Goal: Information Seeking & Learning: Learn about a topic

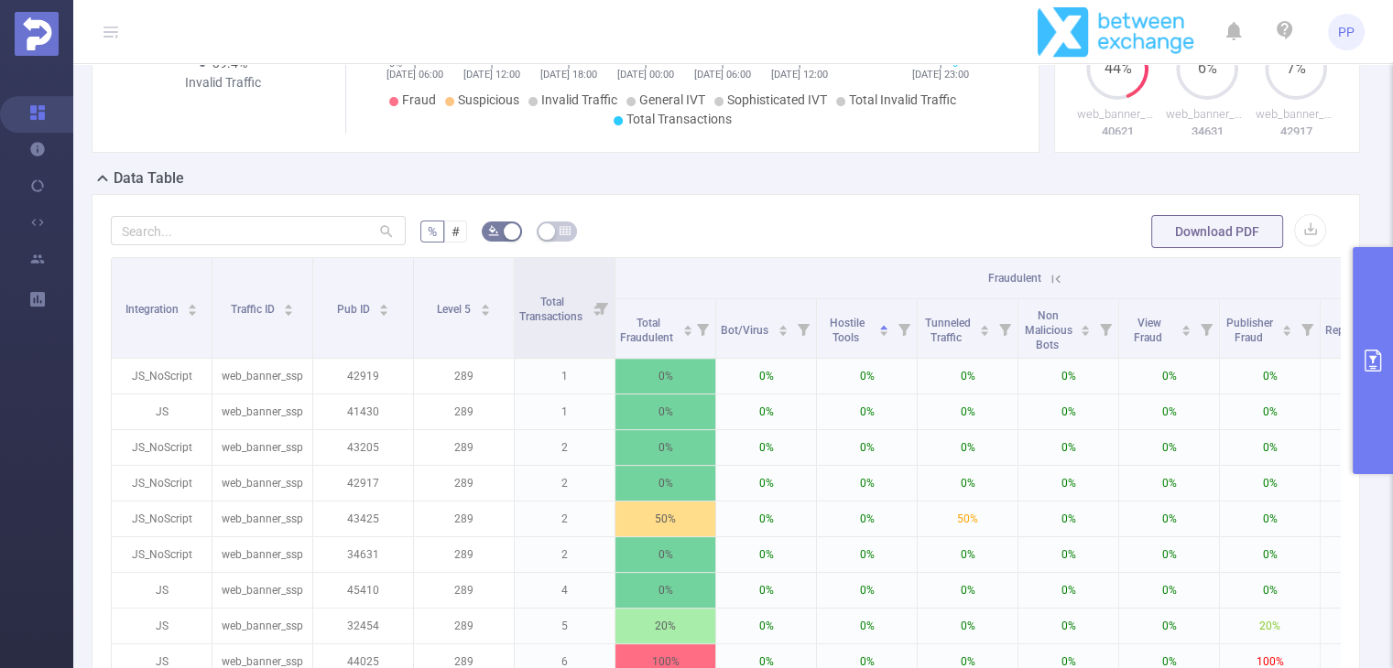
scroll to position [404, 0]
click at [1056, 288] on icon at bounding box center [1055, 282] width 16 height 16
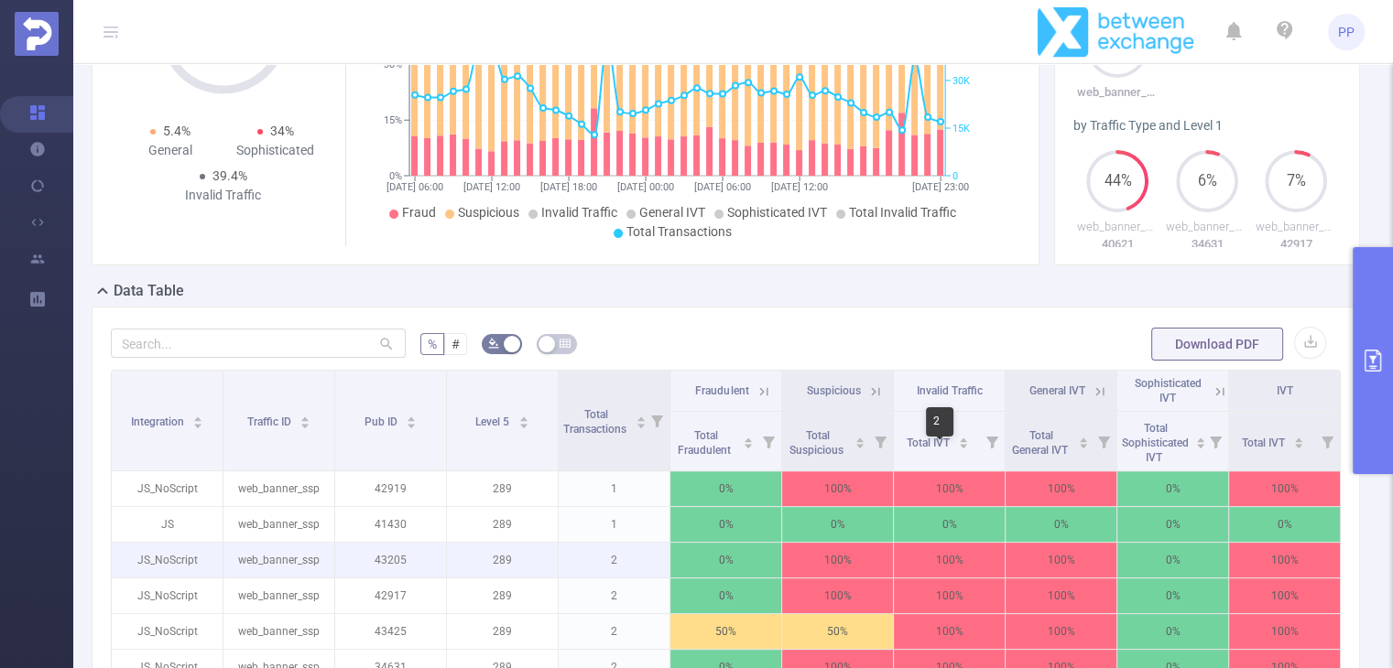
scroll to position [294, 0]
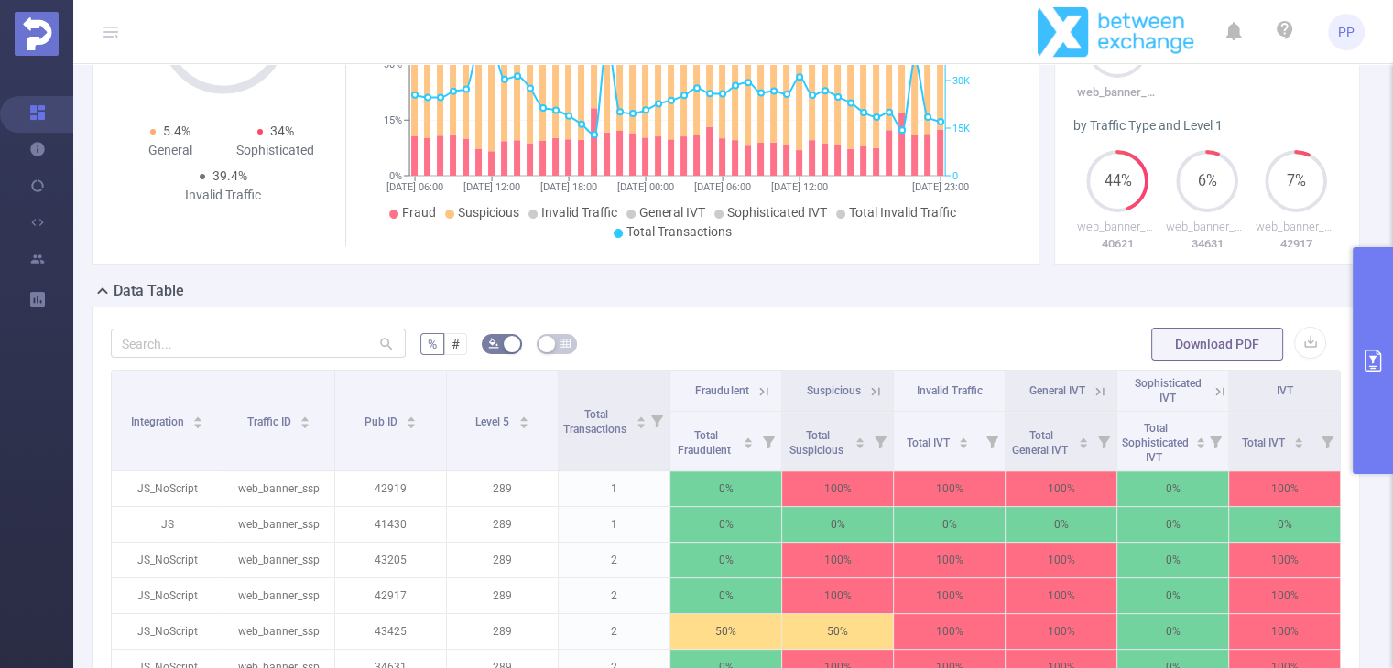
click at [1372, 368] on icon "primary" at bounding box center [1372, 361] width 16 height 22
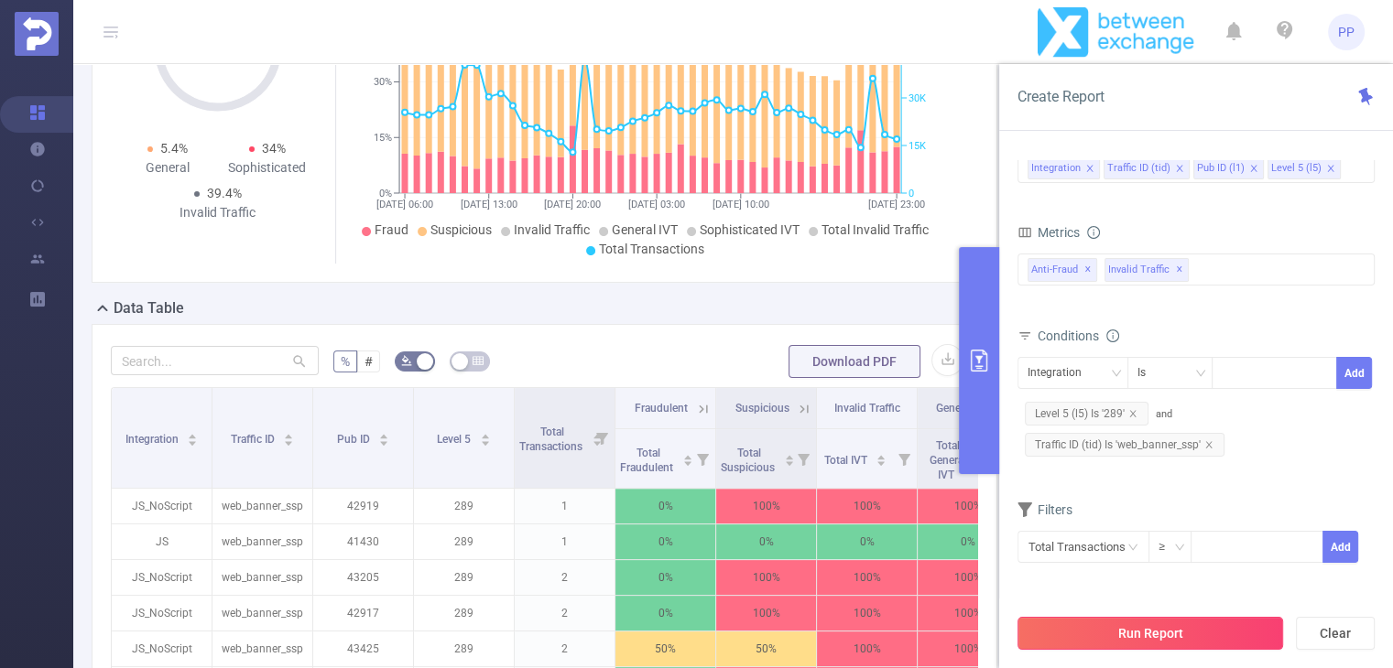
click at [1126, 629] on button "Run Report" at bounding box center [1150, 633] width 266 height 33
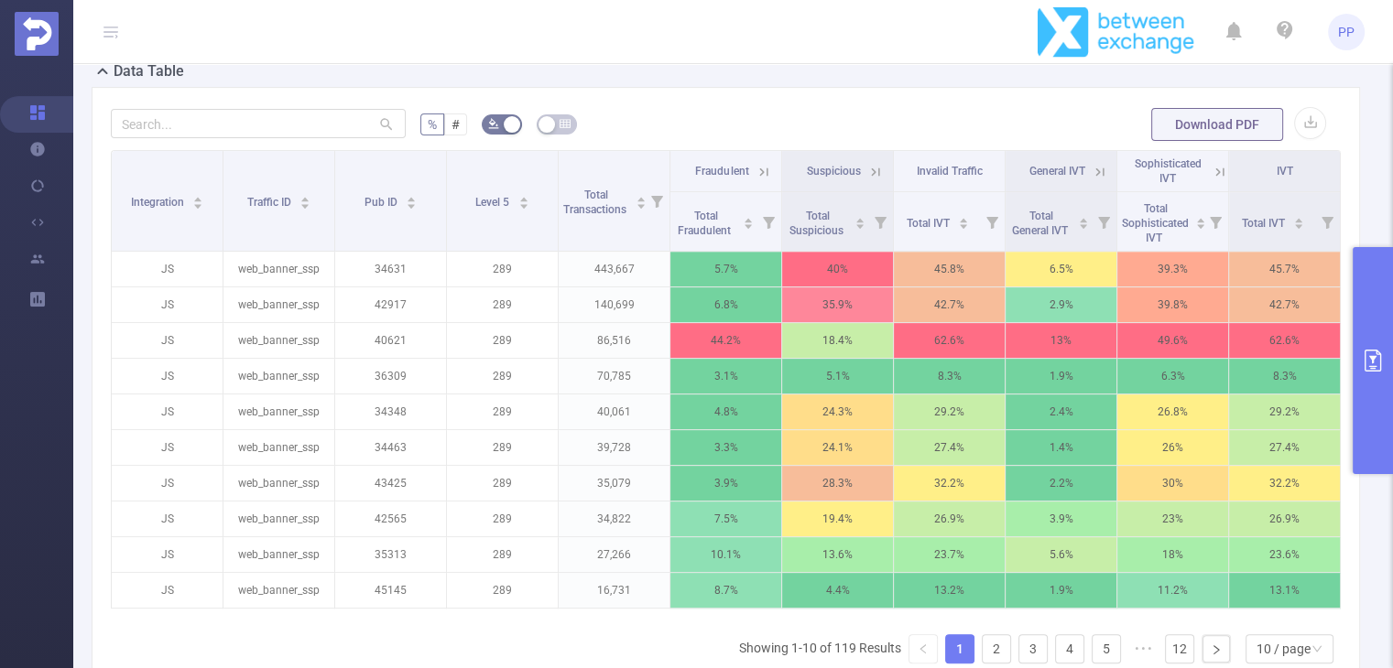
scroll to position [739, 0]
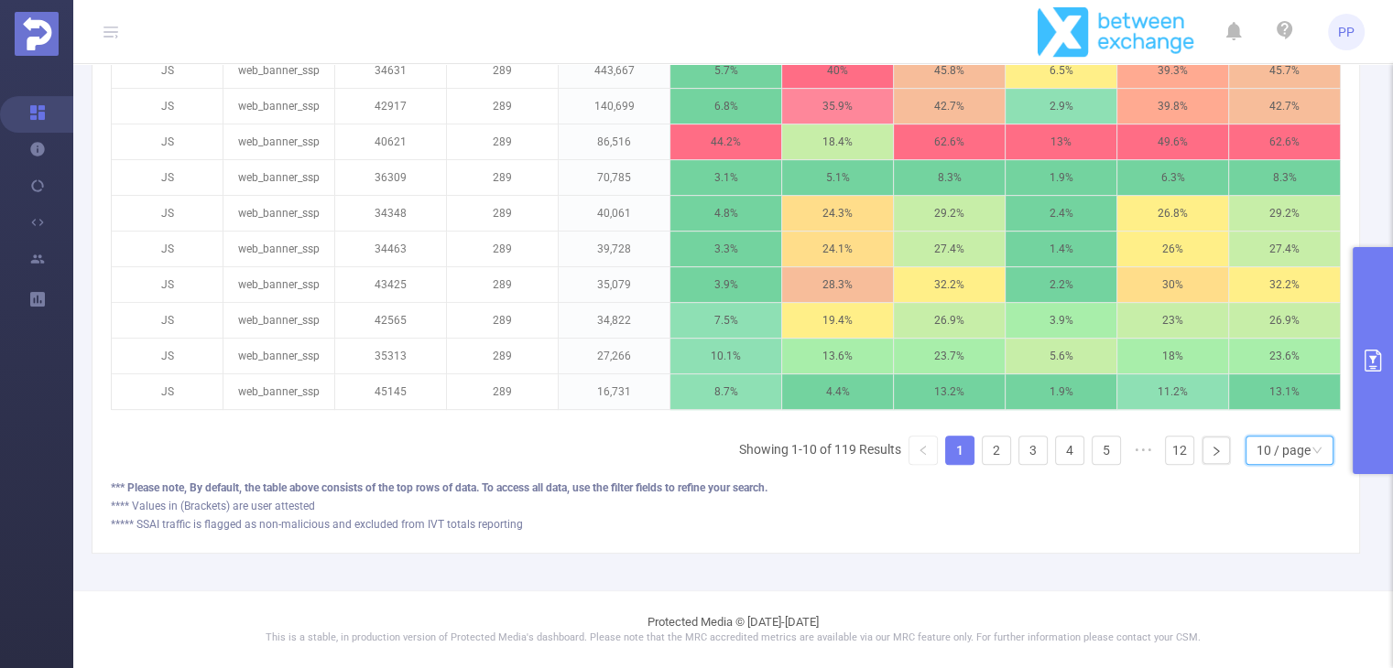
click at [1285, 443] on div "10 / page" at bounding box center [1283, 450] width 54 height 27
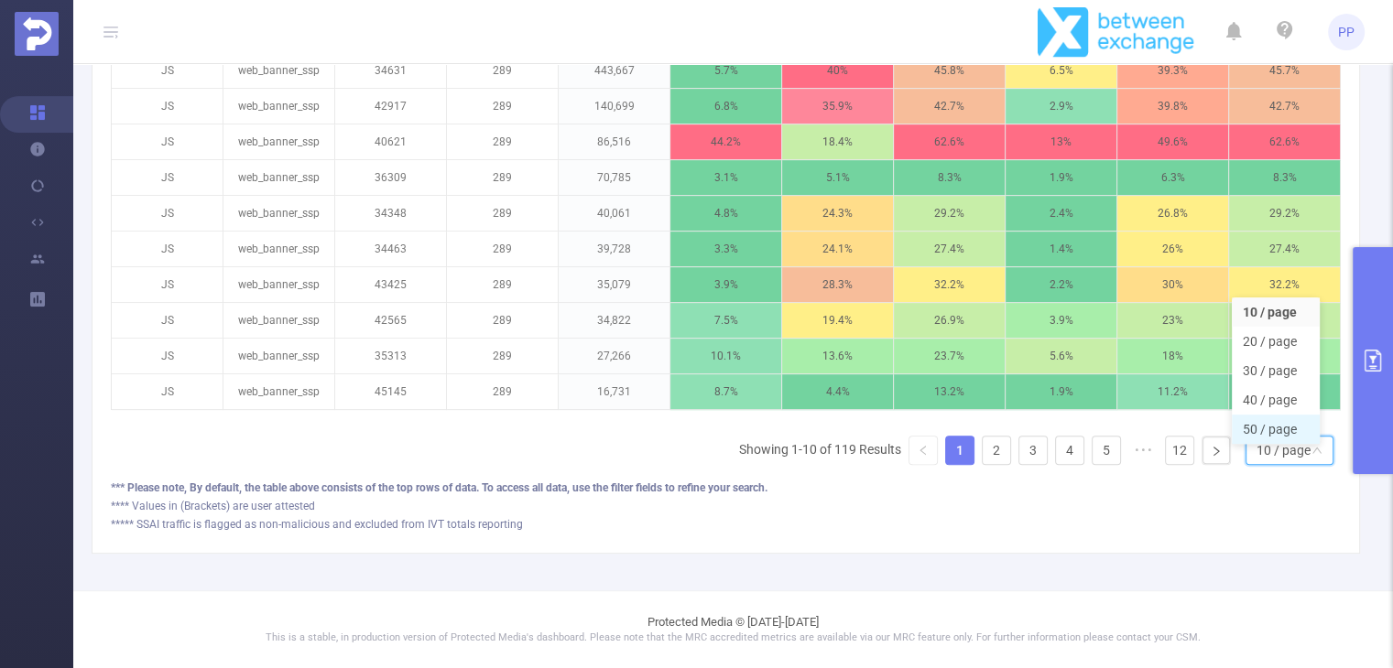
click at [1267, 418] on li "50 / page" at bounding box center [1275, 429] width 88 height 29
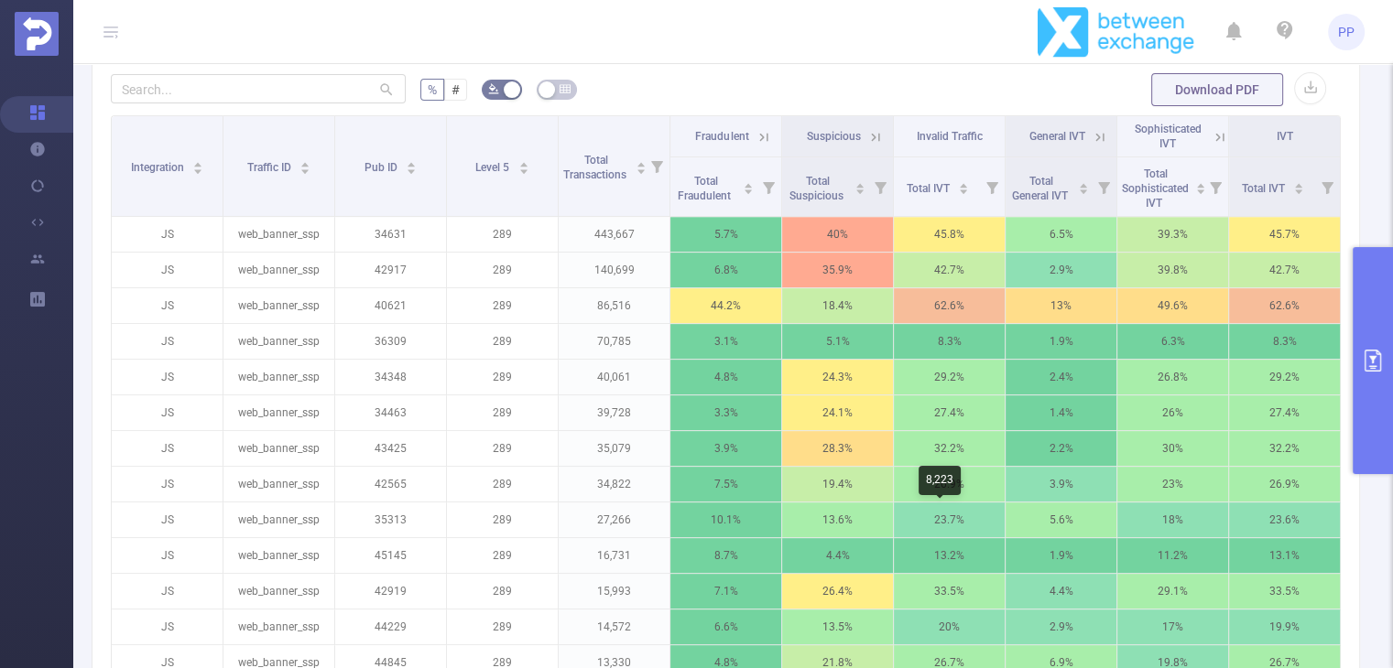
scroll to position [541, 0]
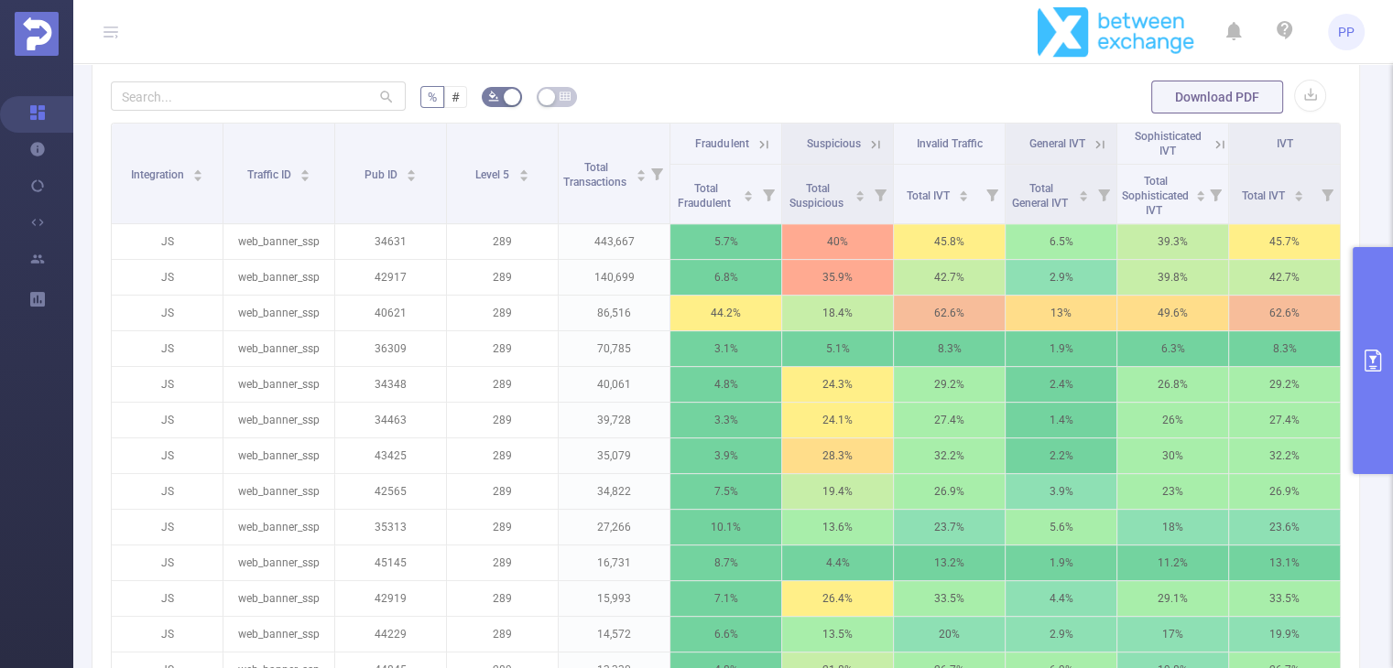
click at [755, 153] on icon at bounding box center [763, 144] width 16 height 16
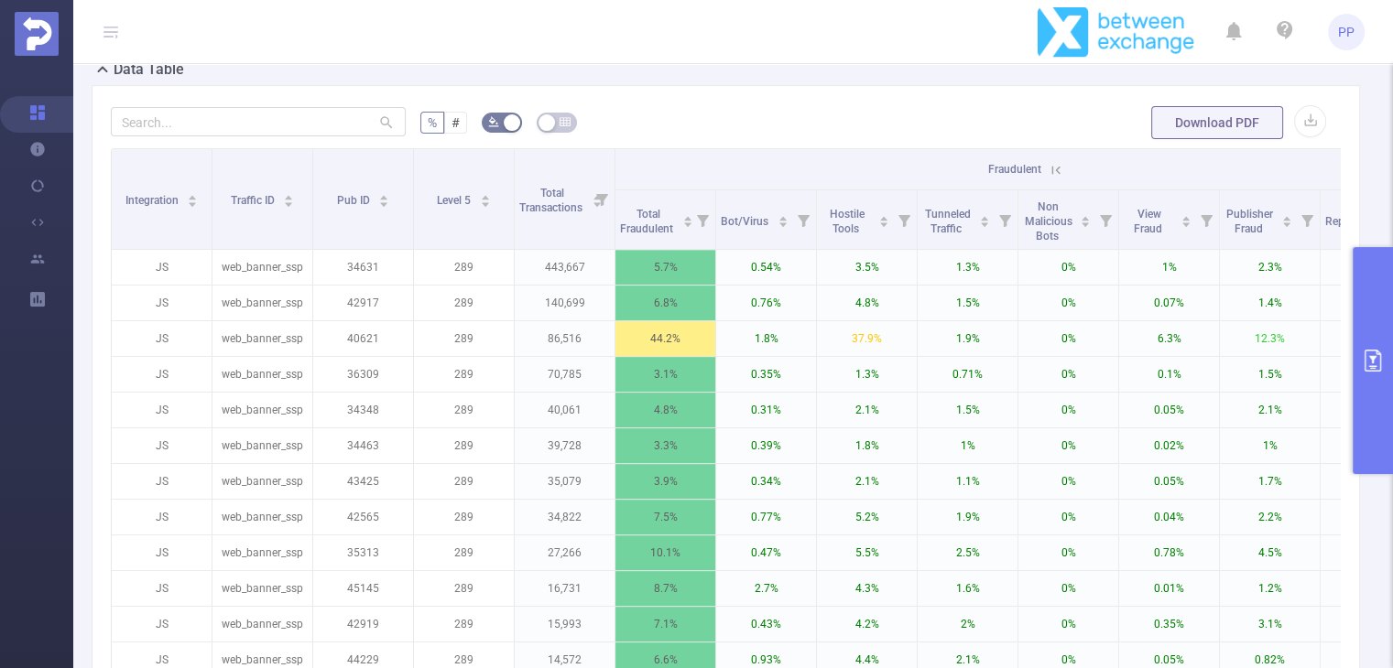
scroll to position [496, 0]
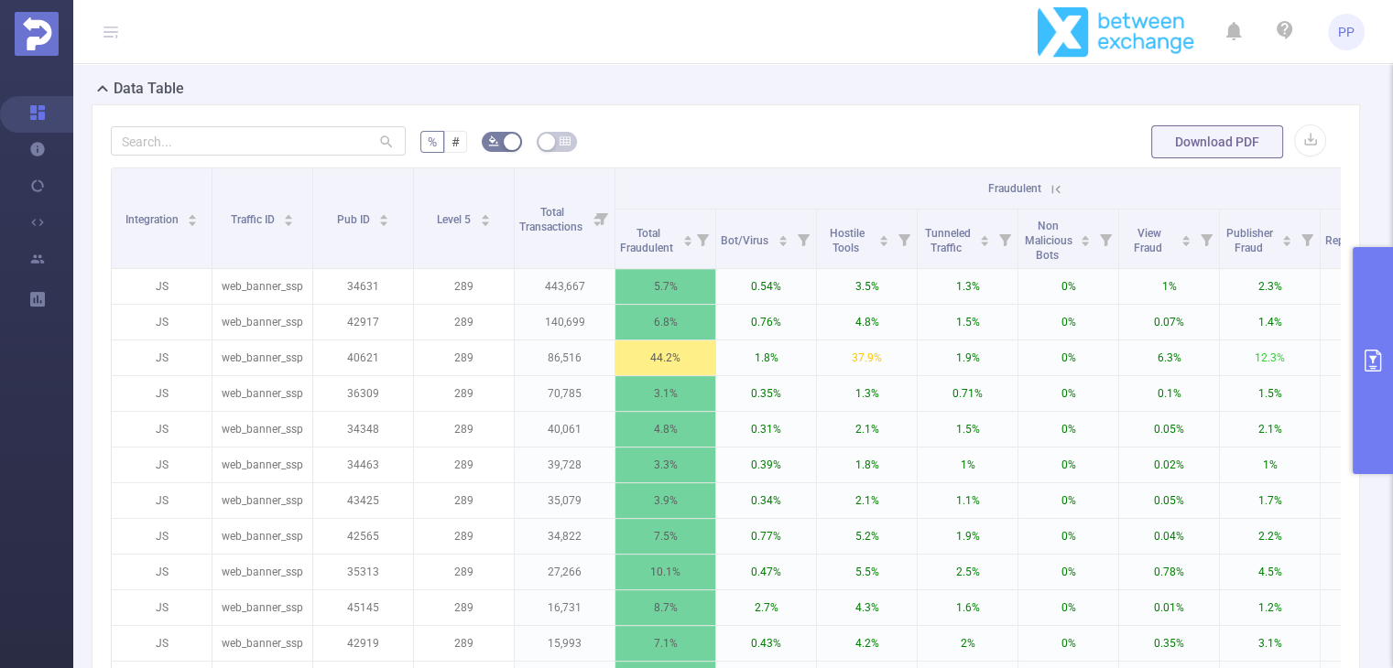
click at [1058, 198] on icon at bounding box center [1055, 189] width 16 height 16
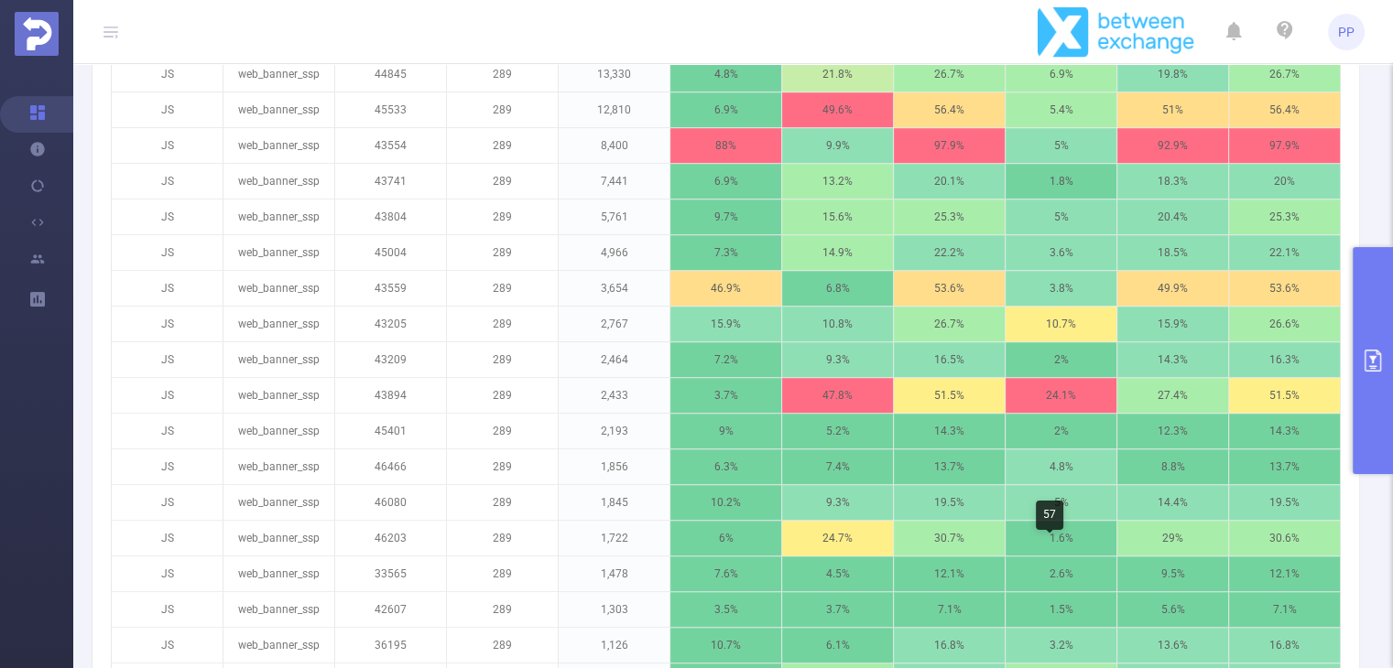
scroll to position [1134, 0]
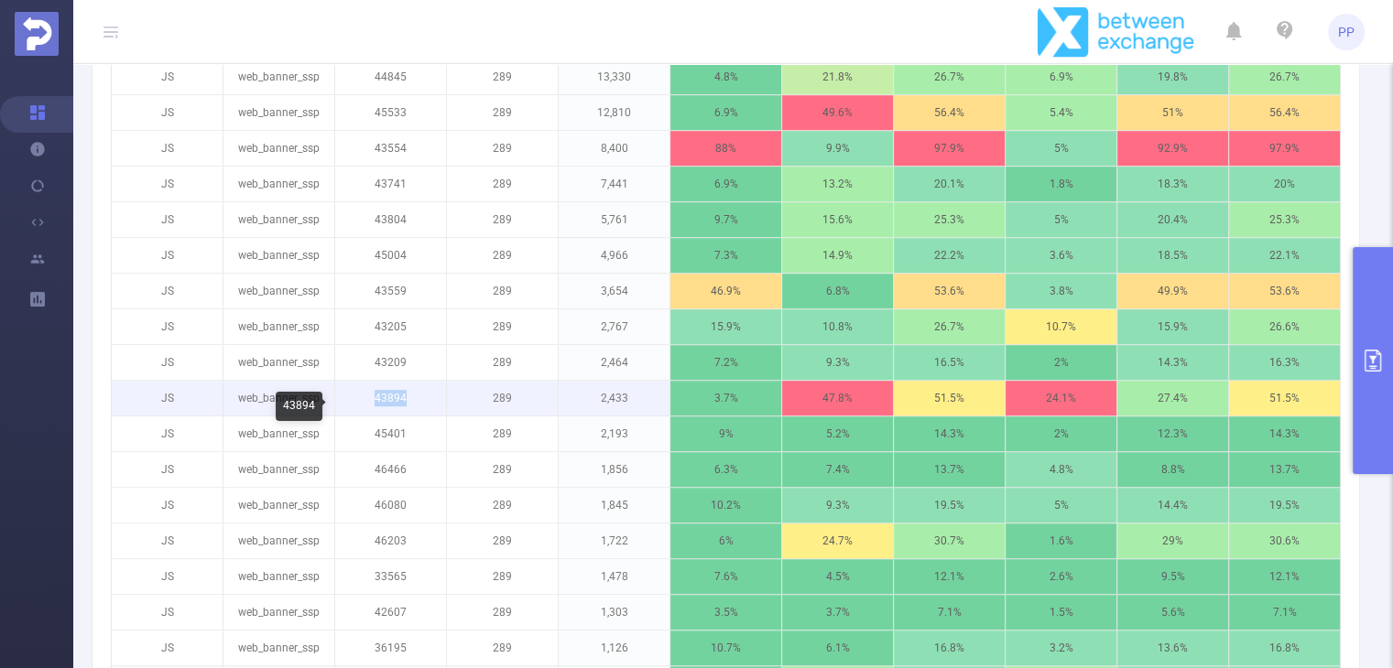
drag, startPoint x: 373, startPoint y: 403, endPoint x: 401, endPoint y: 404, distance: 28.4
click at [401, 404] on p "43894" at bounding box center [390, 398] width 111 height 35
copy p "43894"
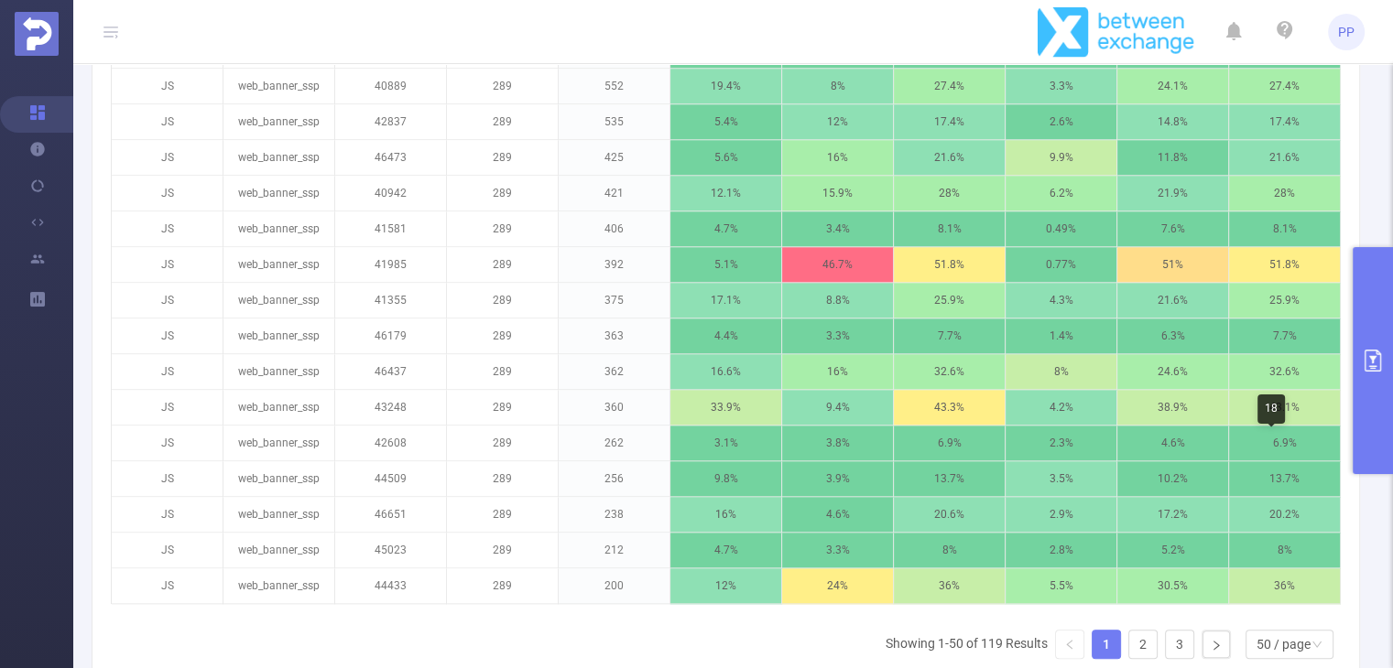
scroll to position [2076, 0]
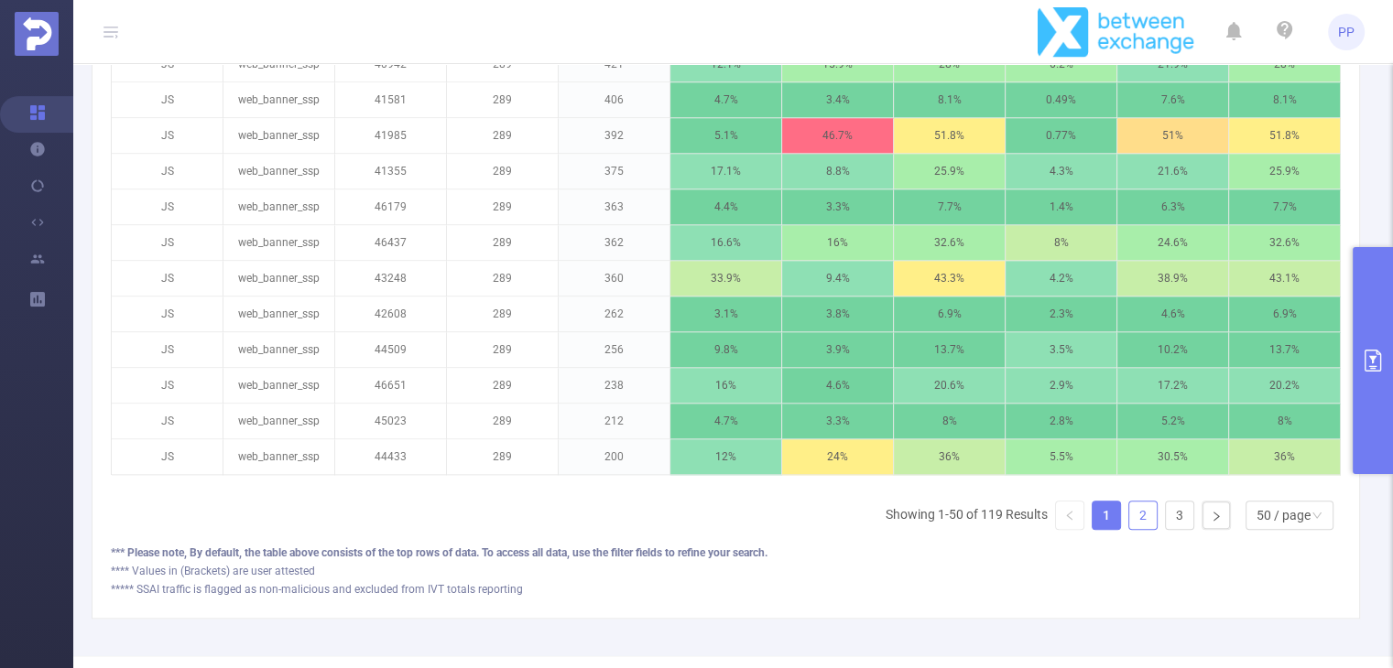
click at [1129, 529] on link "2" at bounding box center [1142, 515] width 27 height 27
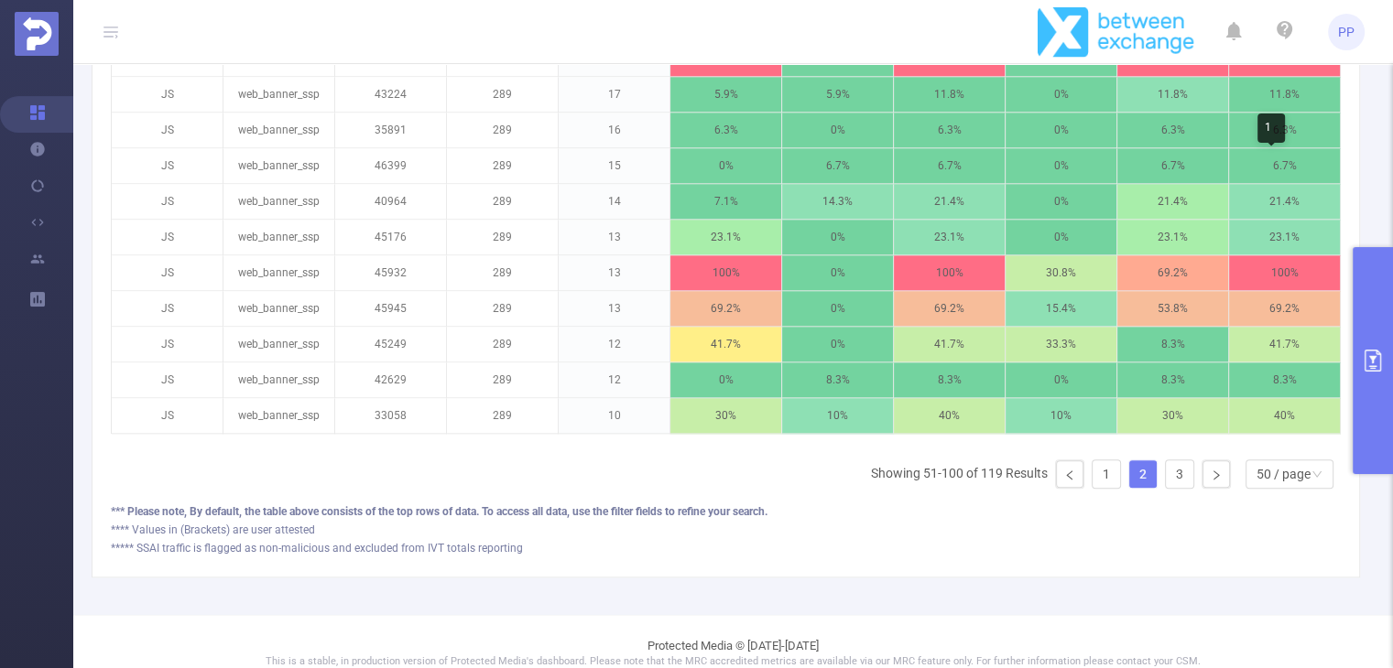
scroll to position [2118, 0]
click at [1095, 487] on link "1" at bounding box center [1105, 473] width 27 height 27
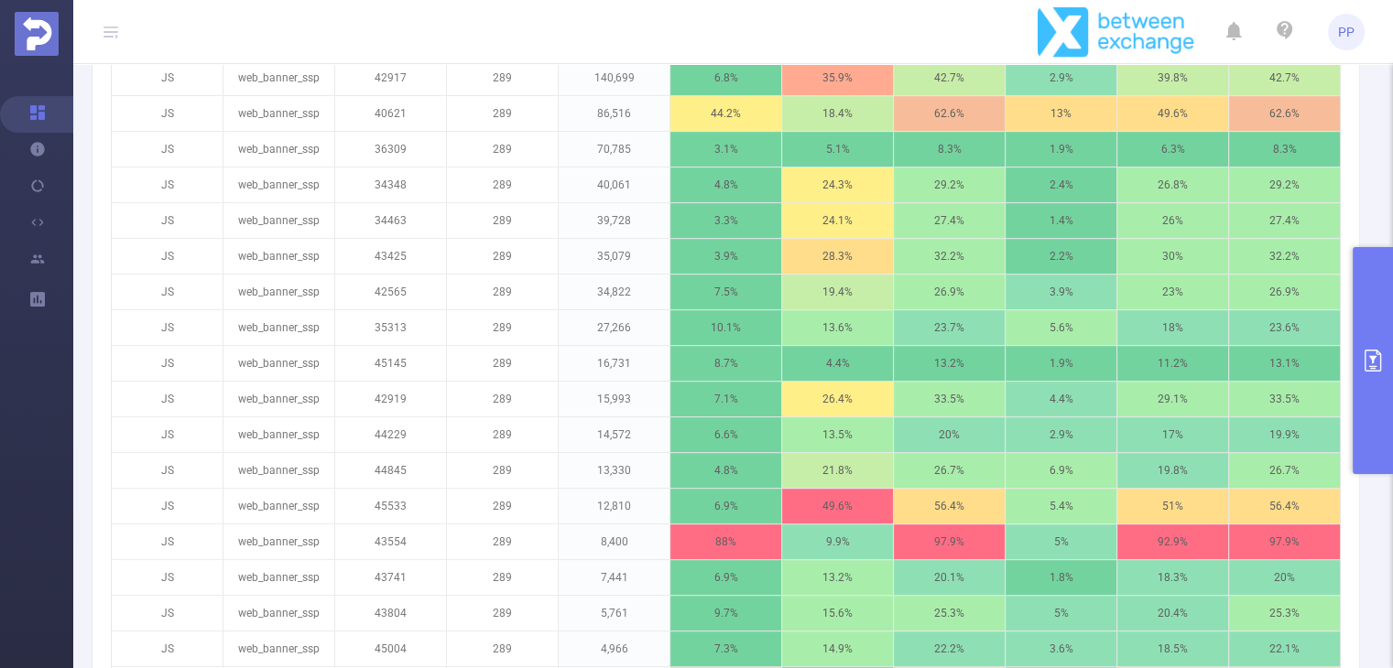
scroll to position [828, 0]
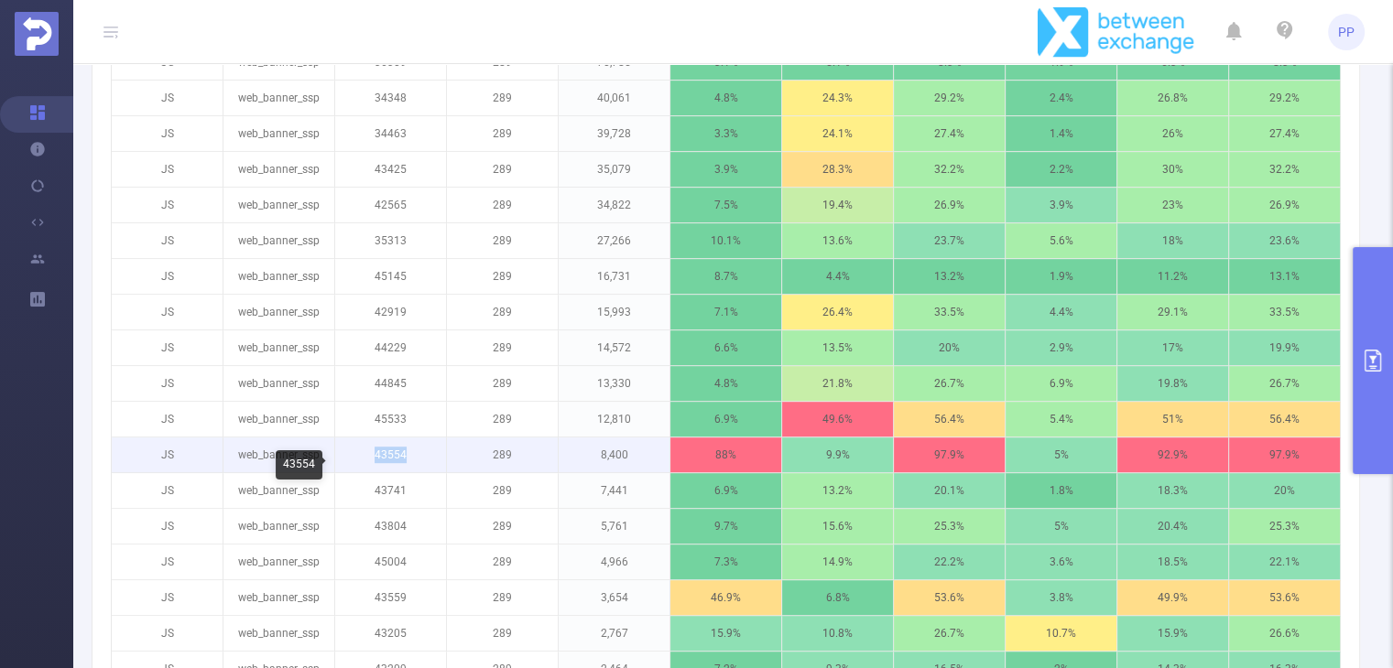
drag, startPoint x: 372, startPoint y: 462, endPoint x: 406, endPoint y: 466, distance: 35.0
click at [406, 466] on p "43554" at bounding box center [390, 455] width 111 height 35
copy p "43554"
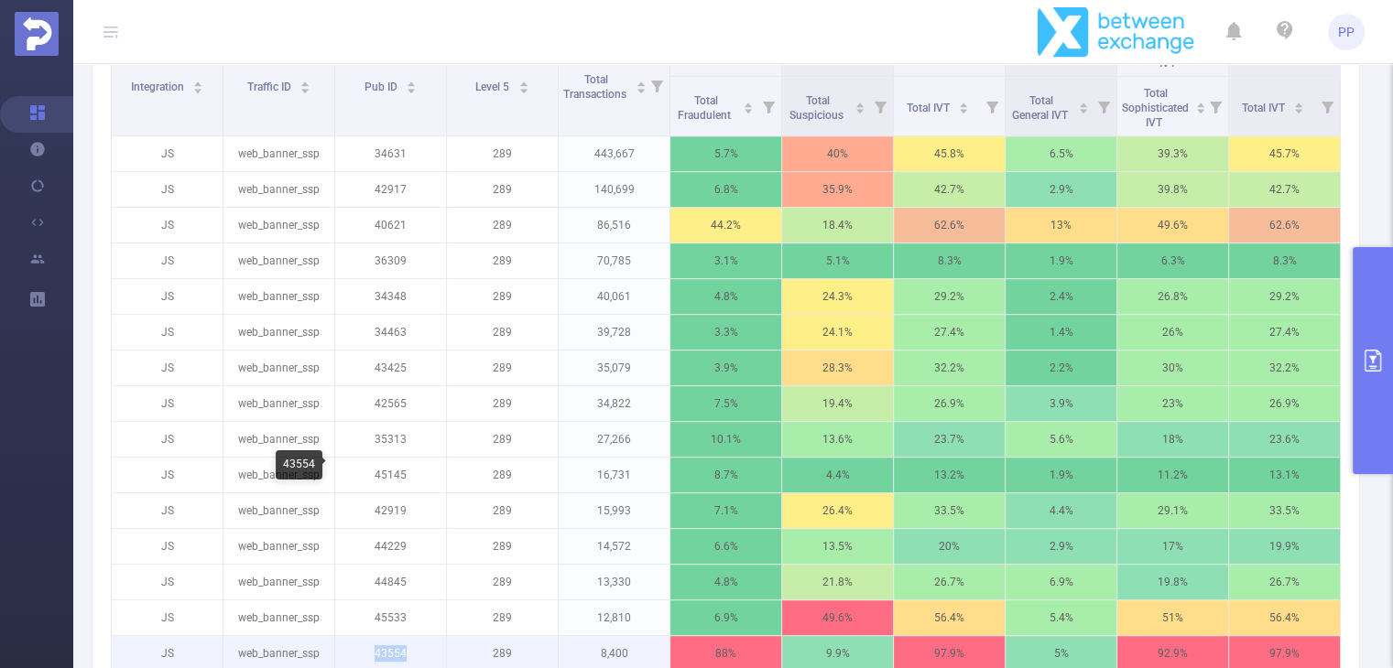
scroll to position [590, 0]
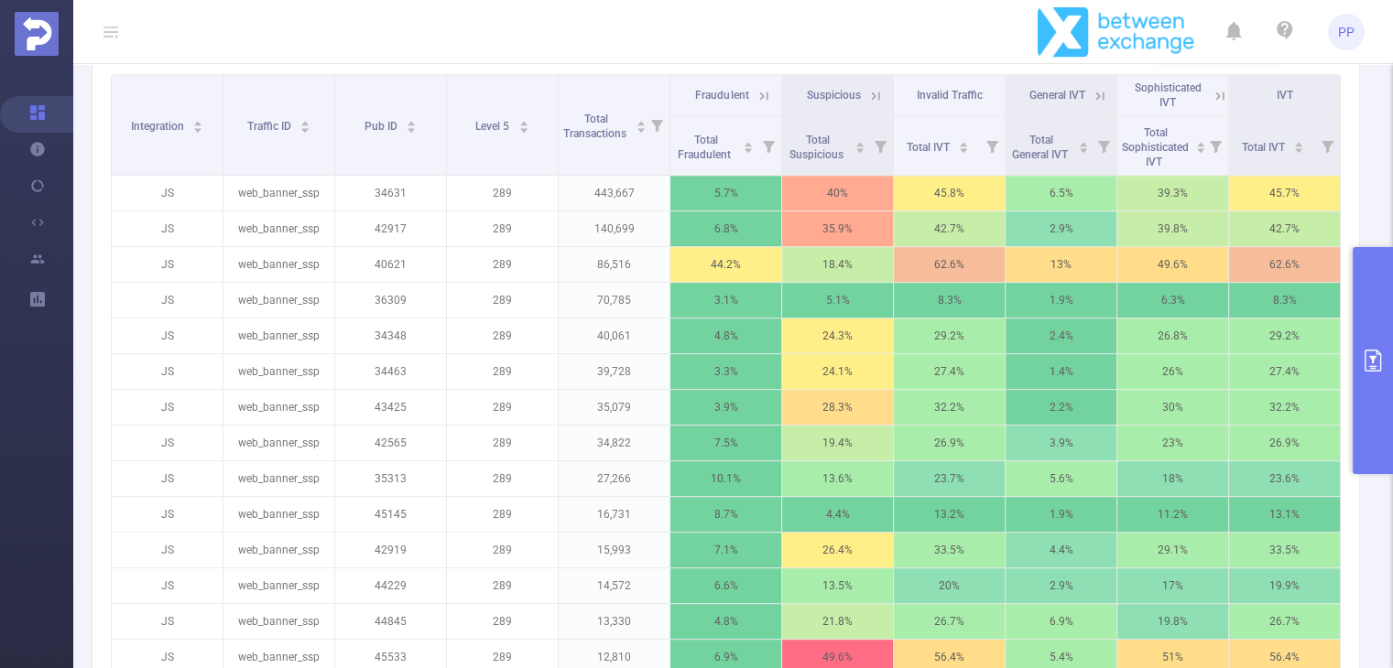
click at [1370, 371] on icon "primary" at bounding box center [1372, 361] width 16 height 22
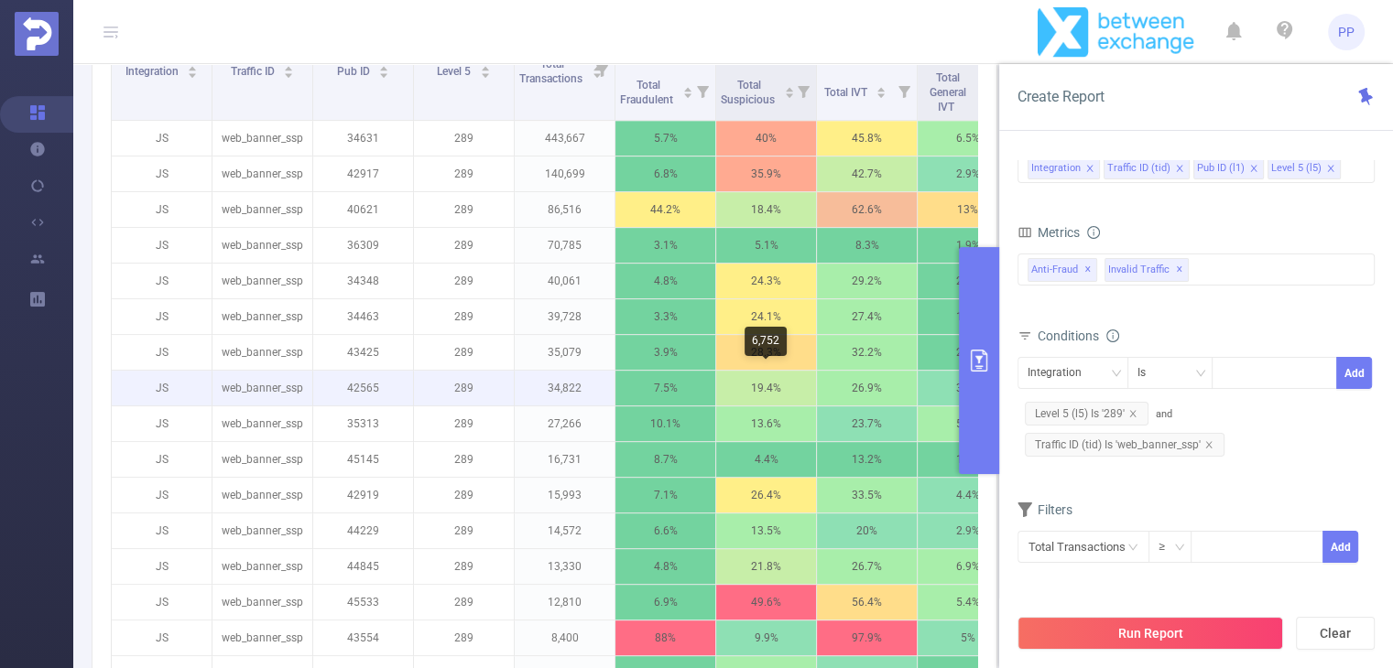
scroll to position [602, 0]
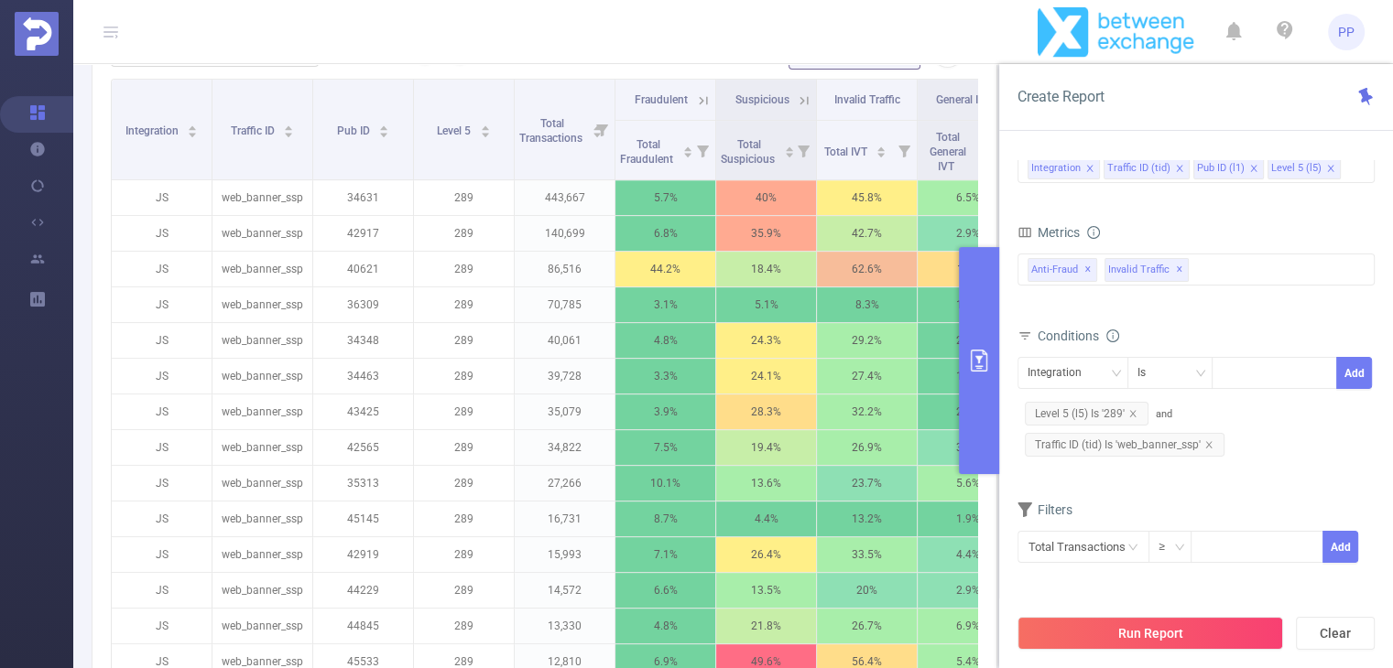
click at [699, 93] on icon at bounding box center [703, 100] width 16 height 16
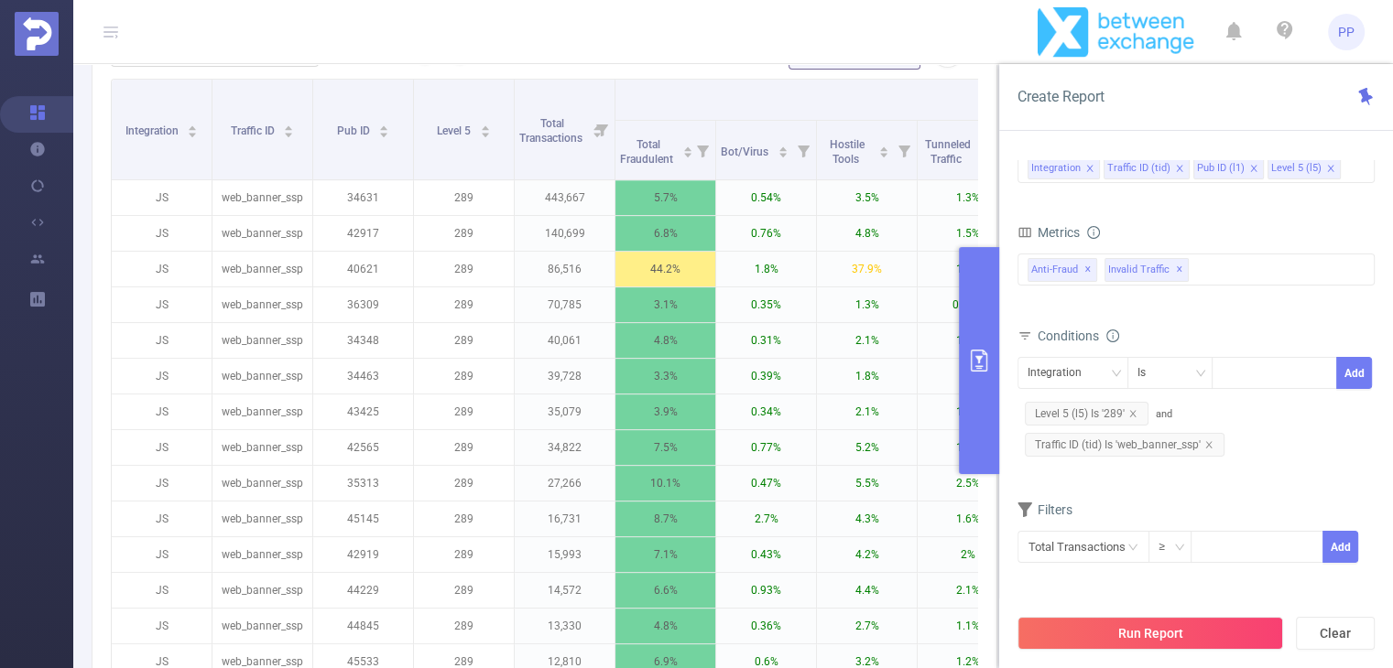
click at [699, 93] on th "Fraudulent" at bounding box center [1018, 100] width 806 height 41
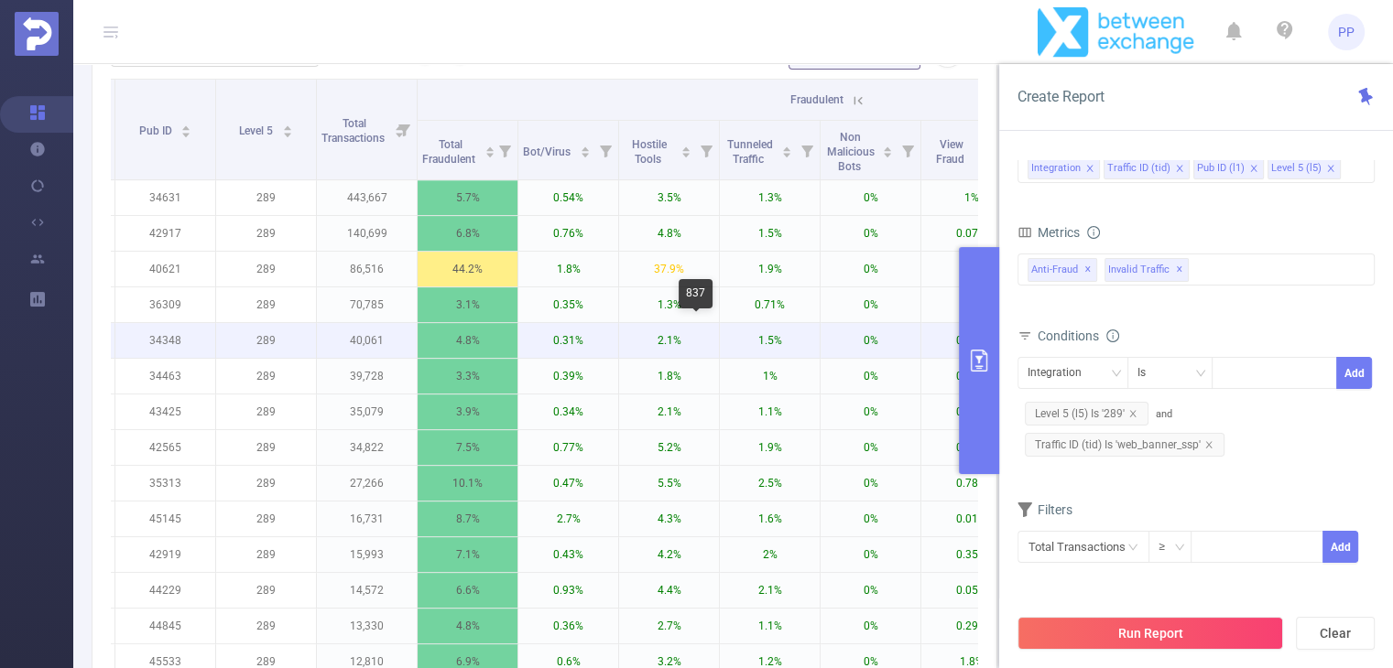
scroll to position [0, 216]
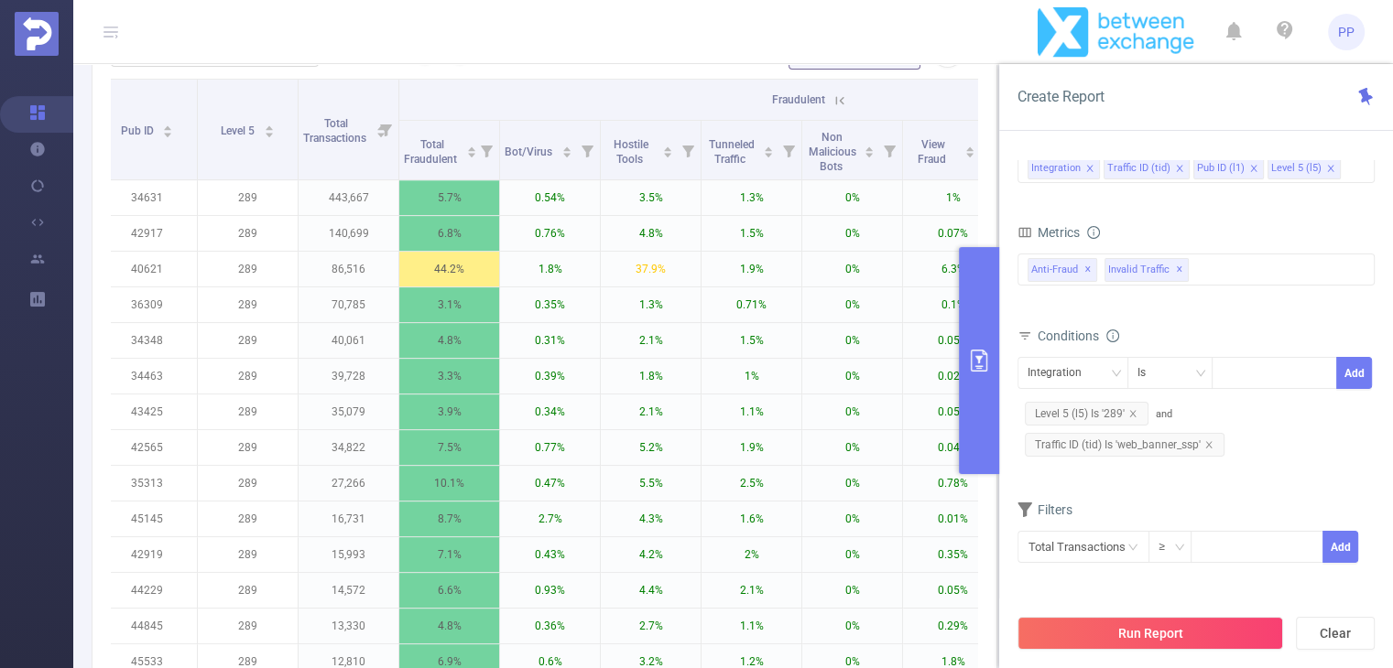
click at [840, 102] on icon at bounding box center [839, 100] width 16 height 16
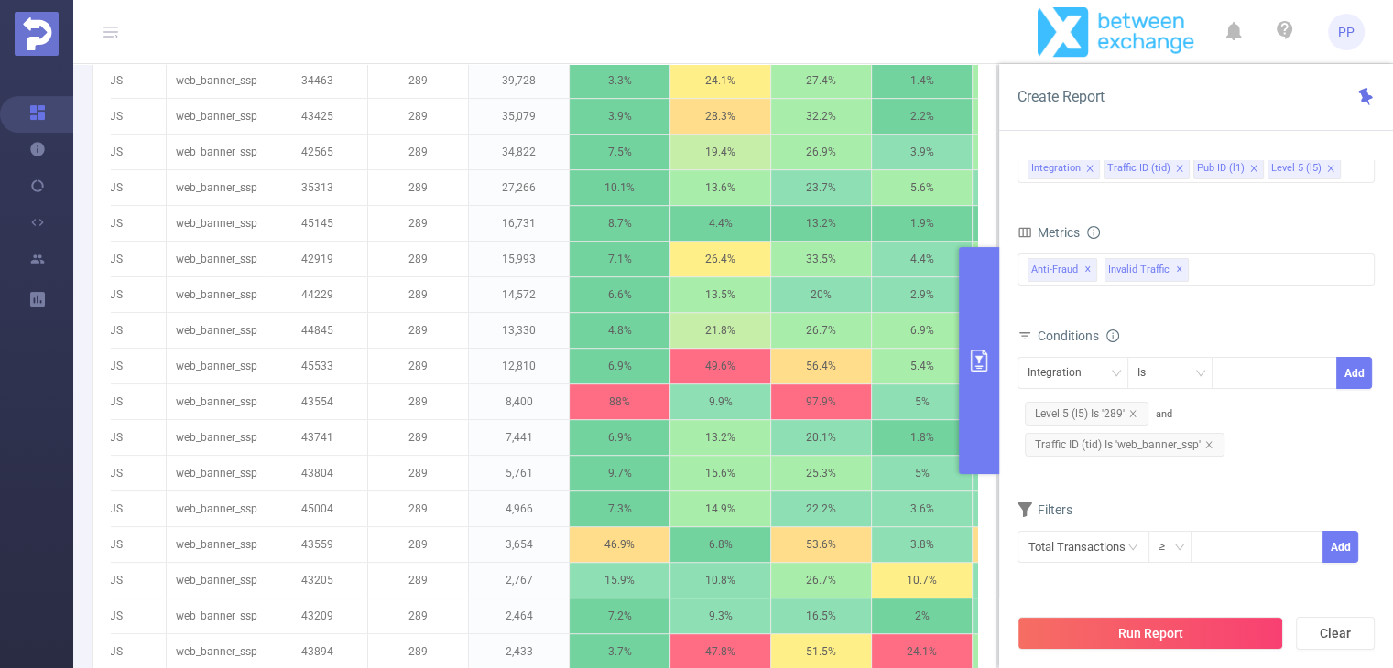
scroll to position [897, 0]
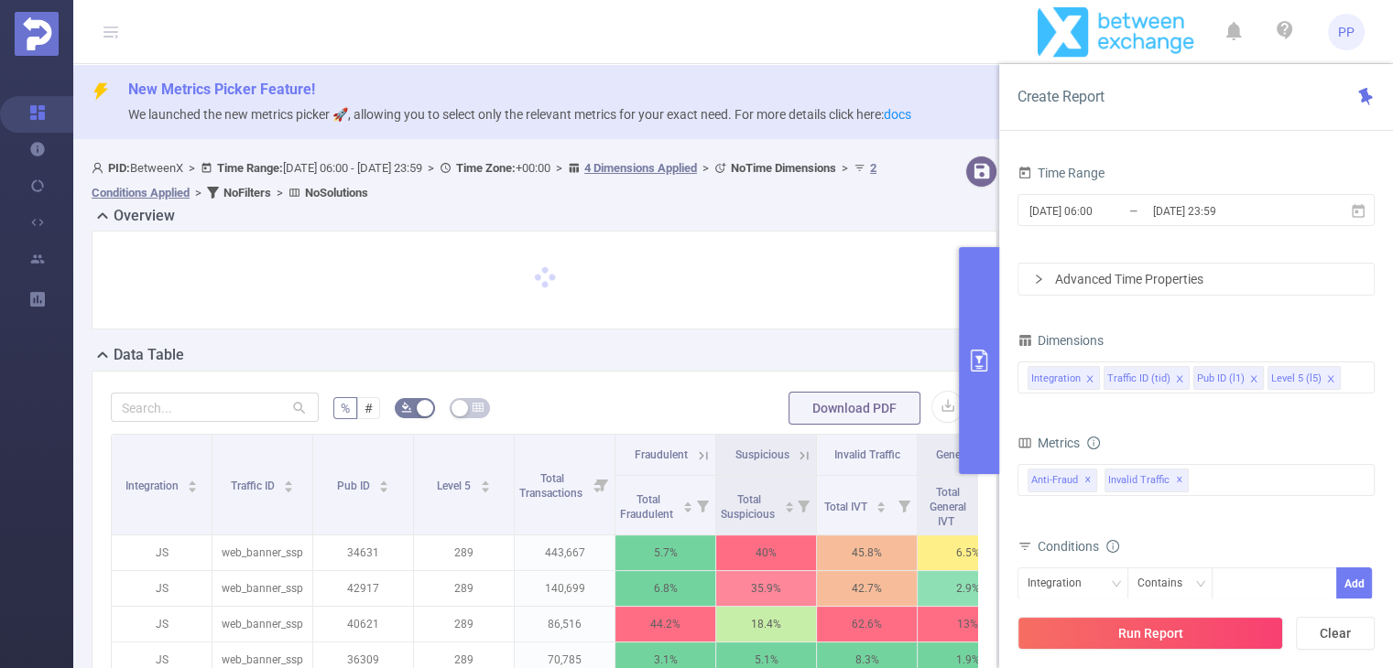
click at [1353, 381] on icon "icon: close-circle" at bounding box center [1358, 376] width 11 height 11
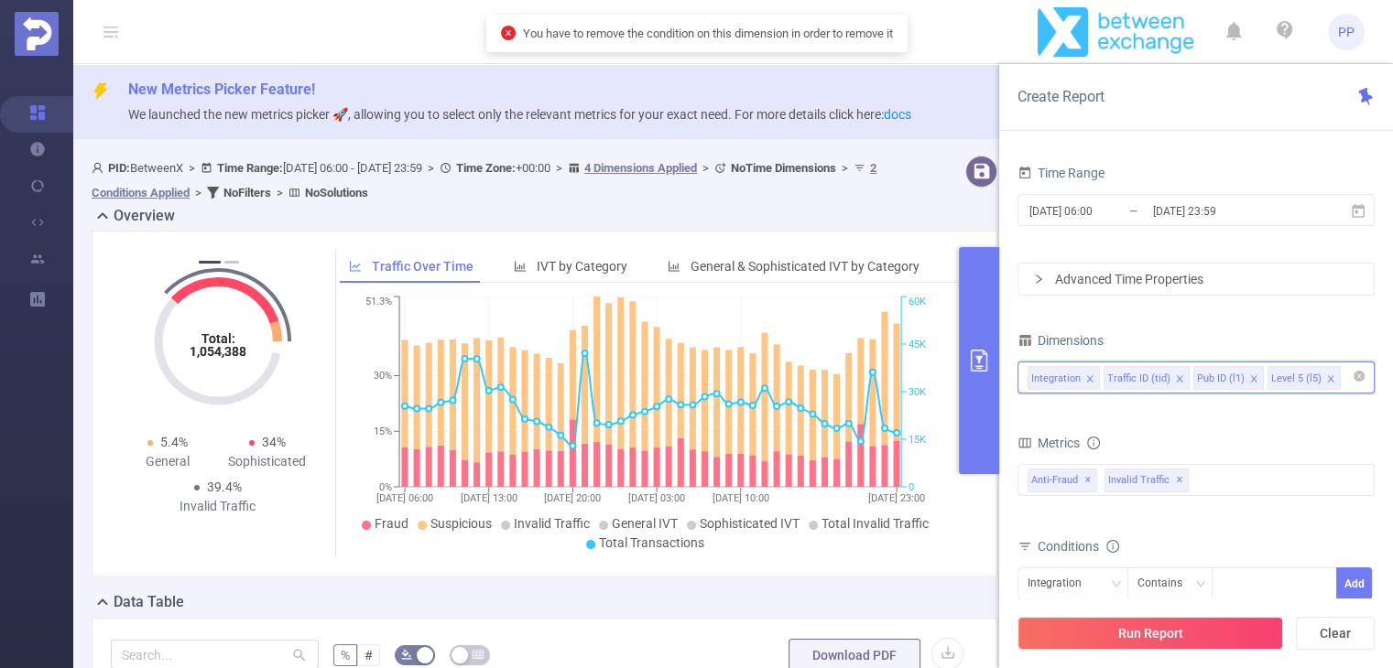
click at [1344, 380] on input at bounding box center [1348, 378] width 9 height 24
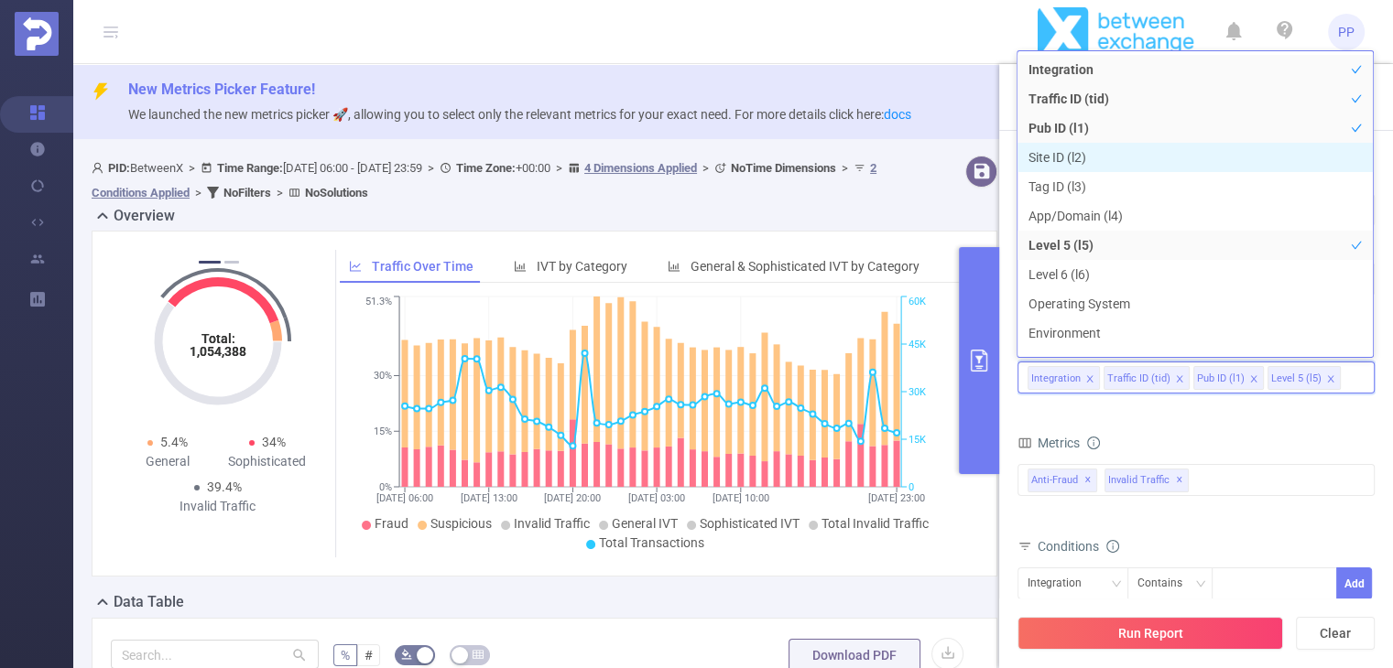
scroll to position [20, 0]
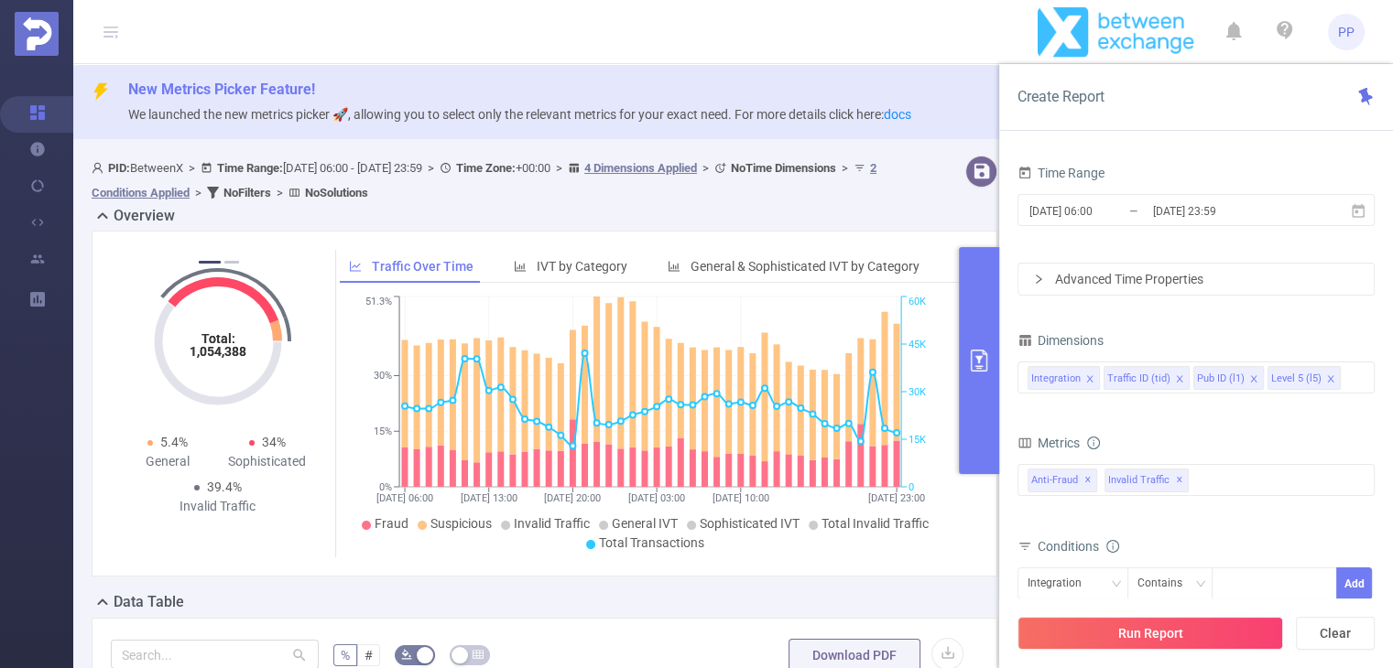
click at [1208, 435] on div "Metrics" at bounding box center [1195, 445] width 357 height 30
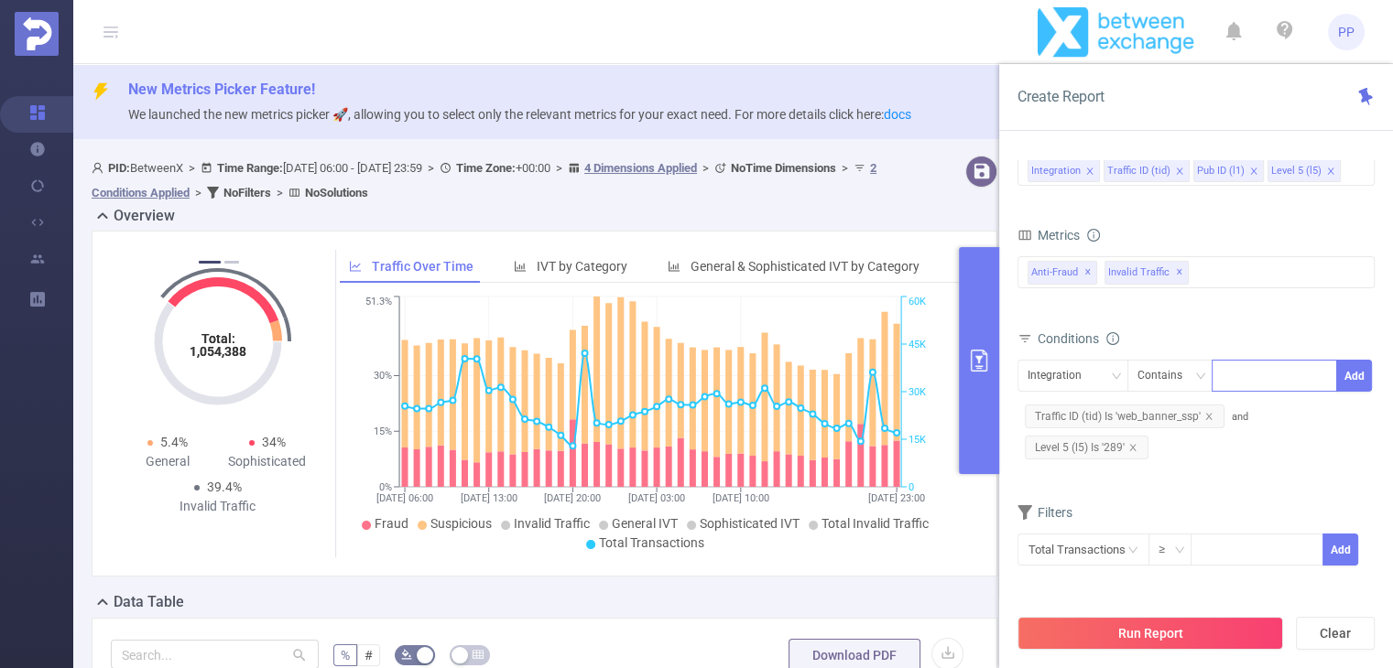
click at [1241, 371] on div at bounding box center [1273, 376] width 105 height 30
paste input "43554"
type input "43554"
click at [1185, 371] on div "Contains" at bounding box center [1166, 376] width 58 height 30
click at [1176, 444] on li "Is" at bounding box center [1187, 442] width 122 height 29
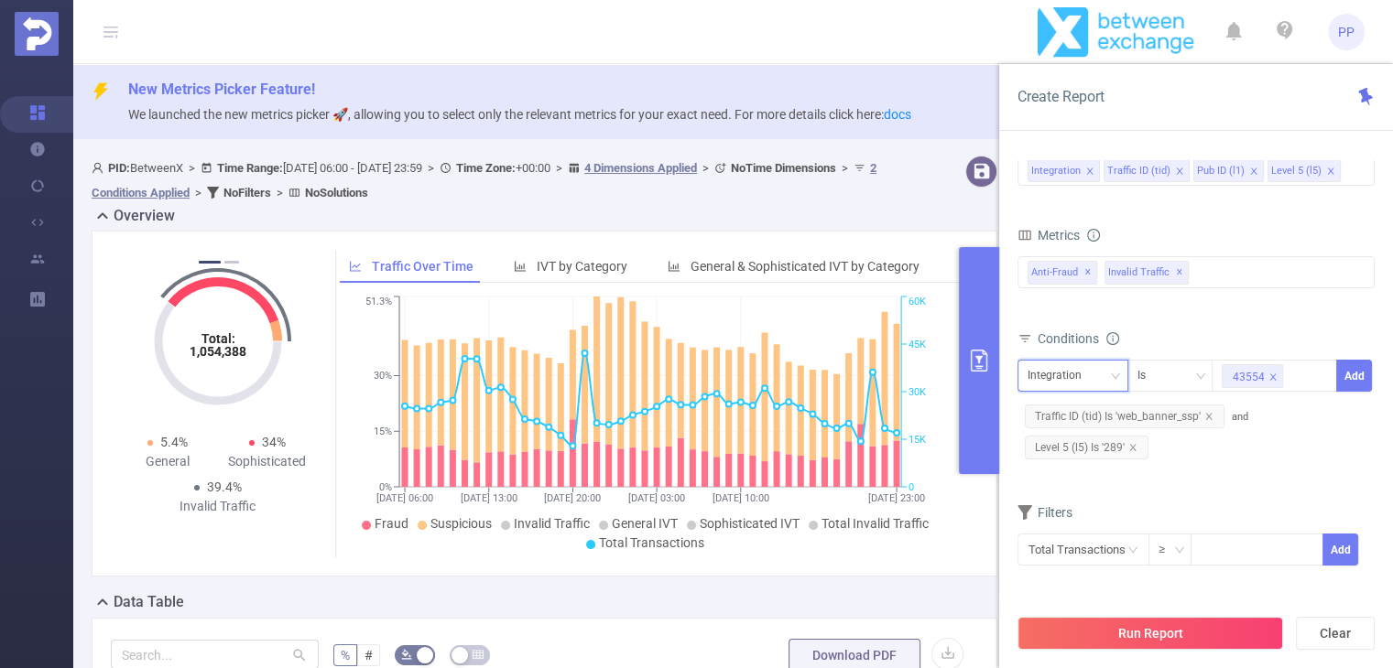
click at [1095, 376] on div "Integration" at bounding box center [1072, 376] width 91 height 30
click at [1053, 478] on li "Pub ID (l1)" at bounding box center [1071, 471] width 111 height 29
click at [1360, 374] on button "Add" at bounding box center [1354, 376] width 36 height 32
click at [1184, 623] on button "Run Report" at bounding box center [1150, 633] width 266 height 33
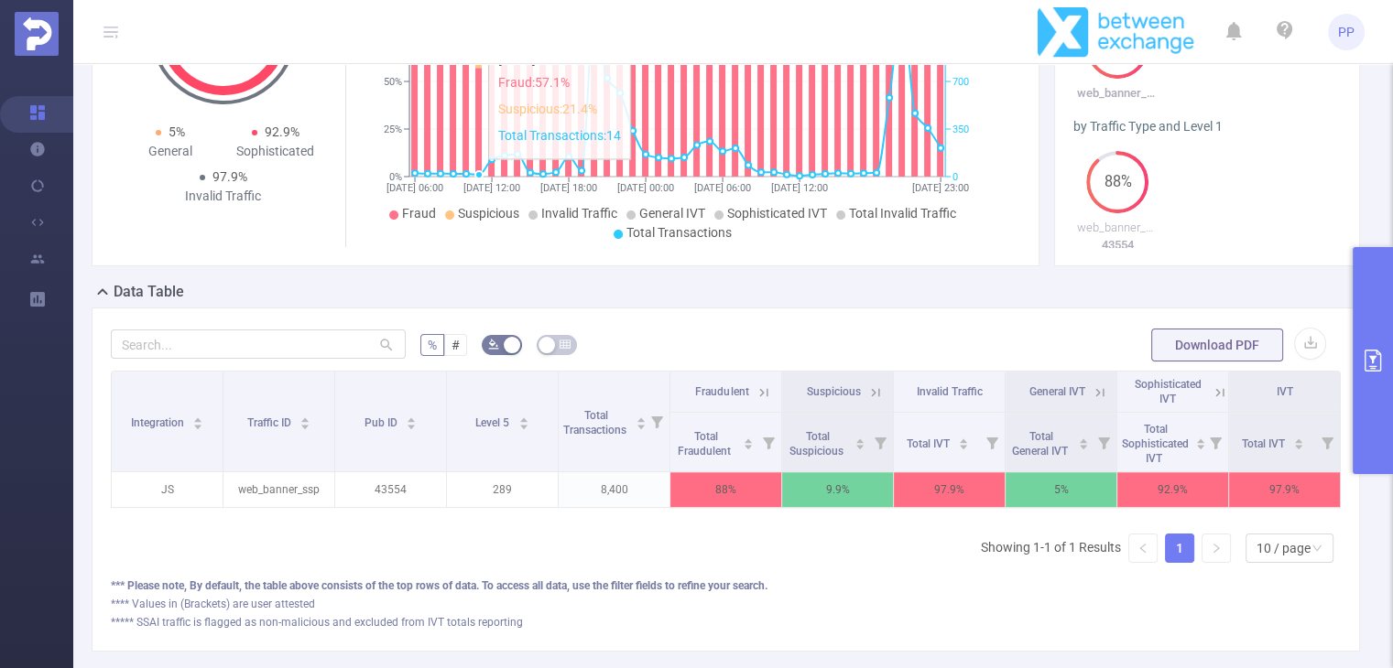
scroll to position [319, 0]
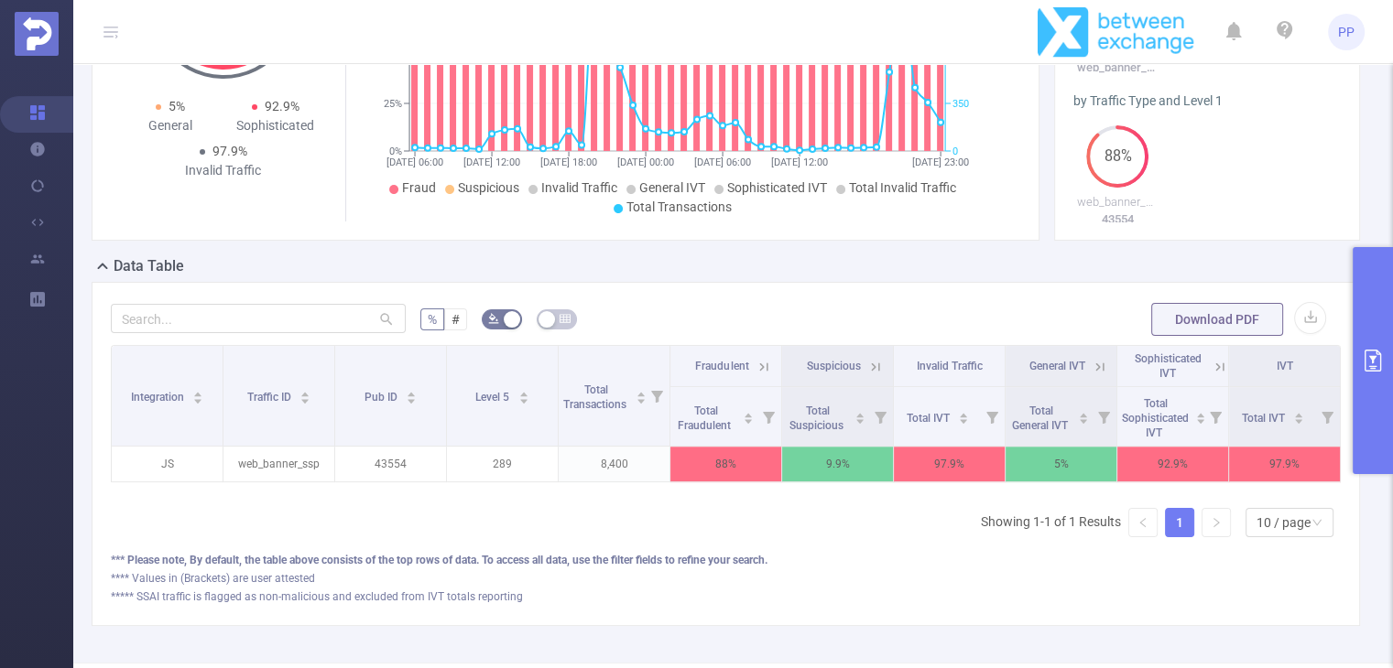
click at [1372, 334] on button "primary" at bounding box center [1372, 360] width 40 height 227
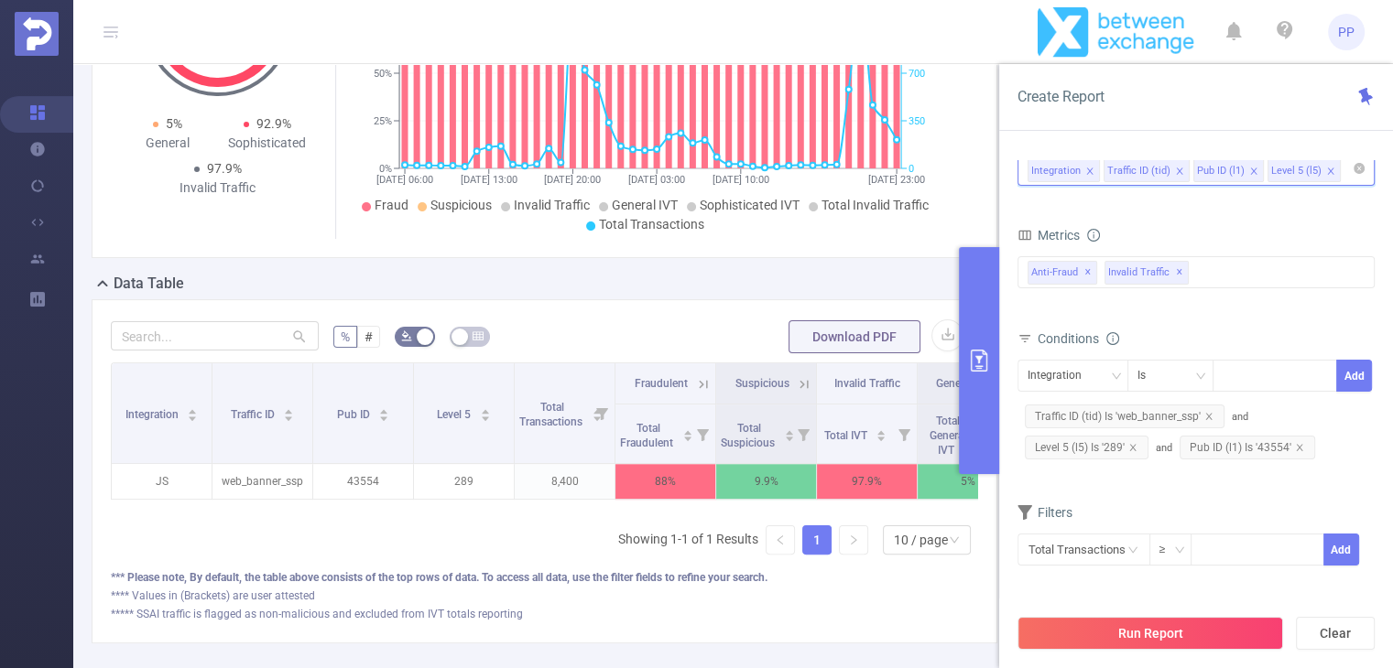
click at [1344, 169] on input at bounding box center [1348, 170] width 9 height 24
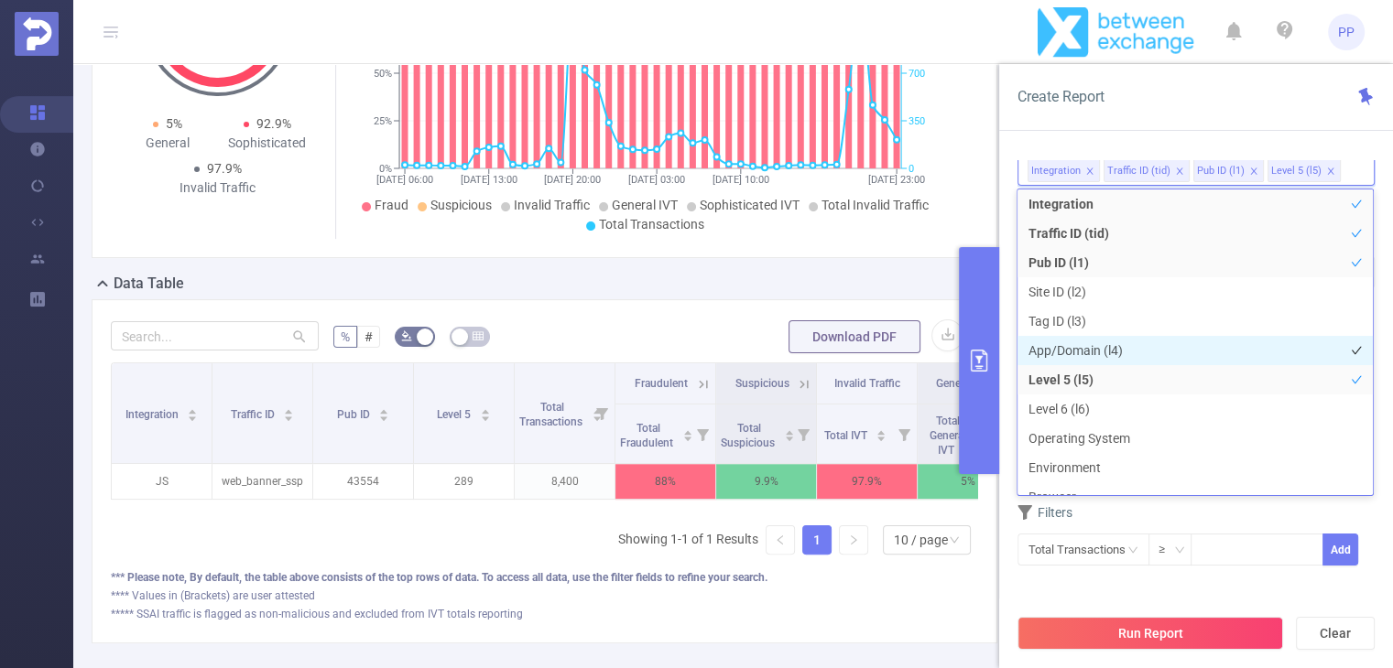
click at [1084, 339] on li "App/Domain (l4)" at bounding box center [1194, 350] width 355 height 29
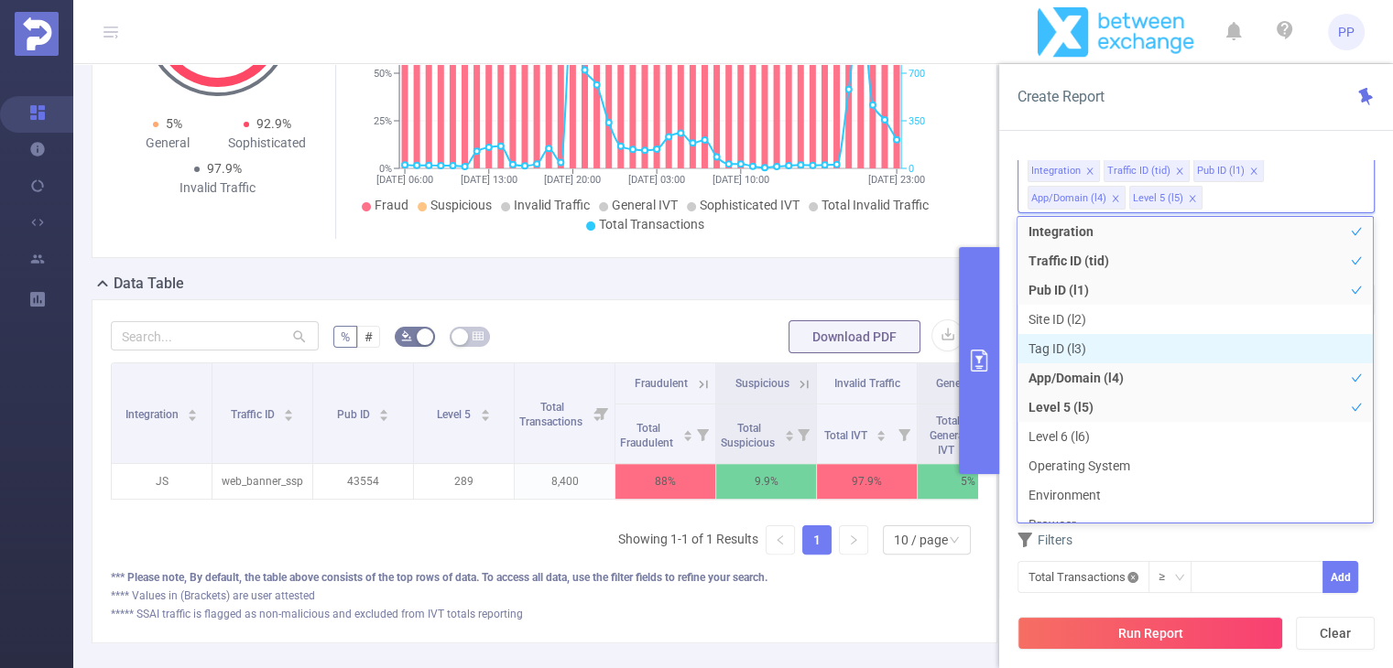
scroll to position [20, 0]
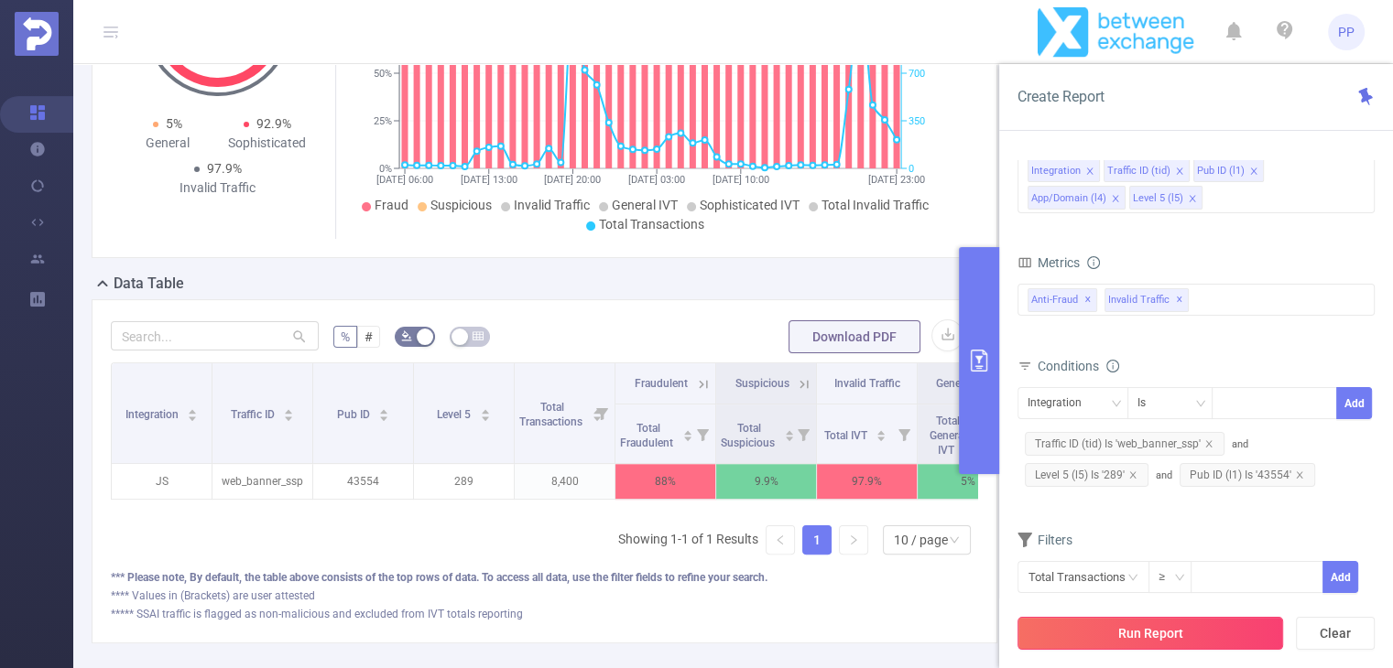
click at [1138, 620] on button "Run Report" at bounding box center [1150, 633] width 266 height 33
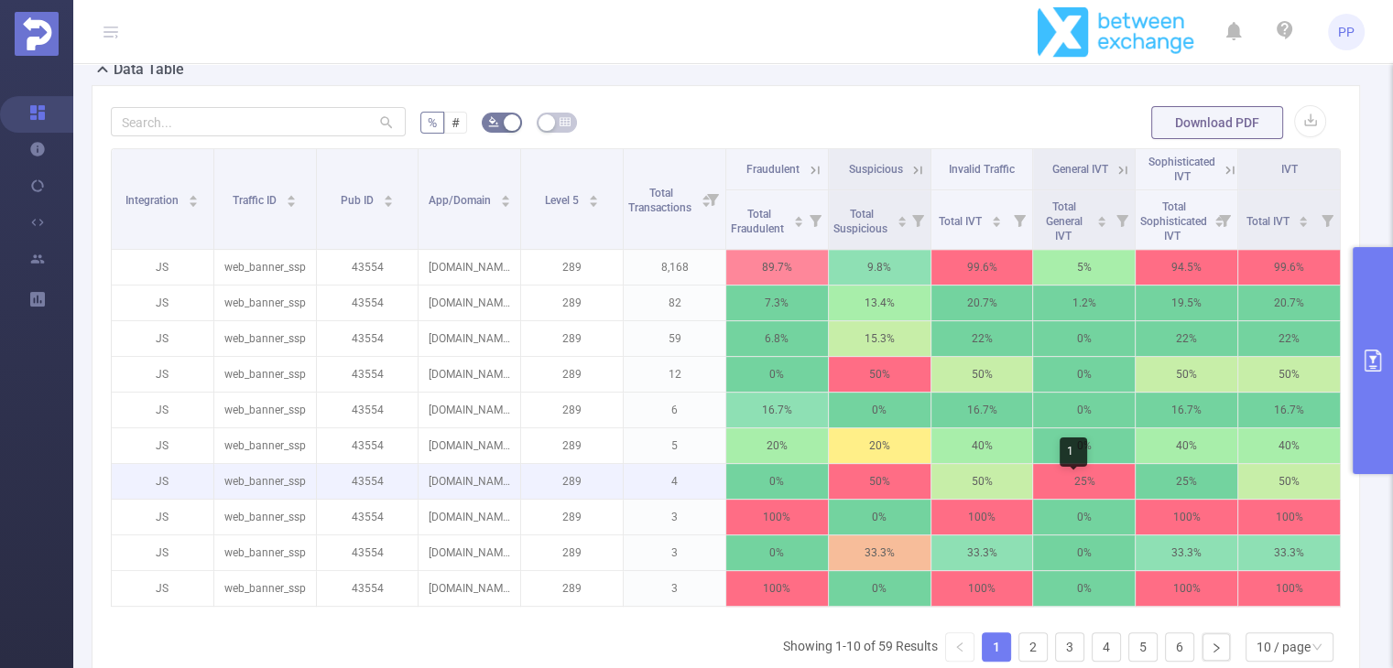
scroll to position [739, 0]
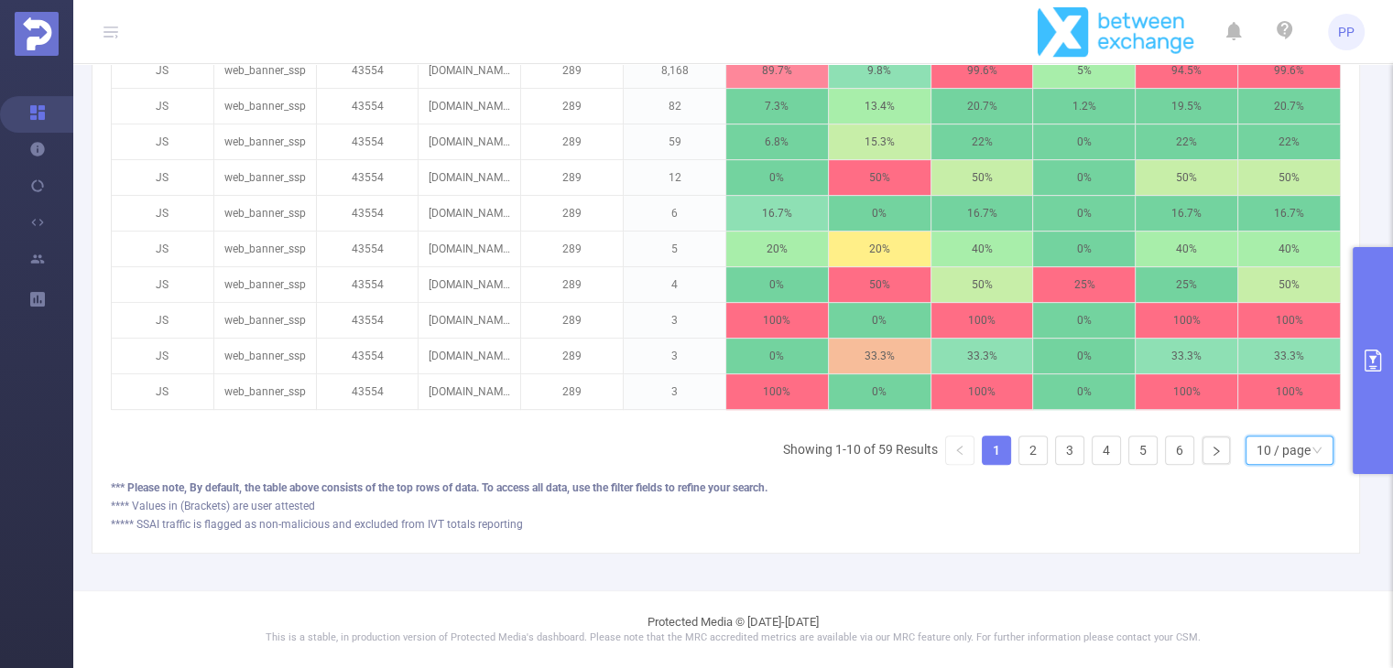
click at [1263, 457] on div "10 / page" at bounding box center [1283, 450] width 54 height 27
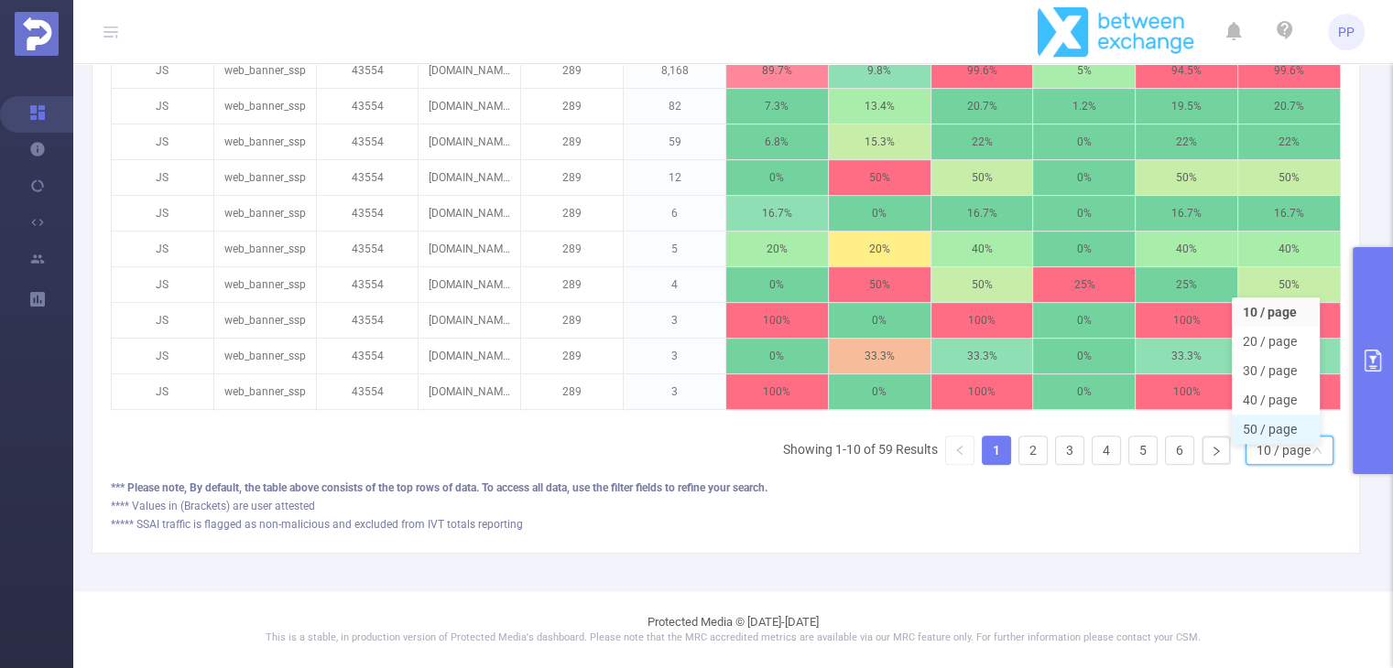
click at [1265, 415] on li "50 / page" at bounding box center [1275, 429] width 88 height 29
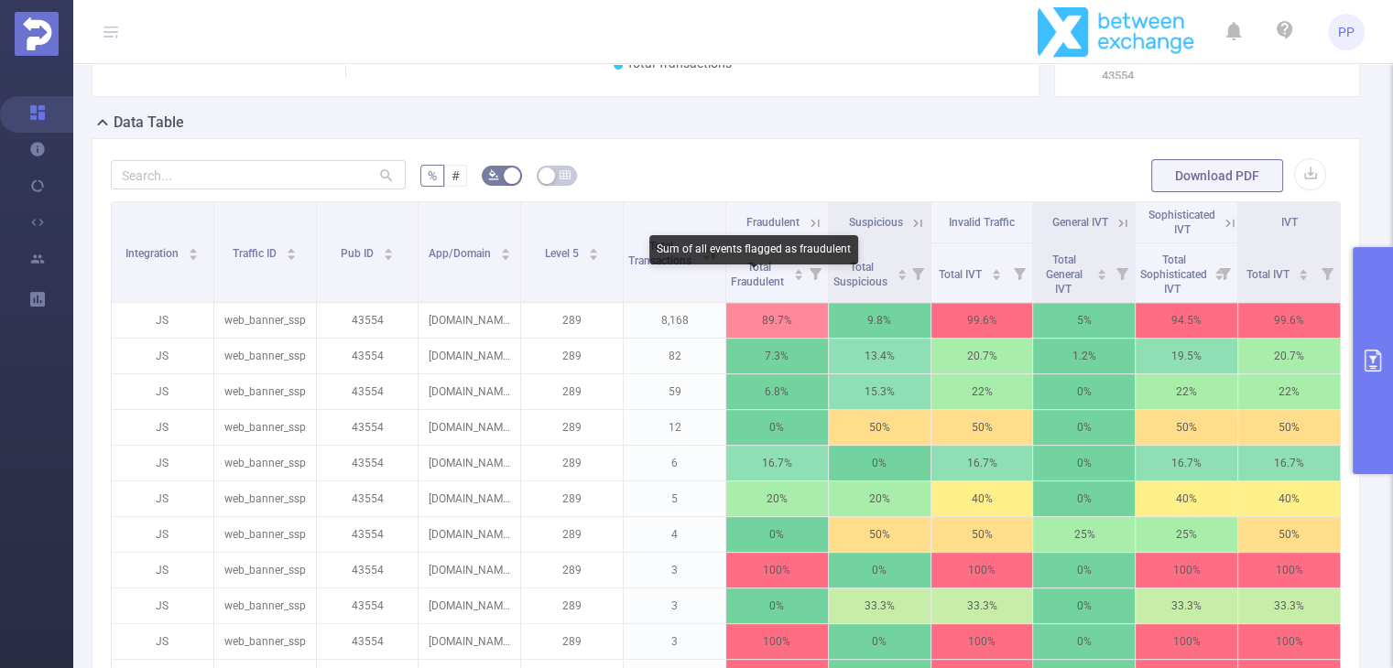
scroll to position [462, 0]
click at [808, 228] on icon at bounding box center [812, 222] width 22 height 18
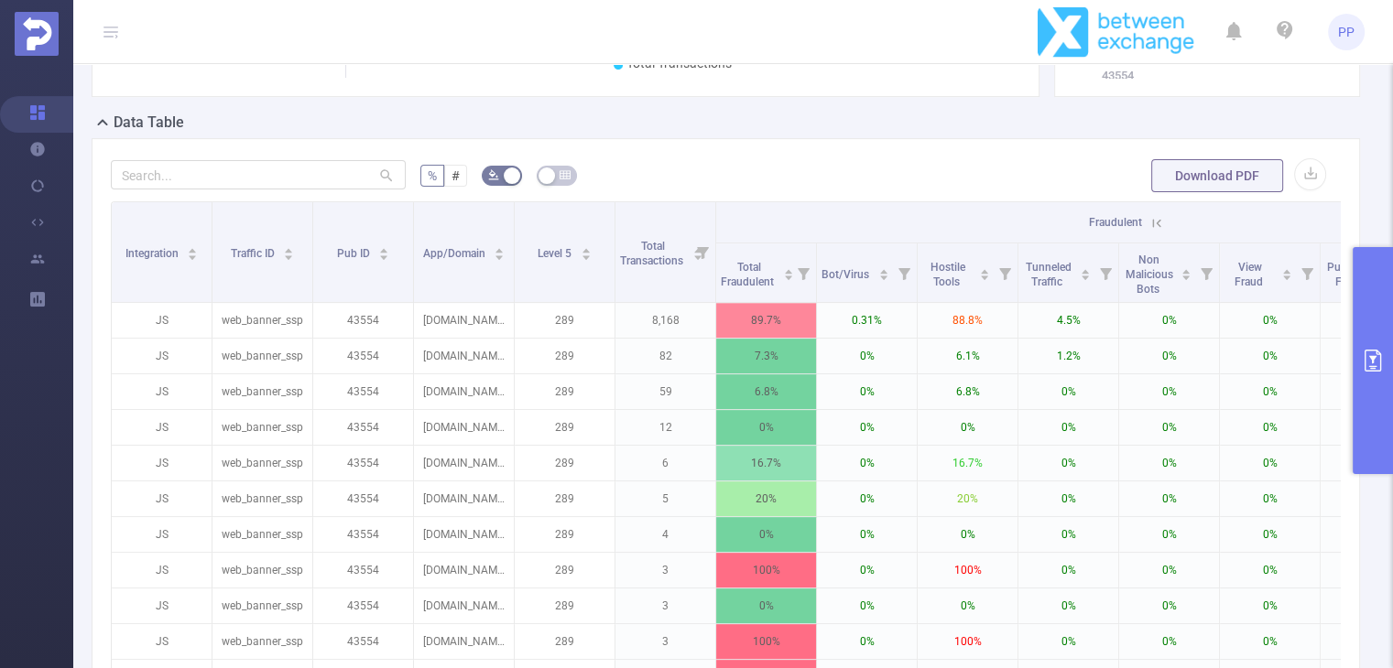
click at [1155, 232] on icon at bounding box center [1156, 223] width 16 height 16
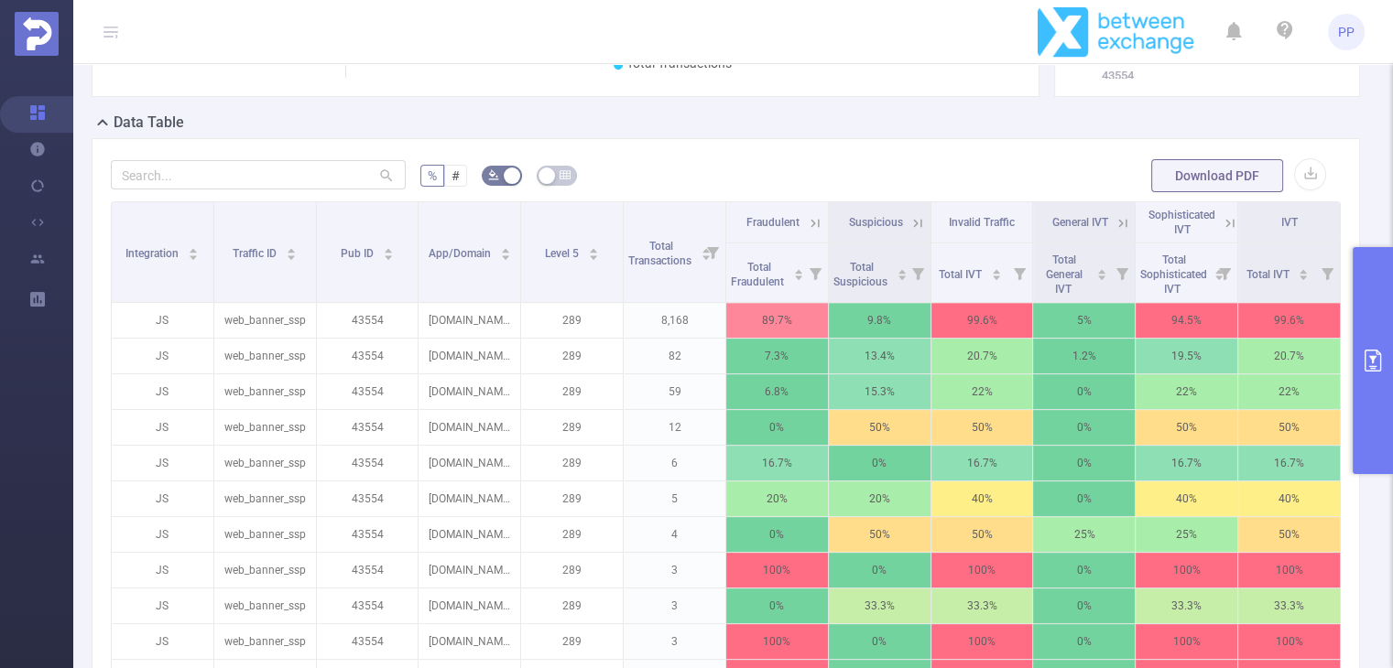
click at [1155, 235] on span "Sophisticated IVT" at bounding box center [1181, 222] width 67 height 27
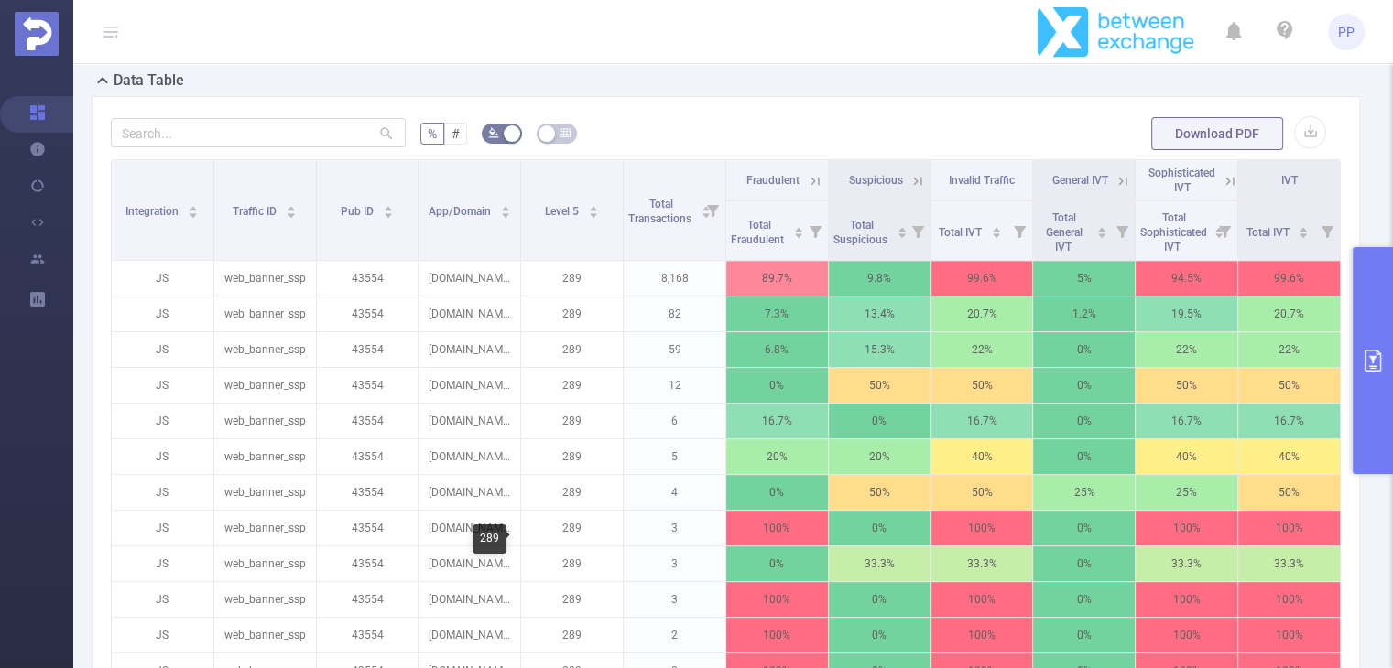
scroll to position [504, 0]
click at [1369, 345] on button "primary" at bounding box center [1372, 360] width 40 height 227
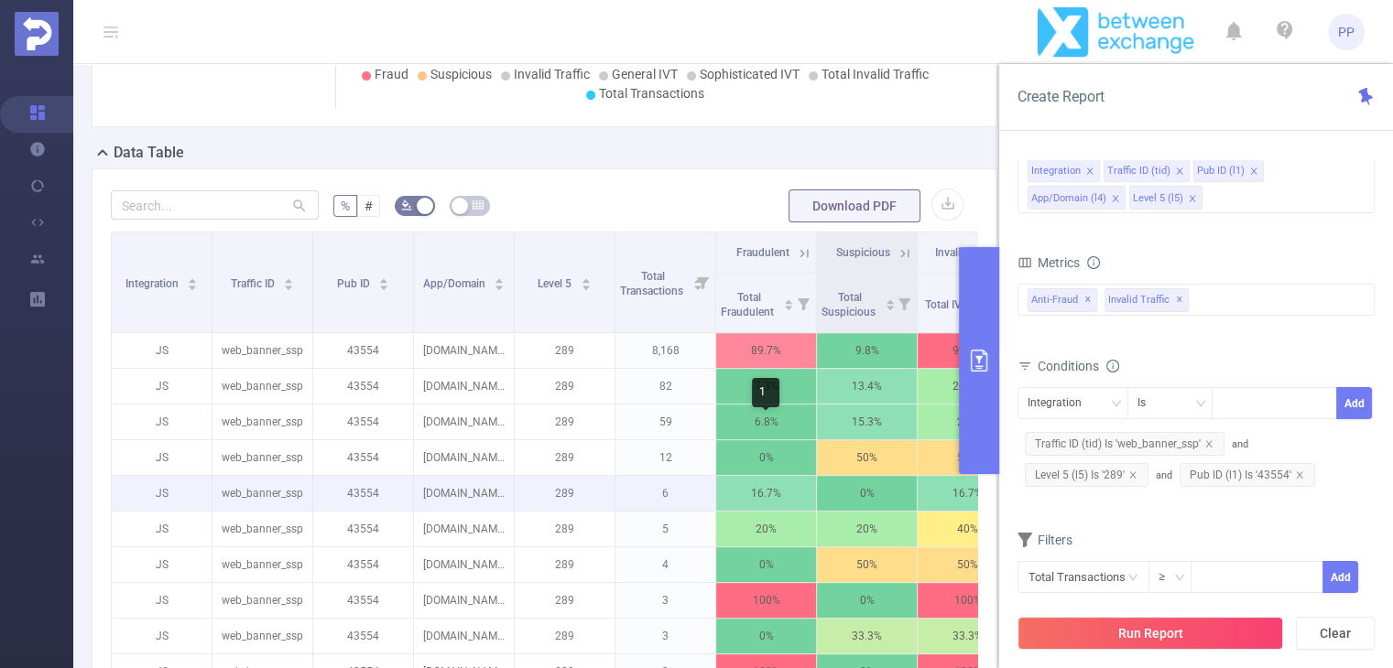
scroll to position [449, 0]
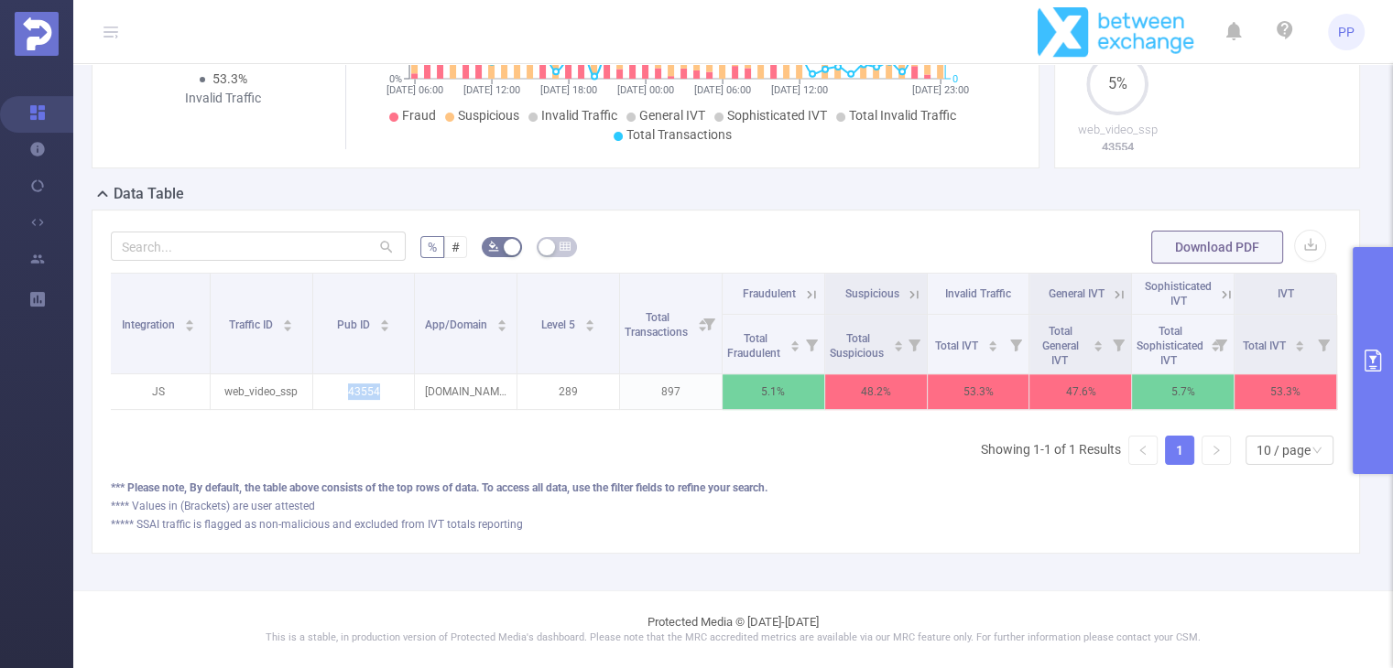
scroll to position [403, 0]
click at [909, 300] on icon at bounding box center [913, 295] width 16 height 16
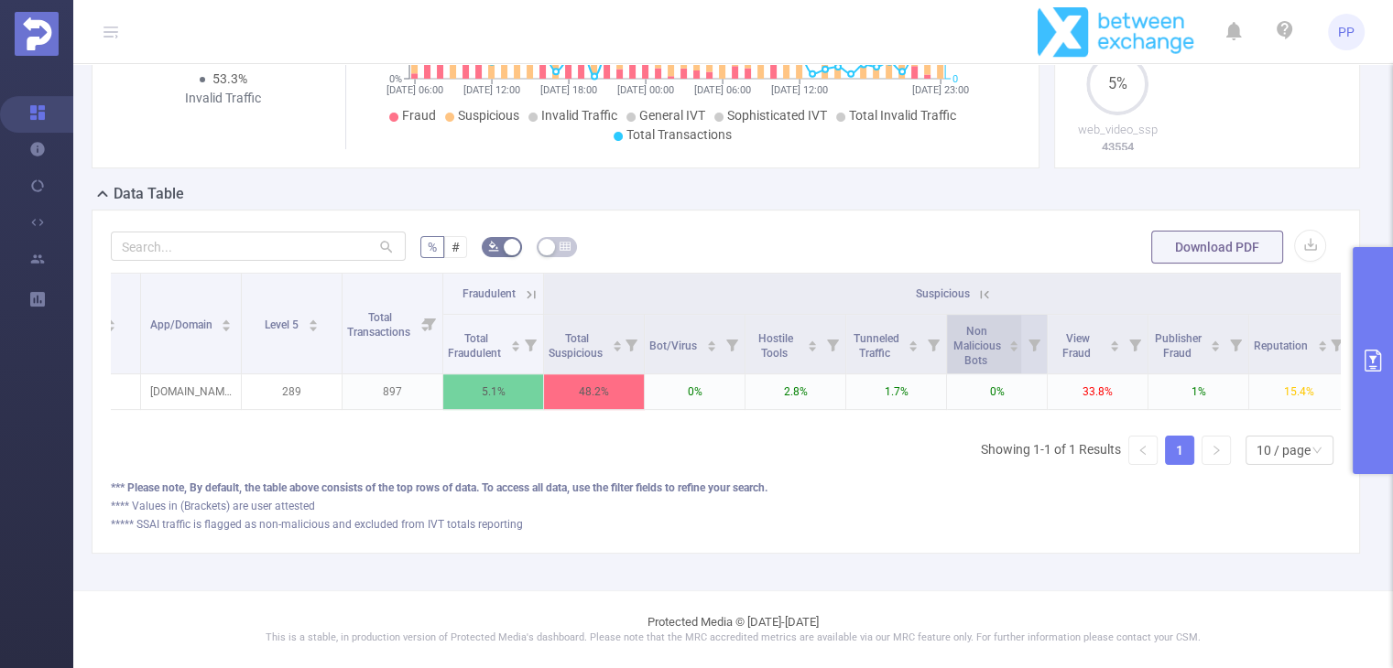
scroll to position [0, 274]
click at [989, 303] on icon at bounding box center [983, 295] width 16 height 16
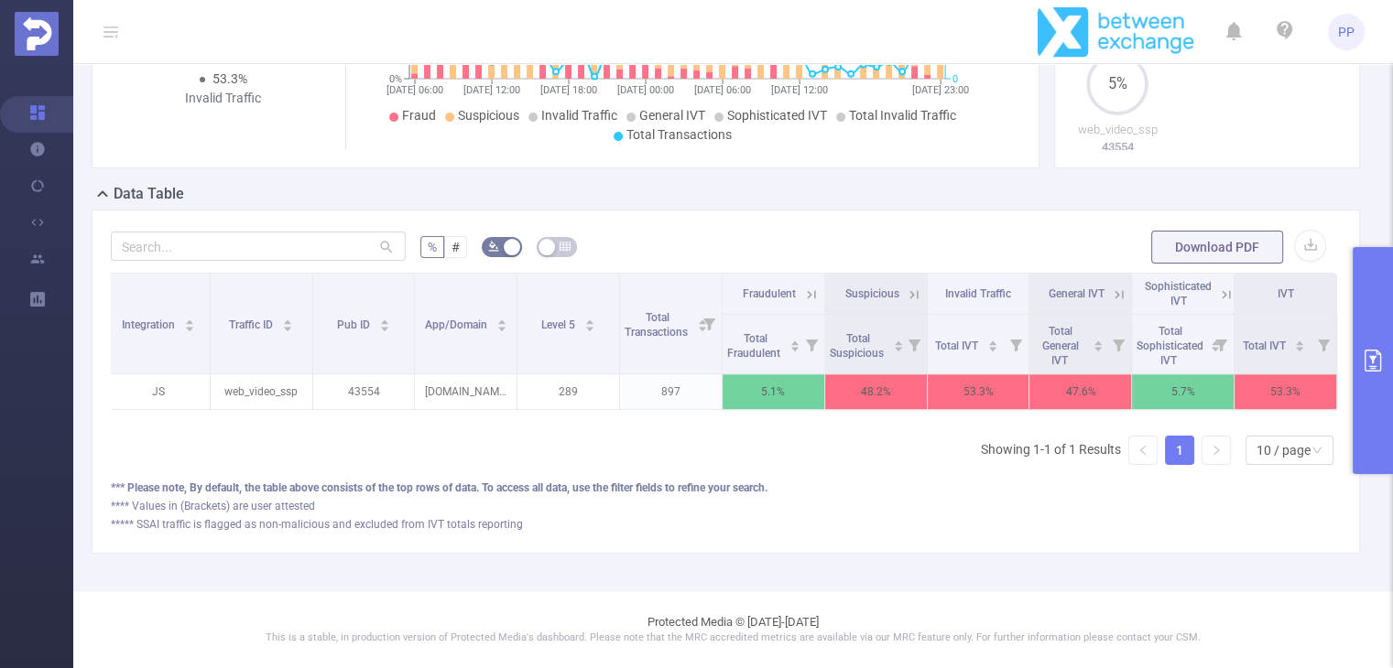
scroll to position [0, 4]
click at [1105, 287] on icon at bounding box center [1116, 294] width 22 height 18
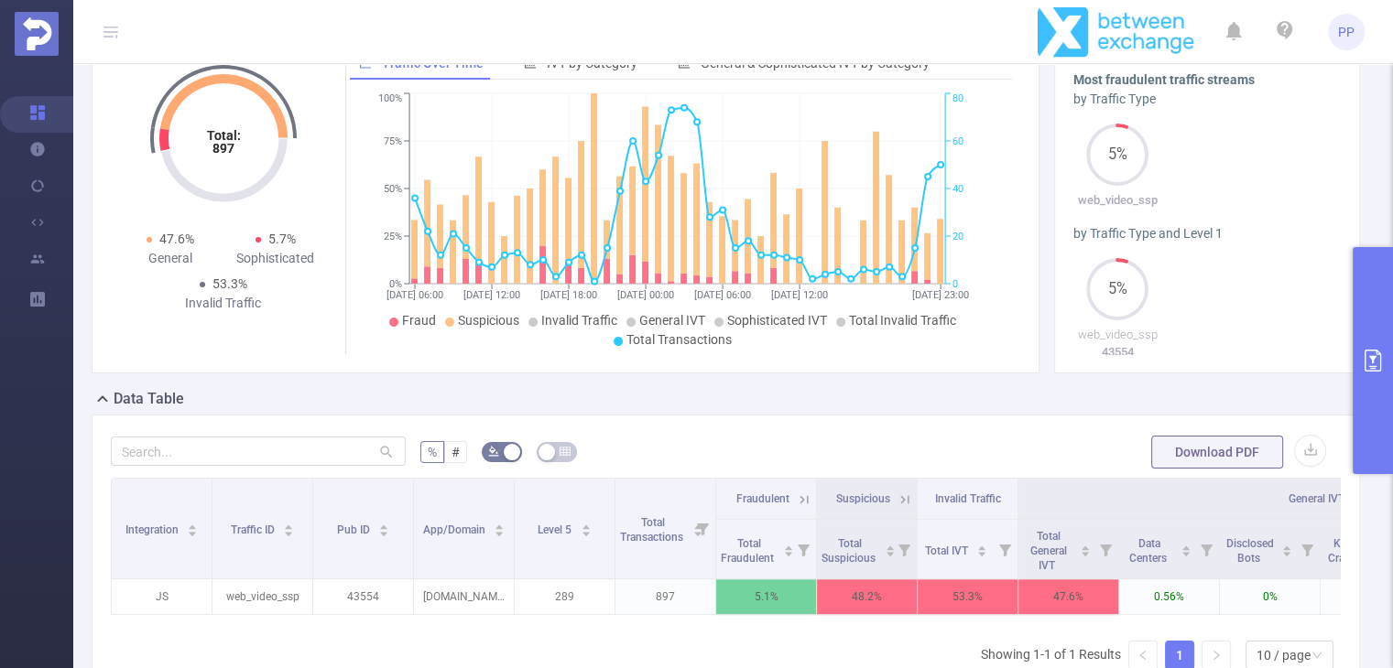
scroll to position [187, 0]
click at [1387, 322] on button "primary" at bounding box center [1372, 360] width 40 height 227
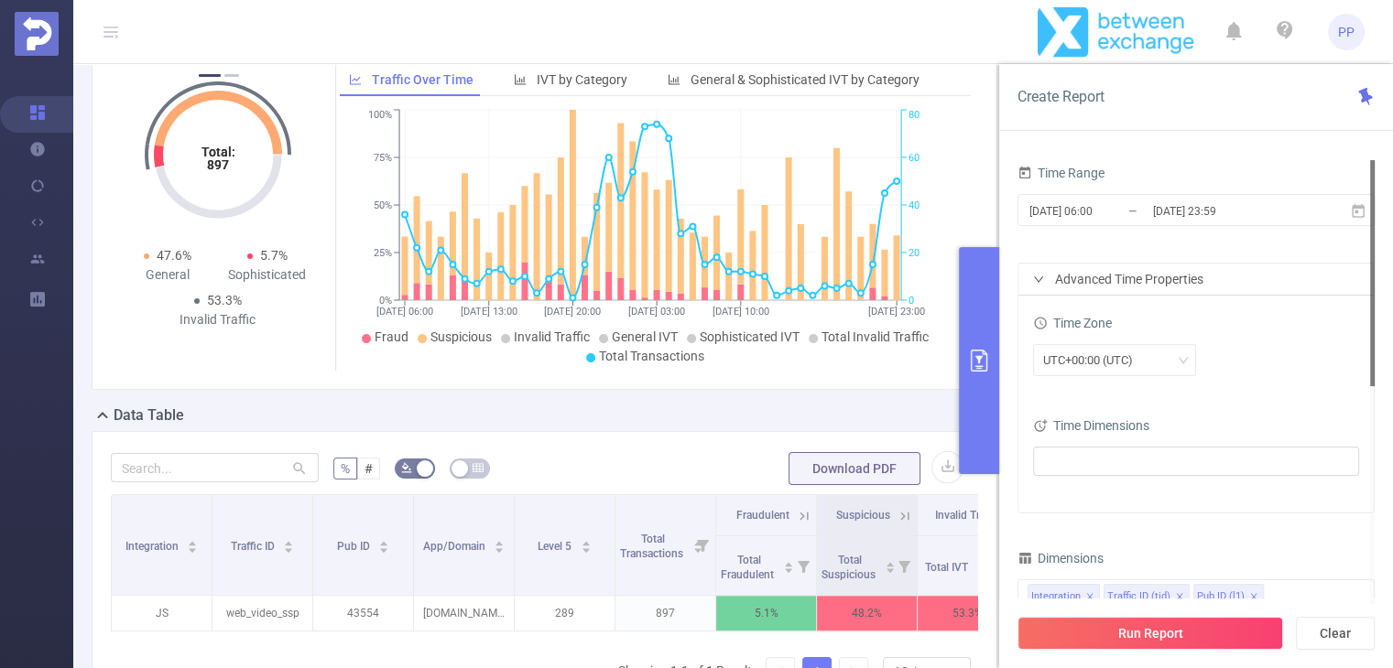
scroll to position [0, 0]
click at [1147, 208] on input "[DATE] 06:00" at bounding box center [1101, 211] width 148 height 25
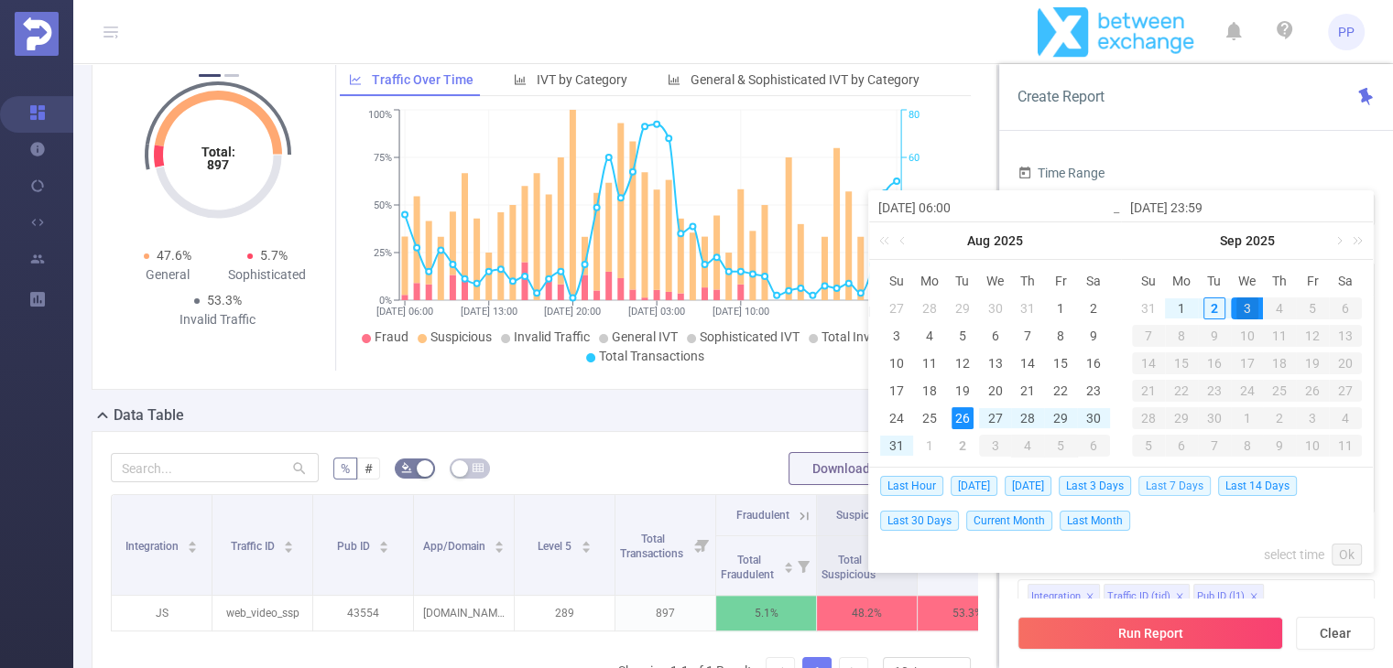
click at [1183, 485] on span "Last 7 Days" at bounding box center [1174, 486] width 72 height 20
type input "2025-08-26 00:00"
type input "2025-09-02 23:59"
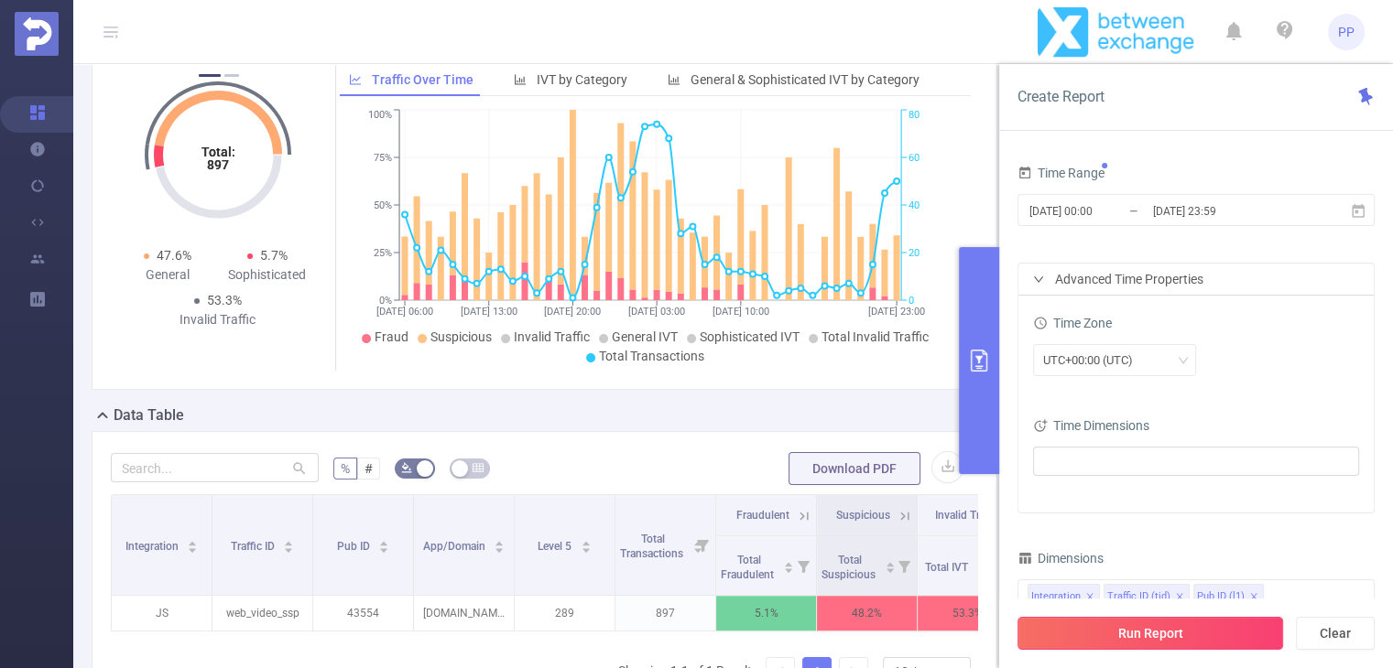
click at [1120, 634] on button "Run Report" at bounding box center [1150, 633] width 266 height 33
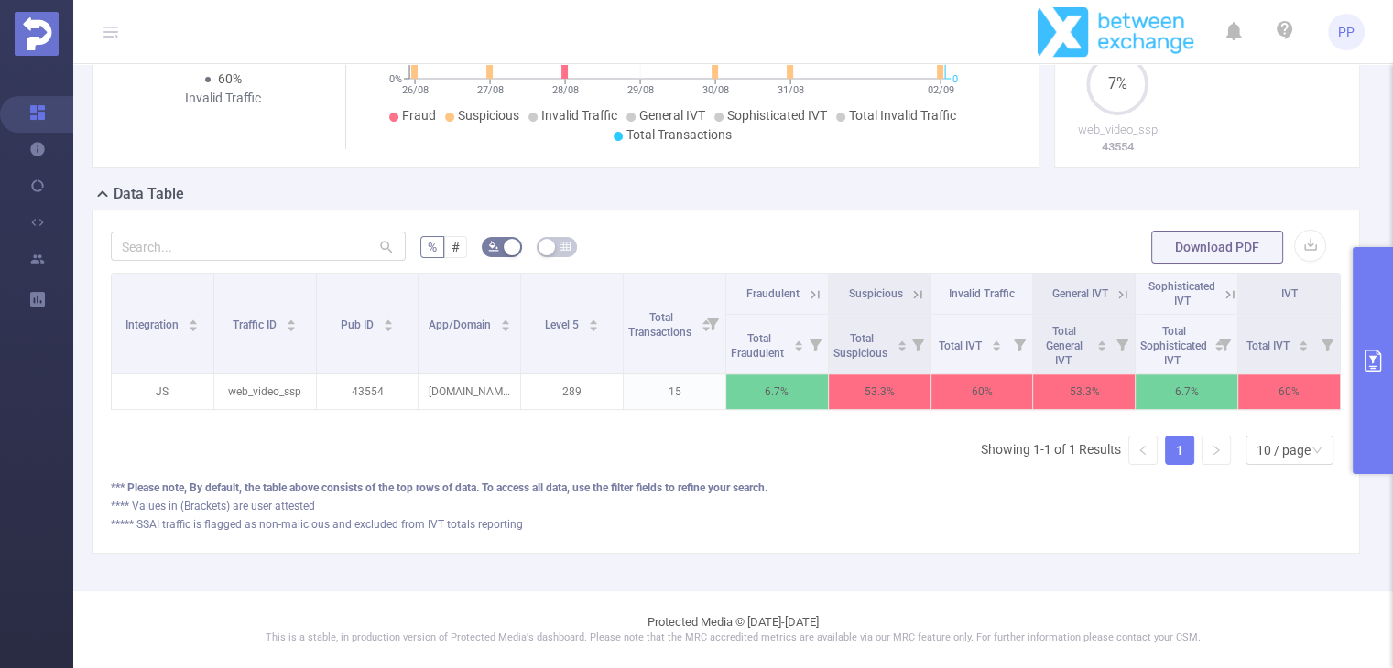
scroll to position [397, 0]
click at [1378, 364] on icon "primary" at bounding box center [1372, 361] width 22 height 22
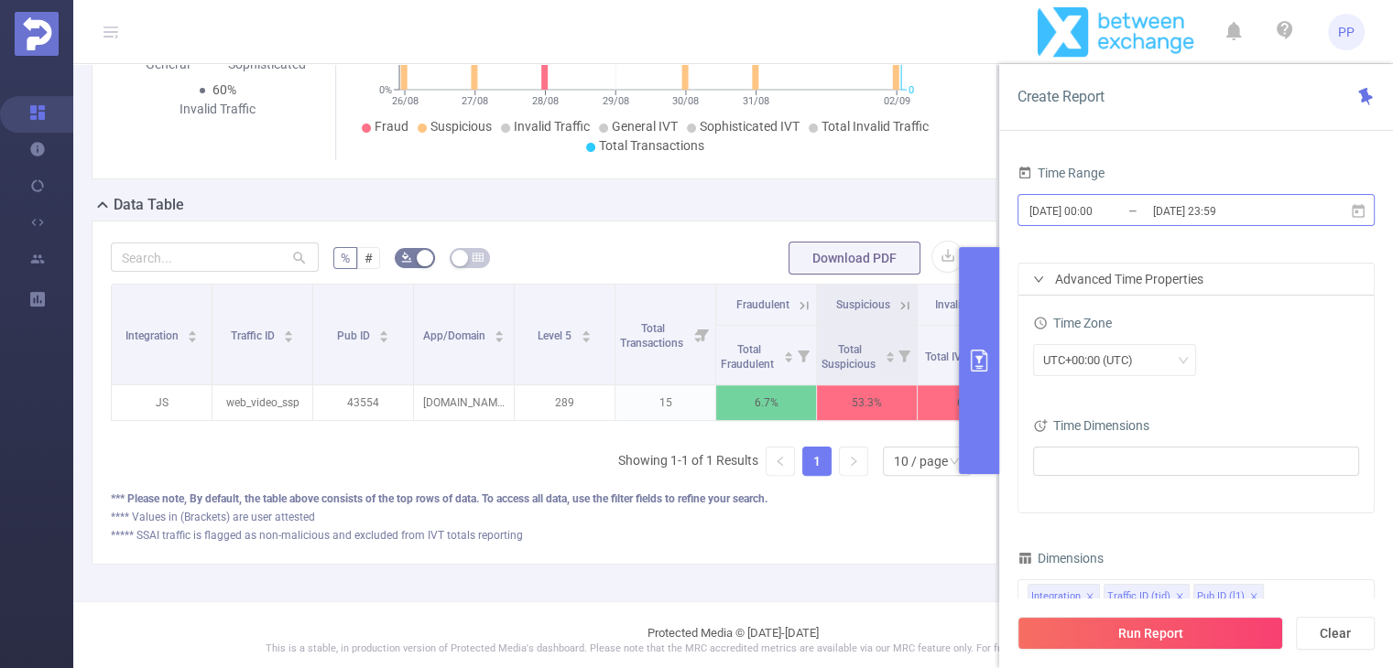
click at [1224, 219] on input "2025-09-02 23:59" at bounding box center [1225, 211] width 148 height 25
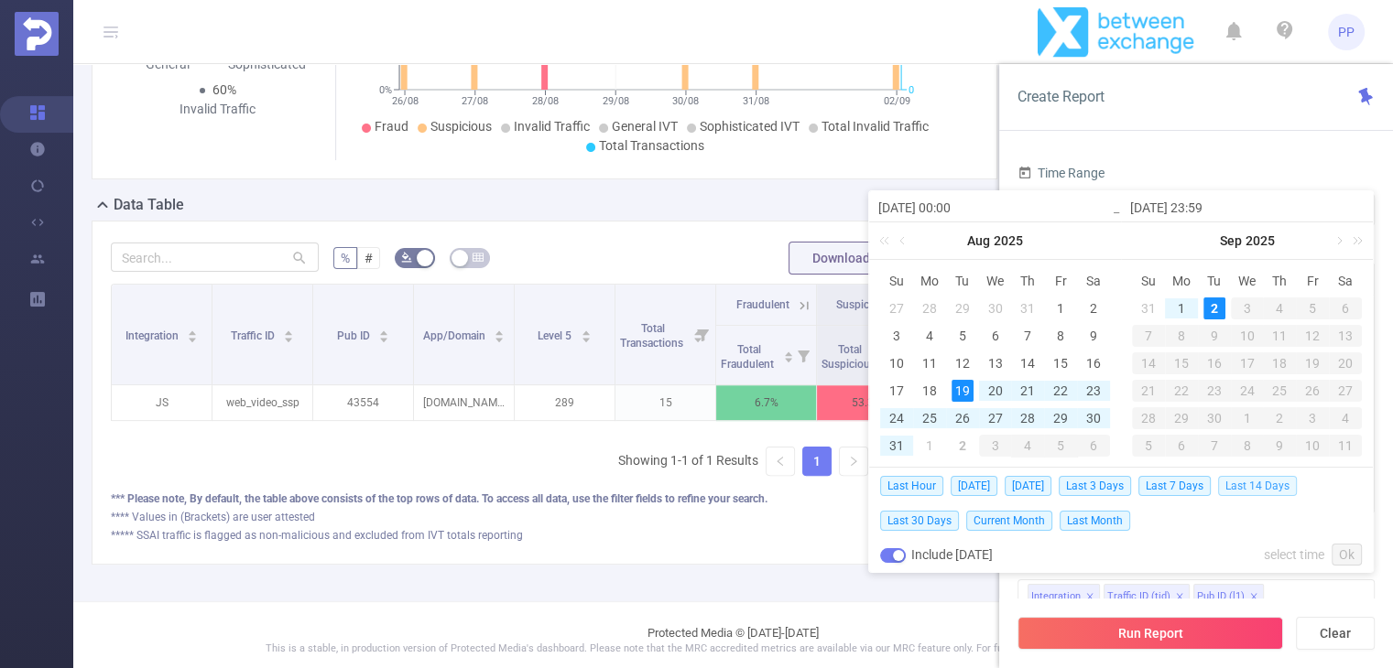
click at [1263, 480] on span "Last 14 Days" at bounding box center [1257, 486] width 79 height 20
type input "2025-08-19 00:00"
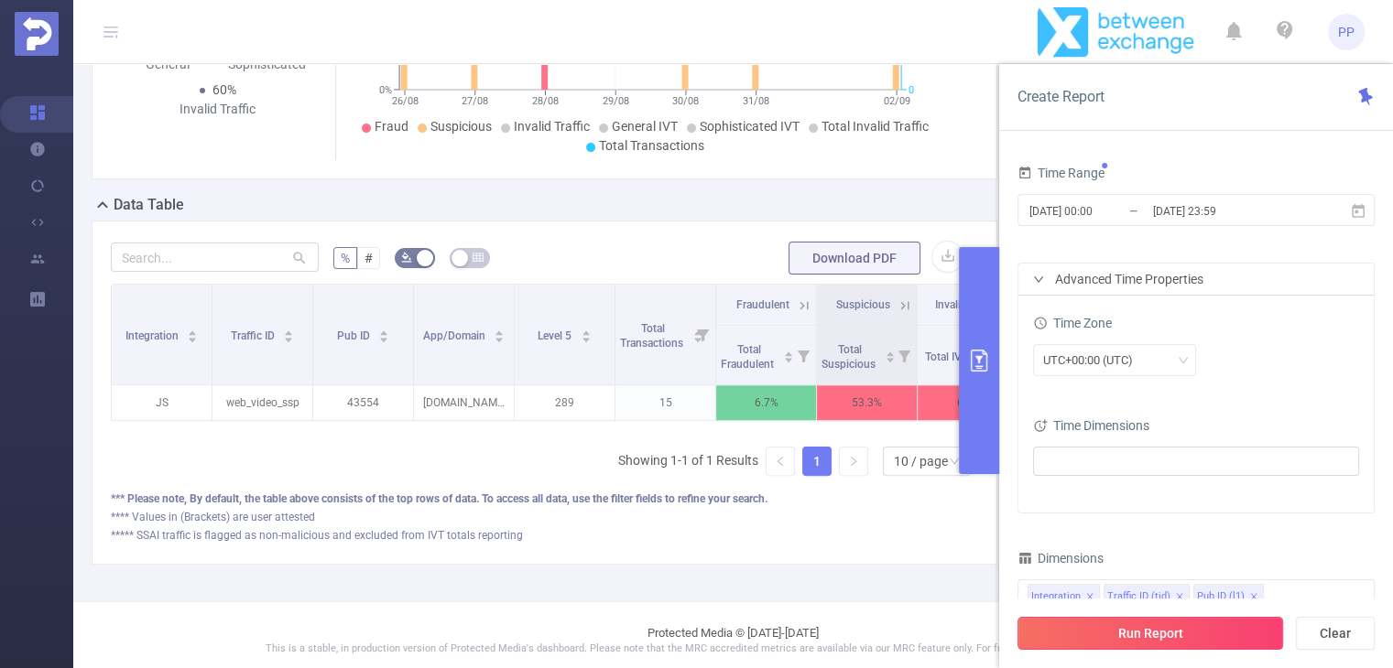
click at [1173, 647] on button "Run Report" at bounding box center [1150, 633] width 266 height 33
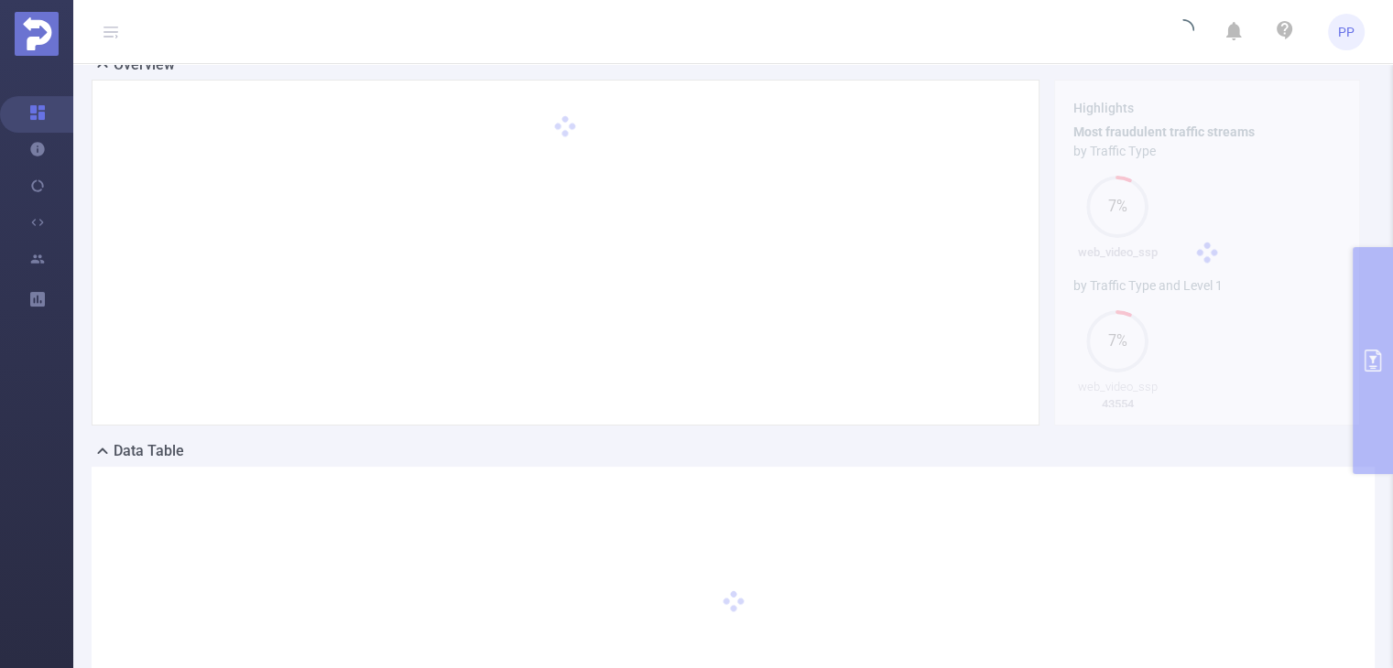
scroll to position [126, 0]
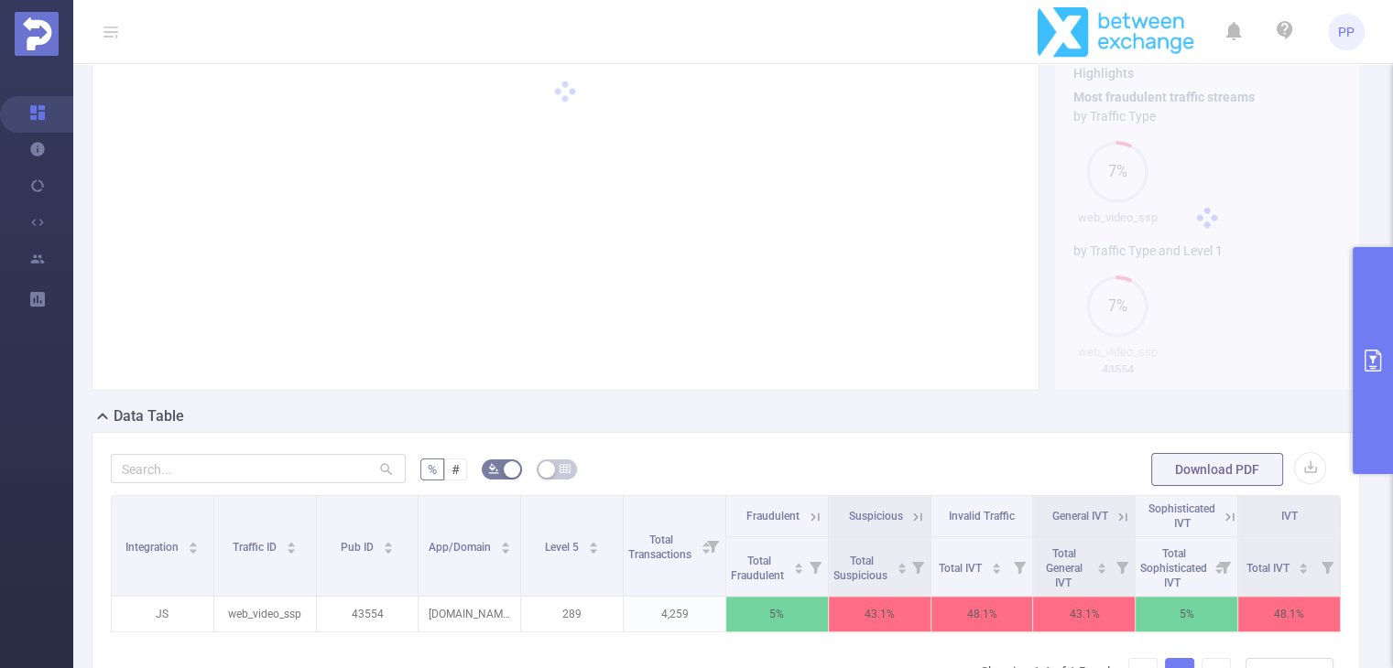
scroll to position [168, 0]
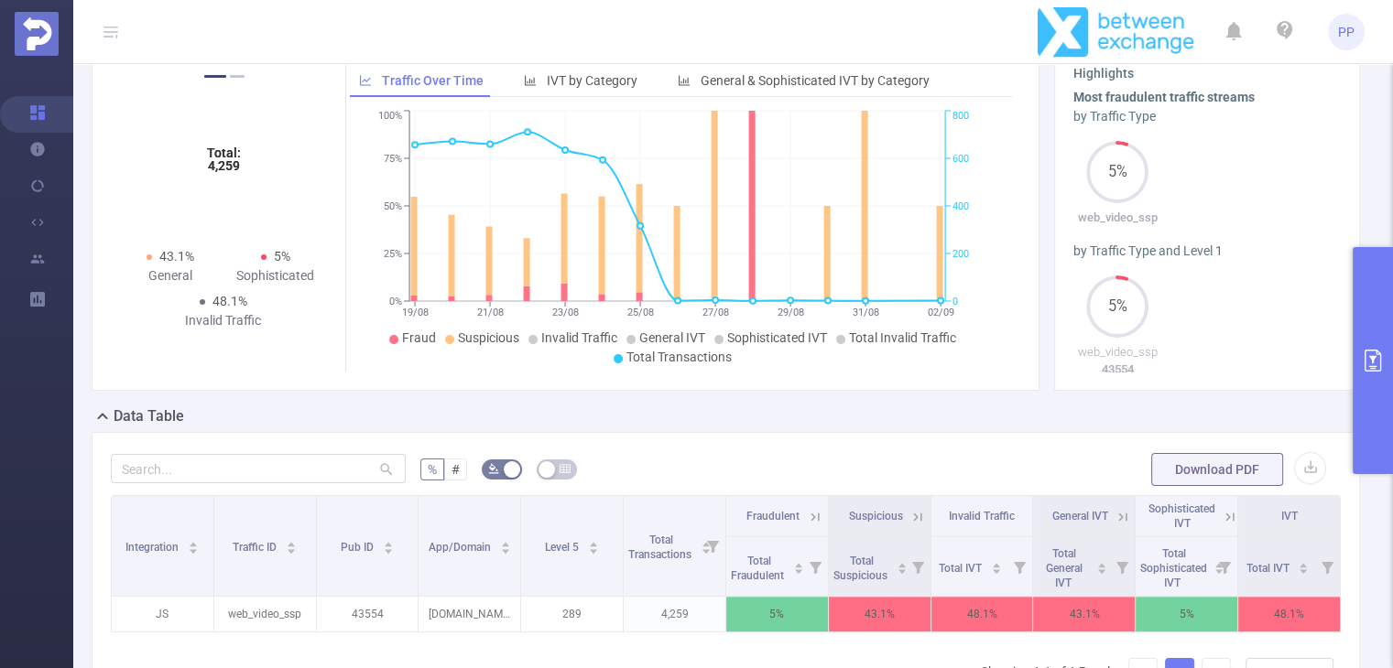
click at [1114, 526] on icon at bounding box center [1122, 517] width 16 height 16
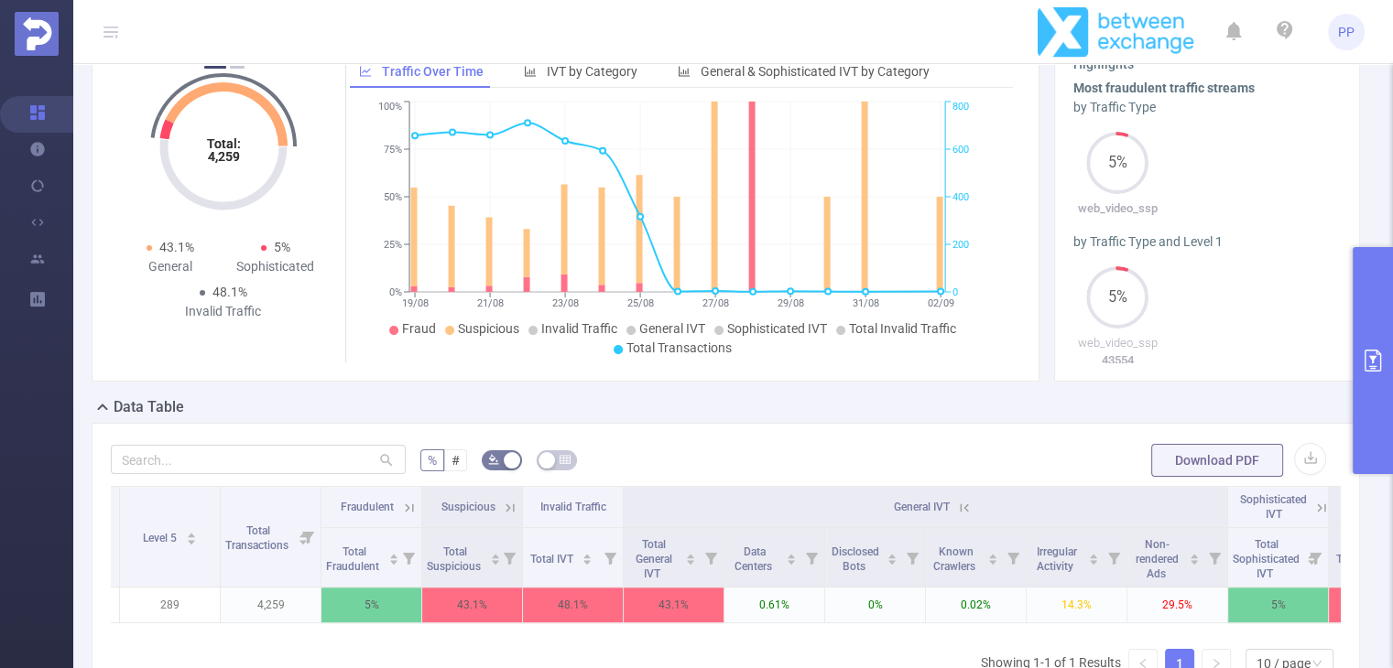
scroll to position [179, 0]
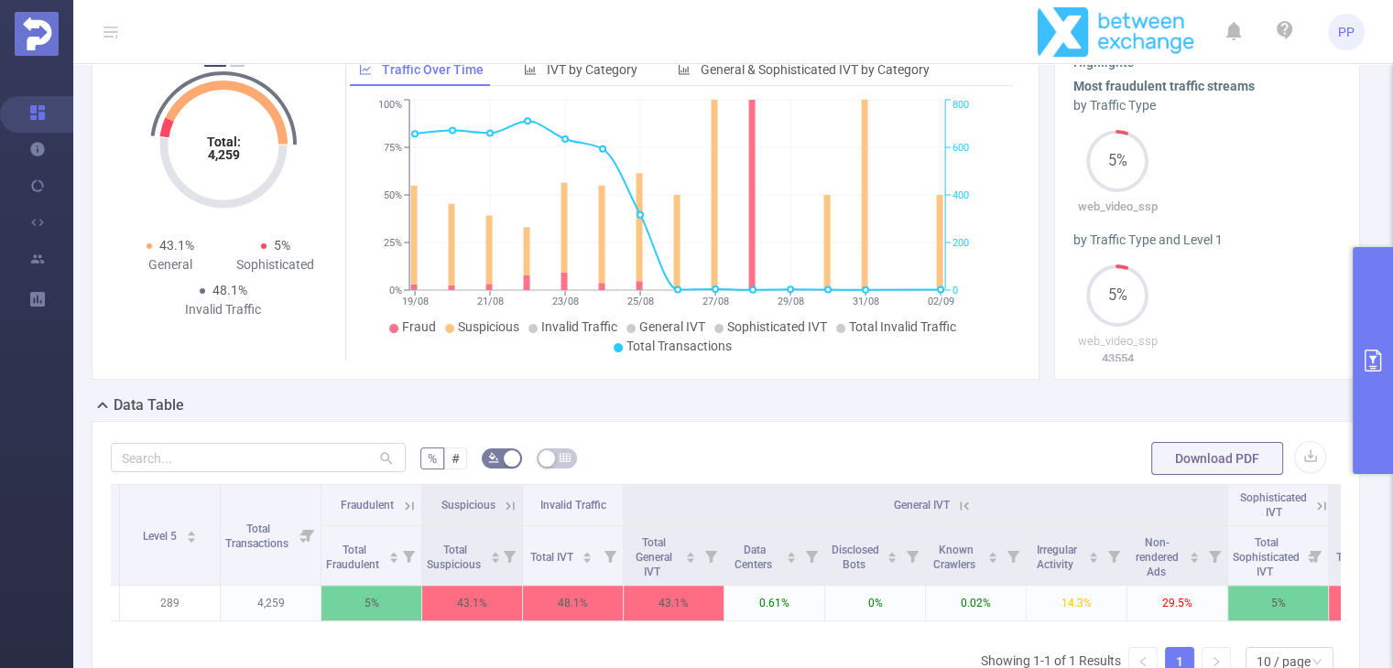
click at [605, 27] on header "PP" at bounding box center [696, 32] width 1393 height 64
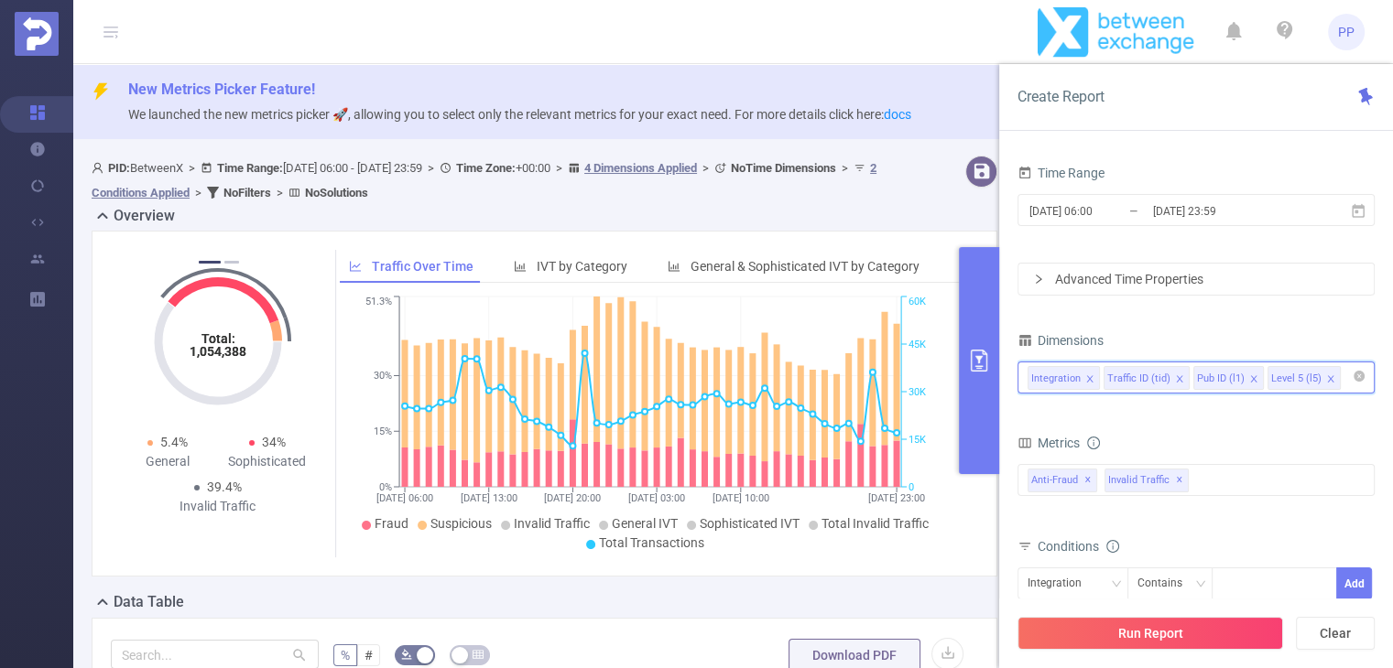
click at [1344, 377] on input at bounding box center [1348, 378] width 9 height 24
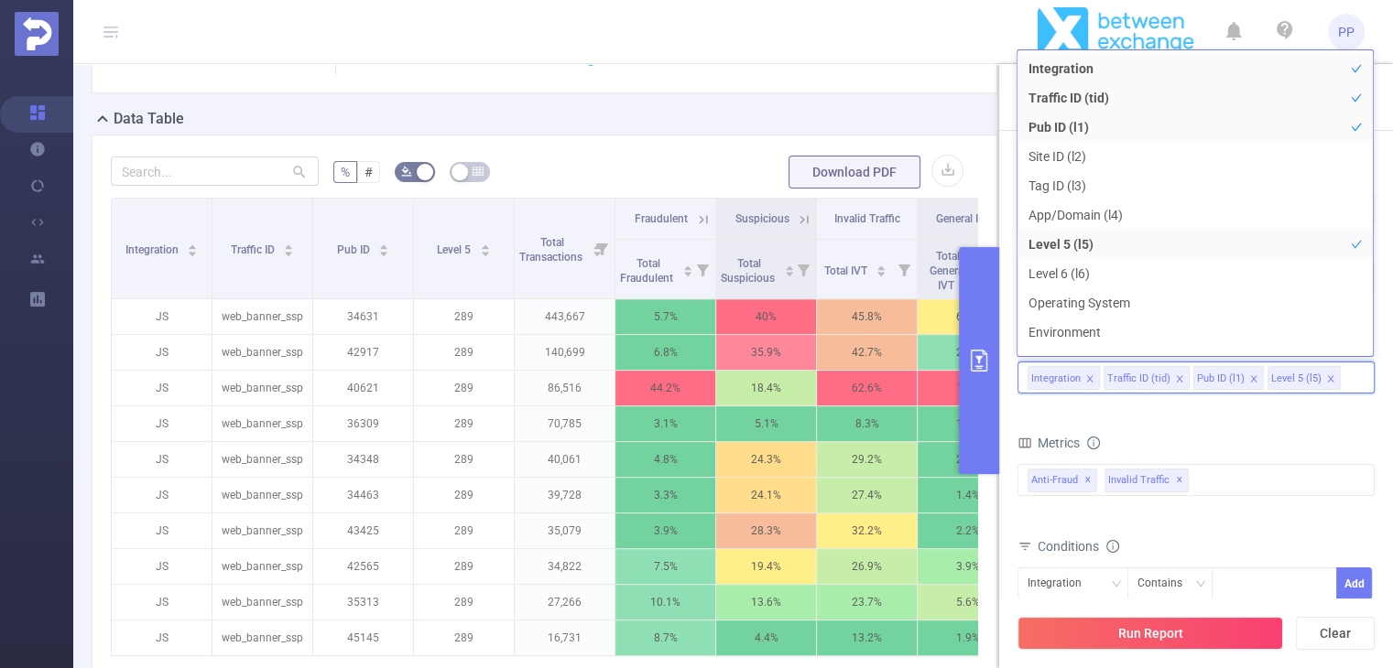
scroll to position [20, 0]
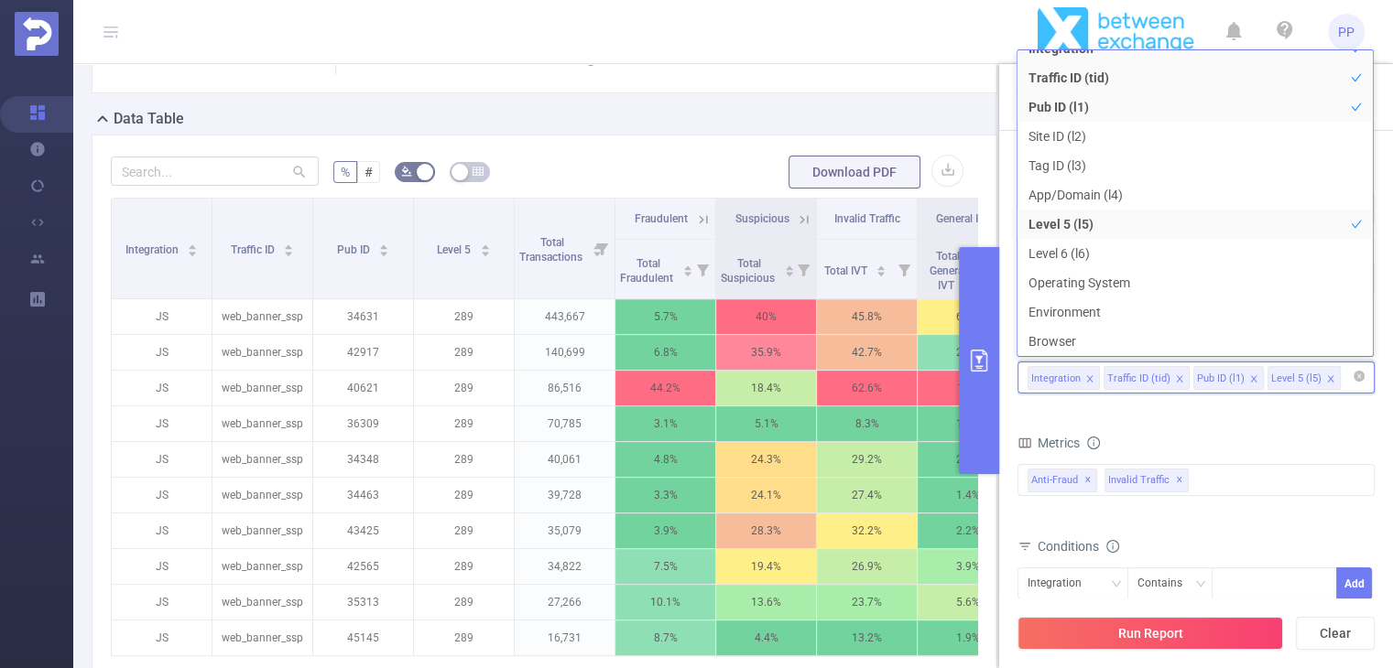
click at [1249, 374] on icon "icon: close" at bounding box center [1253, 378] width 9 height 9
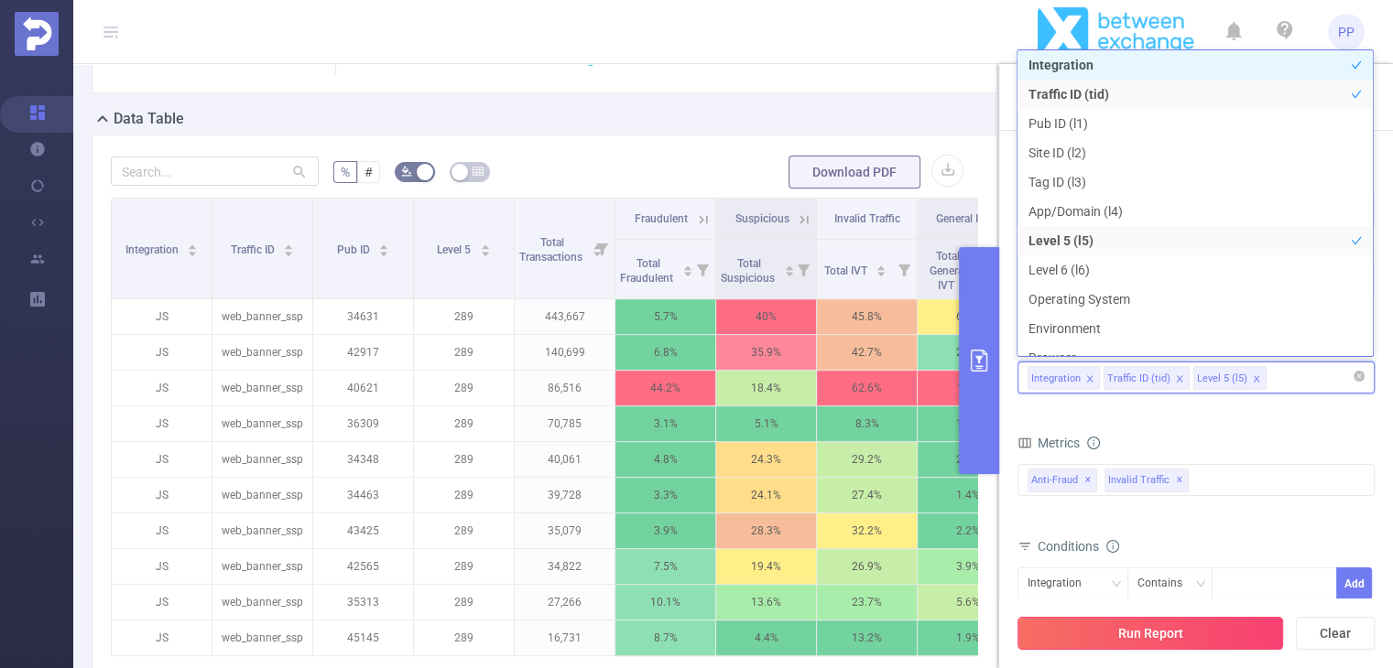
click at [1141, 626] on button "Run Report" at bounding box center [1150, 633] width 266 height 33
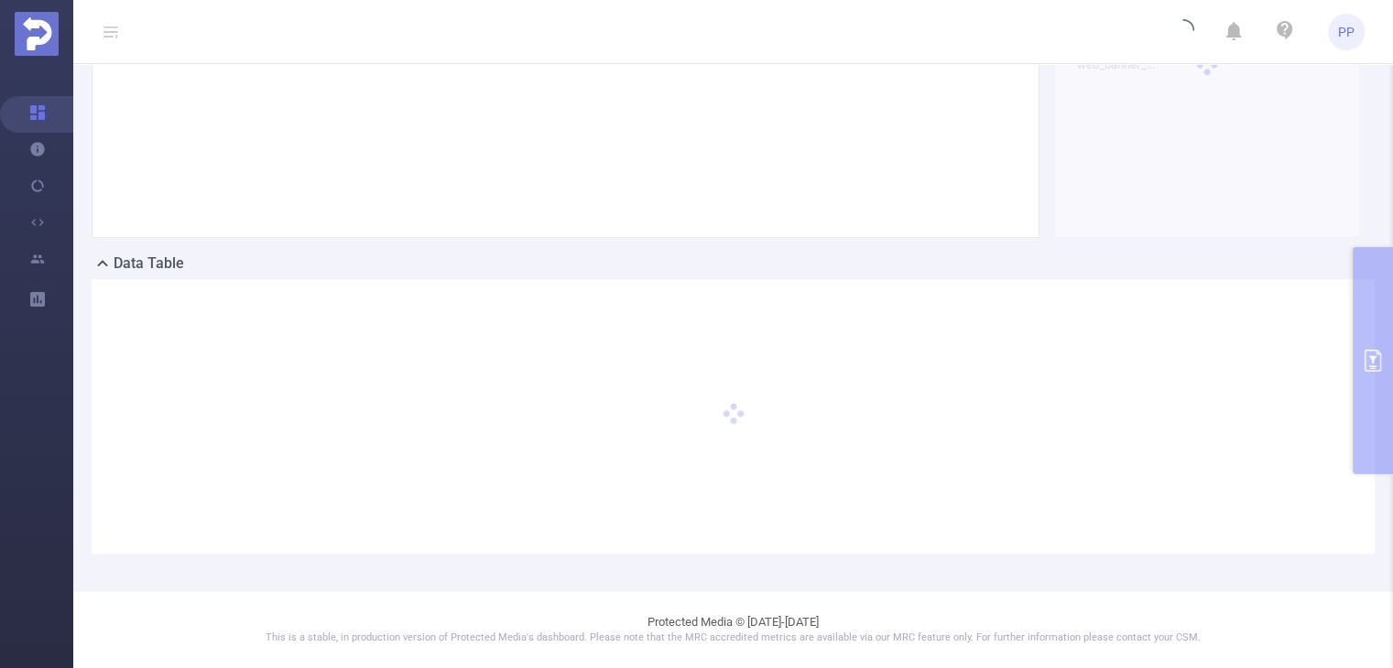
scroll to position [337, 0]
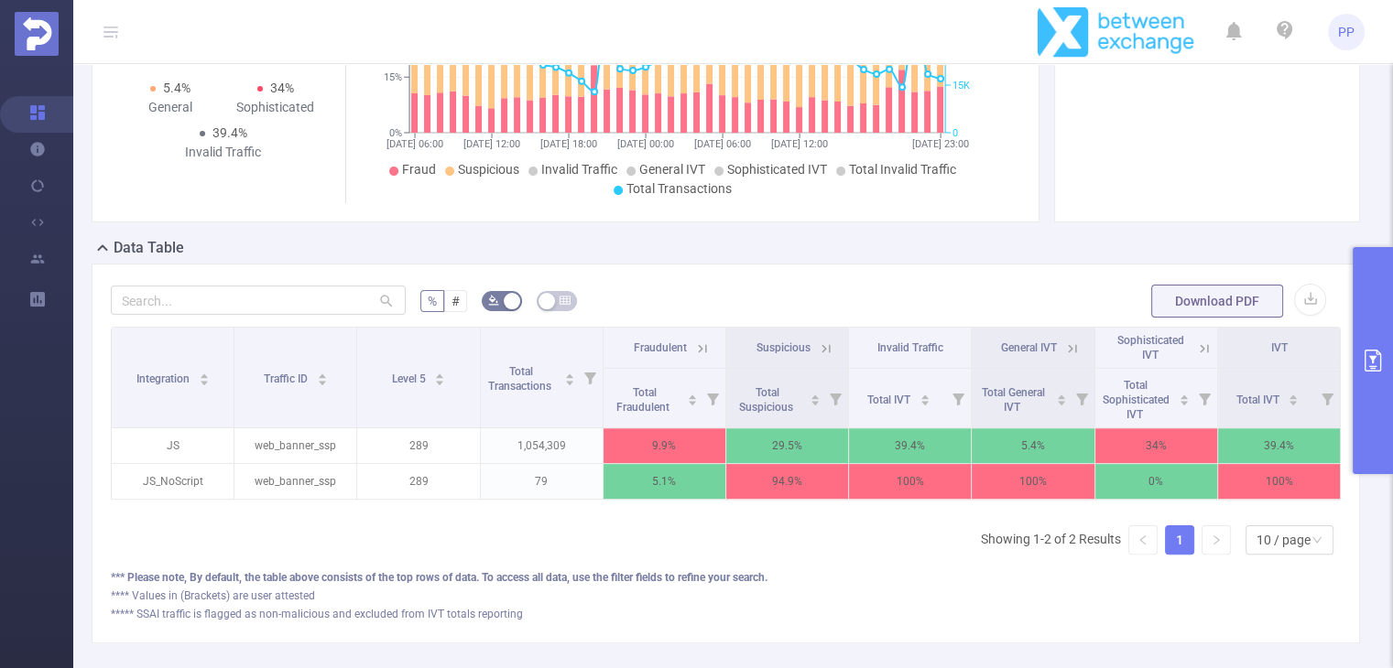
click at [1365, 357] on icon "primary" at bounding box center [1372, 361] width 22 height 22
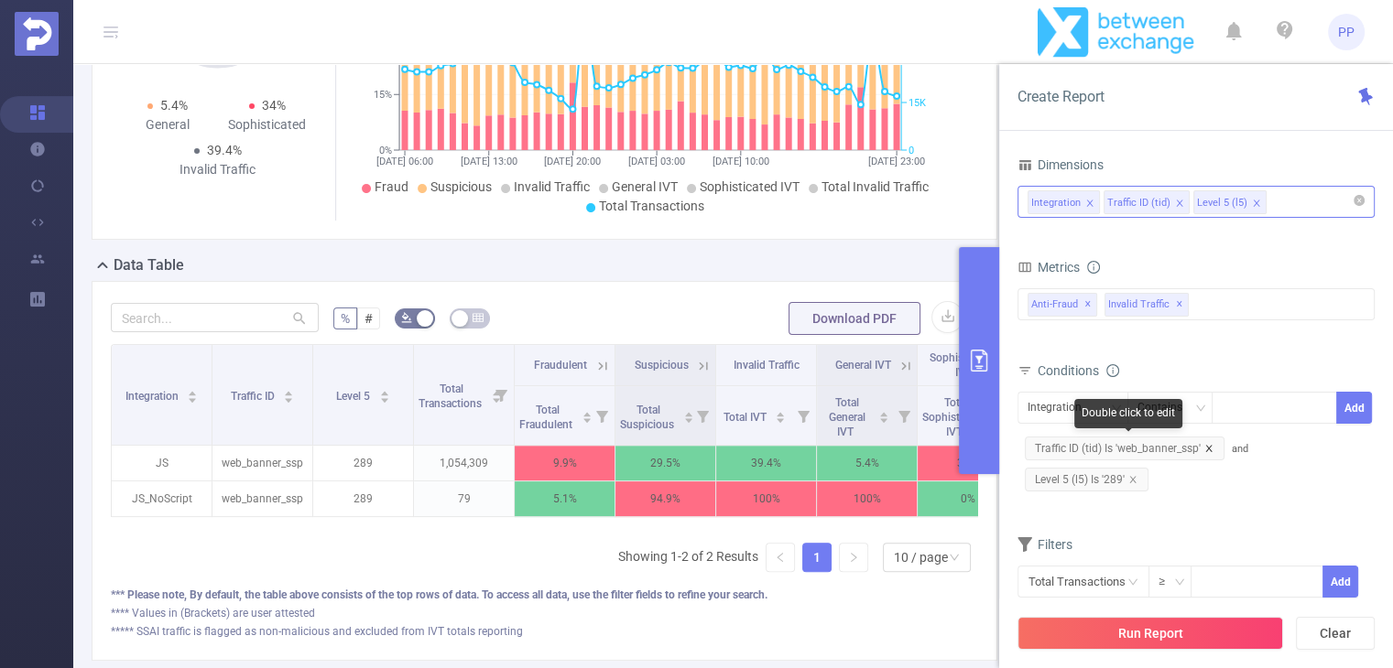
click at [1208, 446] on icon "icon: close" at bounding box center [1208, 448] width 6 height 6
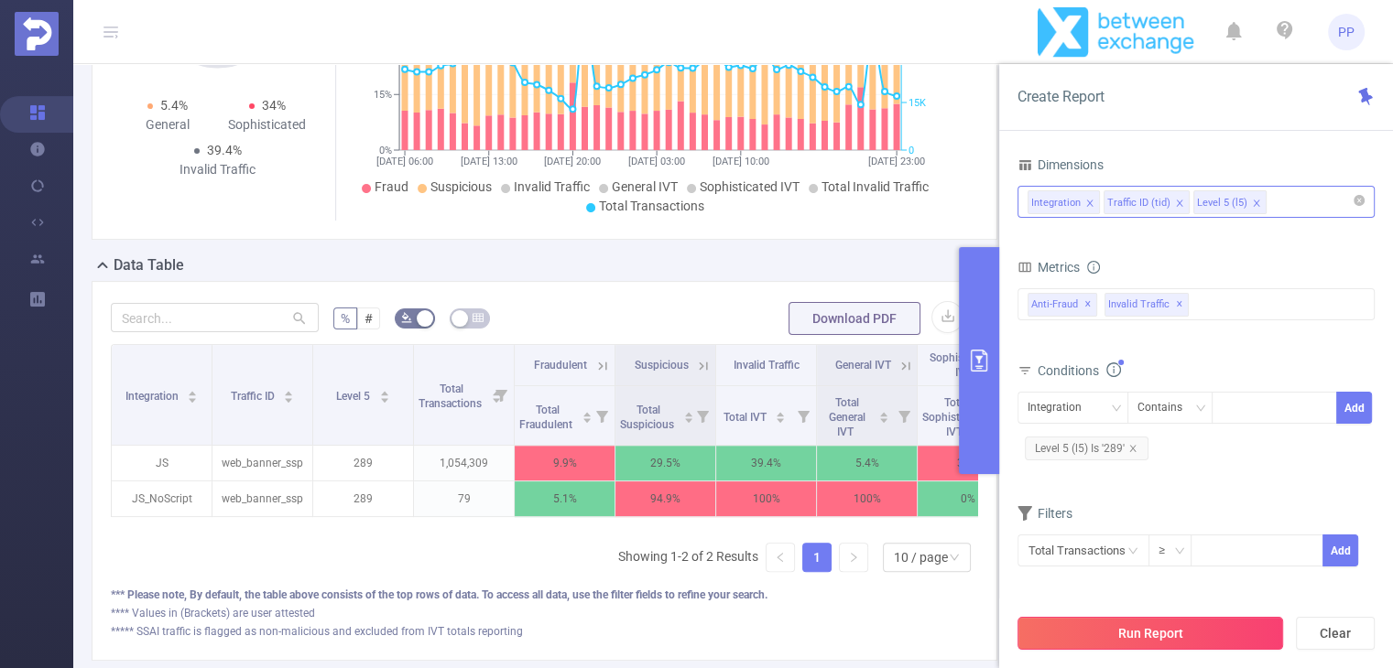
click at [1146, 645] on button "Run Report" at bounding box center [1150, 633] width 266 height 33
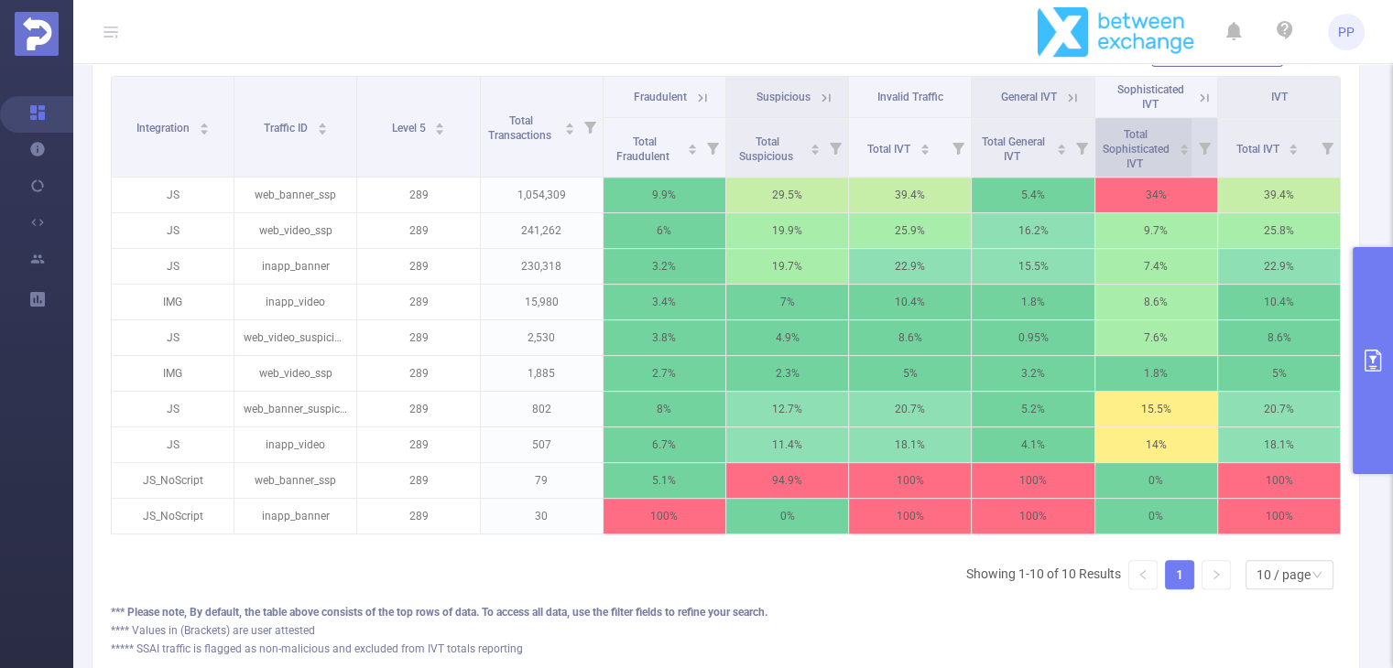
scroll to position [591, 0]
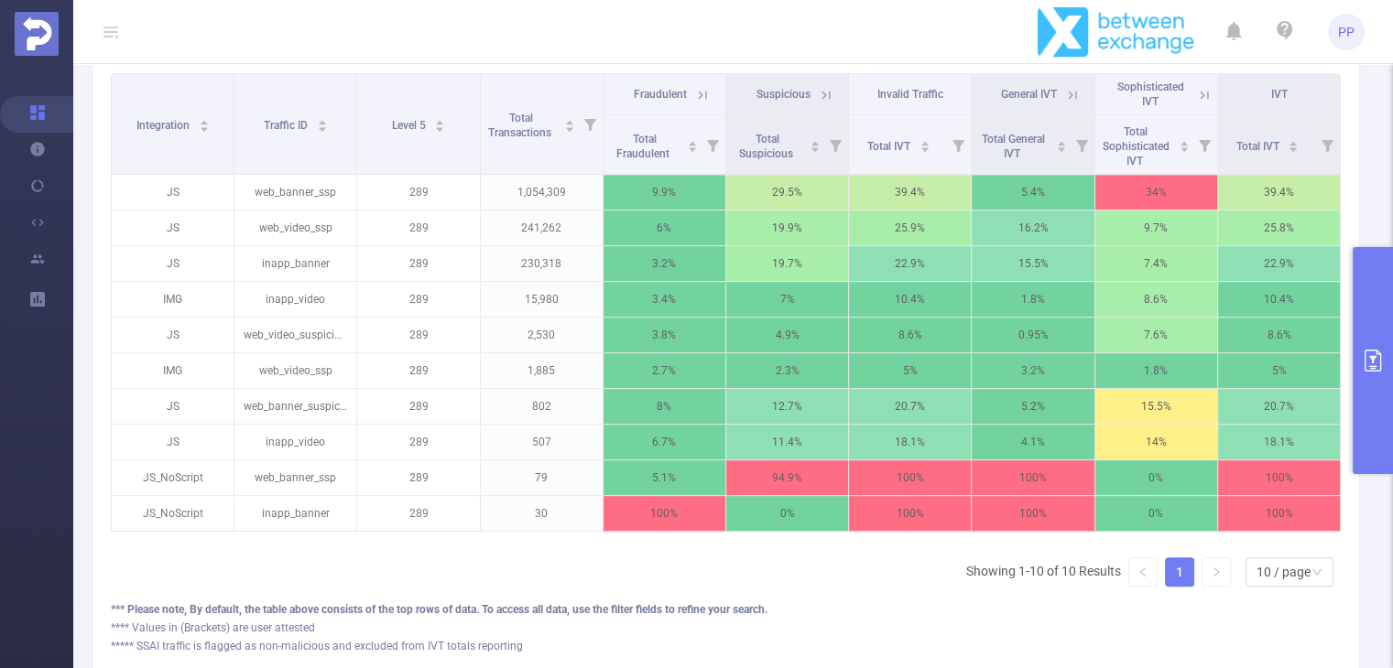
click at [698, 99] on icon at bounding box center [702, 95] width 8 height 8
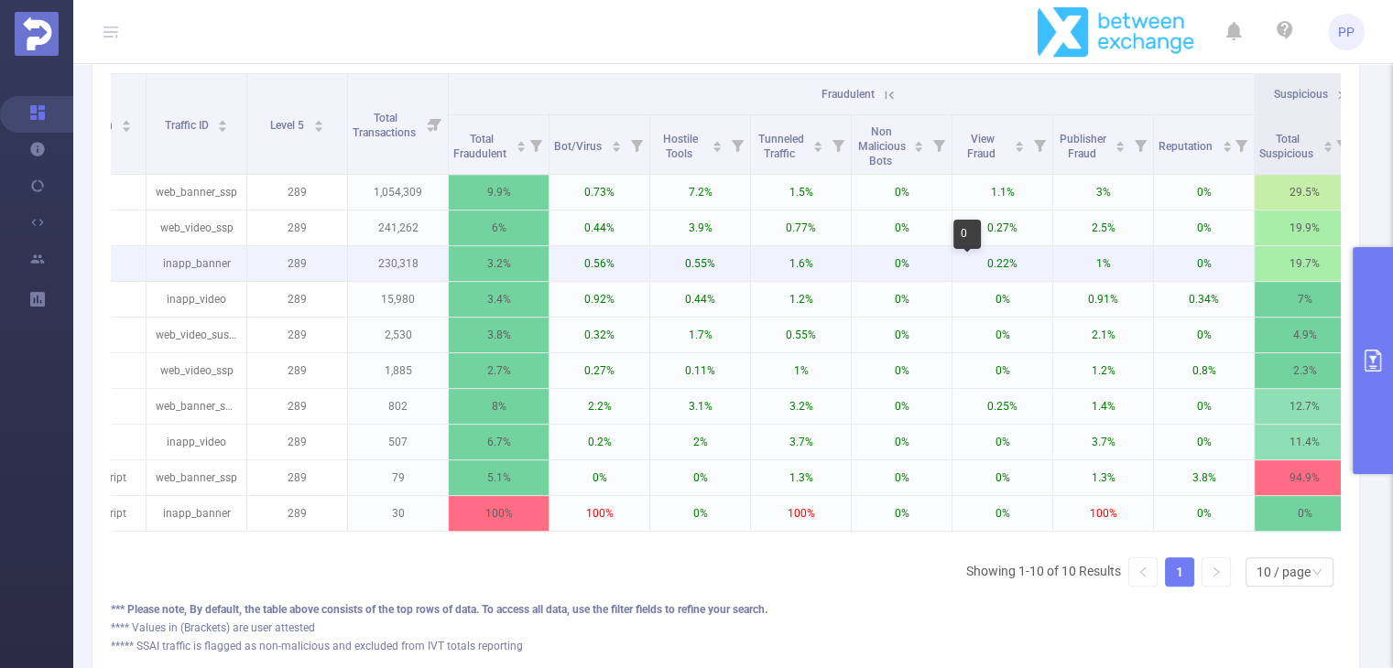
scroll to position [0, 44]
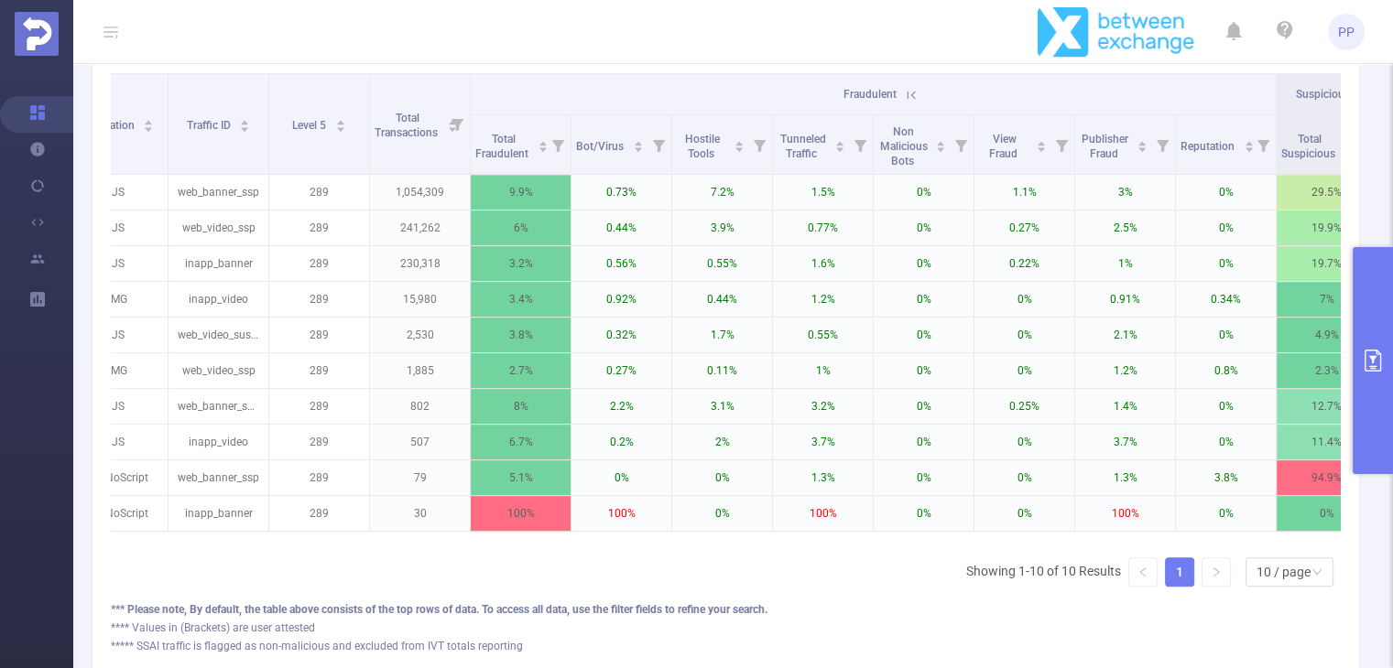
click at [913, 103] on icon at bounding box center [911, 95] width 16 height 16
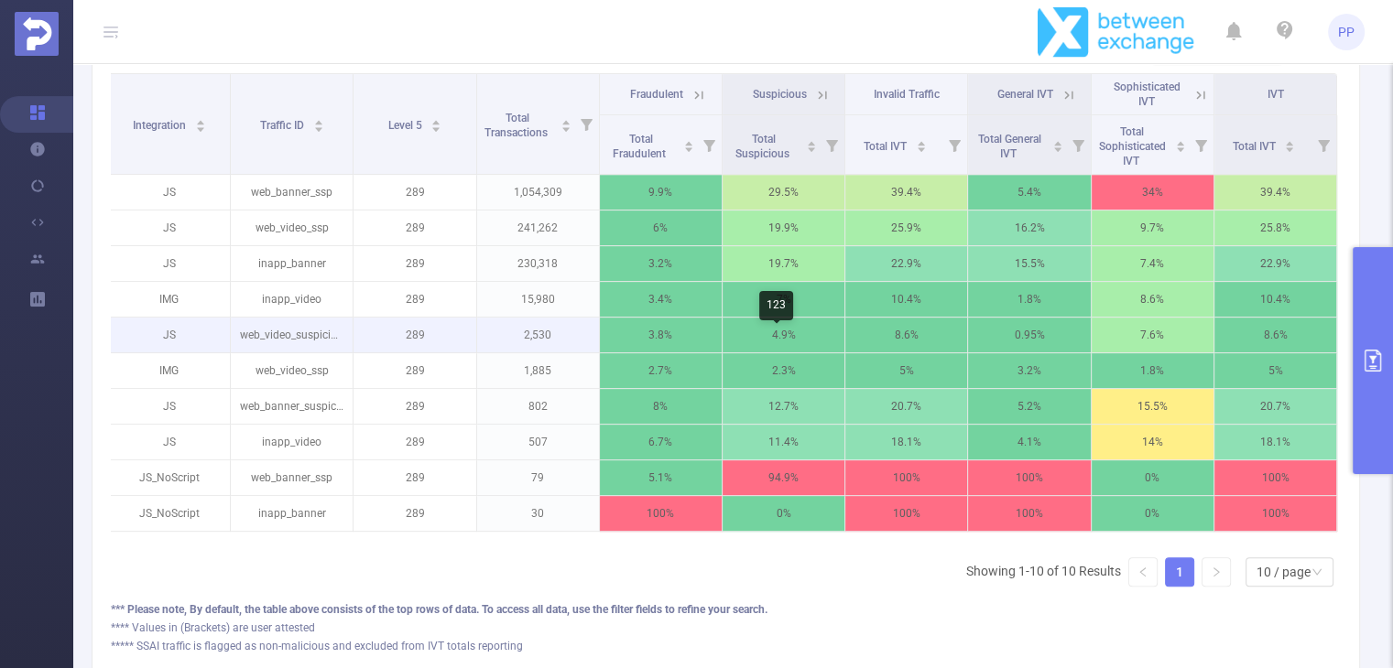
scroll to position [0, 0]
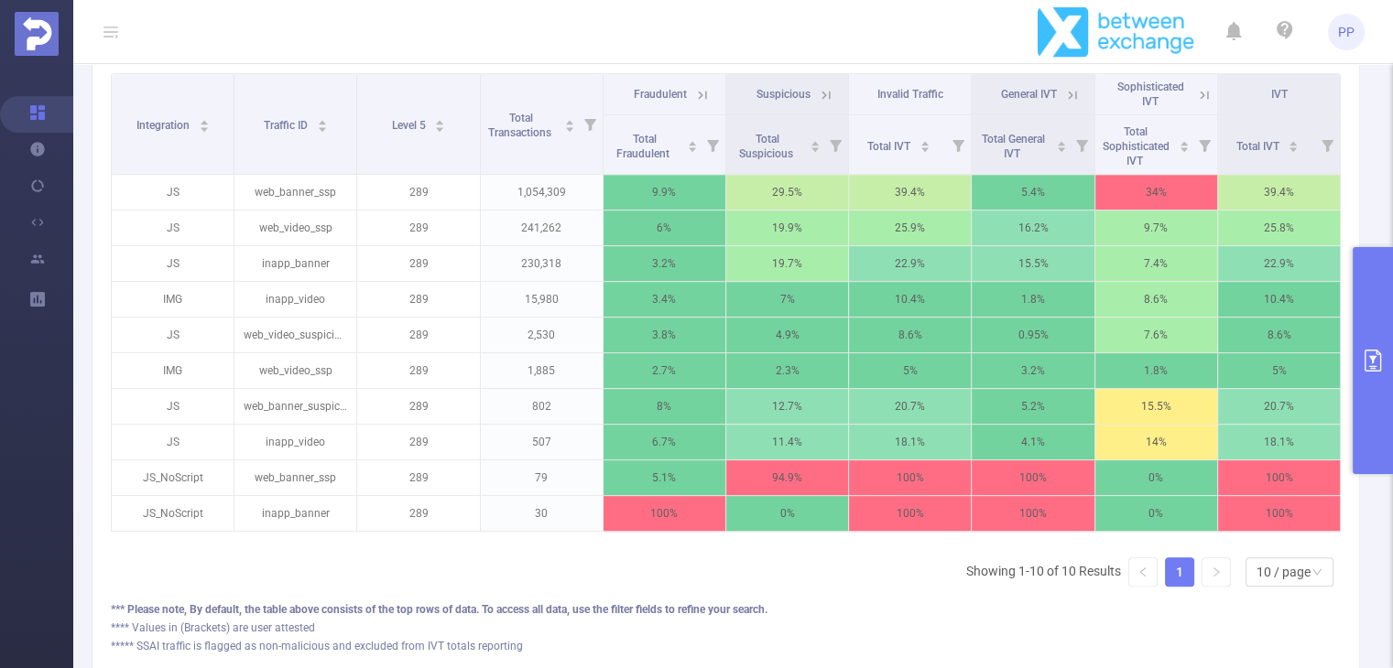
click at [1200, 99] on icon at bounding box center [1204, 95] width 8 height 8
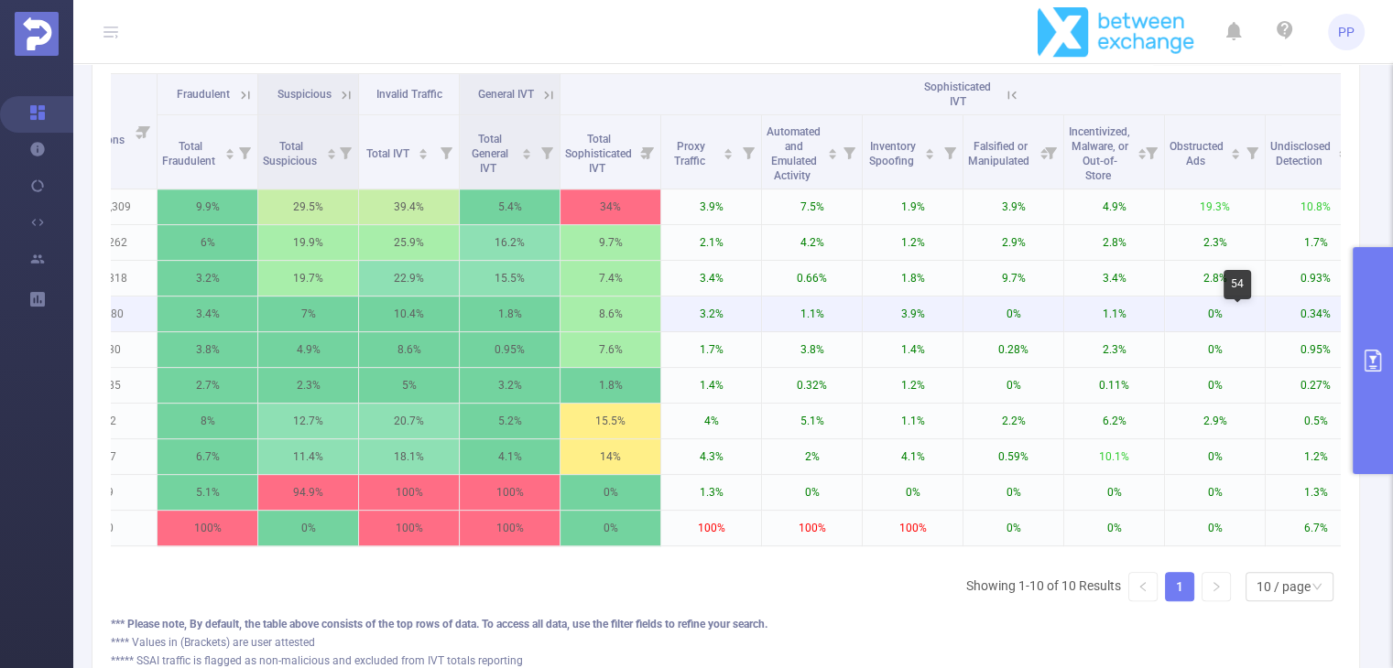
scroll to position [0, 295]
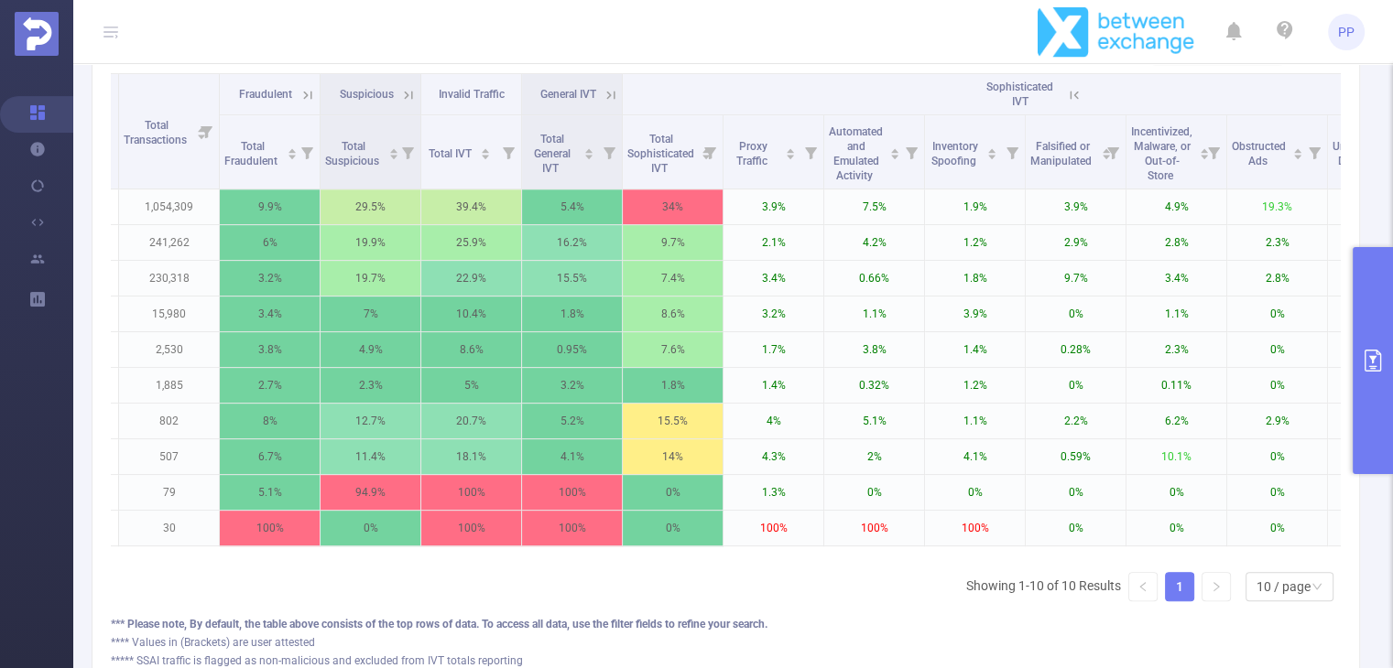
click at [1068, 103] on icon at bounding box center [1074, 95] width 16 height 16
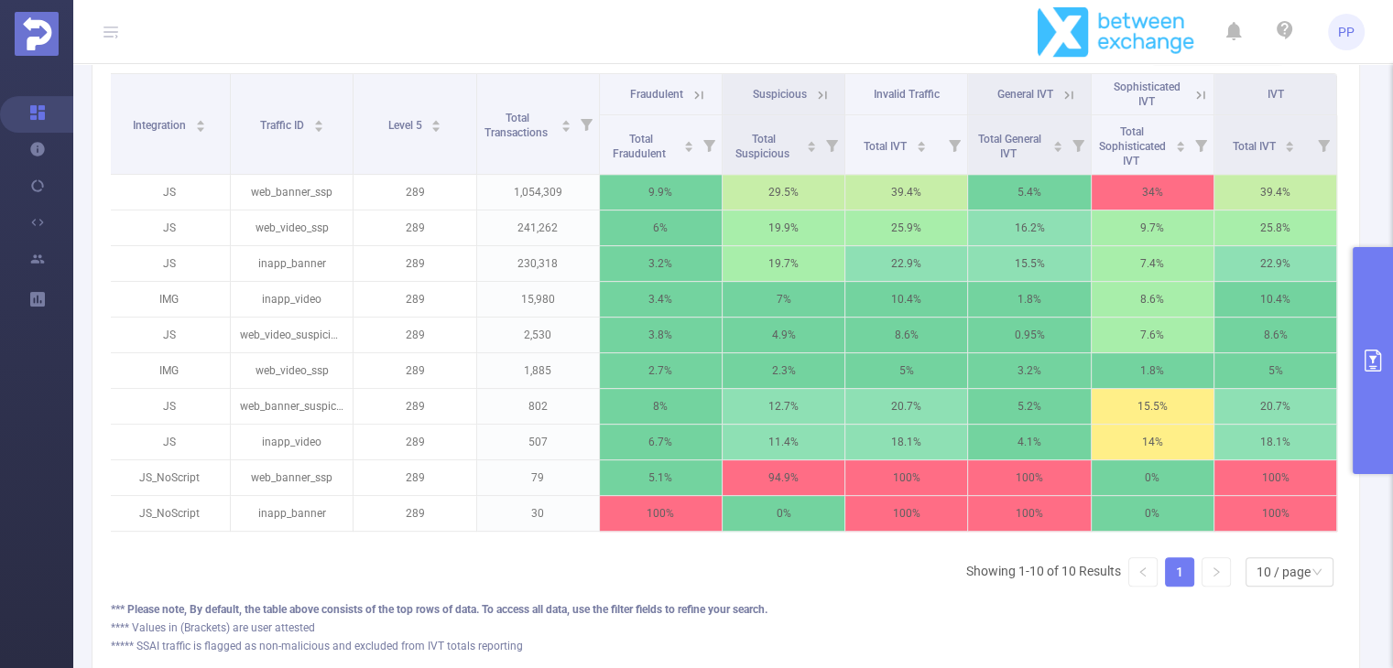
click at [1382, 357] on icon "primary" at bounding box center [1372, 361] width 22 height 22
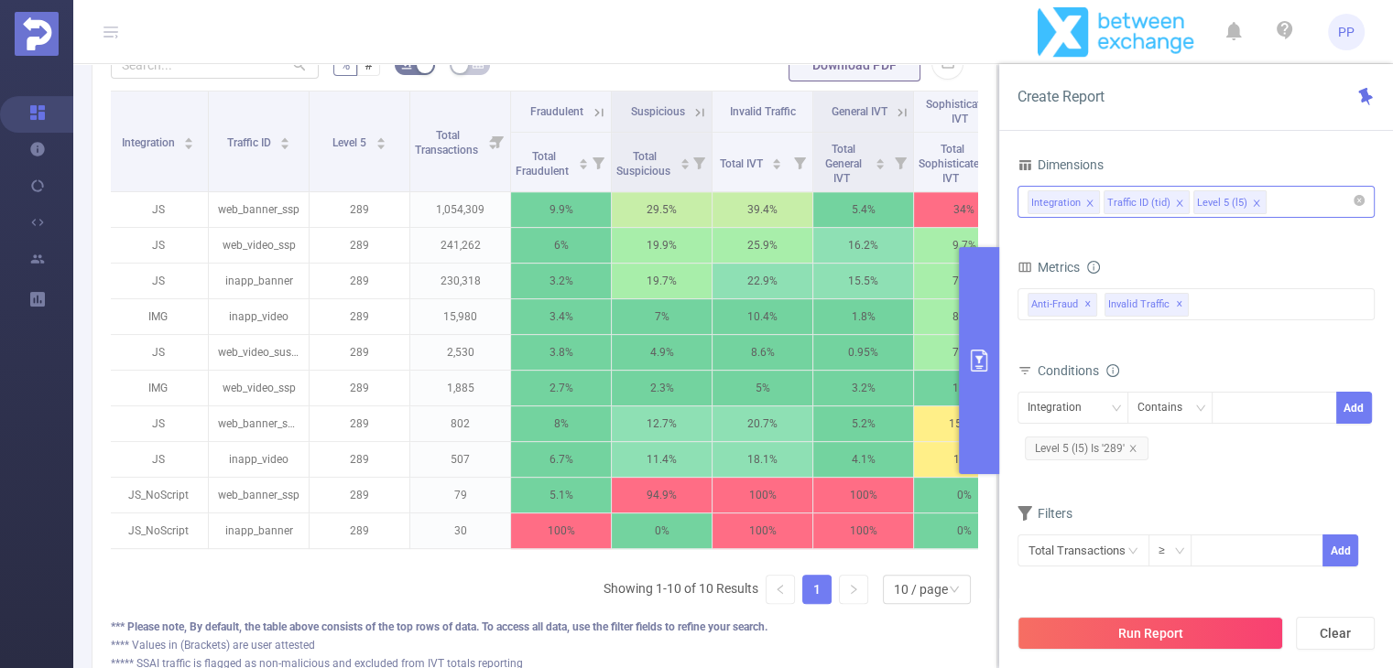
click at [1288, 199] on div "Integration Traffic ID (tid) Level 5 (l5)" at bounding box center [1195, 202] width 337 height 30
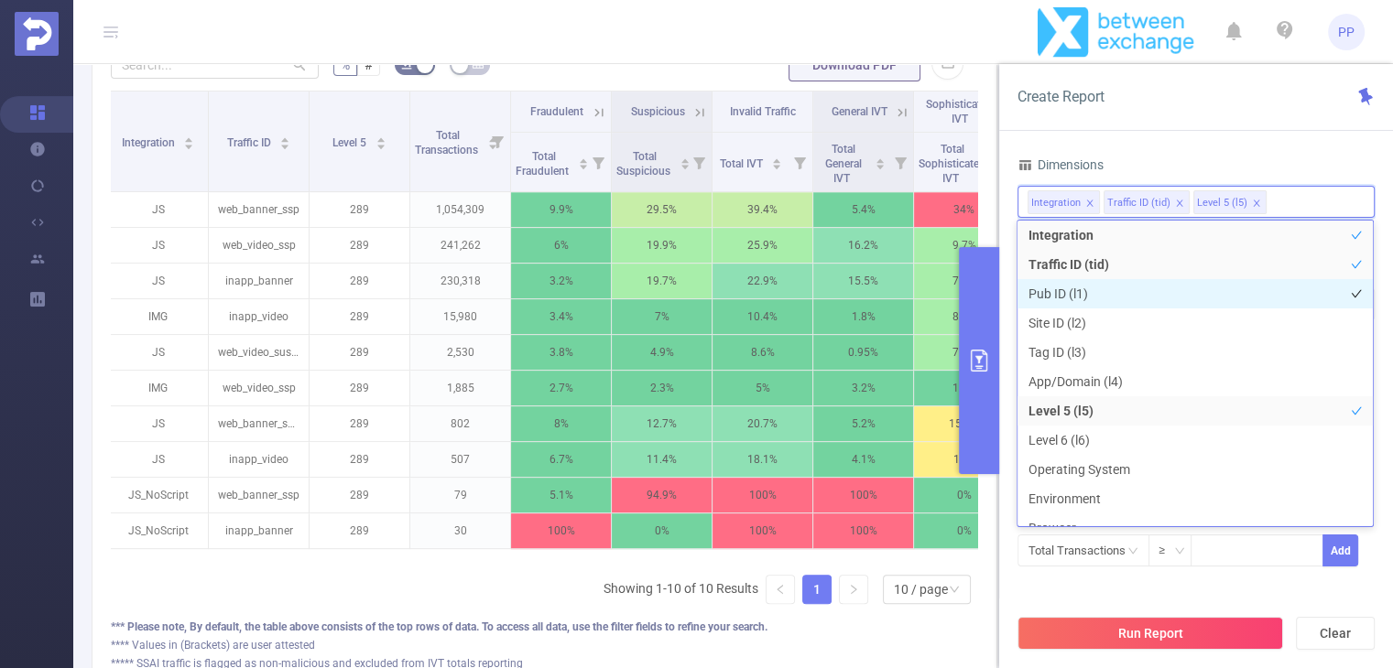
click at [1145, 292] on li "Pub ID (l1)" at bounding box center [1194, 293] width 355 height 29
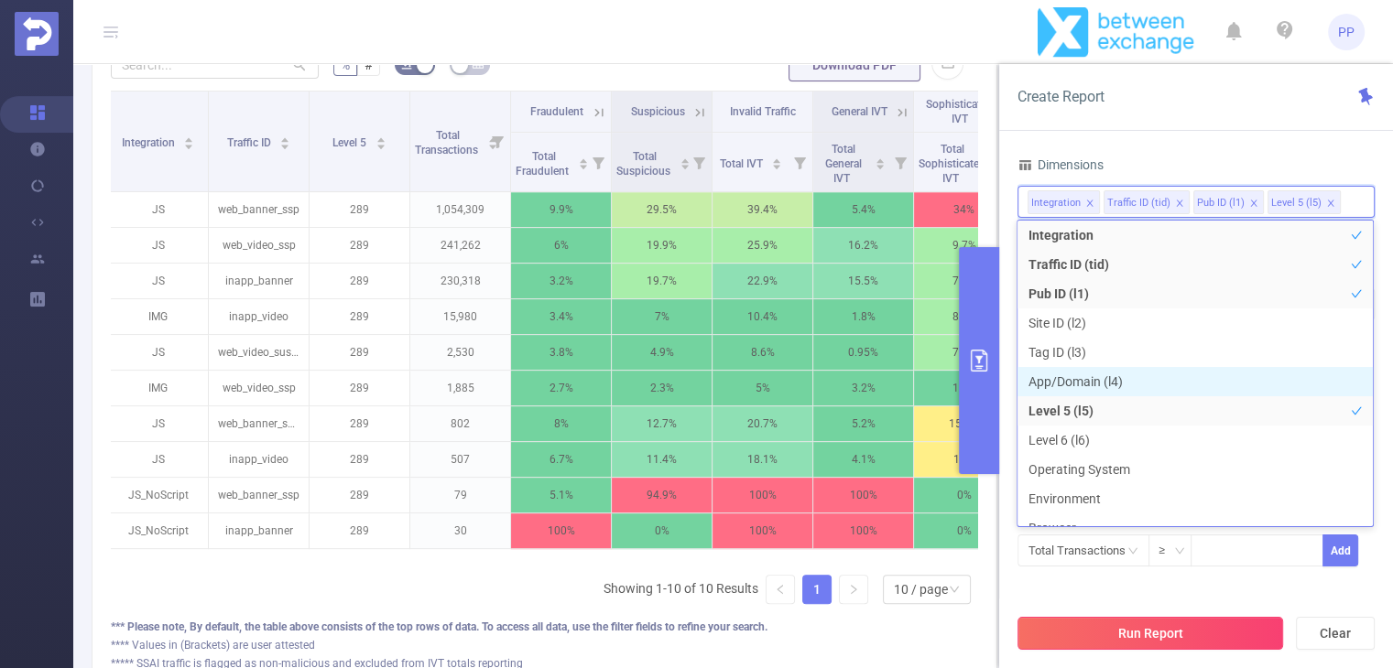
scroll to position [19, 0]
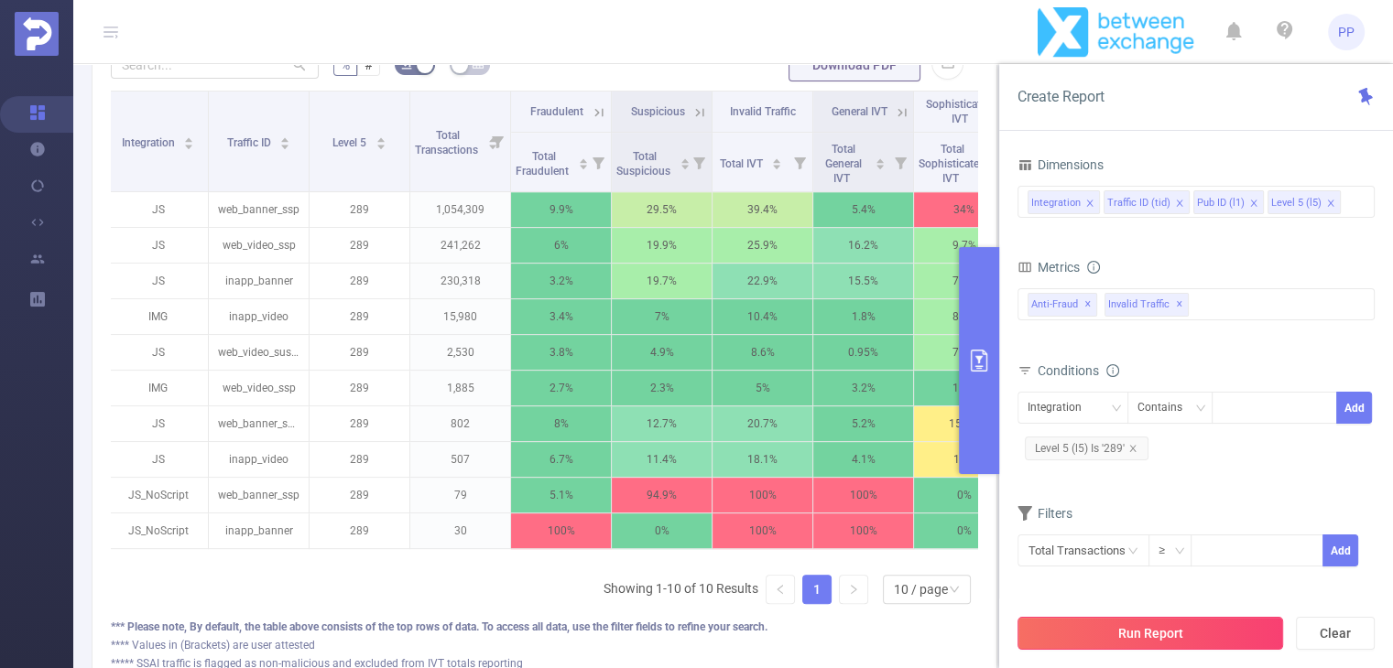
click at [1154, 633] on button "Run Report" at bounding box center [1150, 633] width 266 height 33
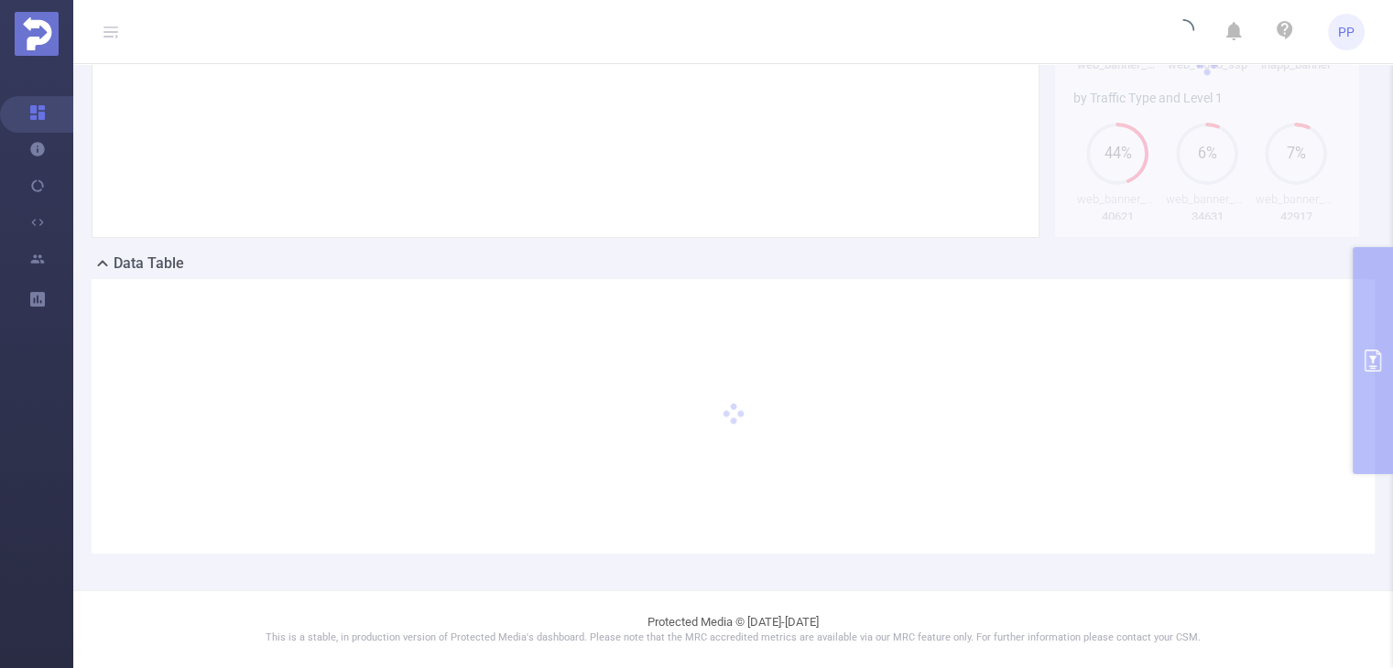
scroll to position [337, 0]
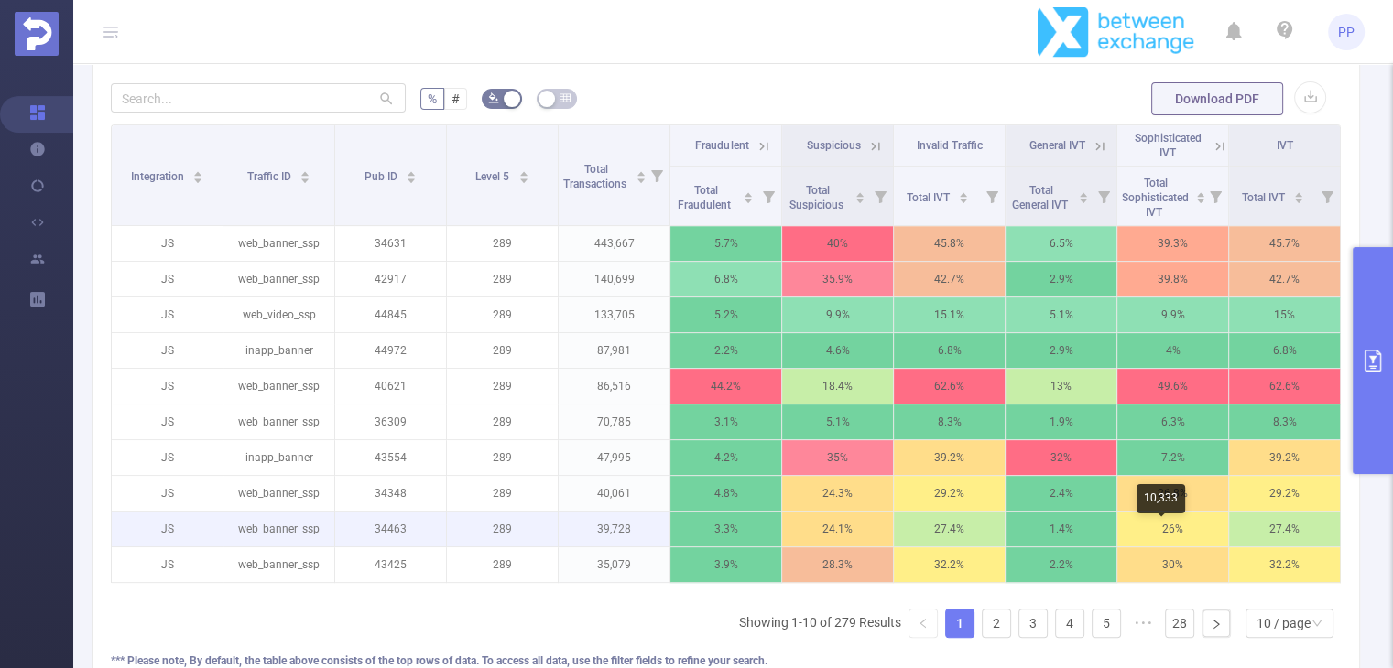
scroll to position [654, 0]
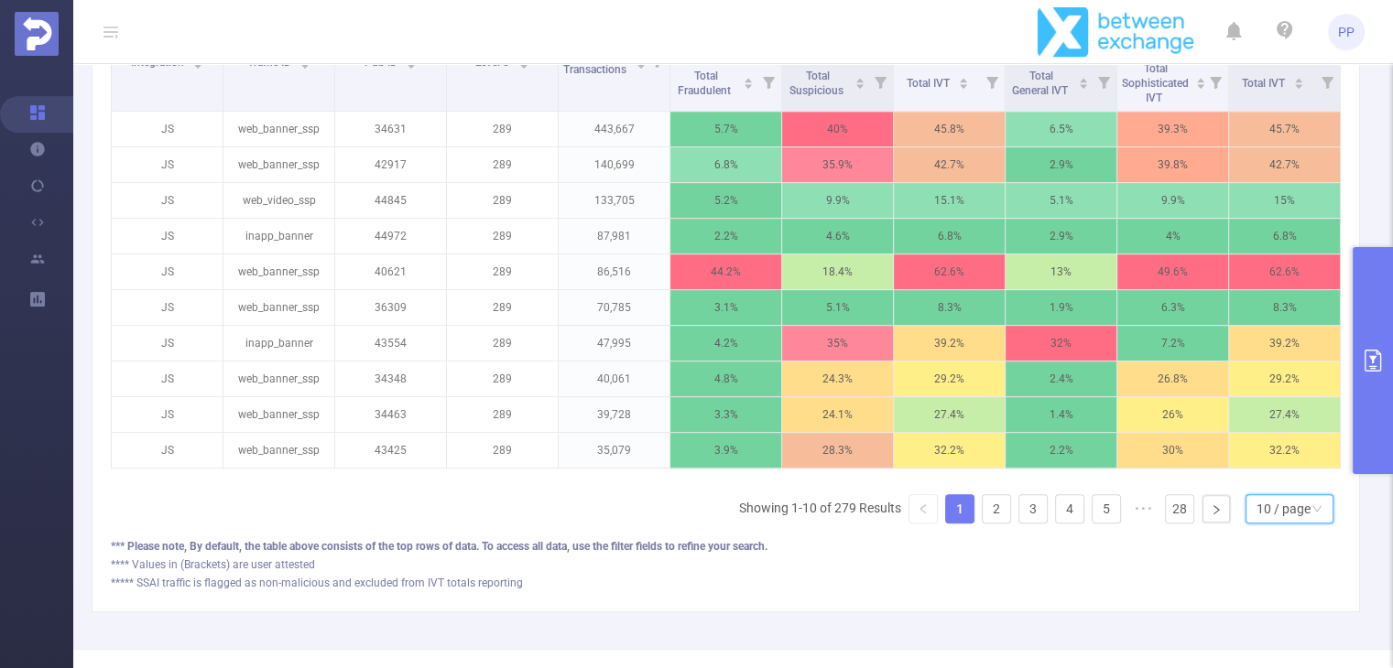
click at [1256, 523] on div "10 / page" at bounding box center [1283, 508] width 54 height 27
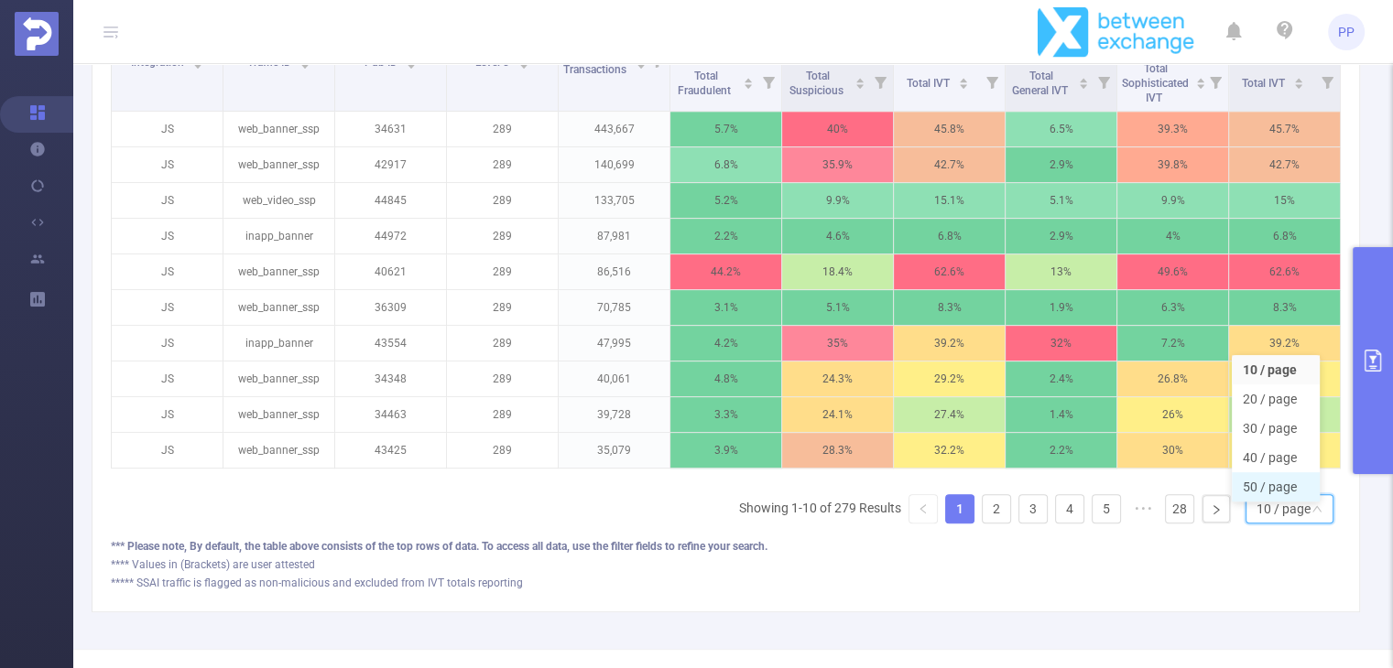
click at [1272, 502] on li "50 / page" at bounding box center [1275, 486] width 88 height 29
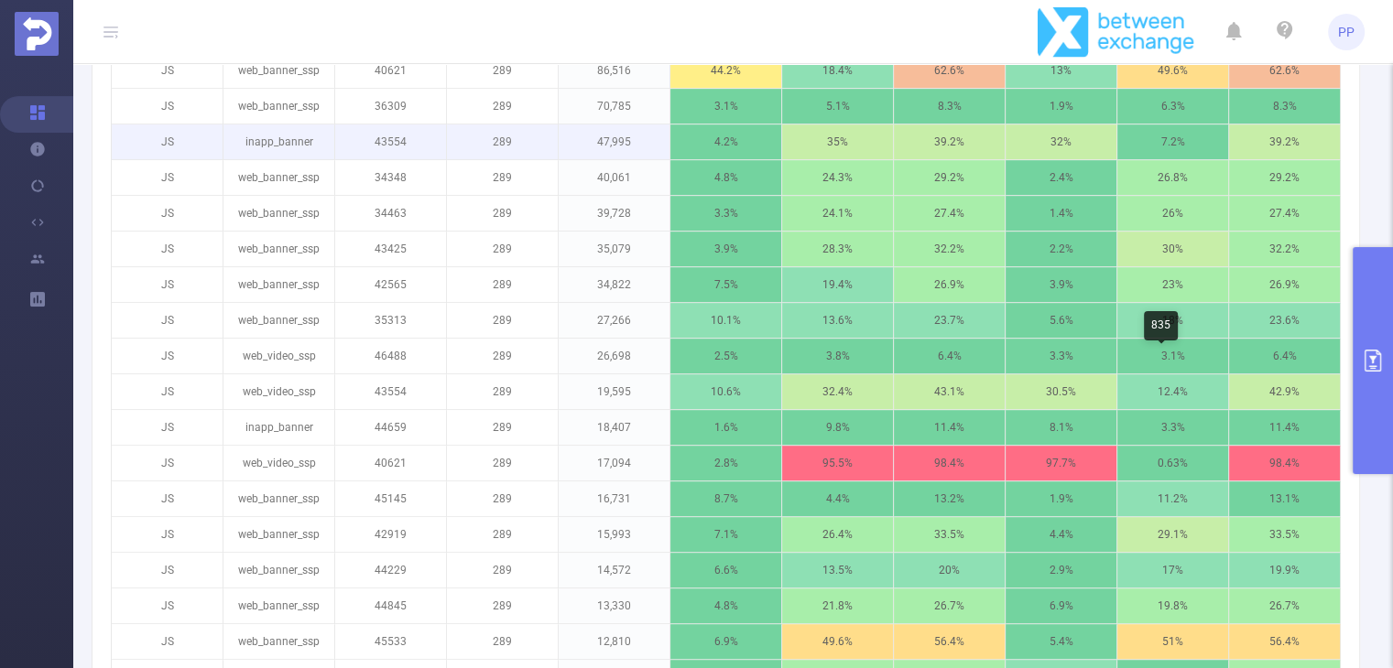
scroll to position [883, 0]
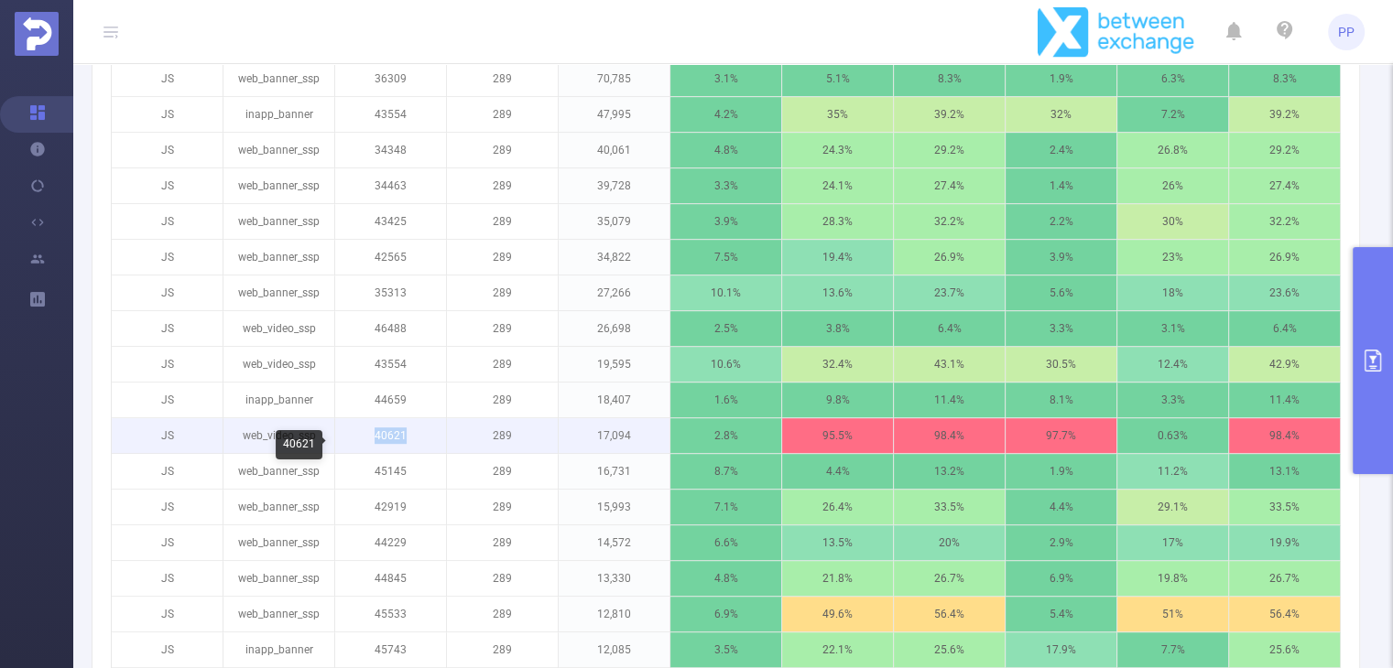
drag, startPoint x: 365, startPoint y: 448, endPoint x: 403, endPoint y: 448, distance: 37.5
click at [403, 448] on p "40621" at bounding box center [390, 435] width 111 height 35
copy p "40621"
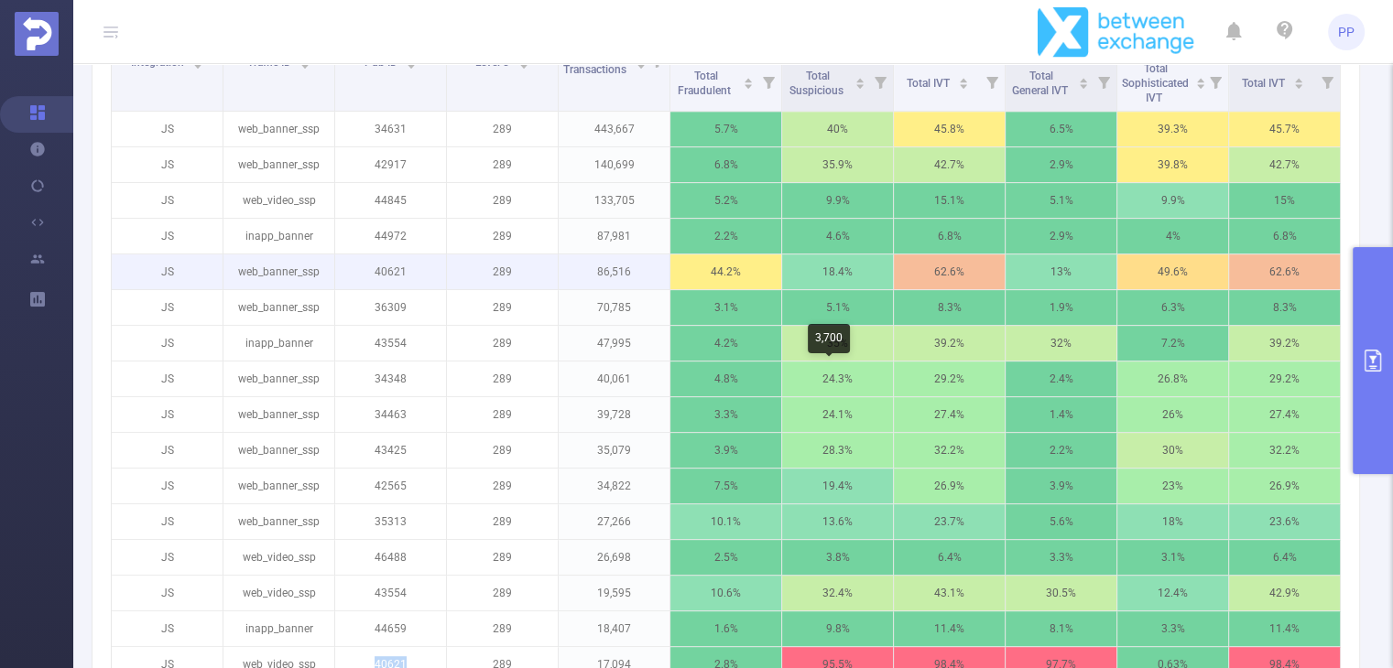
scroll to position [653, 0]
drag, startPoint x: 363, startPoint y: 284, endPoint x: 399, endPoint y: 282, distance: 36.7
click at [399, 282] on p "40621" at bounding box center [390, 272] width 111 height 35
copy p "40621"
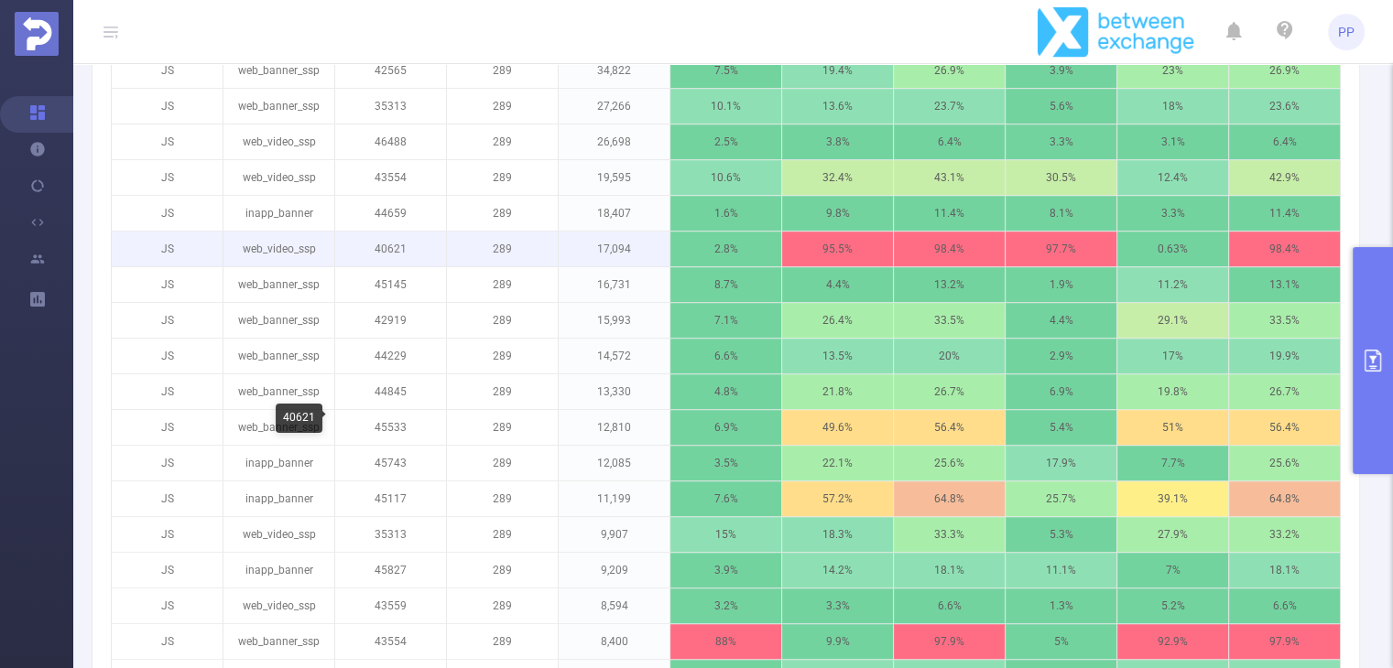
scroll to position [1169, 0]
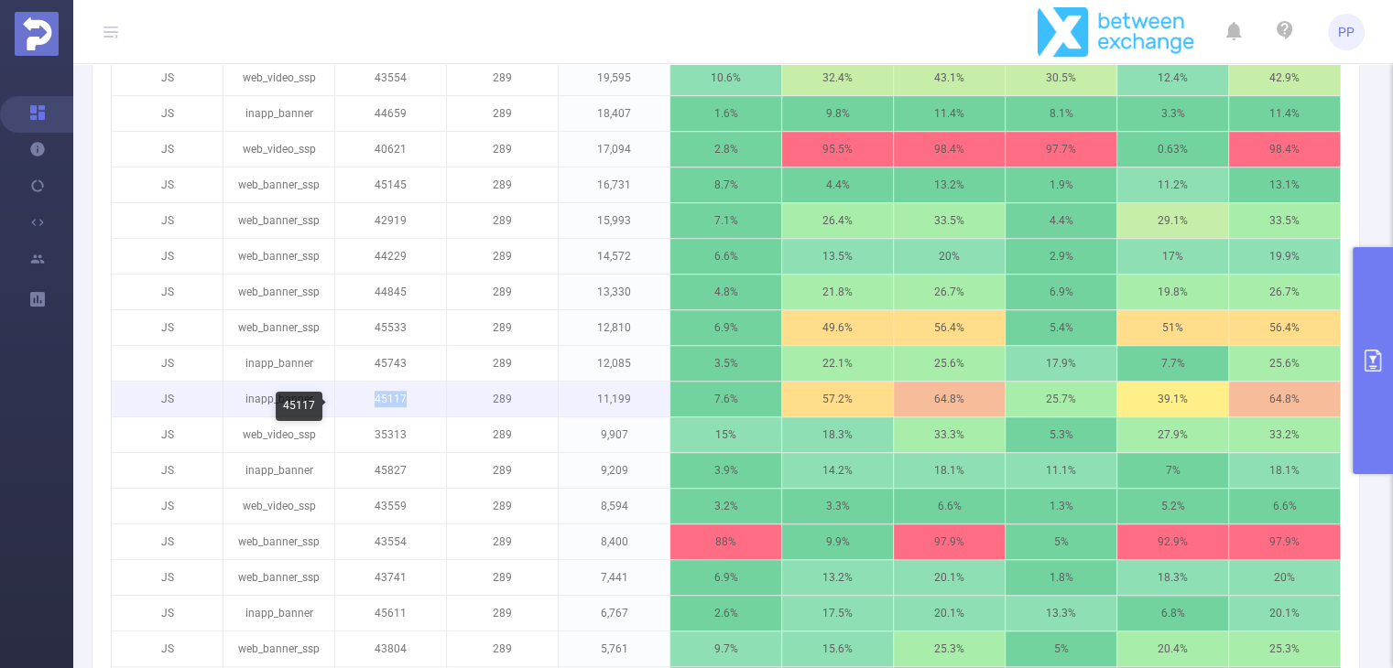
drag, startPoint x: 364, startPoint y: 411, endPoint x: 401, endPoint y: 408, distance: 36.7
click at [401, 408] on p "45117" at bounding box center [390, 399] width 111 height 35
copy p "45117"
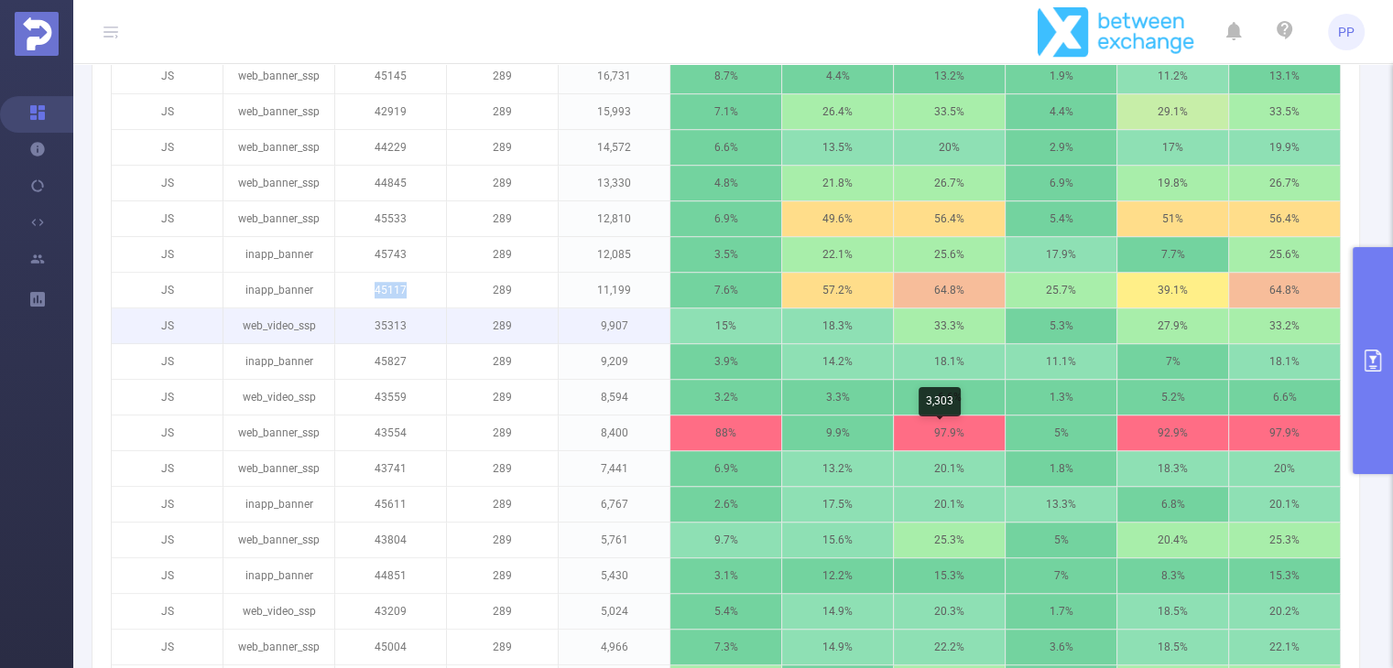
scroll to position [1335, 0]
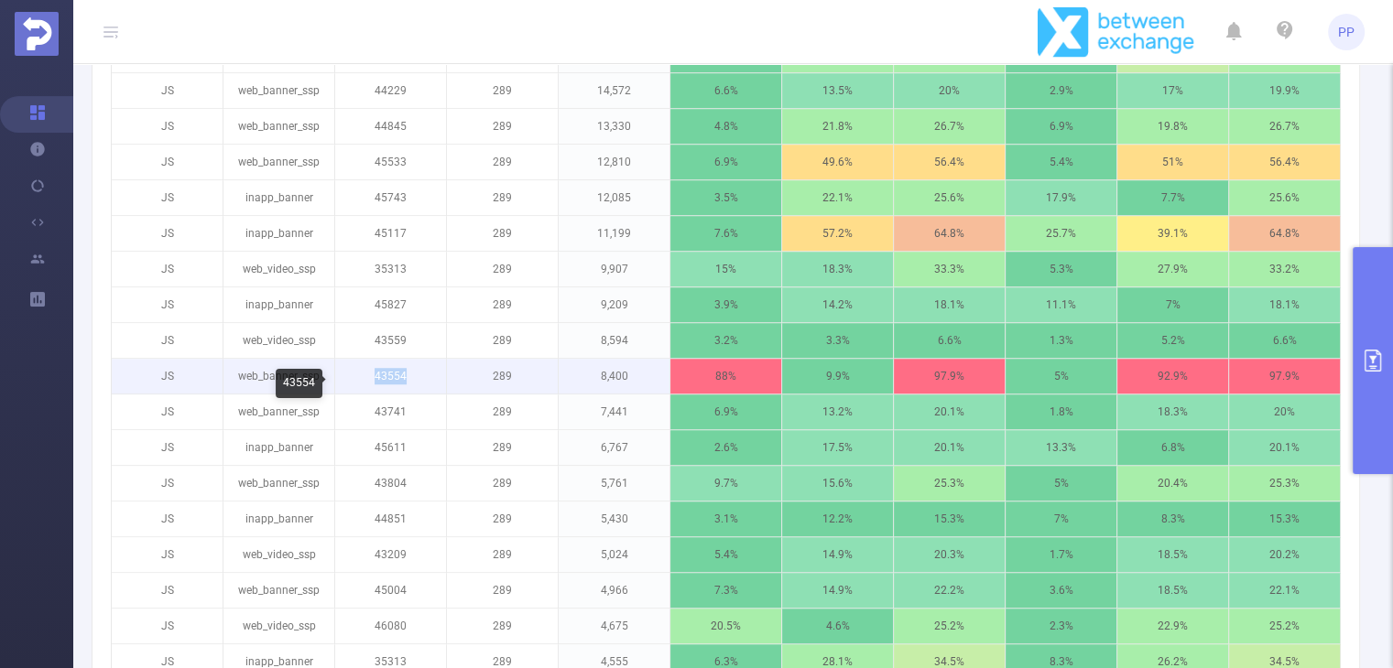
drag, startPoint x: 367, startPoint y: 382, endPoint x: 410, endPoint y: 385, distance: 43.1
click at [410, 385] on p "43554" at bounding box center [390, 376] width 111 height 35
copy p "43554"
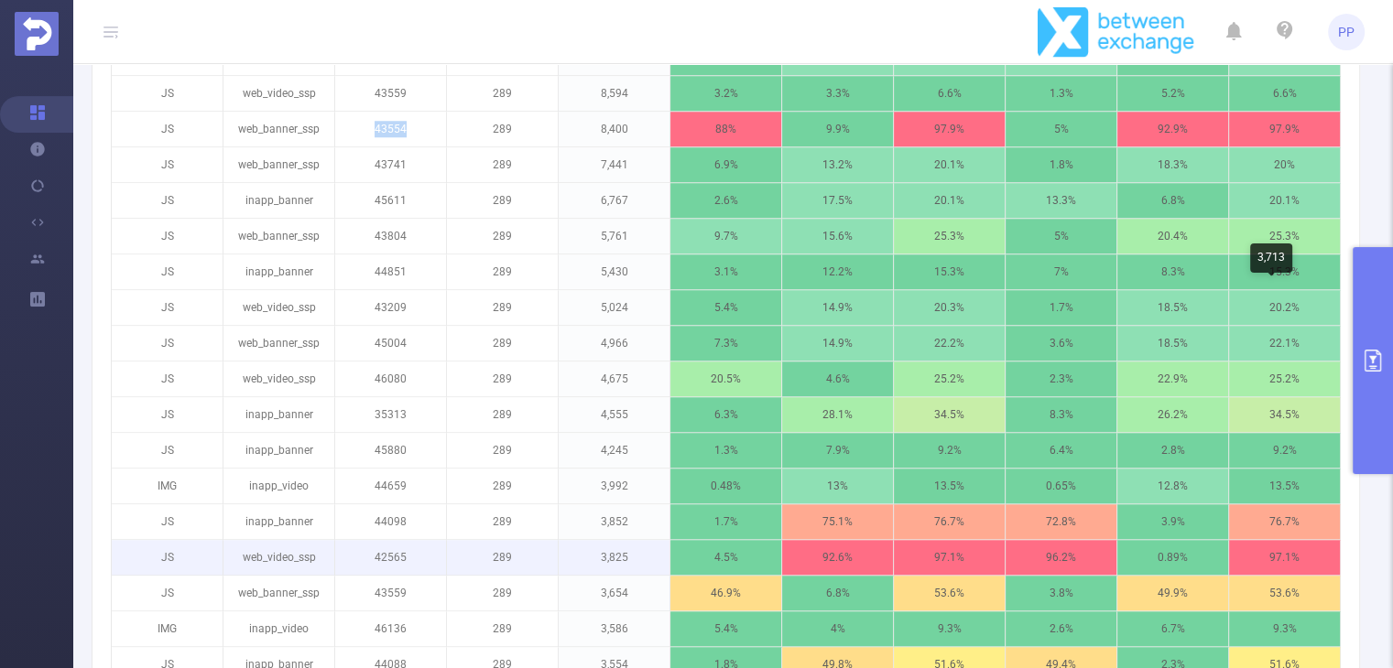
scroll to position [1582, 0]
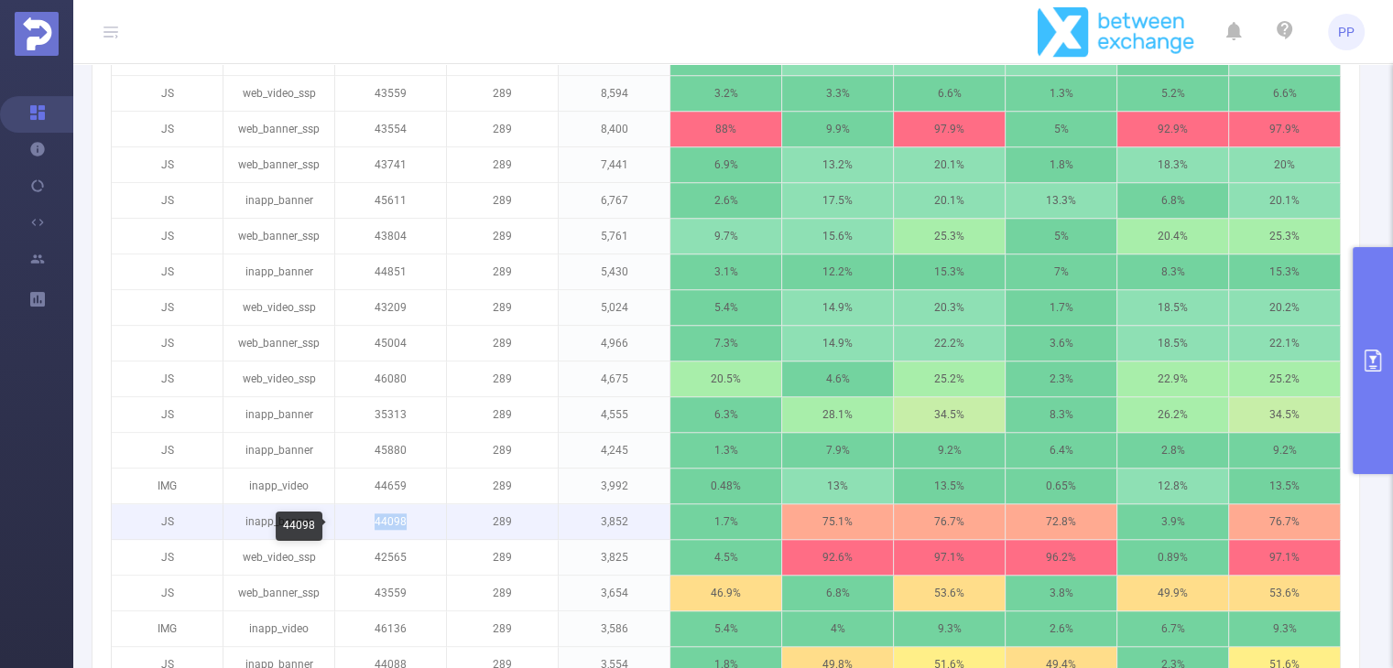
drag, startPoint x: 374, startPoint y: 526, endPoint x: 399, endPoint y: 525, distance: 25.7
click at [399, 525] on p "44098" at bounding box center [390, 521] width 111 height 35
copy p "4409"
drag, startPoint x: 419, startPoint y: 521, endPoint x: 371, endPoint y: 519, distance: 48.6
click at [371, 519] on p "44098" at bounding box center [390, 521] width 111 height 35
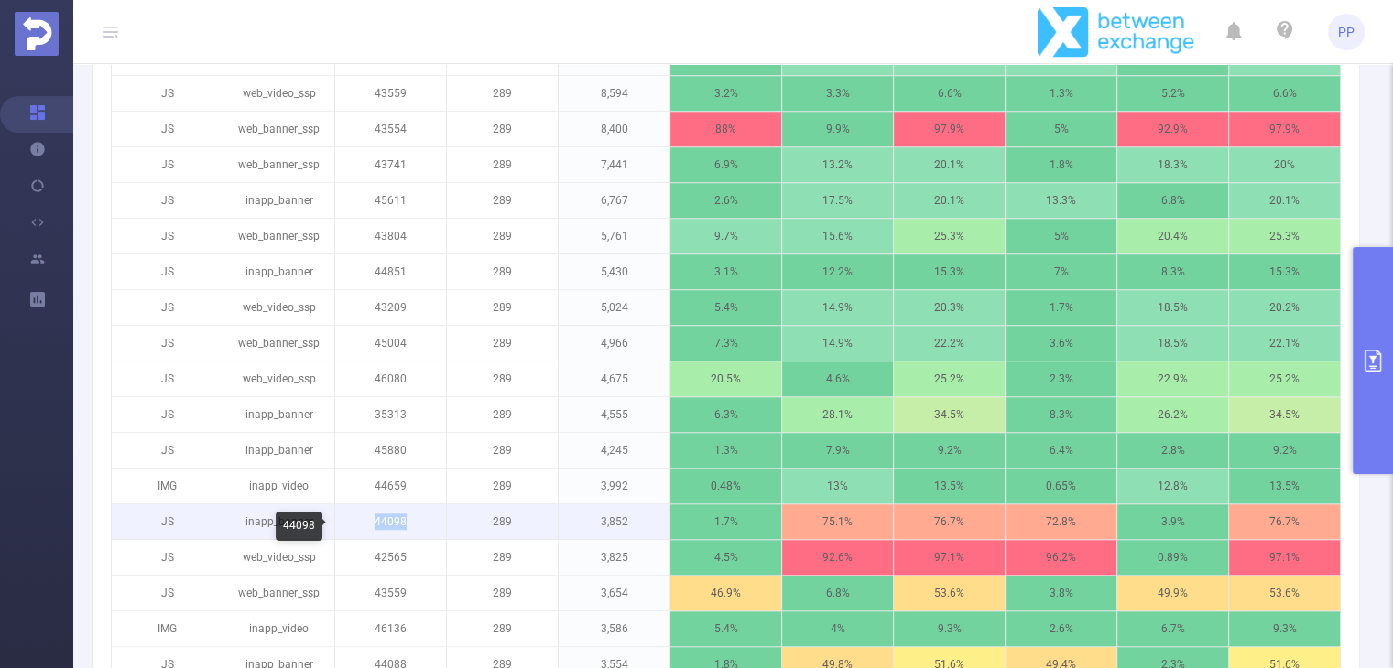
copy p "44098"
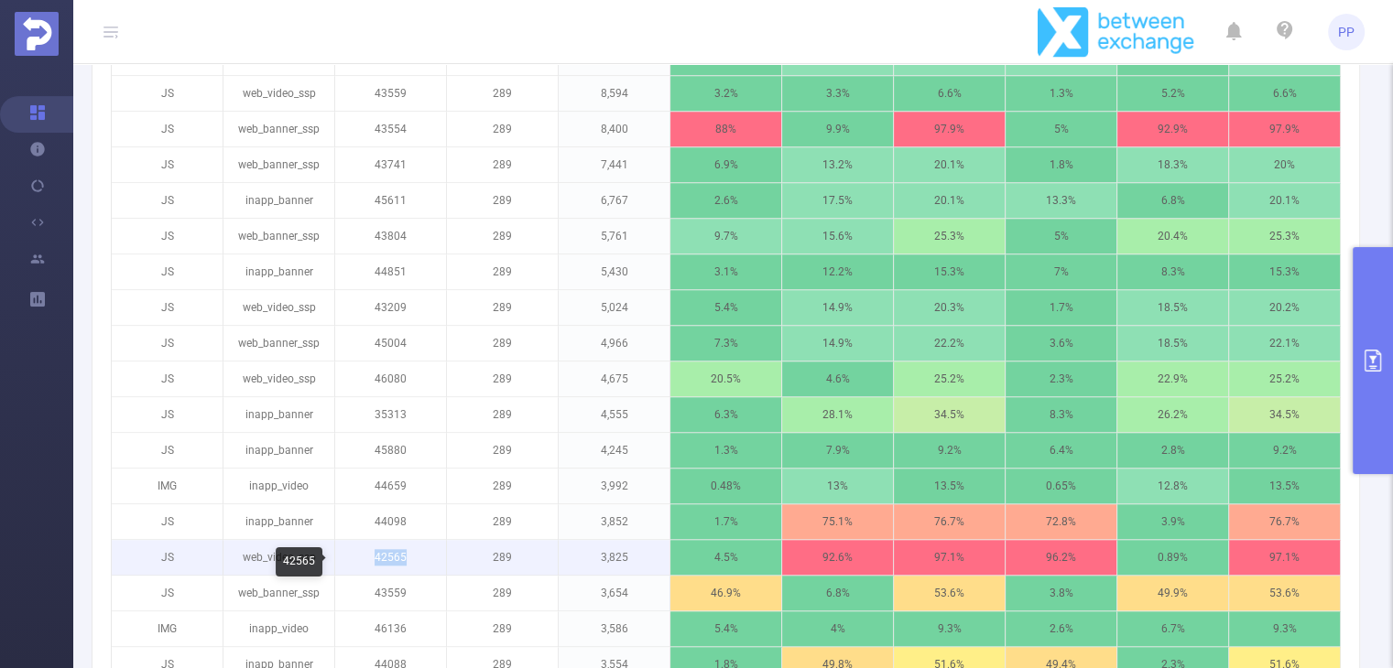
drag, startPoint x: 370, startPoint y: 564, endPoint x: 406, endPoint y: 563, distance: 35.7
click at [406, 563] on p "42565" at bounding box center [390, 557] width 111 height 35
copy p "42565"
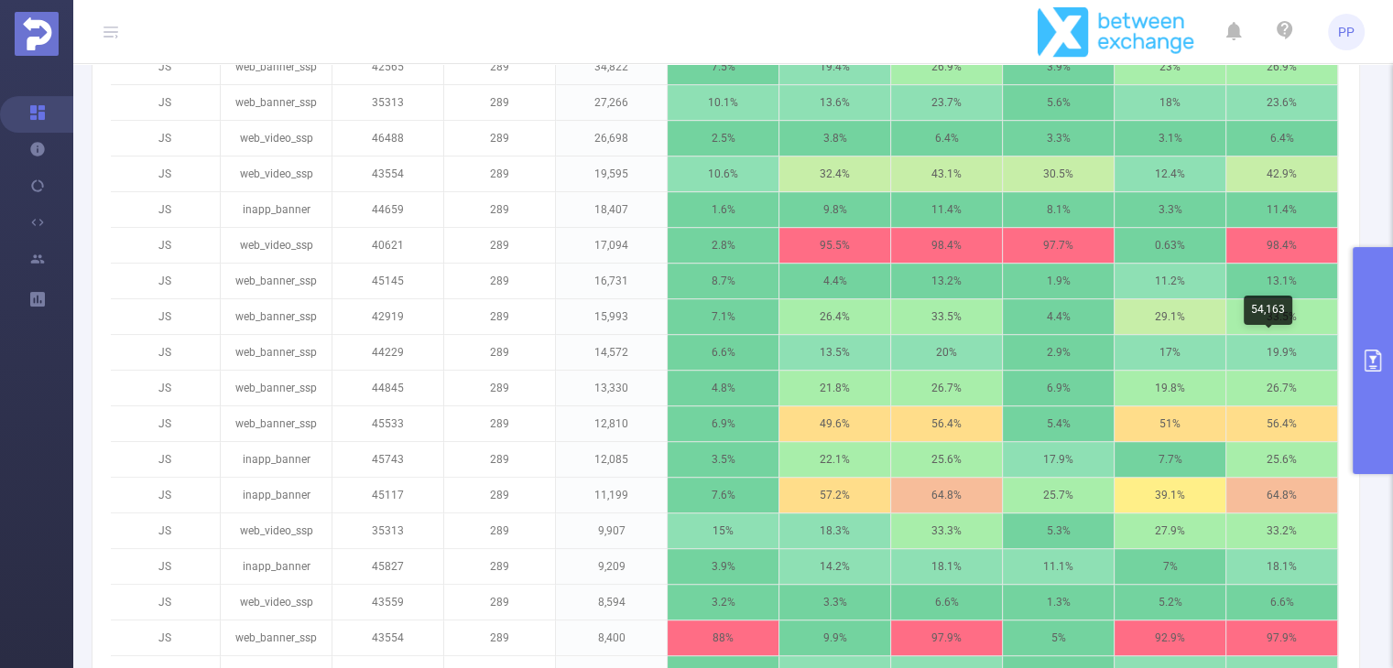
scroll to position [1156, 0]
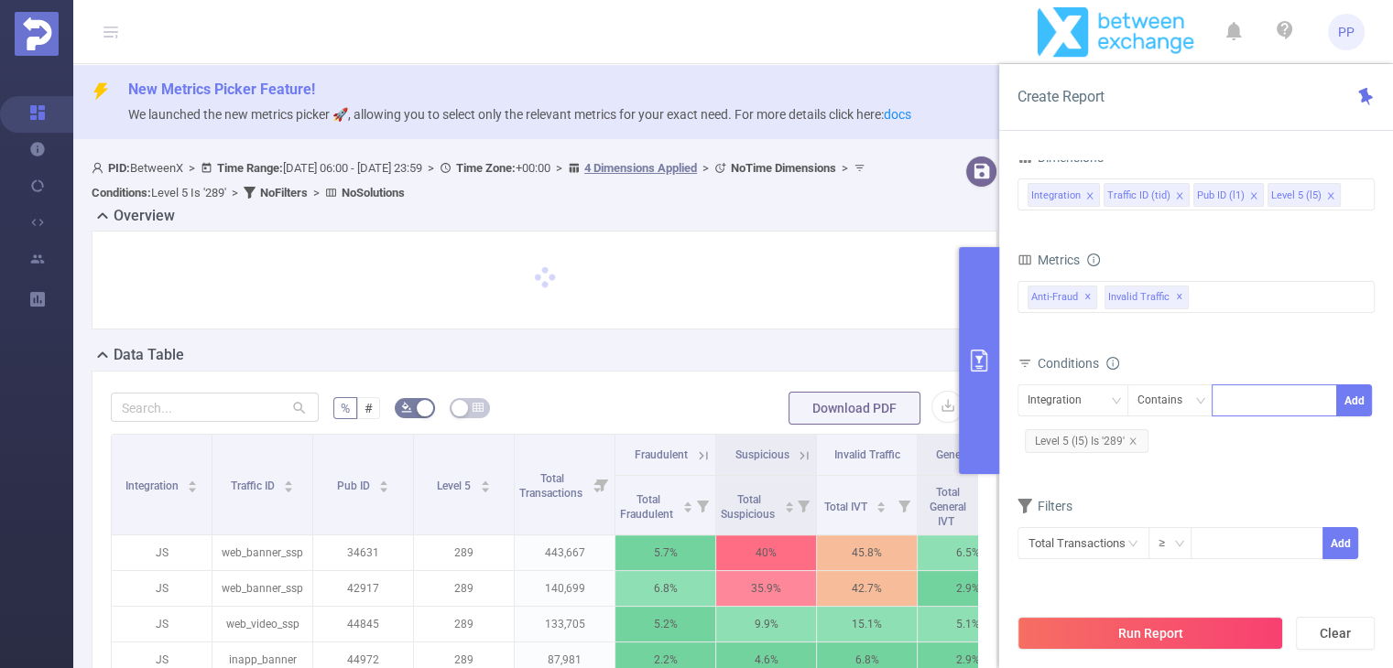
click at [1251, 406] on div at bounding box center [1273, 400] width 105 height 30
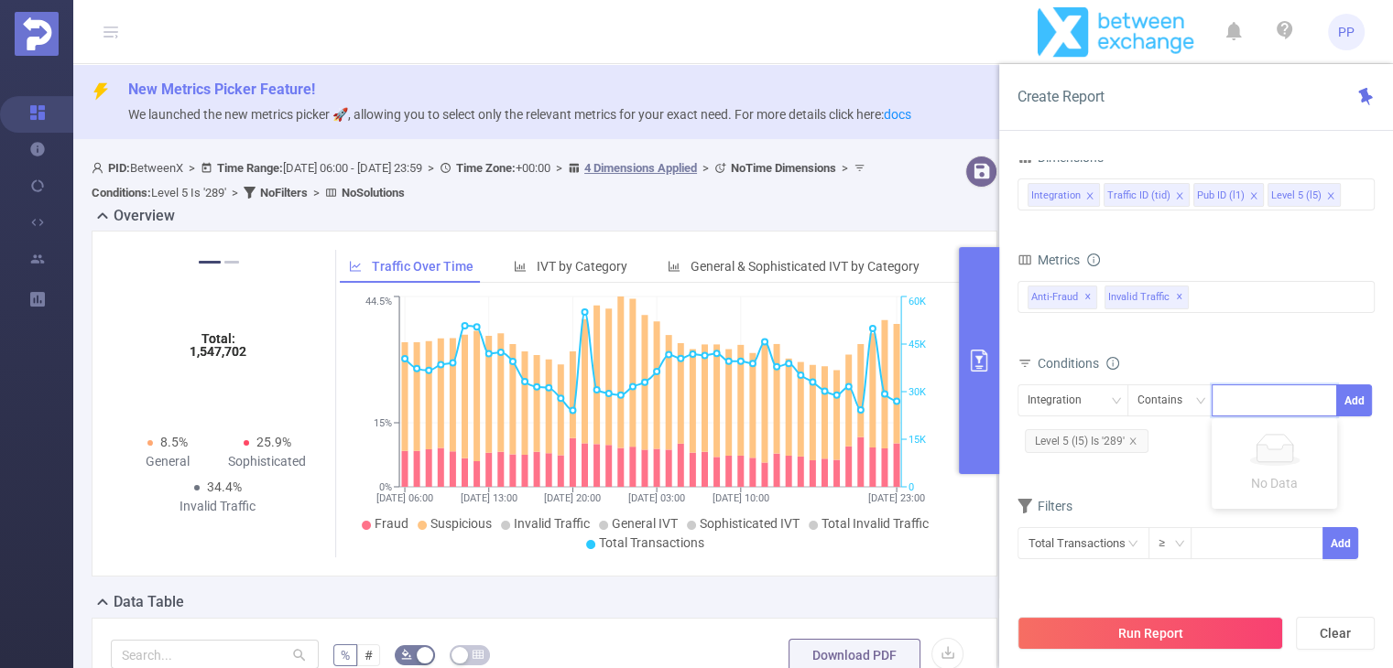
paste input "40621"
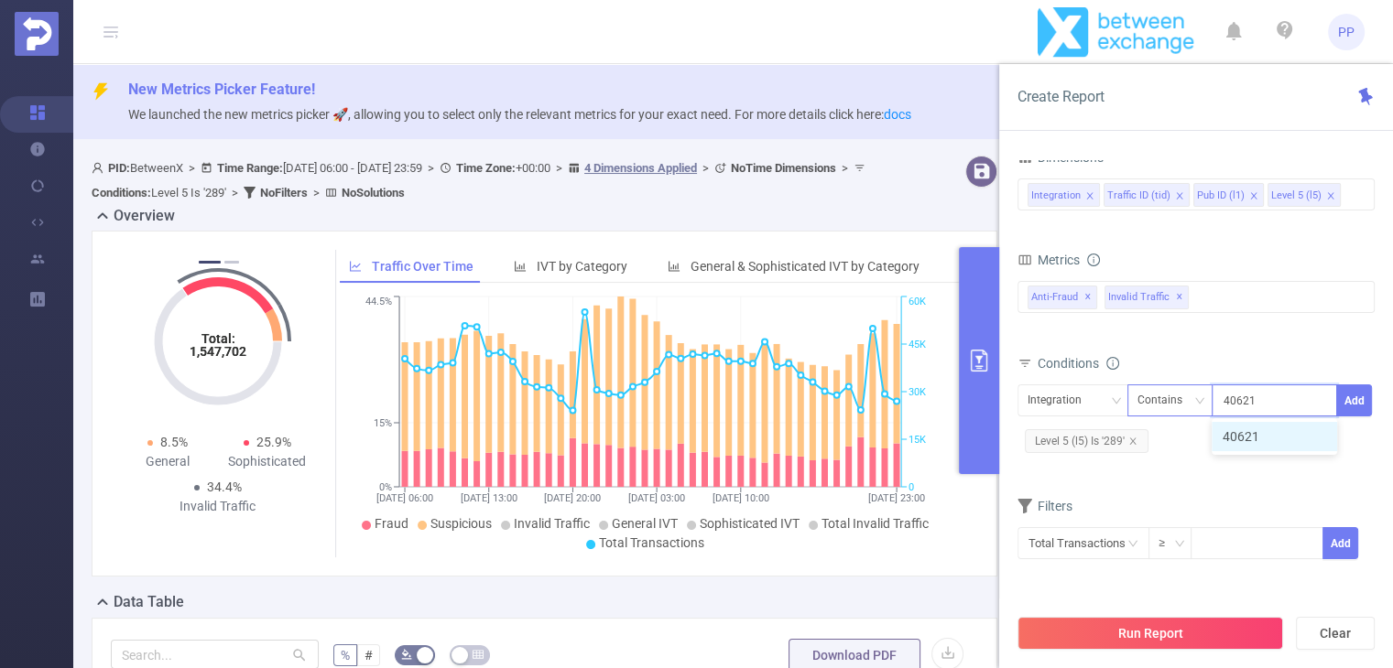
type input "40621"
click at [1154, 399] on div "Contains" at bounding box center [1166, 400] width 58 height 30
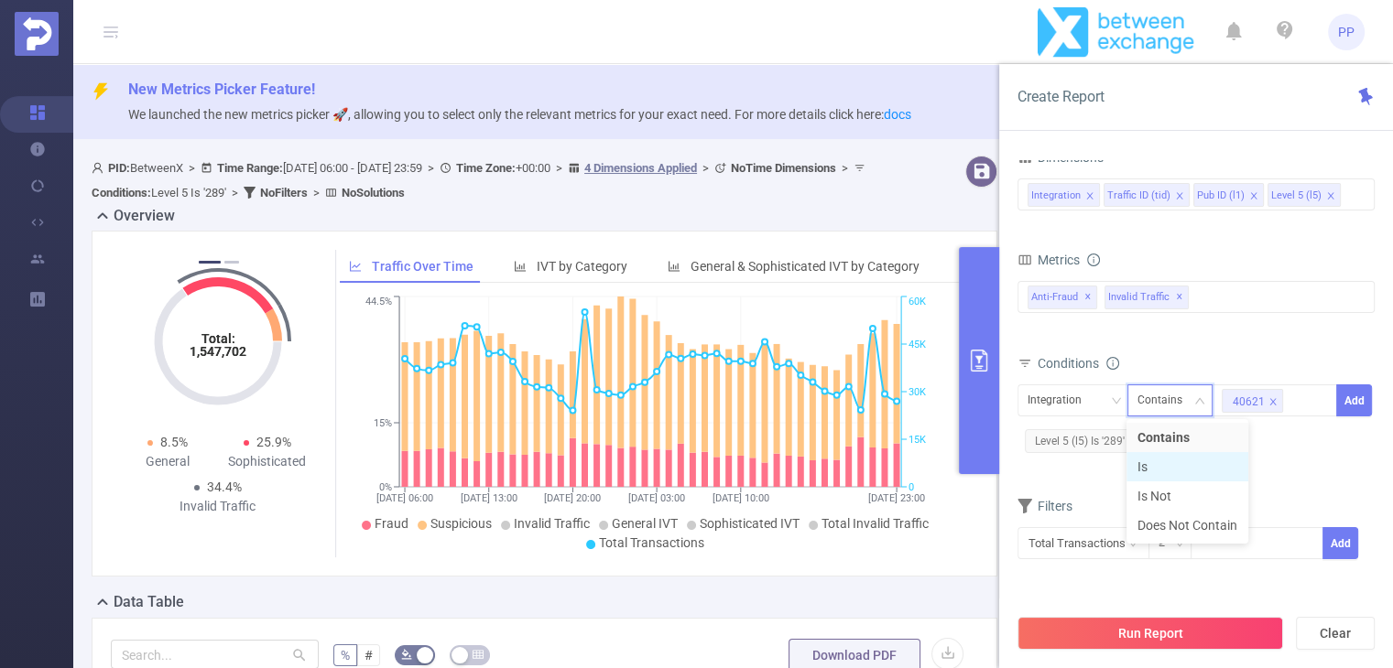
click at [1174, 471] on li "Is" at bounding box center [1187, 466] width 122 height 29
click at [1039, 389] on div "Integration" at bounding box center [1060, 400] width 67 height 30
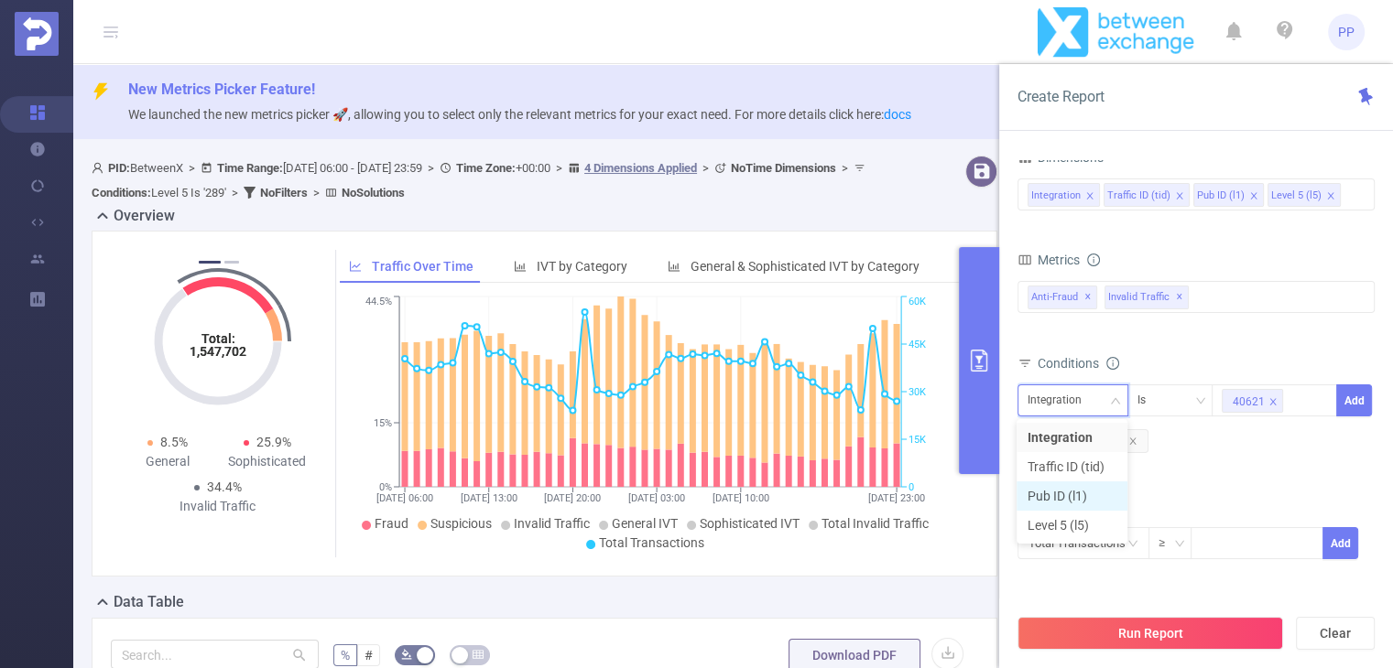
click at [1059, 502] on li "Pub ID (l1)" at bounding box center [1071, 496] width 111 height 29
click at [1355, 409] on button "Add" at bounding box center [1354, 401] width 36 height 32
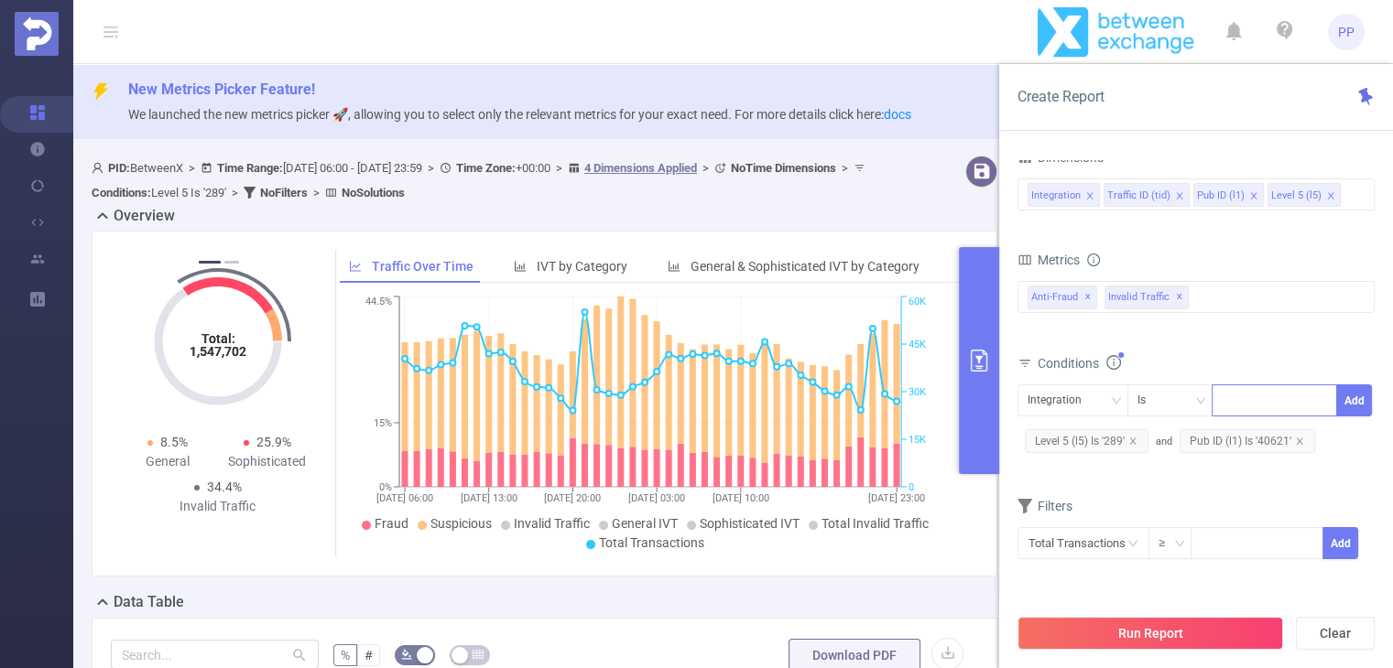
click at [1262, 395] on div at bounding box center [1273, 400] width 105 height 30
paste input "45117"
type input "45117"
click at [1088, 399] on div "Integration" at bounding box center [1060, 400] width 67 height 30
click at [1078, 484] on li "Pub ID (l1)" at bounding box center [1071, 496] width 111 height 29
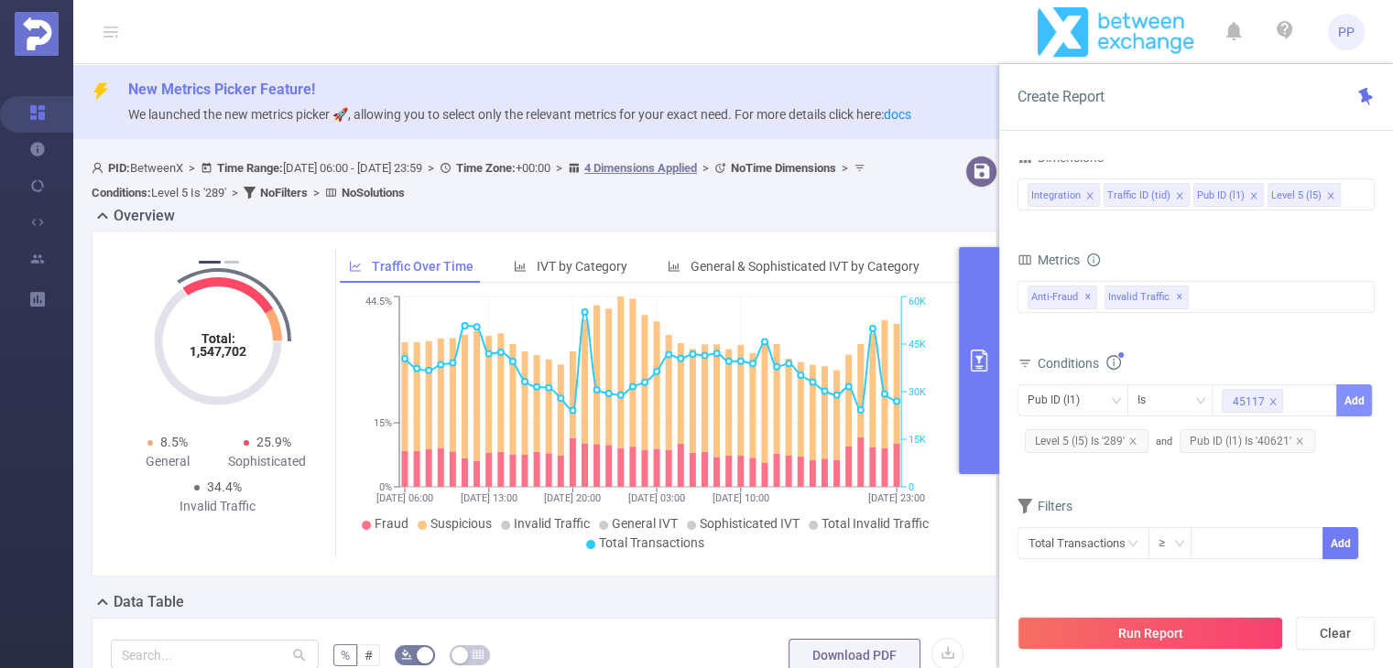
click at [1356, 398] on button "Add" at bounding box center [1354, 401] width 36 height 32
click at [1276, 396] on div at bounding box center [1273, 400] width 105 height 30
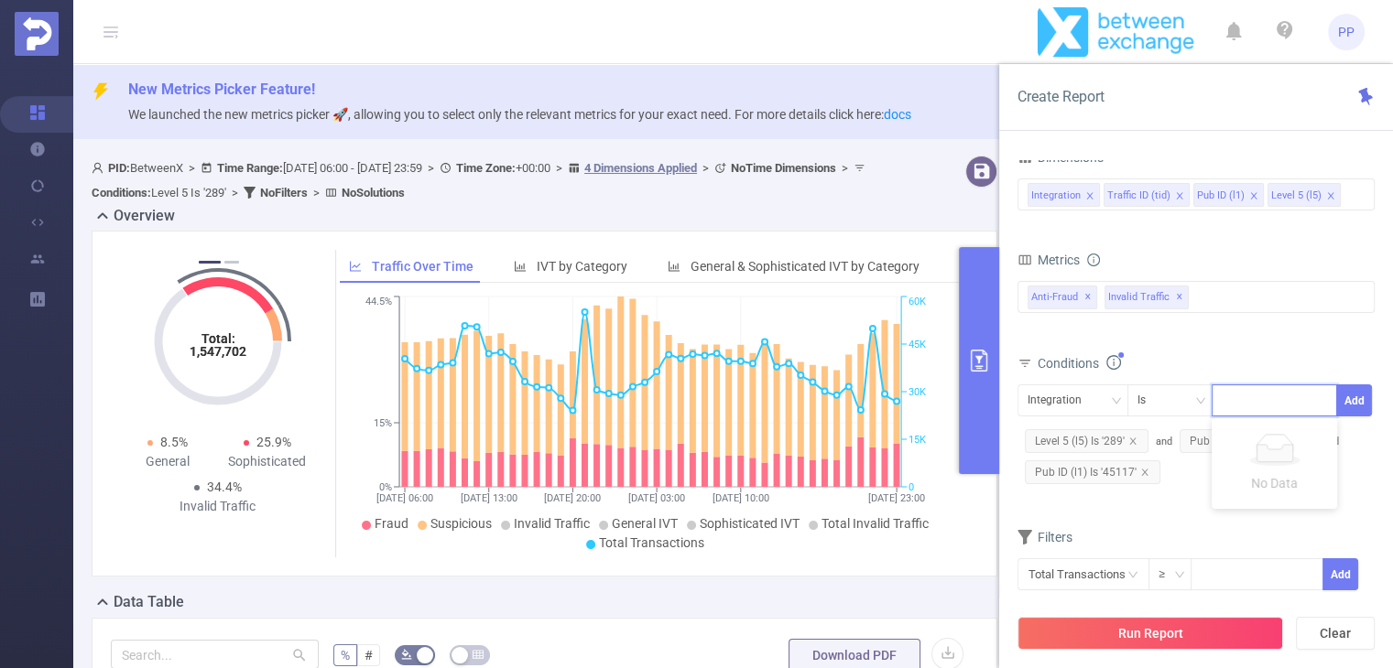
paste input "43554"
type input "43554"
click at [1038, 404] on div "Integration" at bounding box center [1060, 400] width 67 height 30
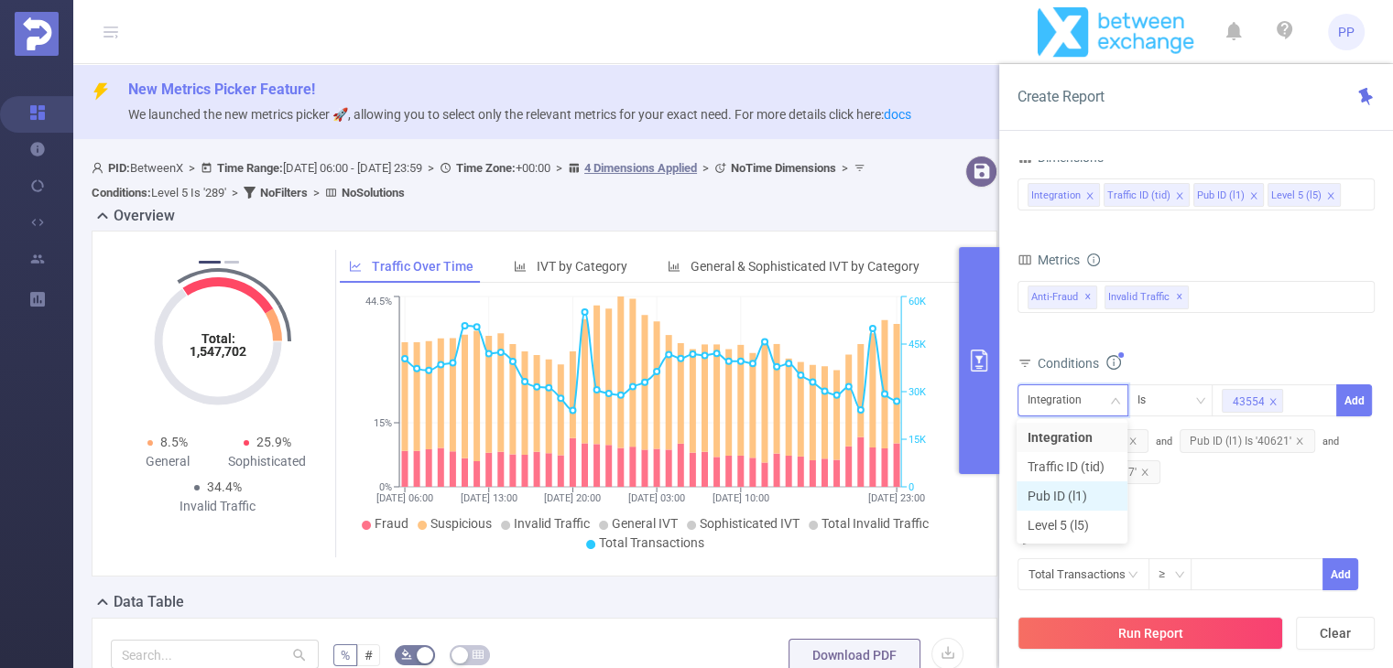
click at [1055, 491] on li "Pub ID (l1)" at bounding box center [1071, 496] width 111 height 29
click at [1366, 389] on button "Add" at bounding box center [1354, 401] width 36 height 32
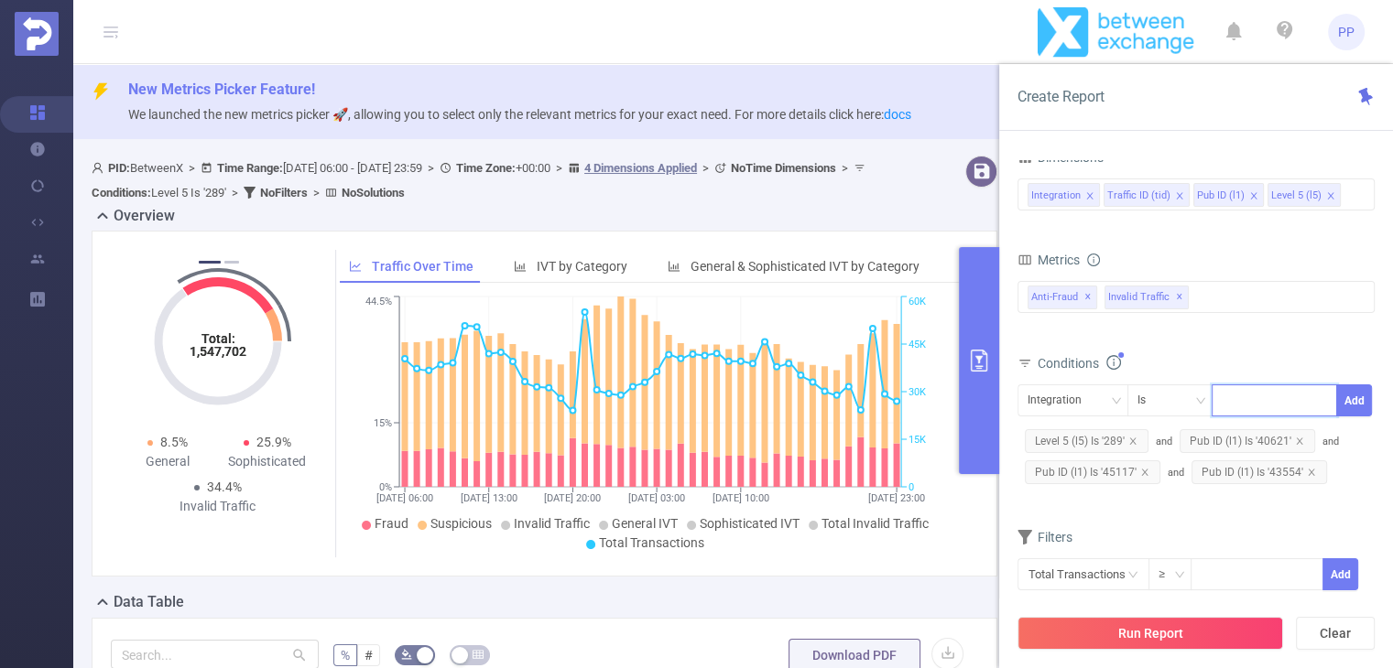
click at [1226, 400] on input at bounding box center [1225, 401] width 8 height 24
paste input "4409"
type input "4409"
click at [1264, 400] on icon "icon: close" at bounding box center [1266, 401] width 6 height 6
paste input "44098"
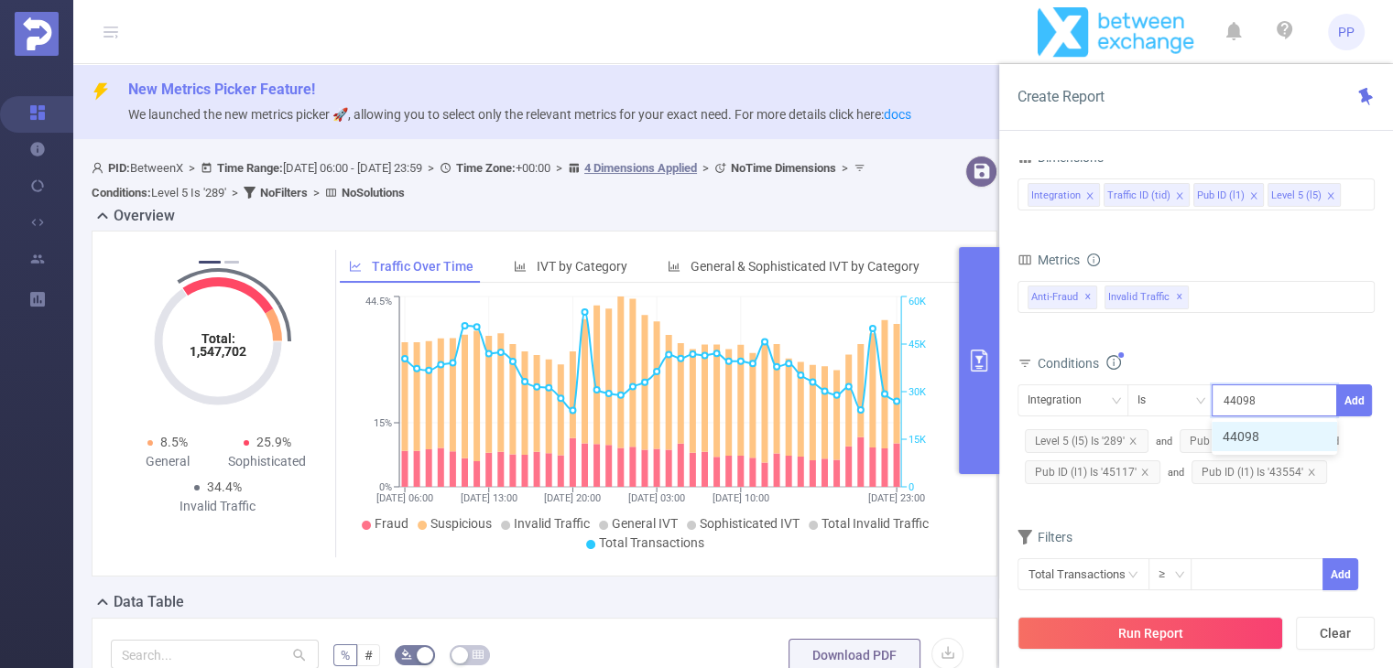
type input "44098"
click at [1062, 403] on div "Integration" at bounding box center [1060, 400] width 67 height 30
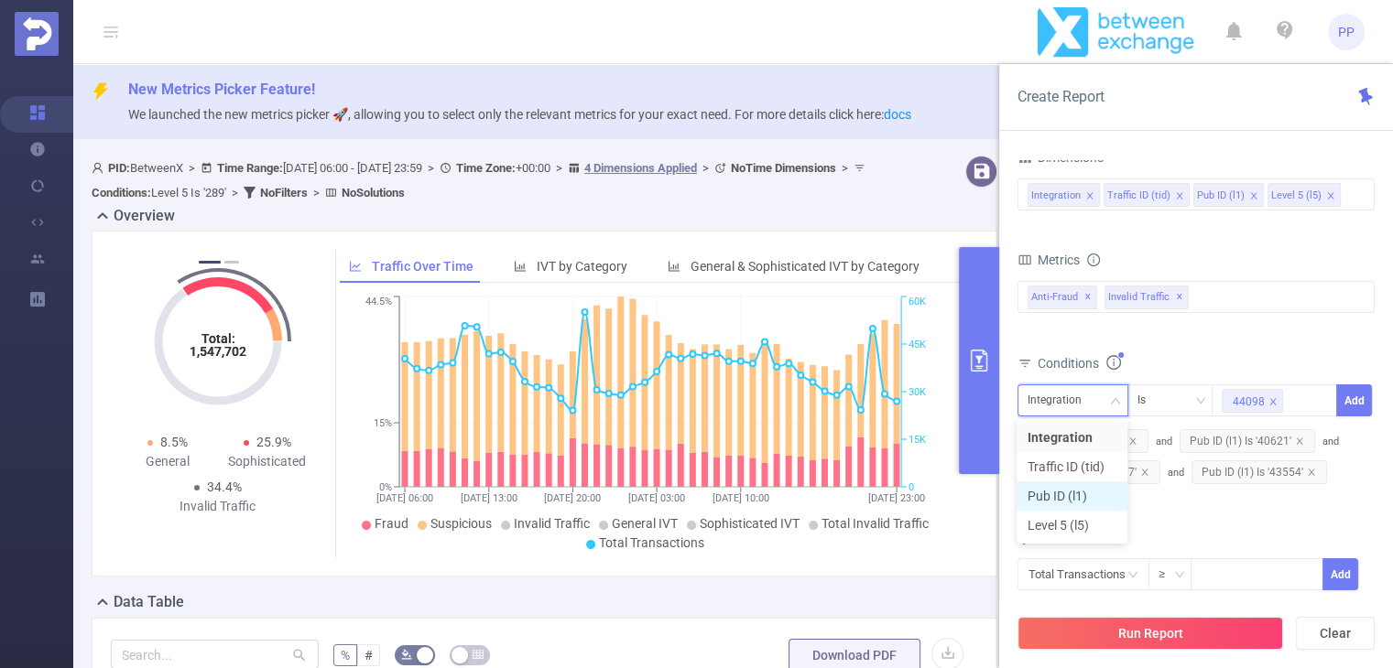
click at [1068, 493] on li "Pub ID (l1)" at bounding box center [1071, 496] width 111 height 29
click at [1349, 404] on button "Add" at bounding box center [1354, 401] width 36 height 32
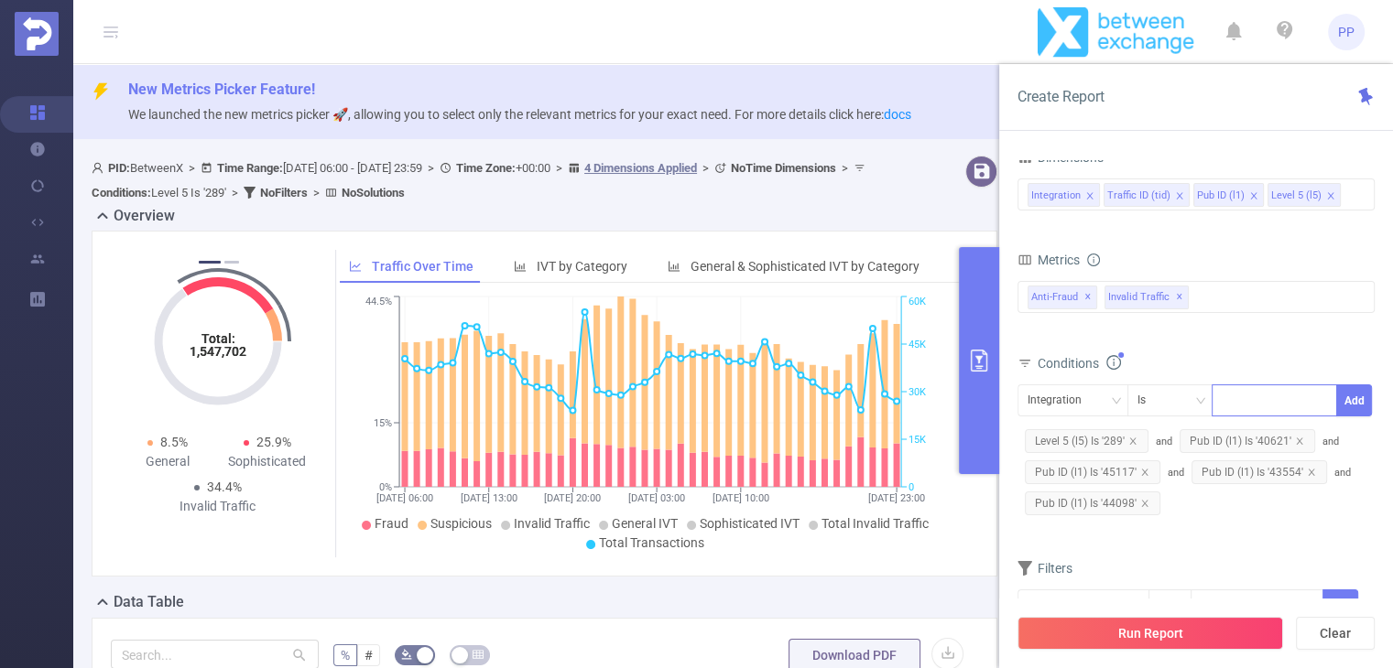
click at [1237, 393] on div at bounding box center [1273, 400] width 105 height 30
paste input "42565"
type input "42565"
click at [1089, 389] on div "Integration" at bounding box center [1060, 400] width 67 height 30
click at [1051, 499] on li "Pub ID (l1)" at bounding box center [1071, 496] width 111 height 29
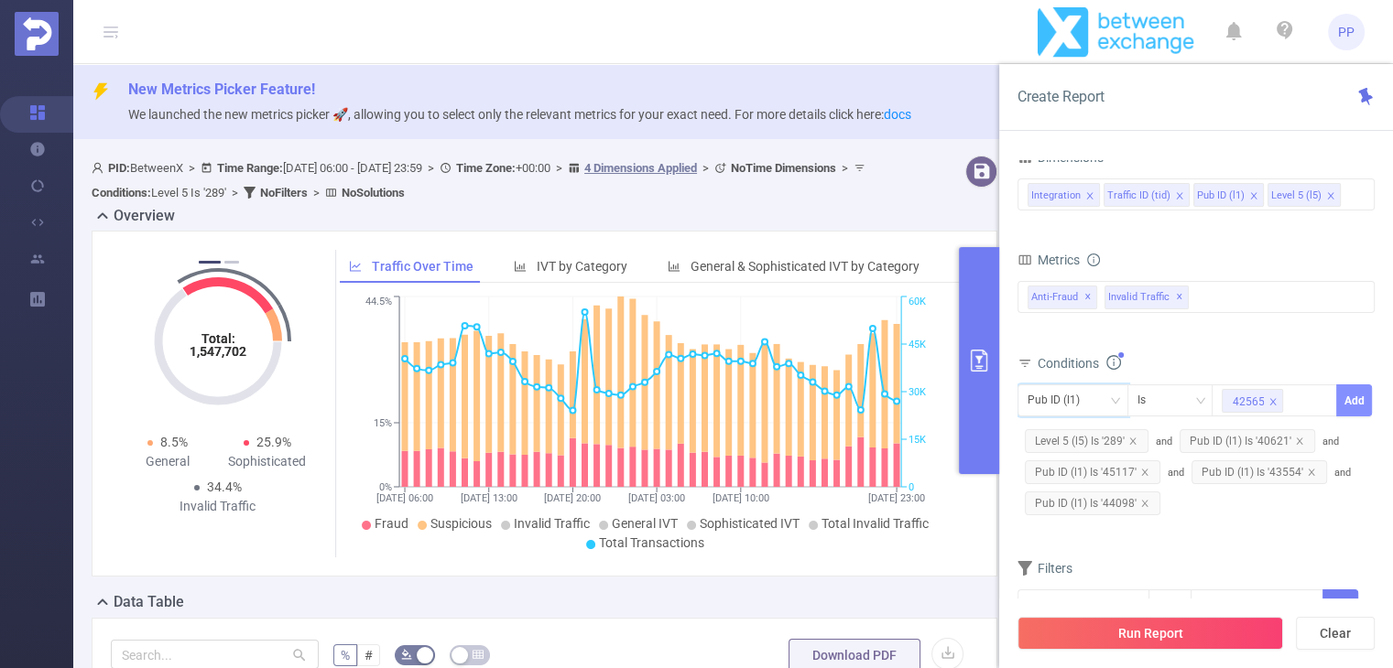
click at [1363, 400] on button "Add" at bounding box center [1354, 401] width 36 height 32
click at [1181, 629] on button "Run Report" at bounding box center [1150, 633] width 266 height 33
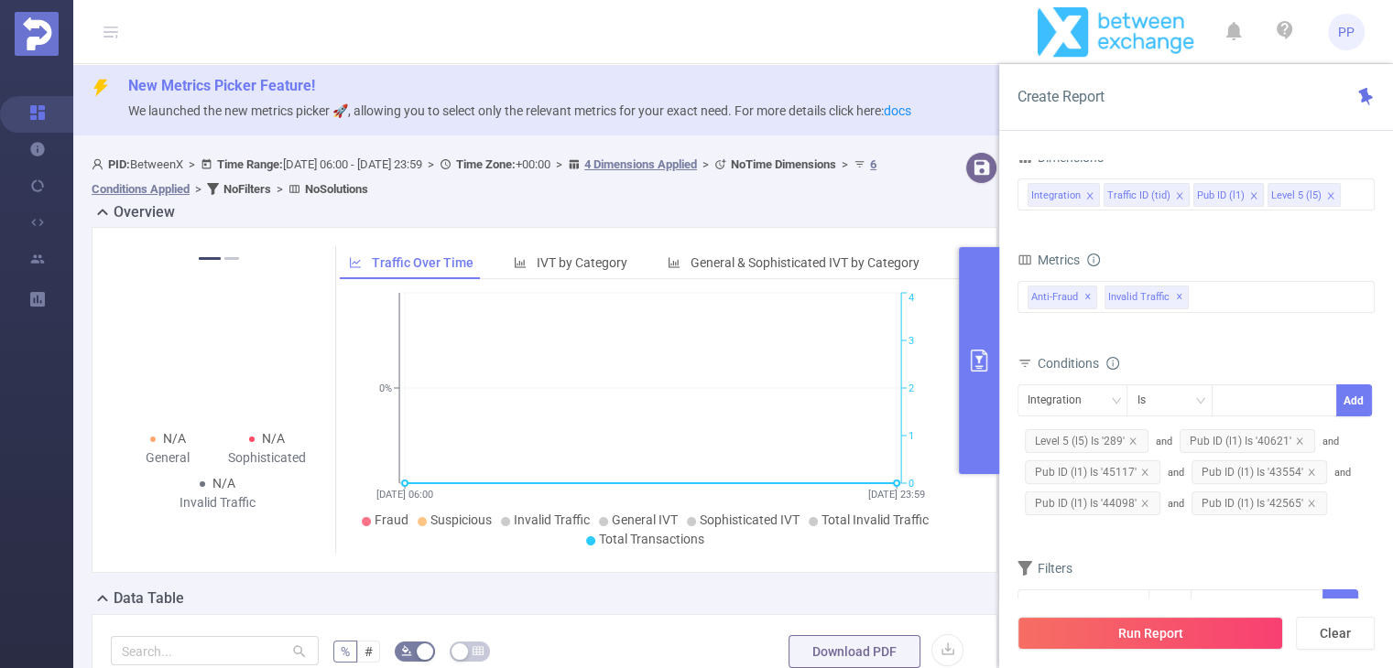
scroll to position [4, 0]
click at [1165, 440] on span "and Pub ID (l1) Is '40621'" at bounding box center [1238, 442] width 167 height 12
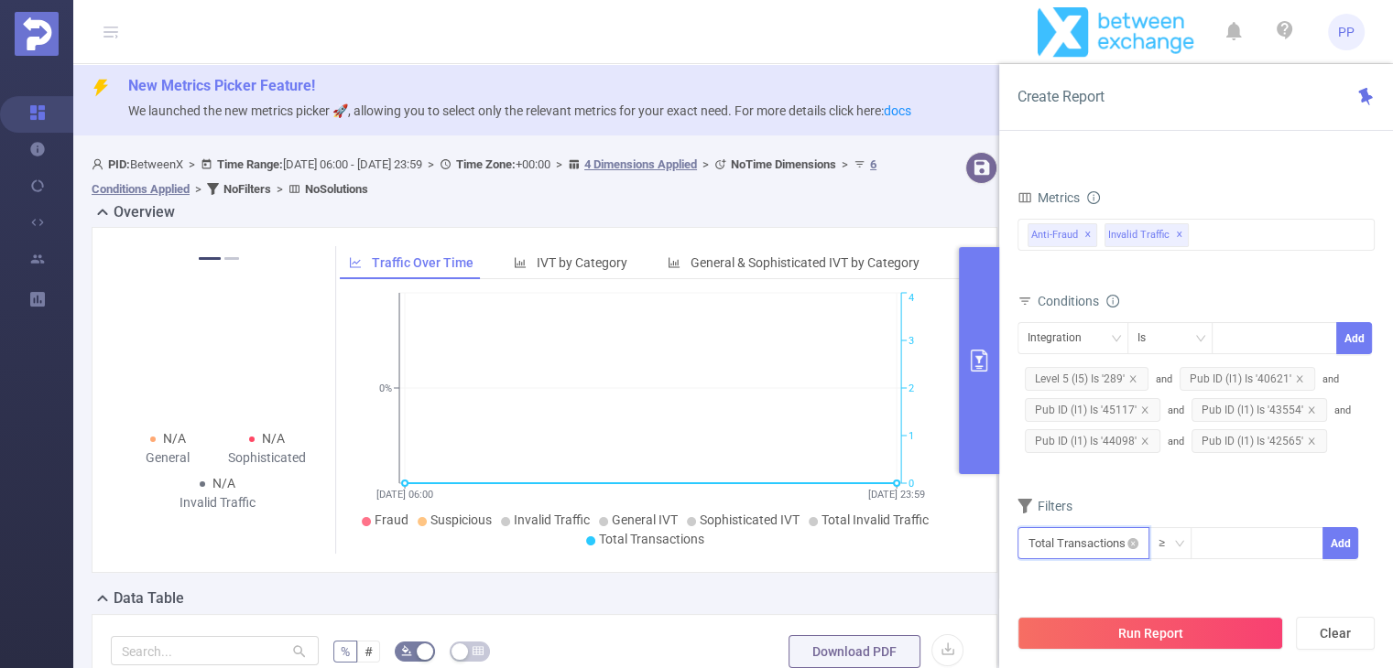
click at [1100, 533] on input "text" at bounding box center [1083, 543] width 132 height 32
click at [1204, 493] on div "Filters" at bounding box center [1195, 508] width 357 height 30
click at [1145, 406] on icon "icon: close" at bounding box center [1144, 410] width 9 height 9
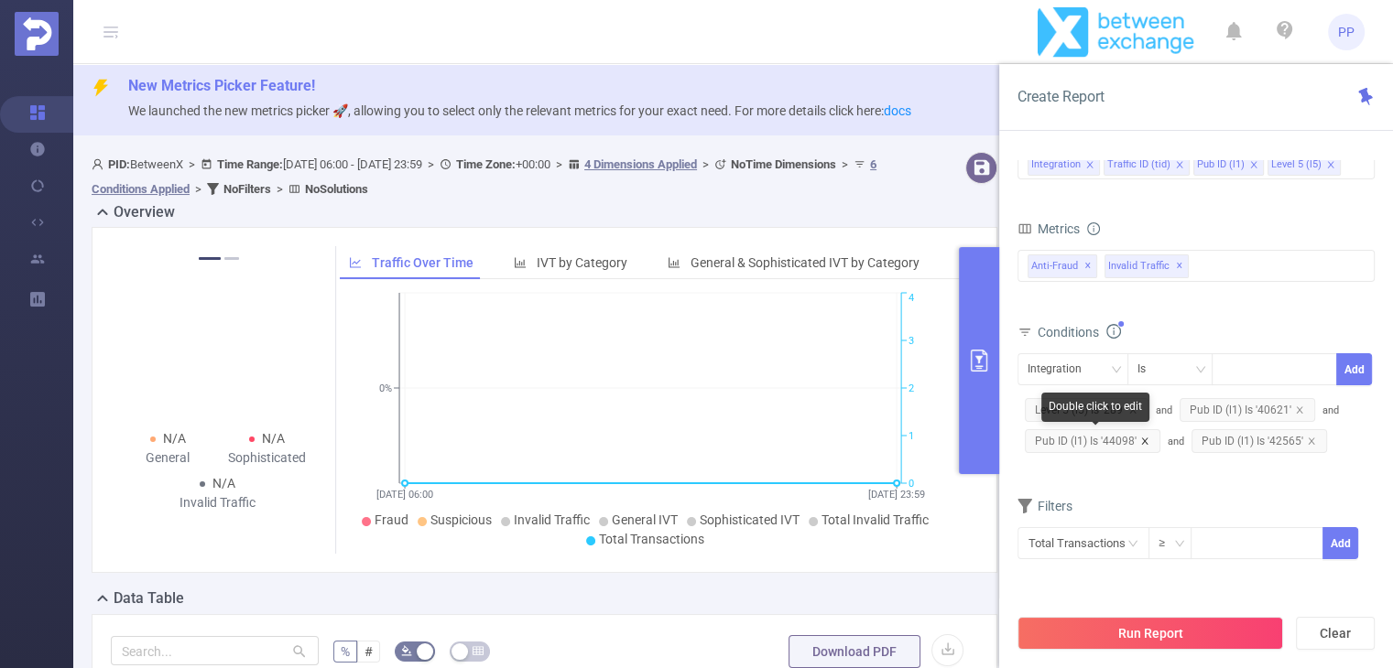
click at [1143, 440] on icon "icon: close" at bounding box center [1144, 441] width 9 height 9
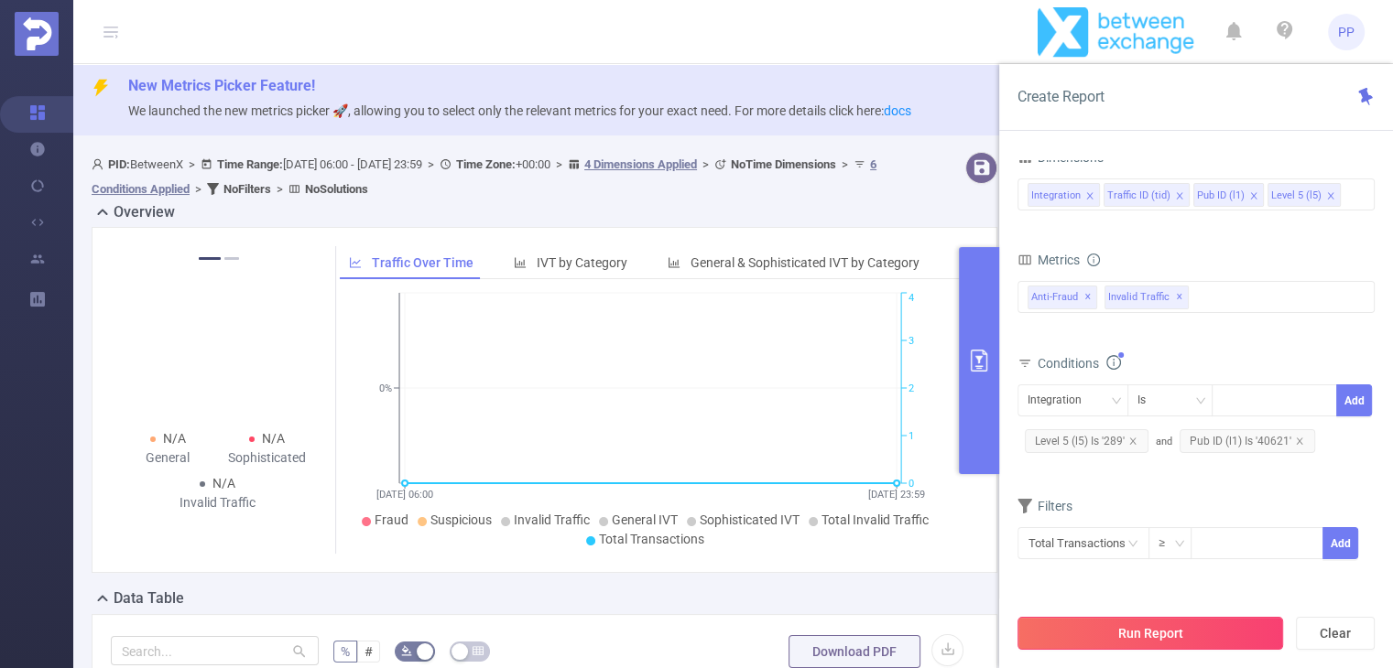
click at [1157, 627] on button "Run Report" at bounding box center [1150, 633] width 266 height 33
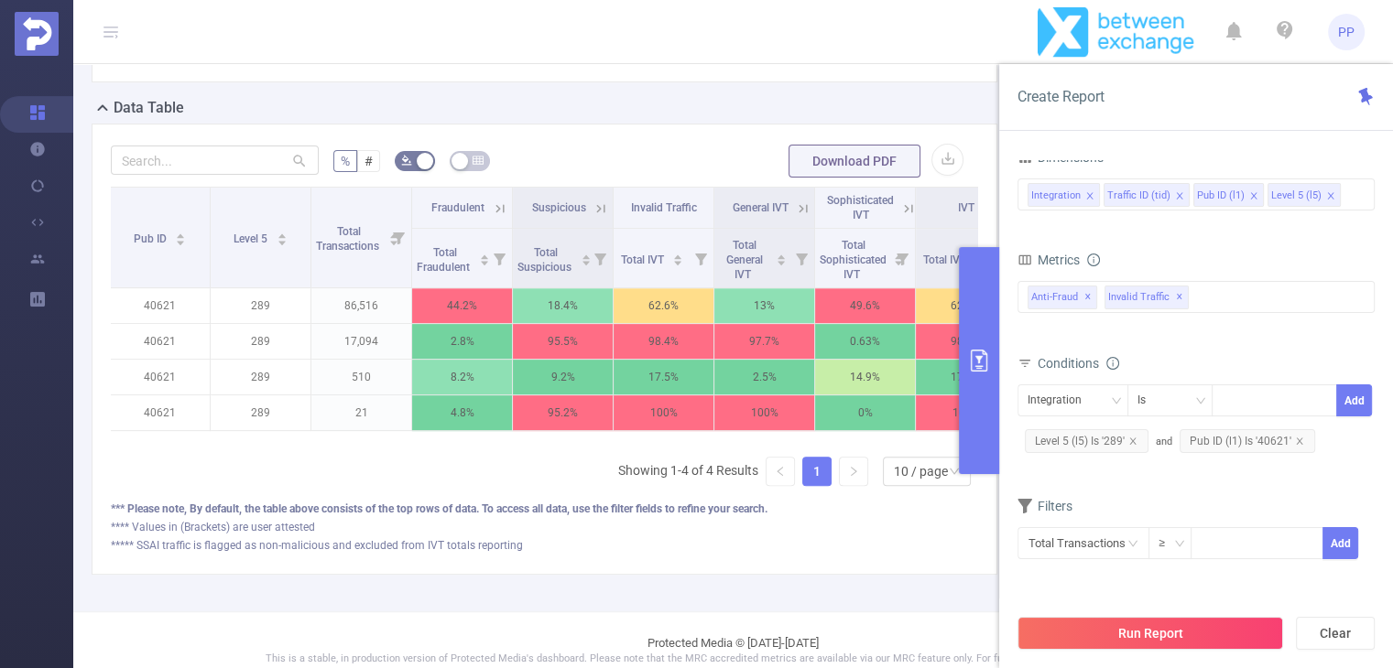
scroll to position [0, 200]
click at [505, 202] on icon at bounding box center [503, 209] width 16 height 16
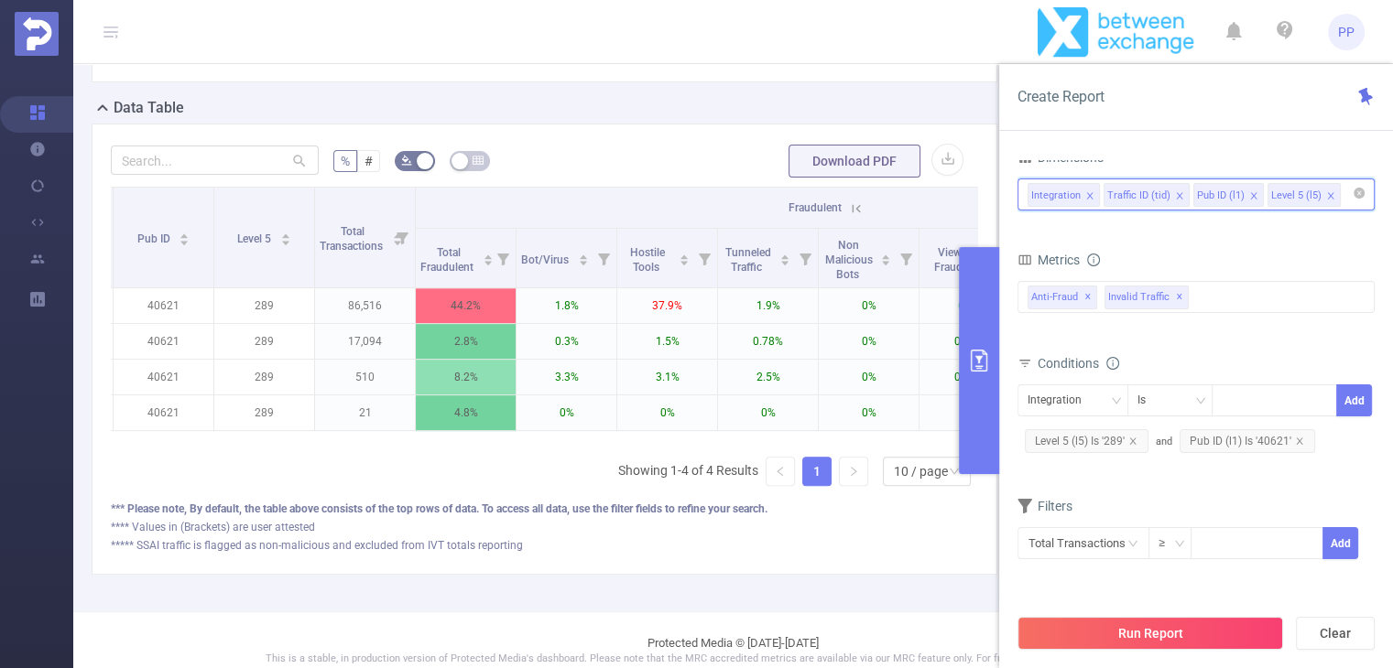
click at [1344, 192] on input at bounding box center [1348, 195] width 9 height 24
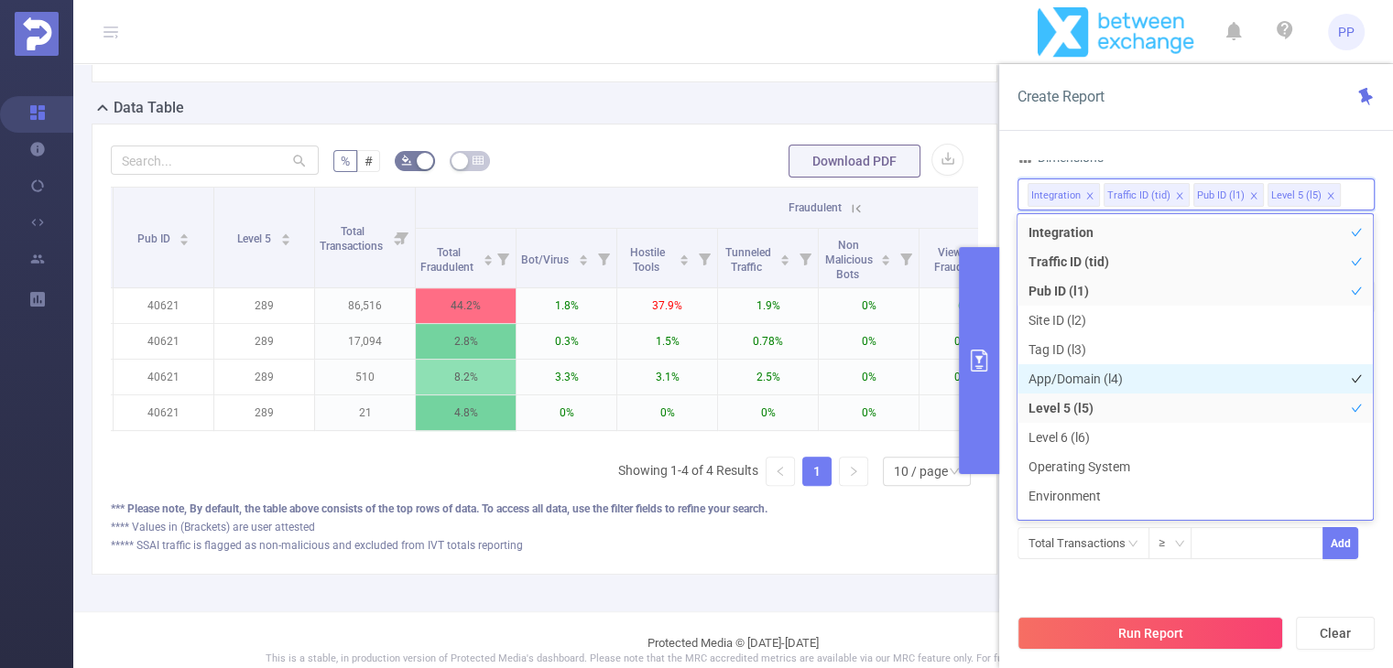
click at [1077, 367] on li "App/Domain (l4)" at bounding box center [1194, 378] width 355 height 29
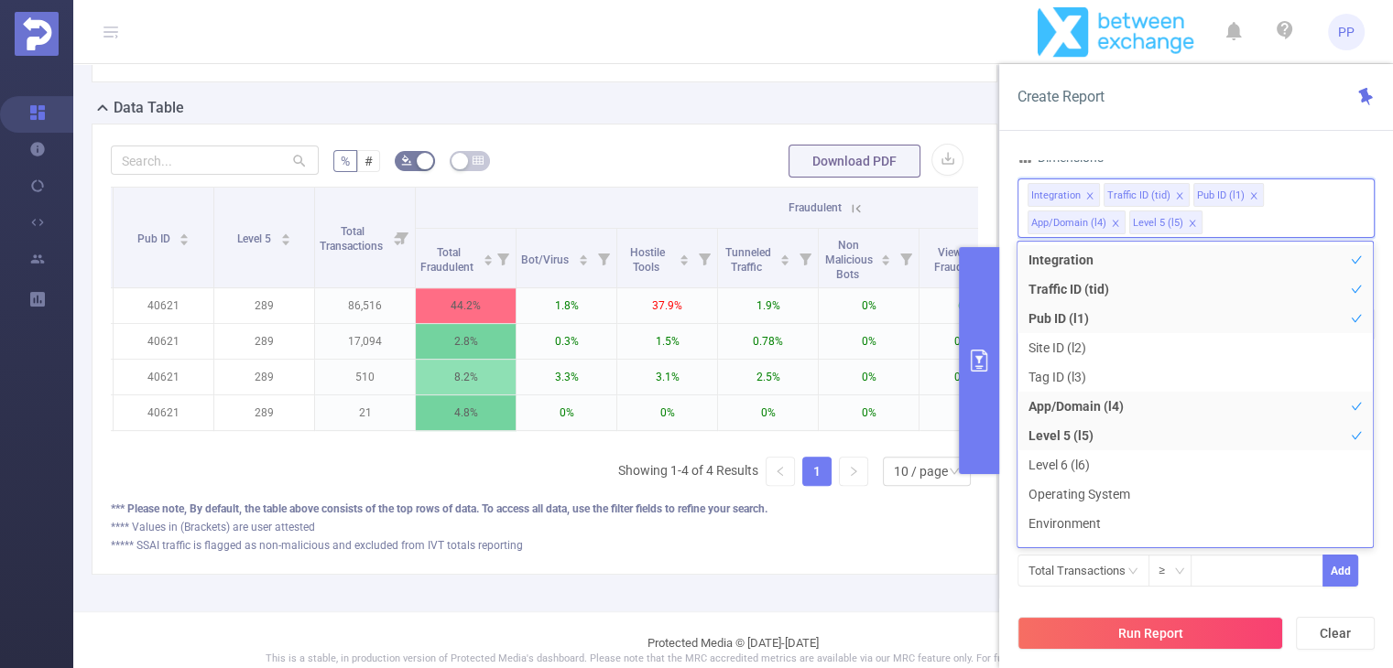
scroll to position [49, 0]
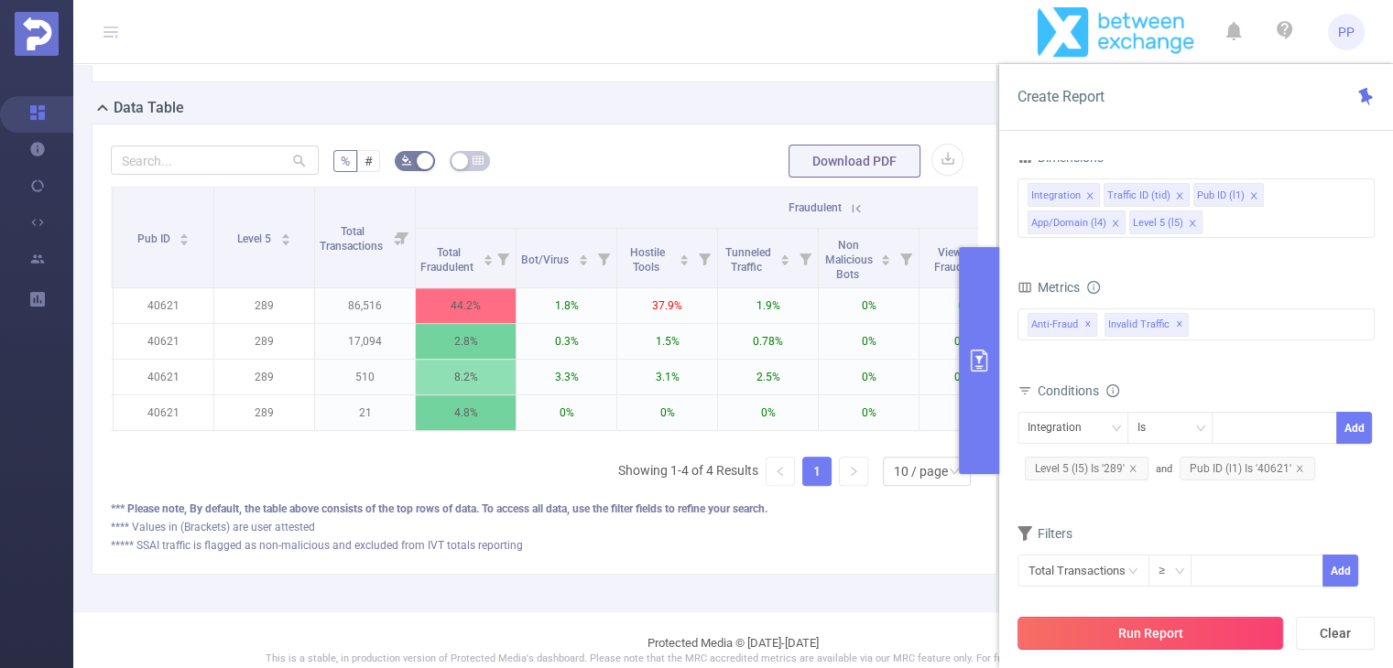
click at [1154, 640] on button "Run Report" at bounding box center [1150, 633] width 266 height 33
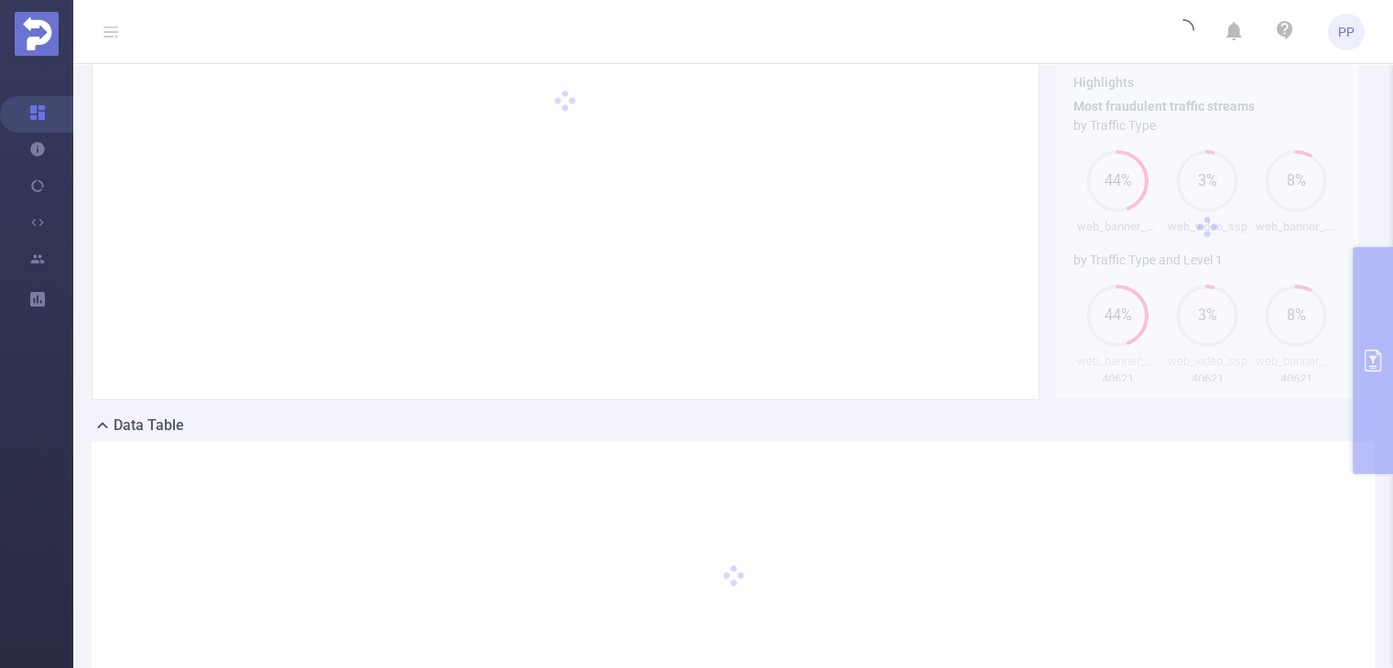
scroll to position [0, 0]
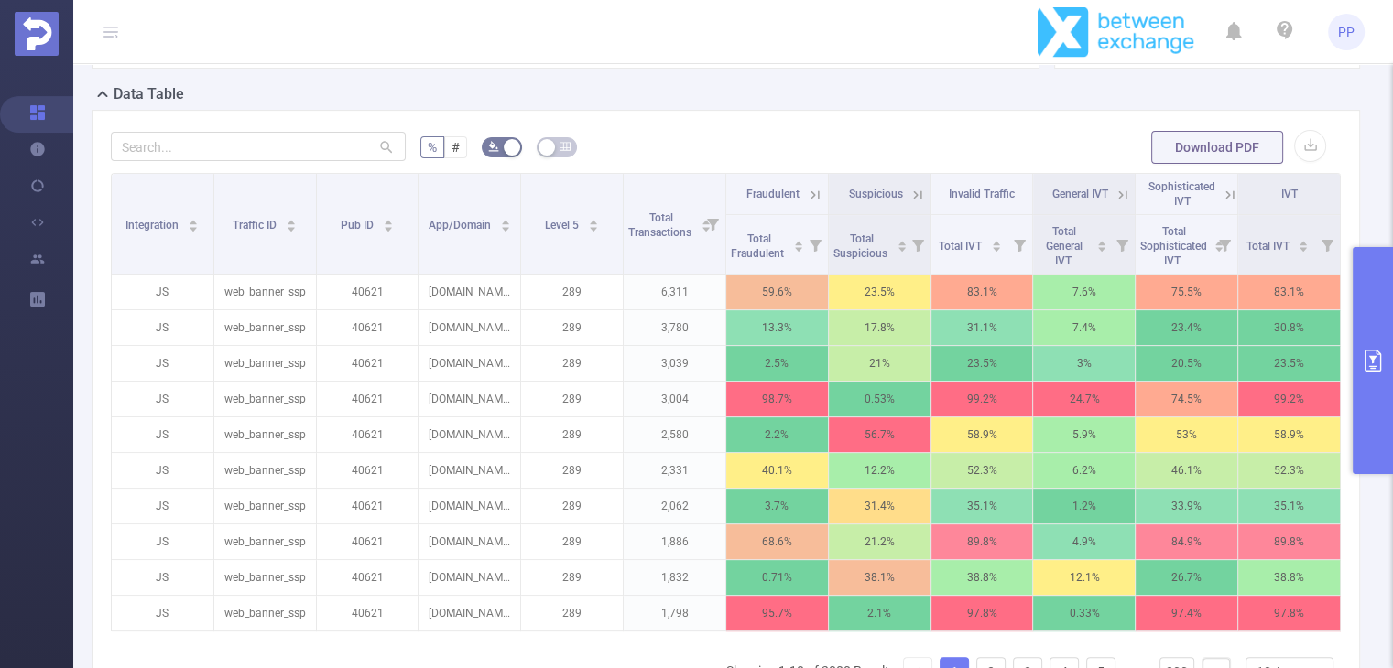
scroll to position [739, 0]
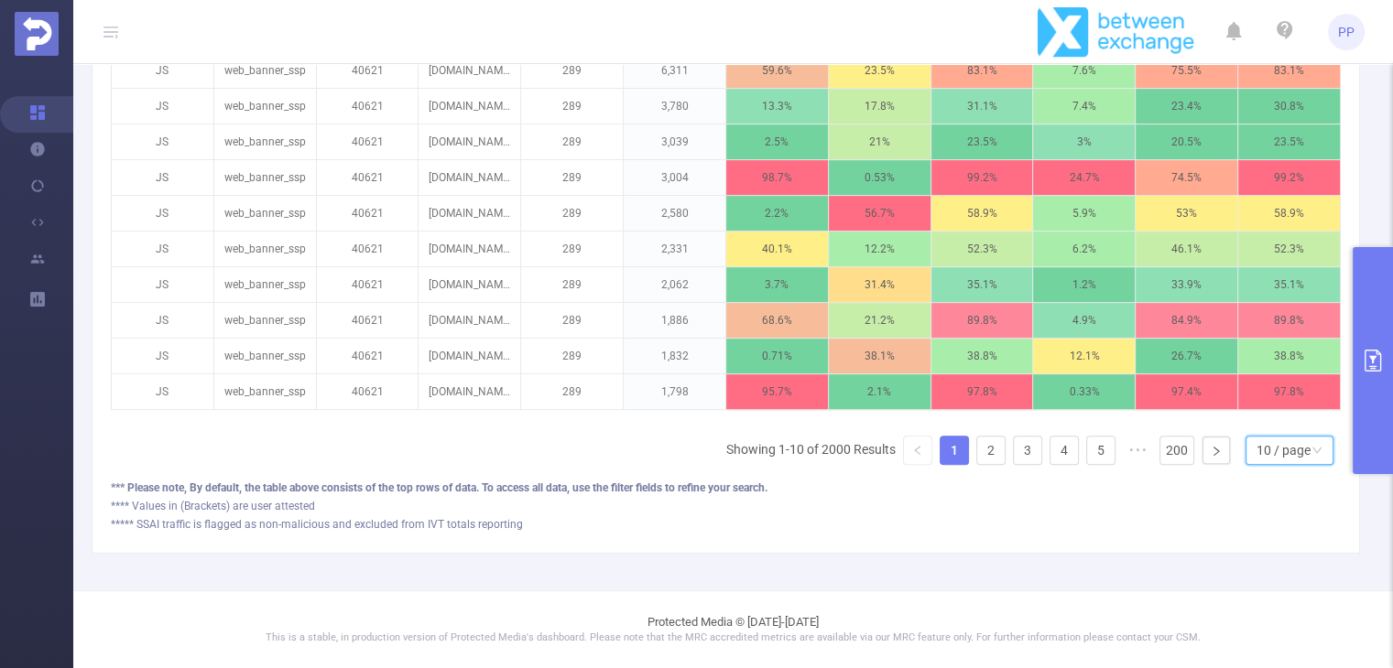
click at [1291, 451] on div "10 / page" at bounding box center [1283, 450] width 54 height 27
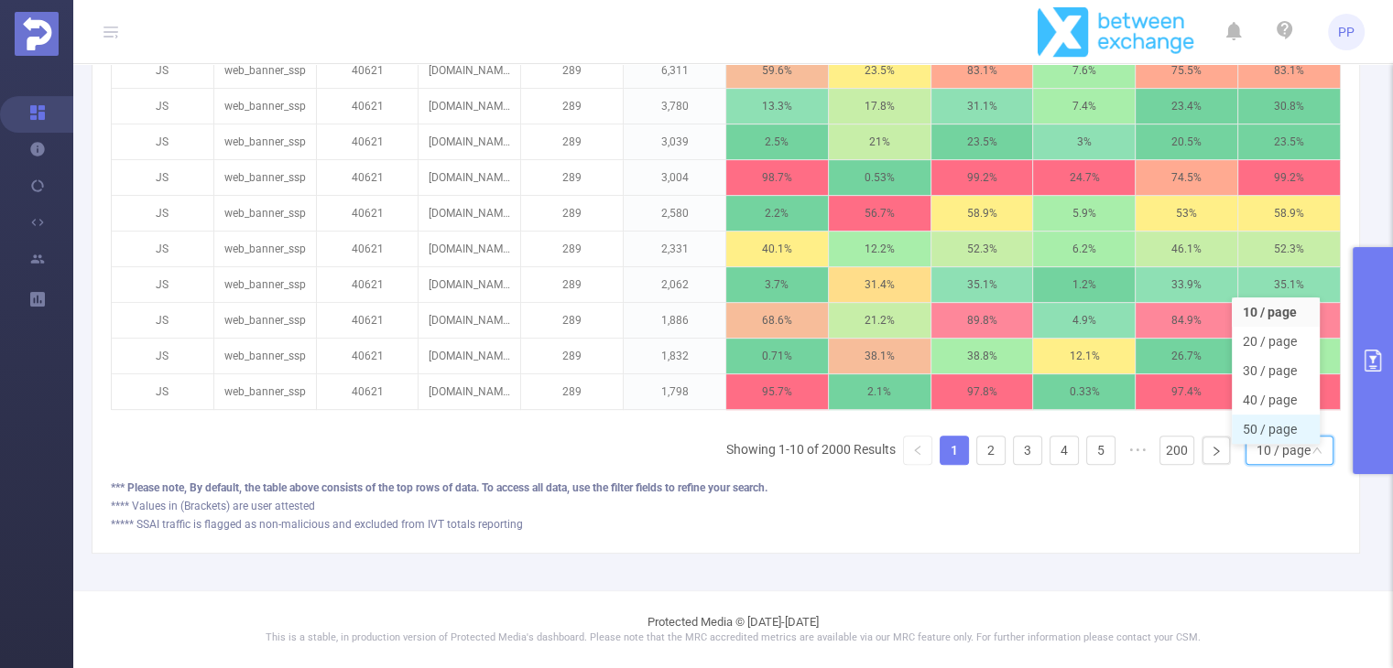
click at [1285, 427] on li "50 / page" at bounding box center [1275, 429] width 88 height 29
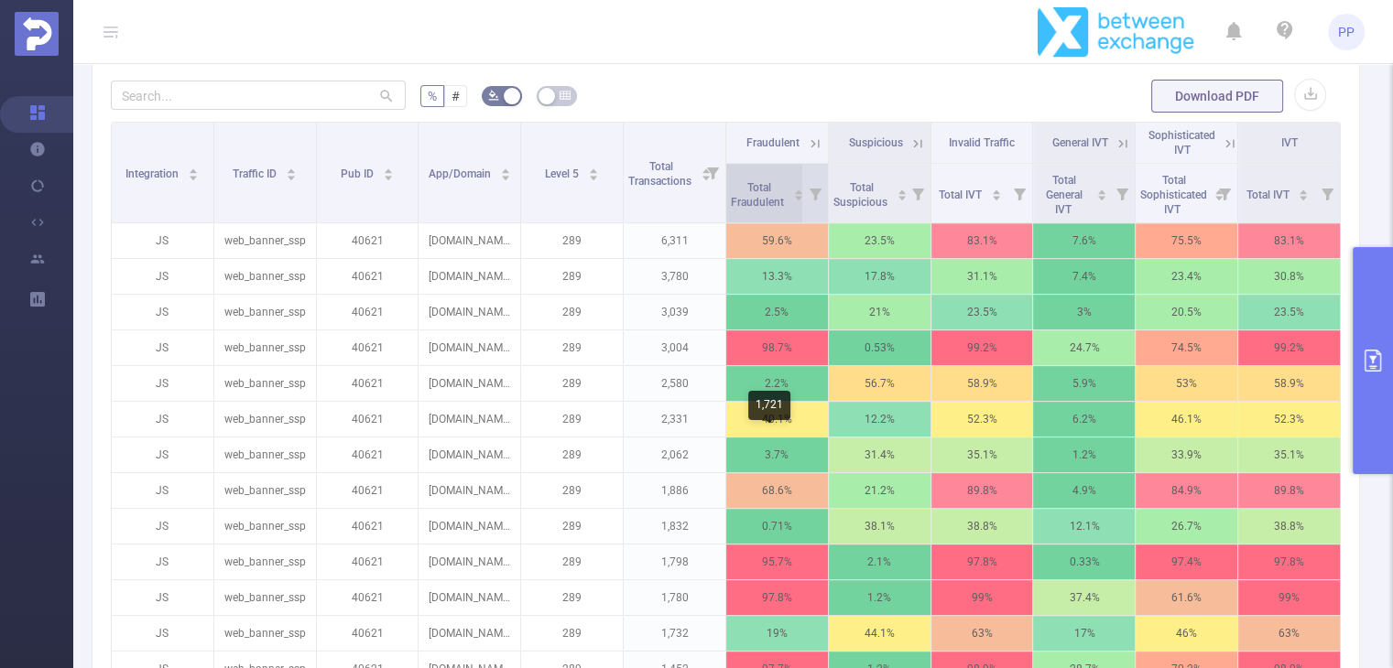
scroll to position [537, 0]
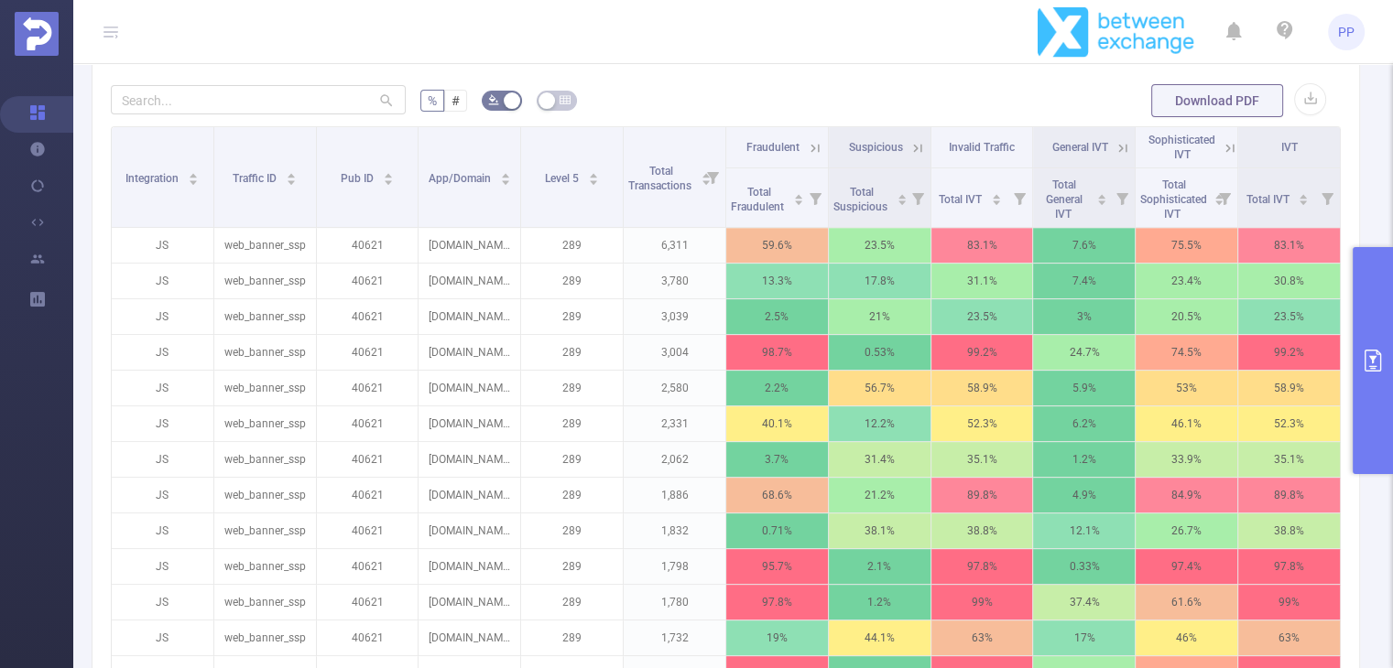
click at [811, 152] on icon at bounding box center [815, 148] width 8 height 8
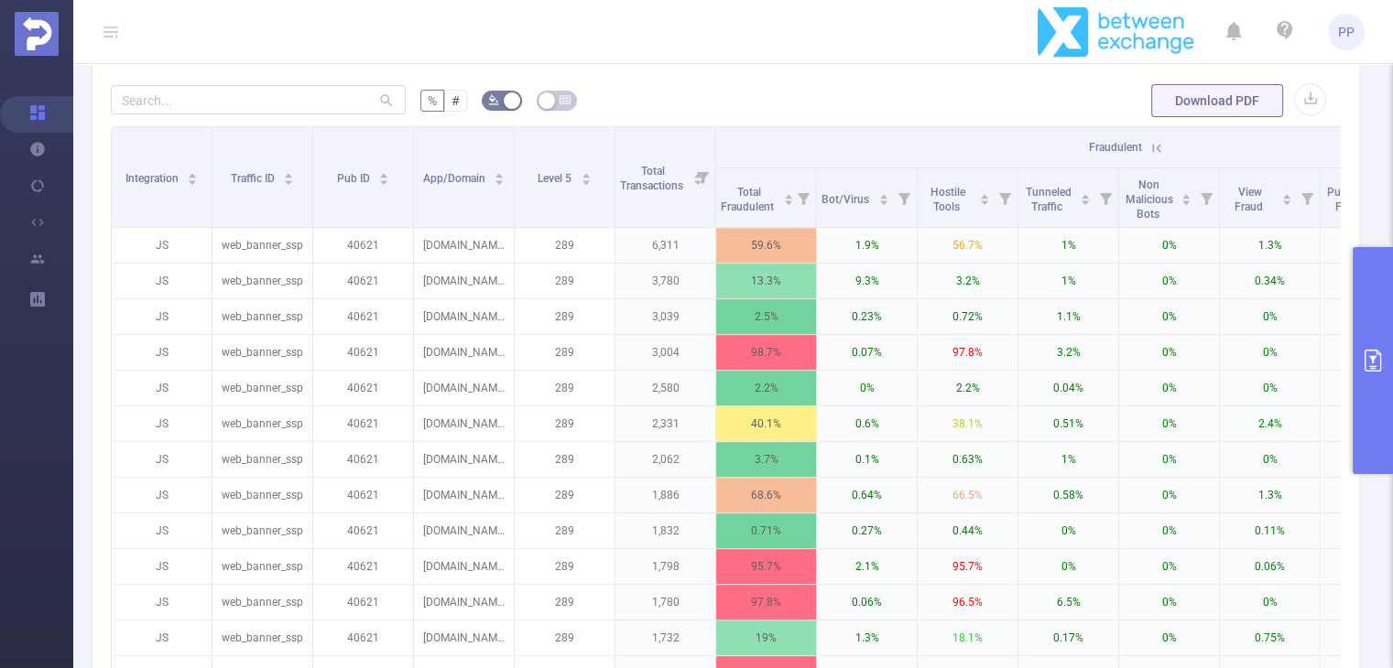
click at [1154, 157] on icon at bounding box center [1156, 148] width 16 height 16
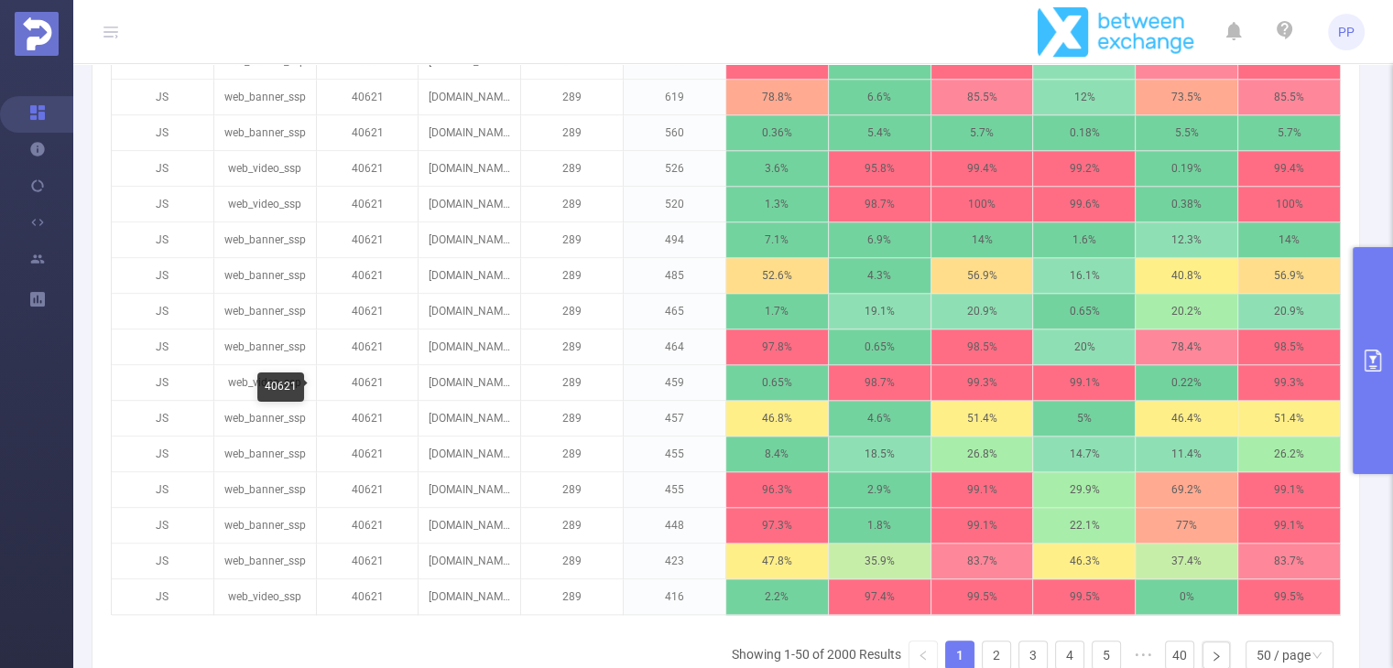
scroll to position [1937, 0]
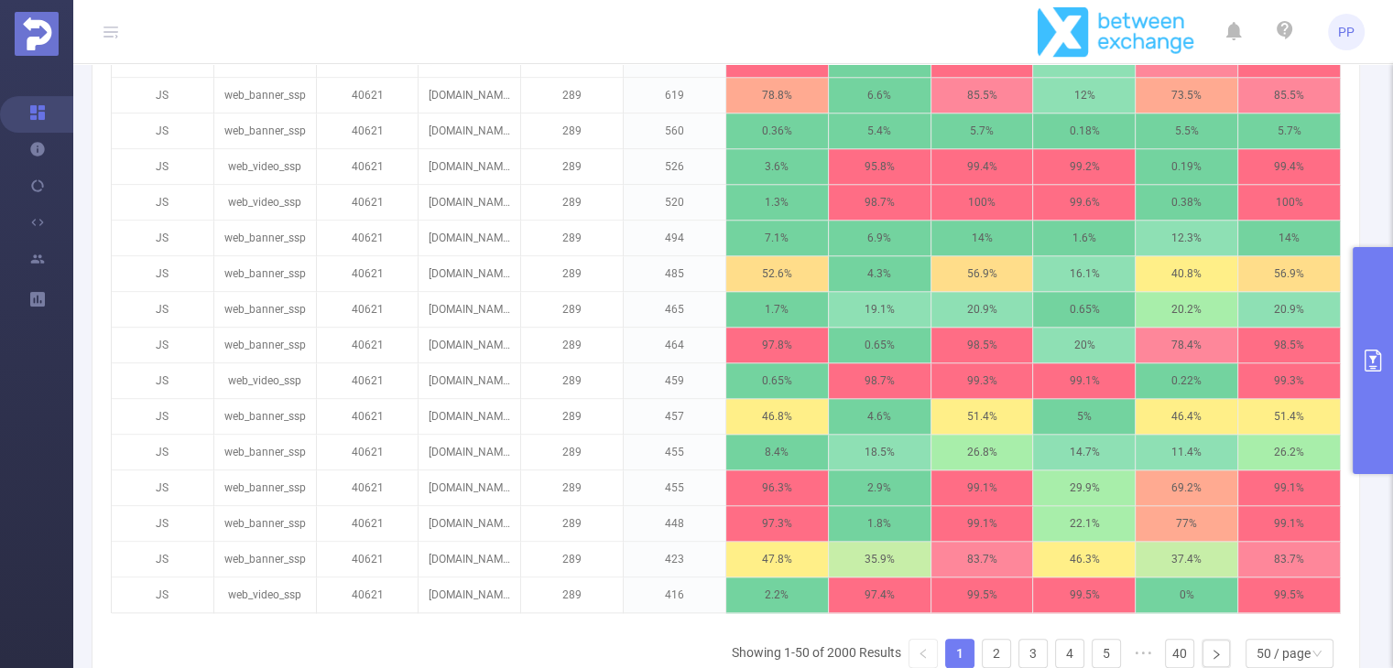
click at [1369, 371] on icon "primary" at bounding box center [1372, 361] width 16 height 22
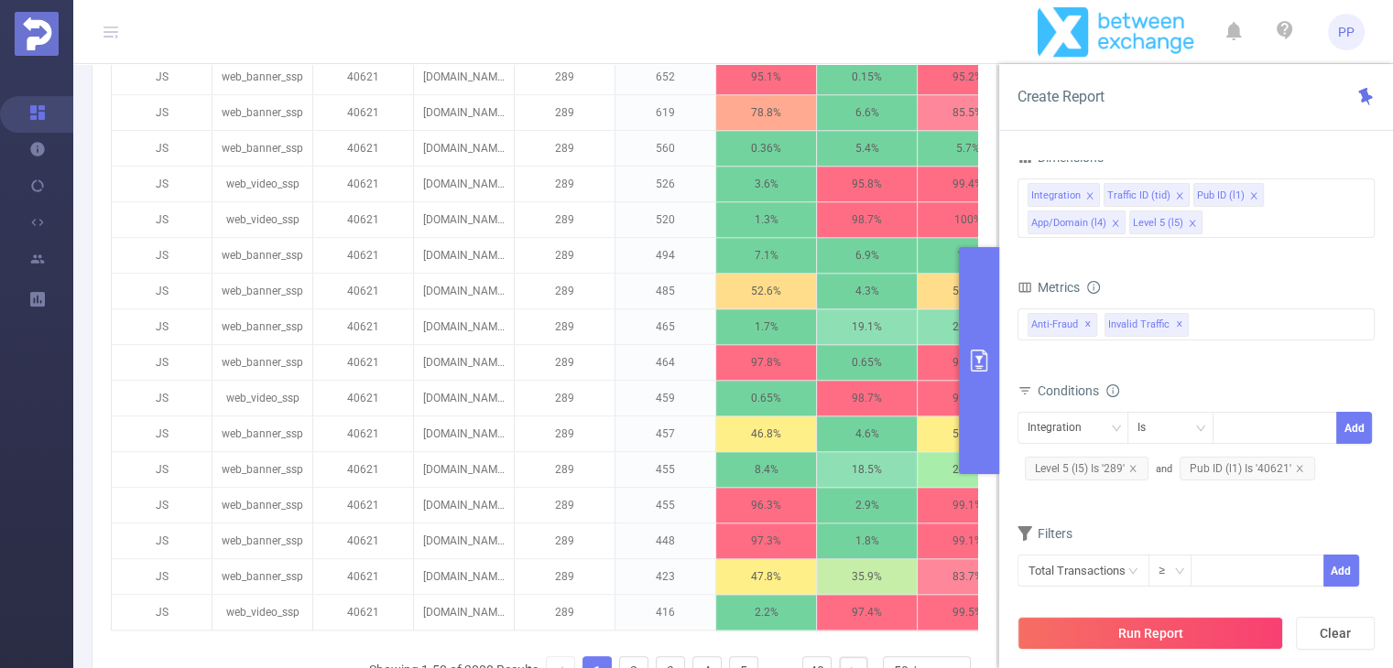
click at [971, 331] on button "primary" at bounding box center [979, 360] width 40 height 227
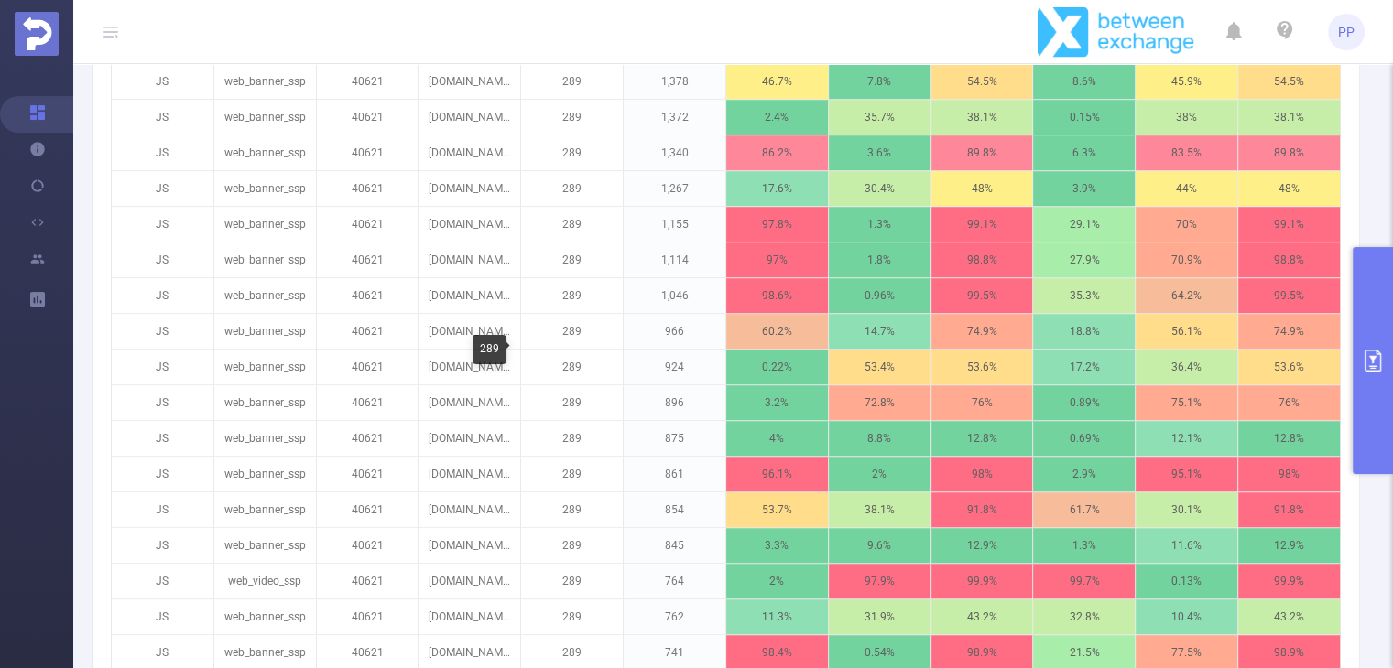
scroll to position [1143, 0]
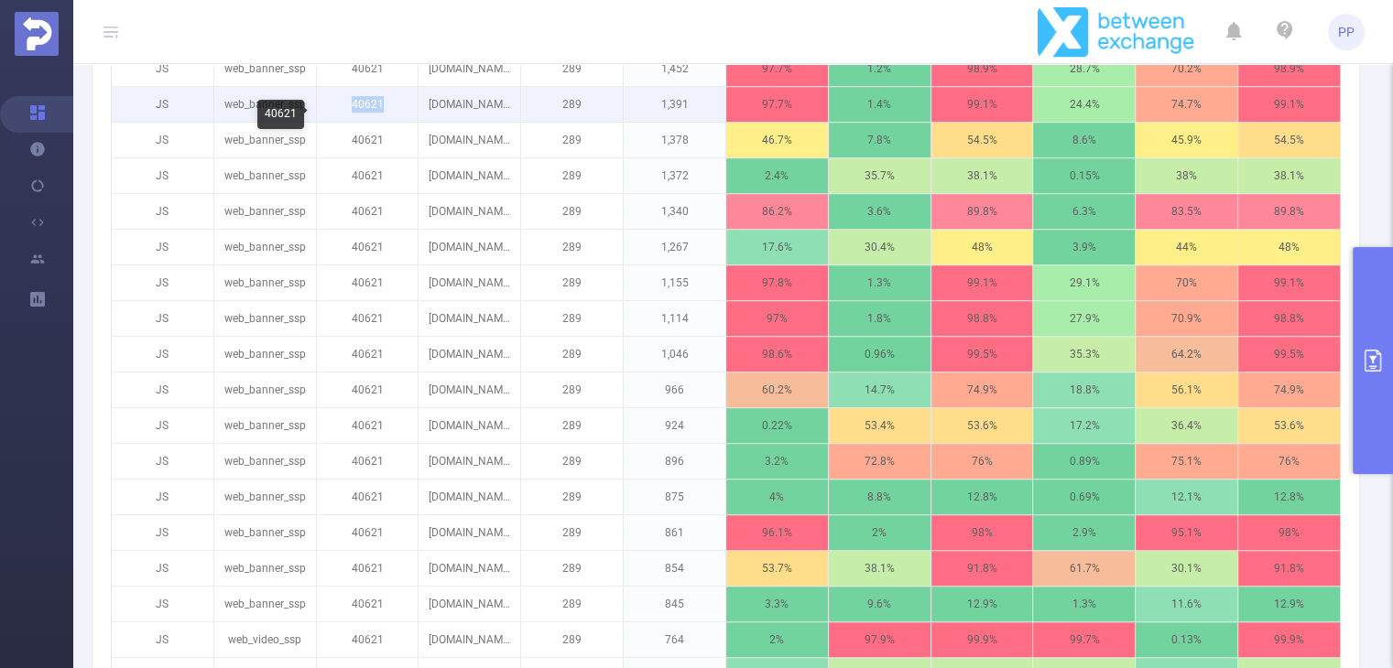
drag, startPoint x: 385, startPoint y: 118, endPoint x: 349, endPoint y: 118, distance: 35.7
click at [349, 118] on p "40621" at bounding box center [368, 104] width 102 height 35
copy p "40621"
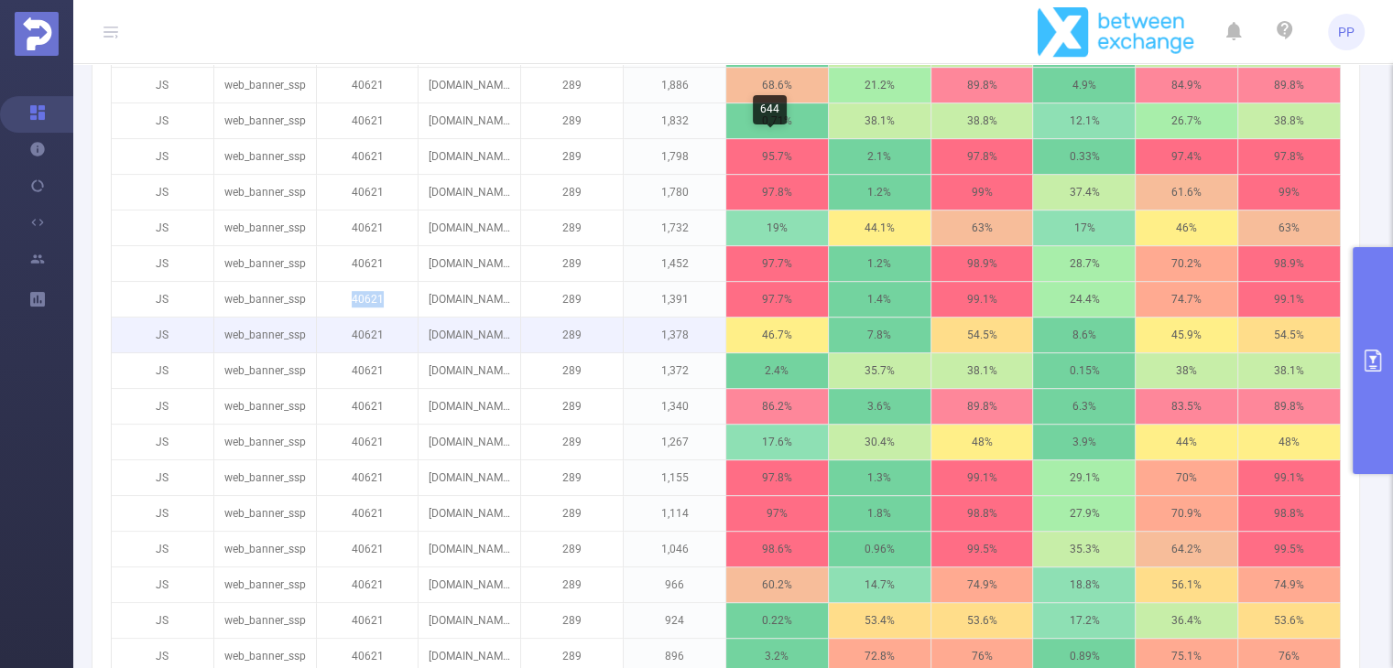
scroll to position [947, 0]
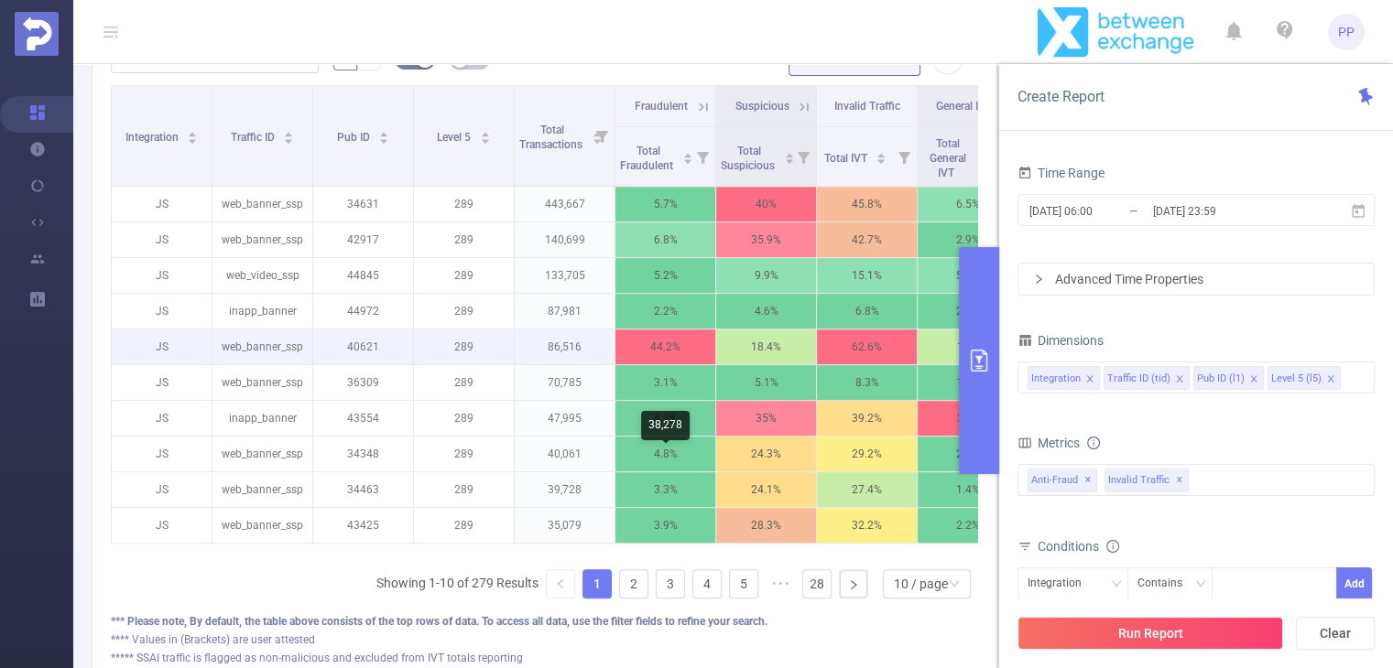
scroll to position [604, 0]
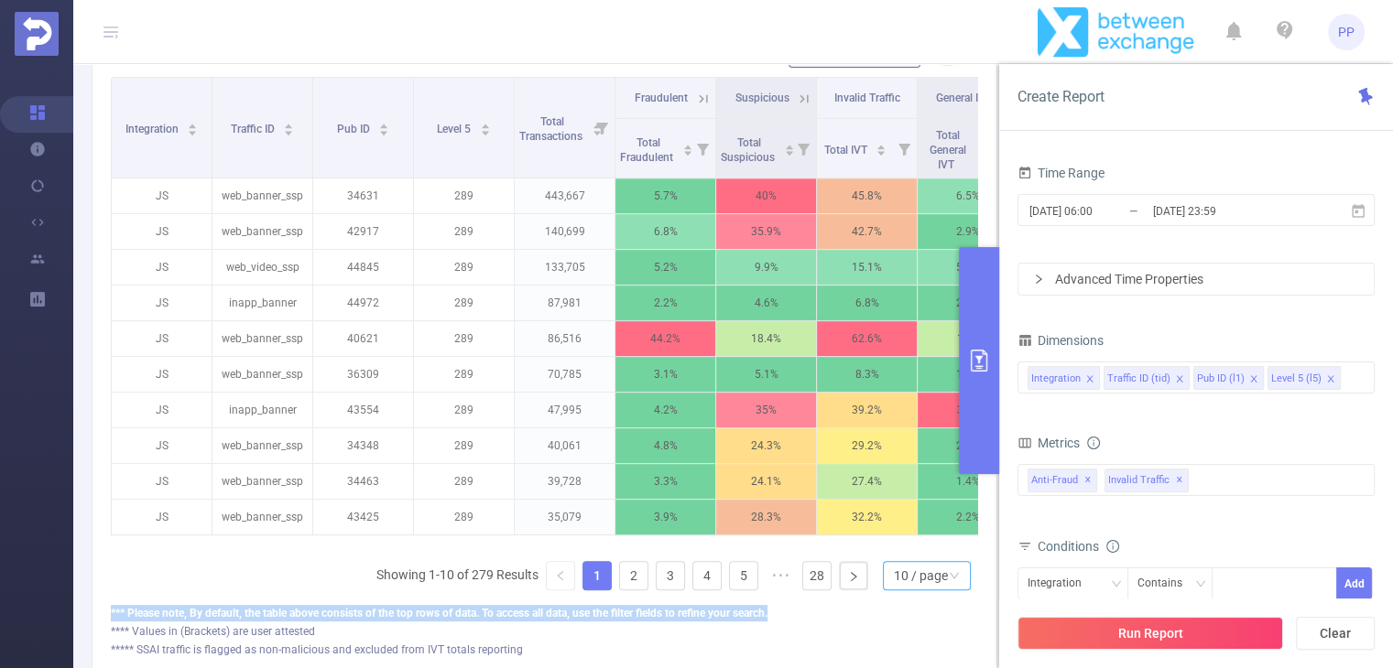
drag, startPoint x: 909, startPoint y: 617, endPoint x: 916, endPoint y: 589, distance: 29.3
click at [916, 589] on div "% # Download PDF Integration Traffic ID Pub ID Level 5 Total Transactions Fraud…" at bounding box center [544, 345] width 867 height 625
click at [916, 589] on div "10 / page" at bounding box center [921, 575] width 54 height 27
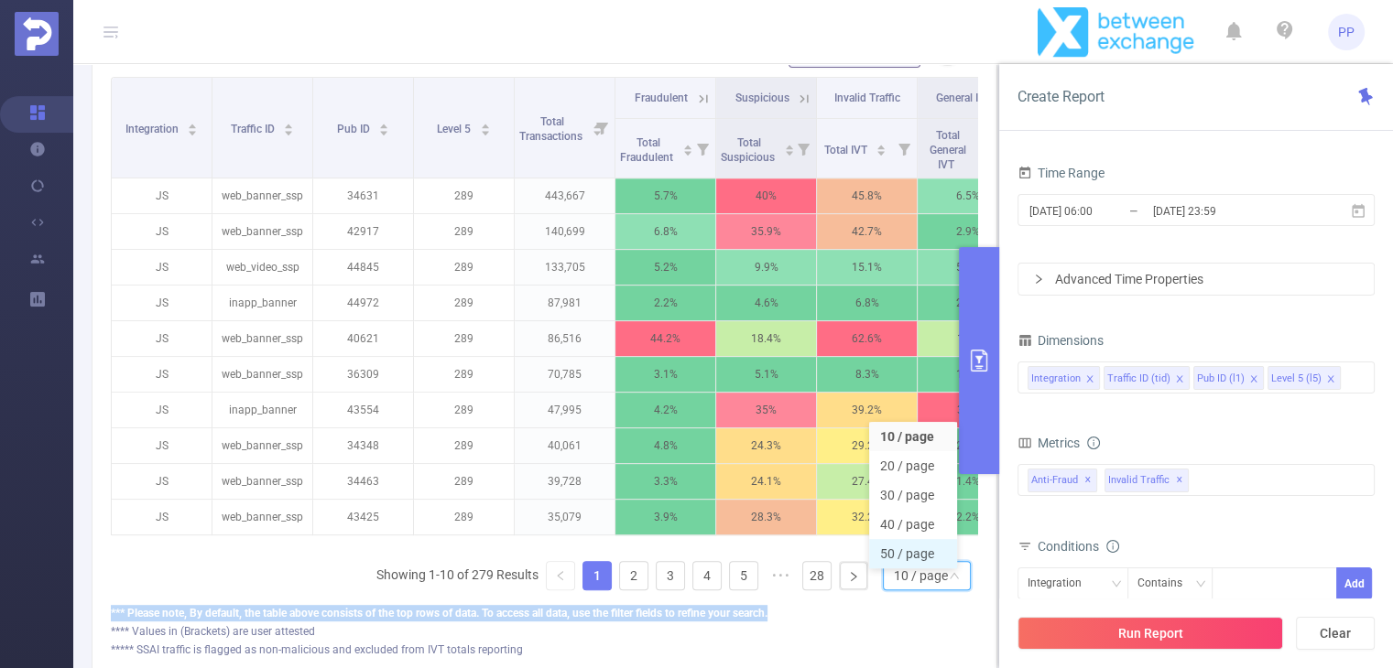
click at [916, 548] on li "50 / page" at bounding box center [913, 553] width 88 height 29
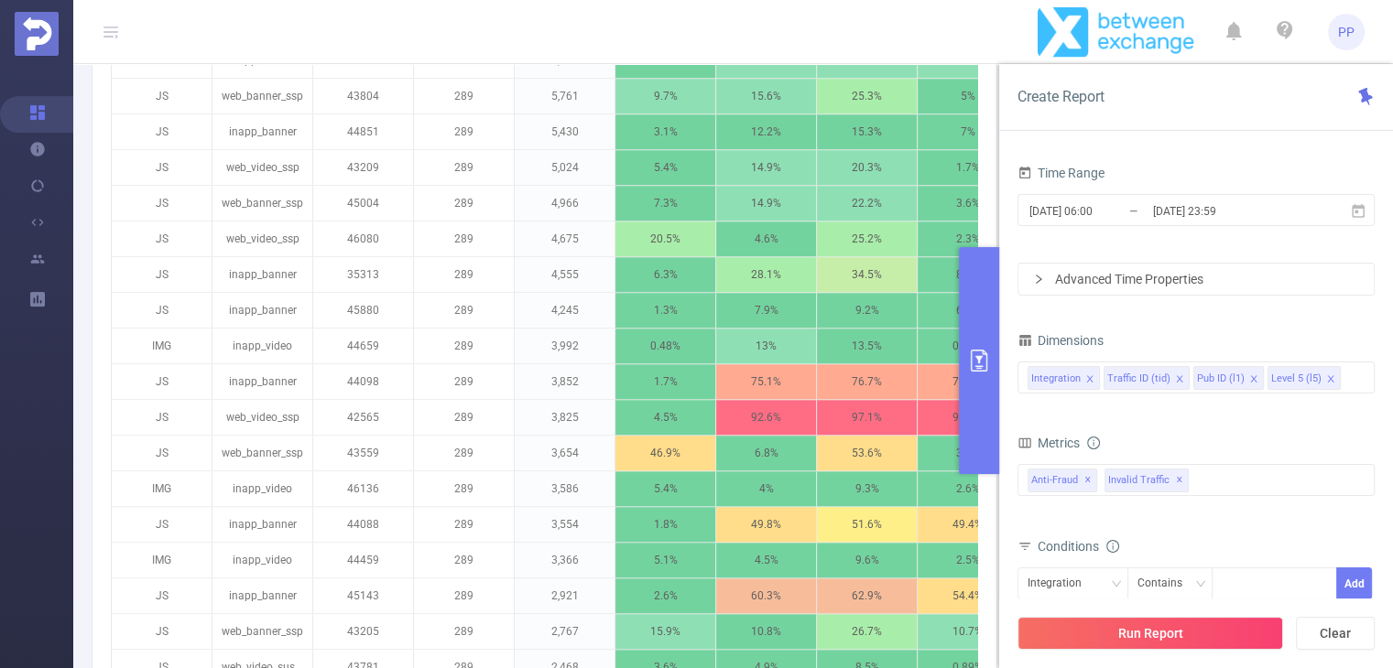
scroll to position [1738, 0]
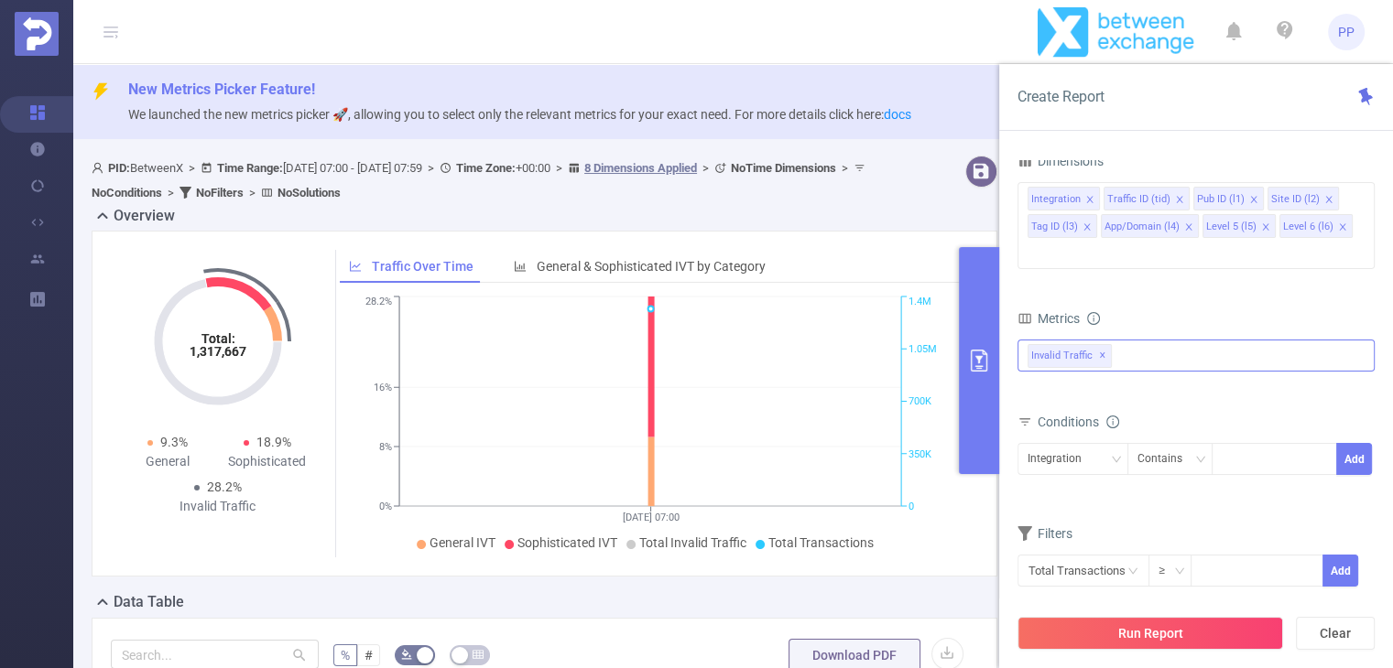
click at [1146, 340] on div "Invalid Traffic ✕" at bounding box center [1195, 356] width 357 height 32
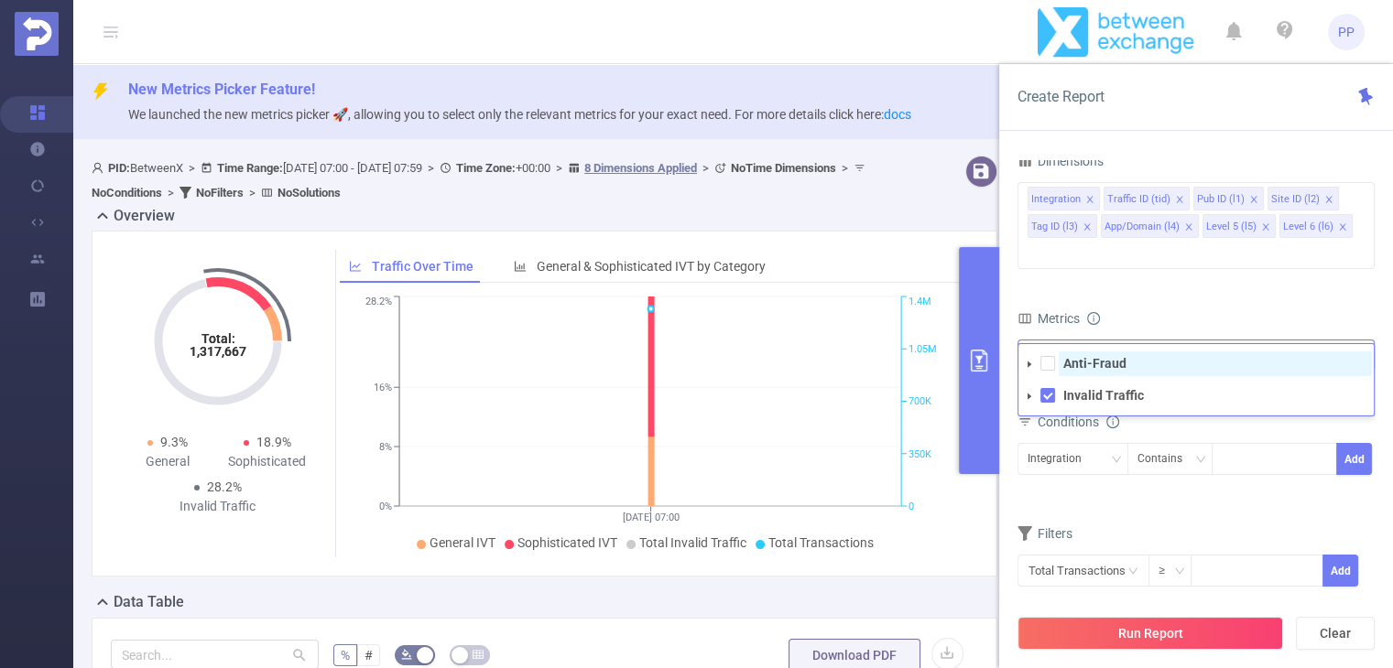
click at [1069, 356] on strong "Anti-Fraud" at bounding box center [1094, 363] width 63 height 15
click at [1154, 306] on div "Metrics" at bounding box center [1195, 321] width 357 height 30
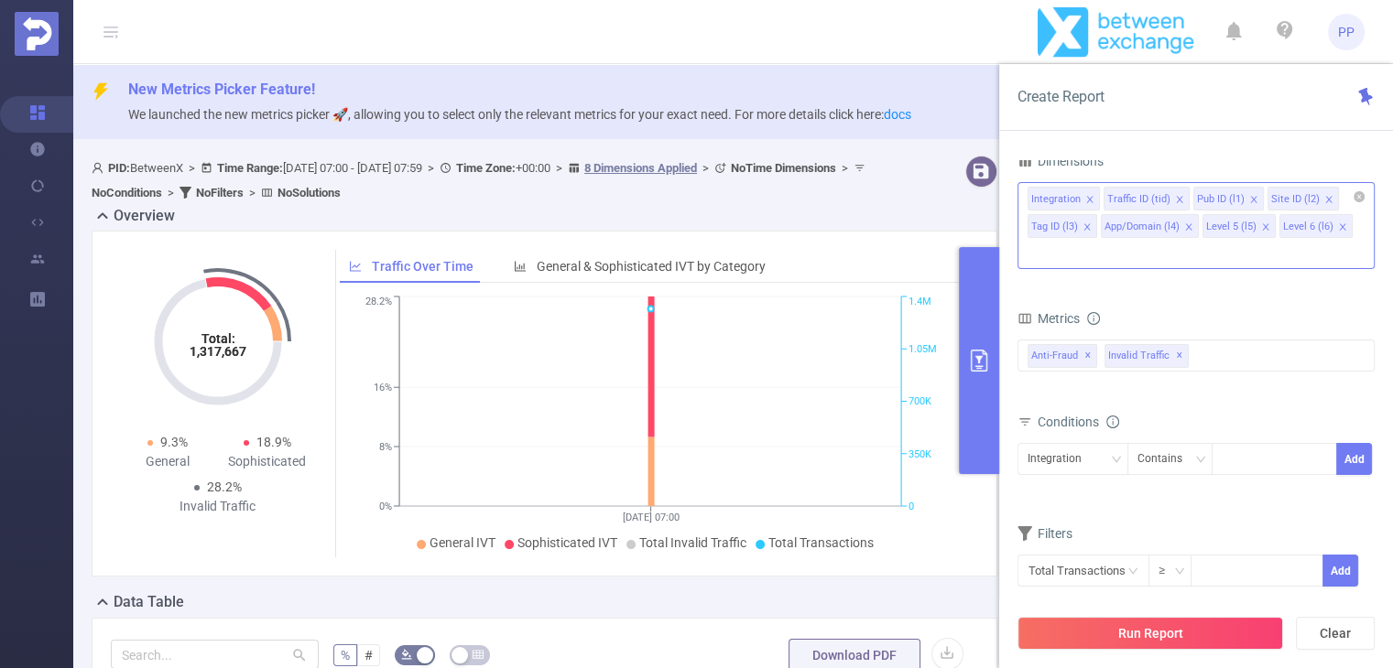
click at [1339, 205] on div "Integration Traffic ID (tid) Pub ID (l1) Site ID (l2) Tag ID (l3) App/Domain (l…" at bounding box center [1195, 198] width 337 height 30
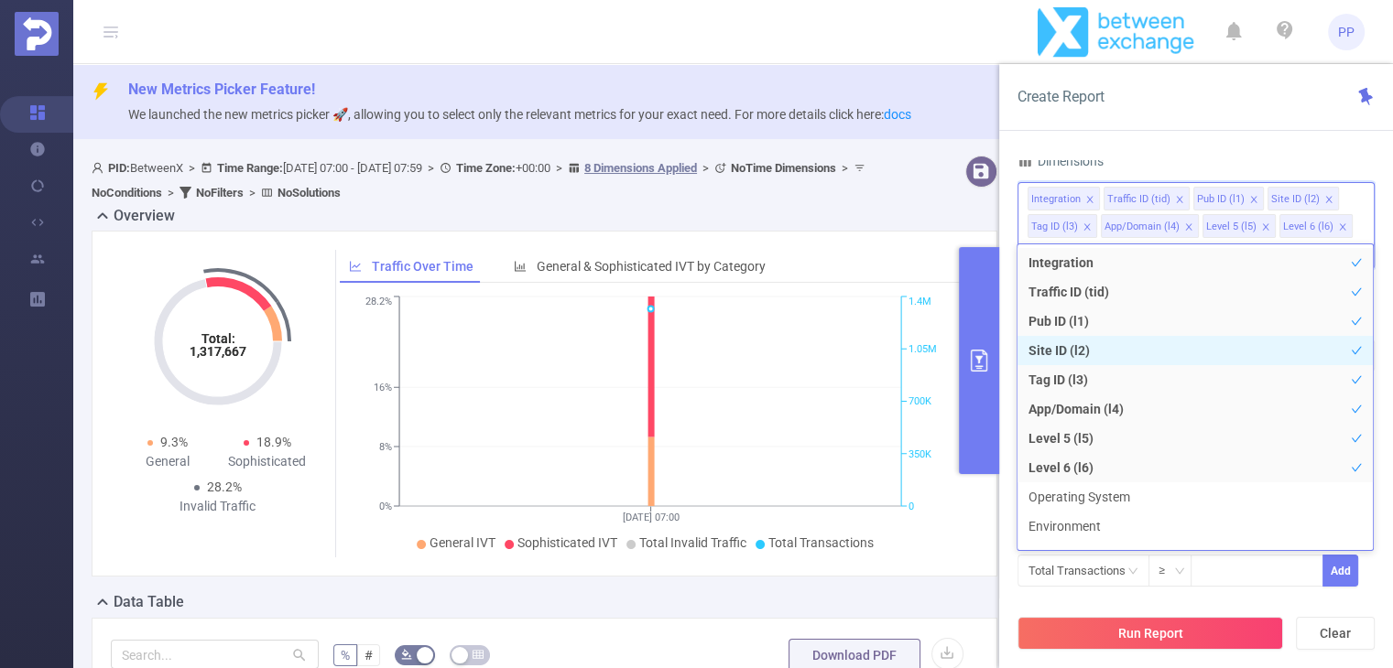
click at [1083, 353] on li "Site ID (l2)" at bounding box center [1194, 350] width 355 height 29
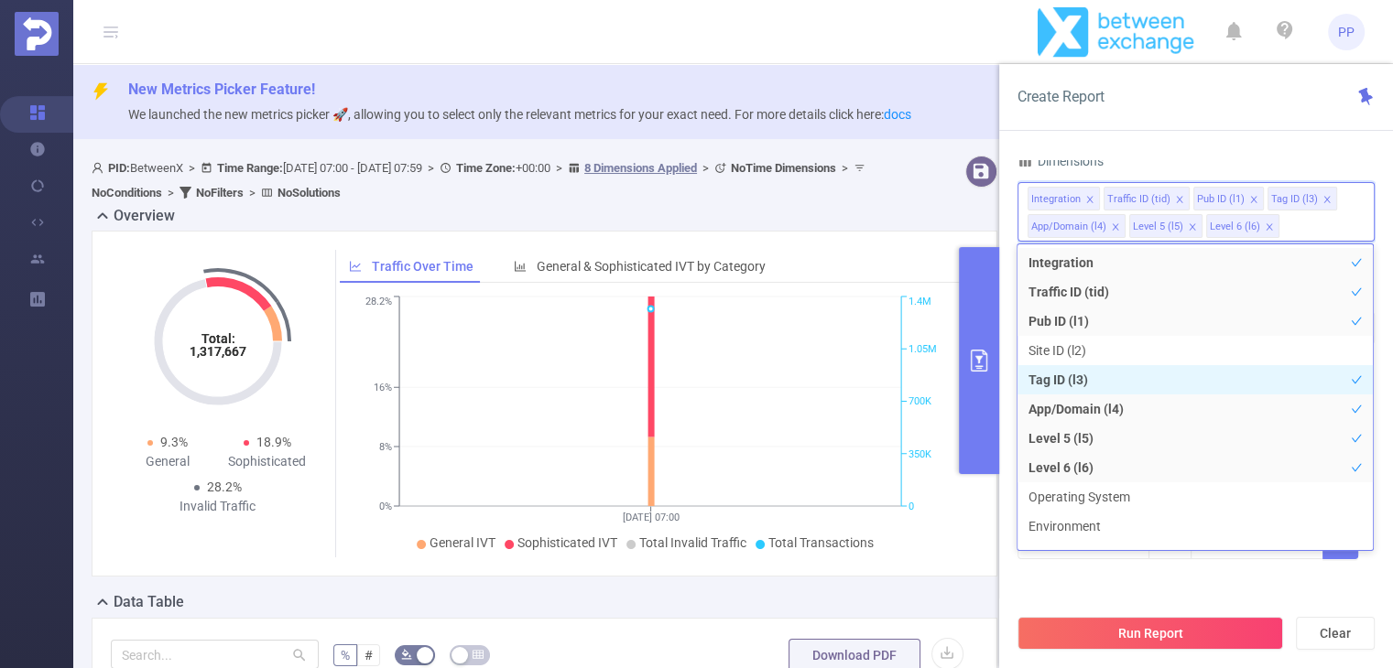
click at [1073, 382] on li "Tag ID (l3)" at bounding box center [1194, 379] width 355 height 29
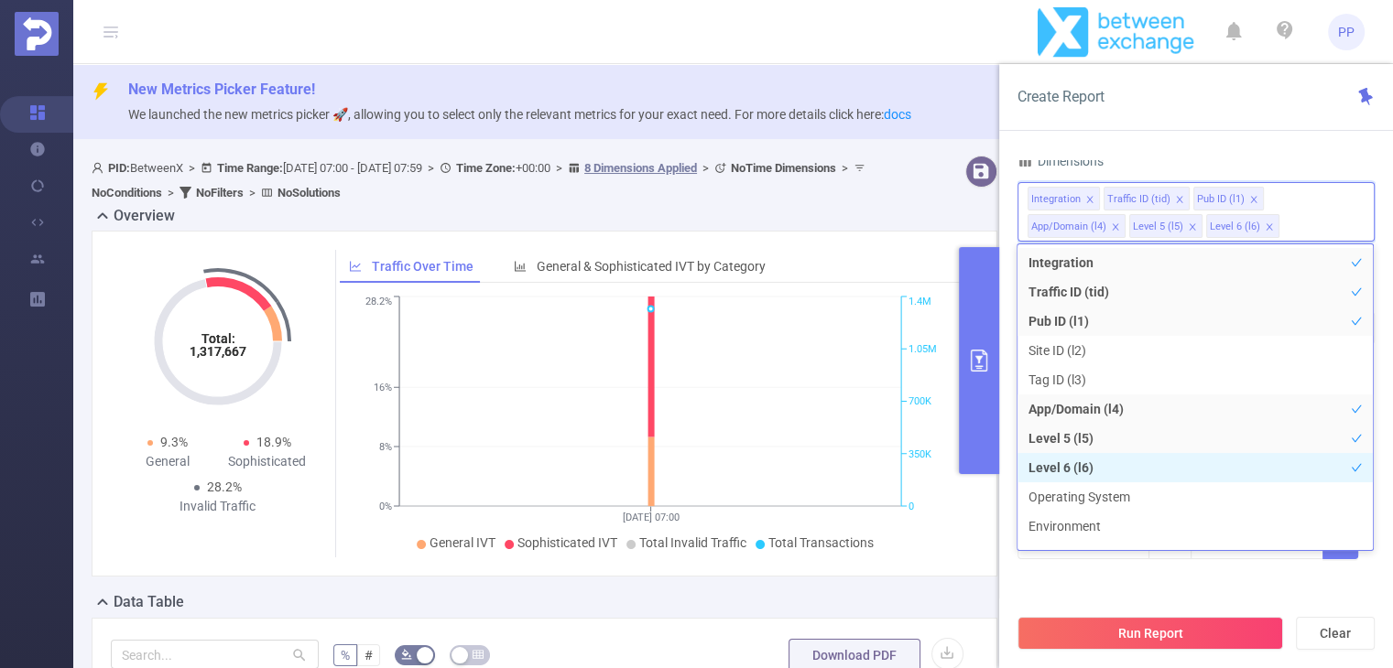
click at [1086, 470] on li "Level 6 (l6)" at bounding box center [1194, 467] width 355 height 29
click at [1143, 162] on div "Dimensions" at bounding box center [1195, 163] width 357 height 30
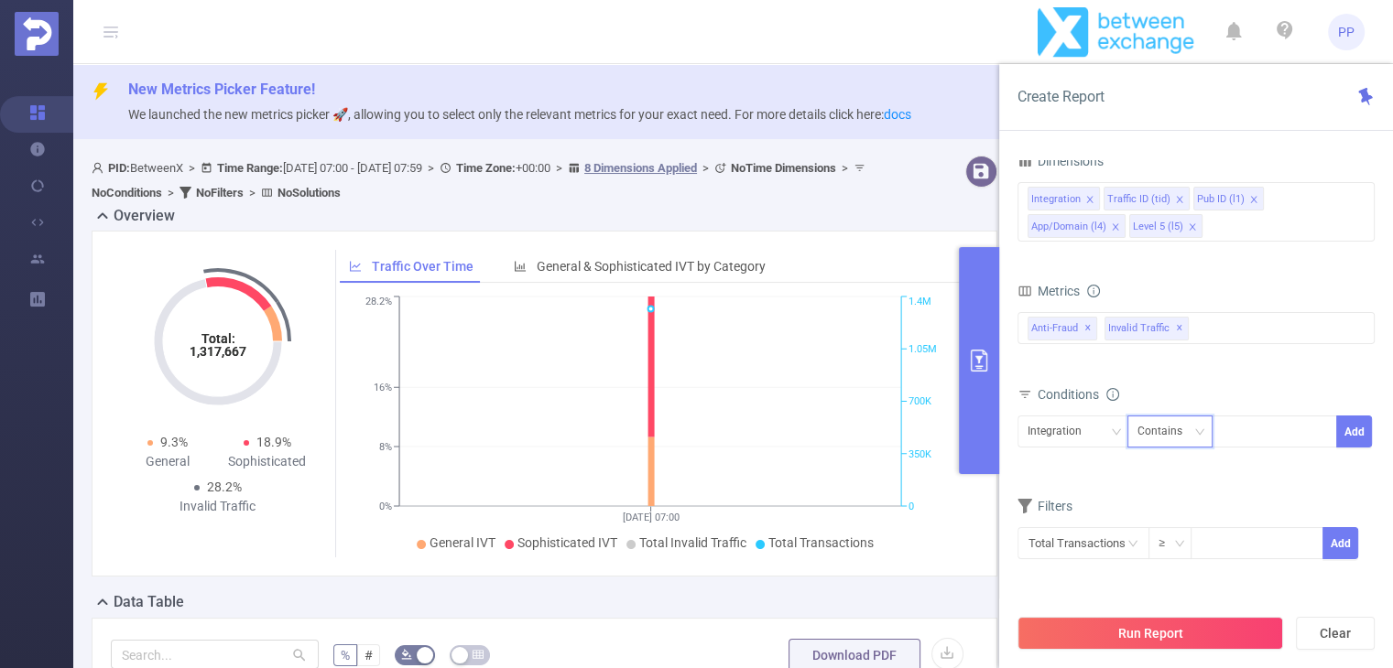
click at [1178, 426] on div "Contains" at bounding box center [1166, 432] width 58 height 30
click at [1153, 488] on li "Is" at bounding box center [1187, 496] width 122 height 29
click at [1103, 454] on div "Integration Is Add" at bounding box center [1195, 436] width 357 height 41
click at [1068, 428] on div "Integration" at bounding box center [1060, 432] width 67 height 30
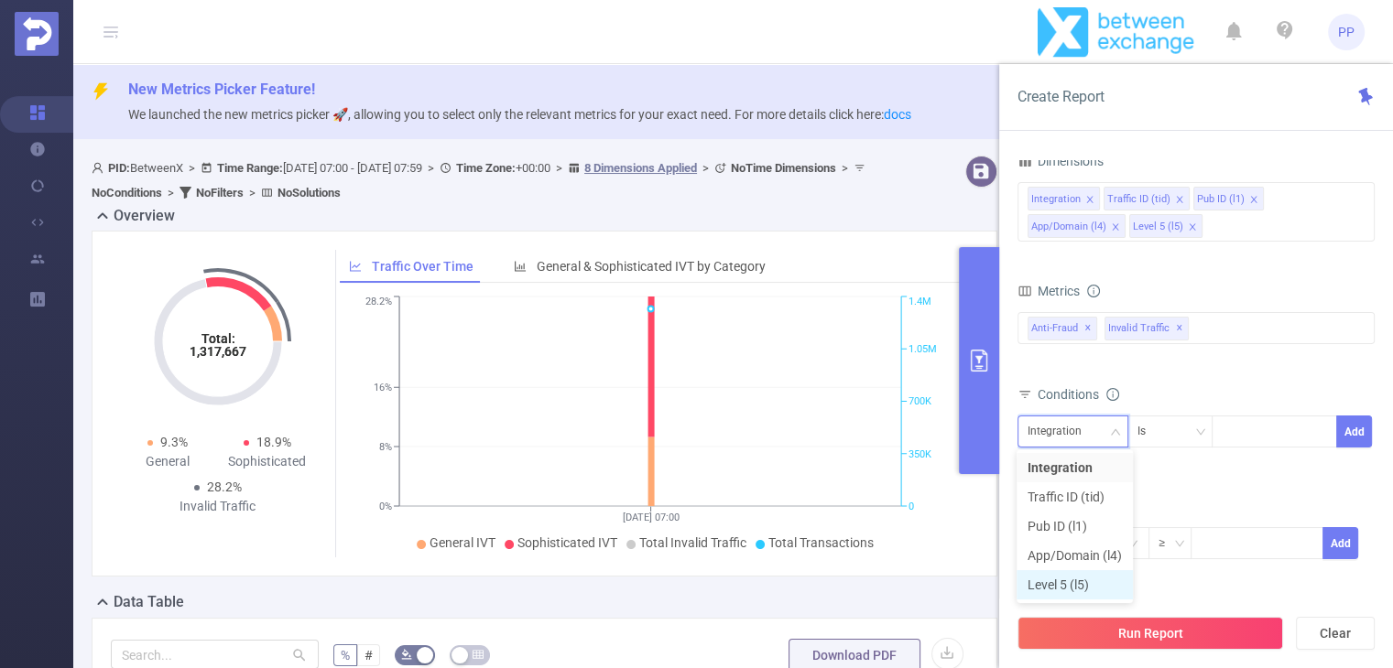
click at [1085, 587] on li "Level 5 (l5)" at bounding box center [1074, 584] width 116 height 29
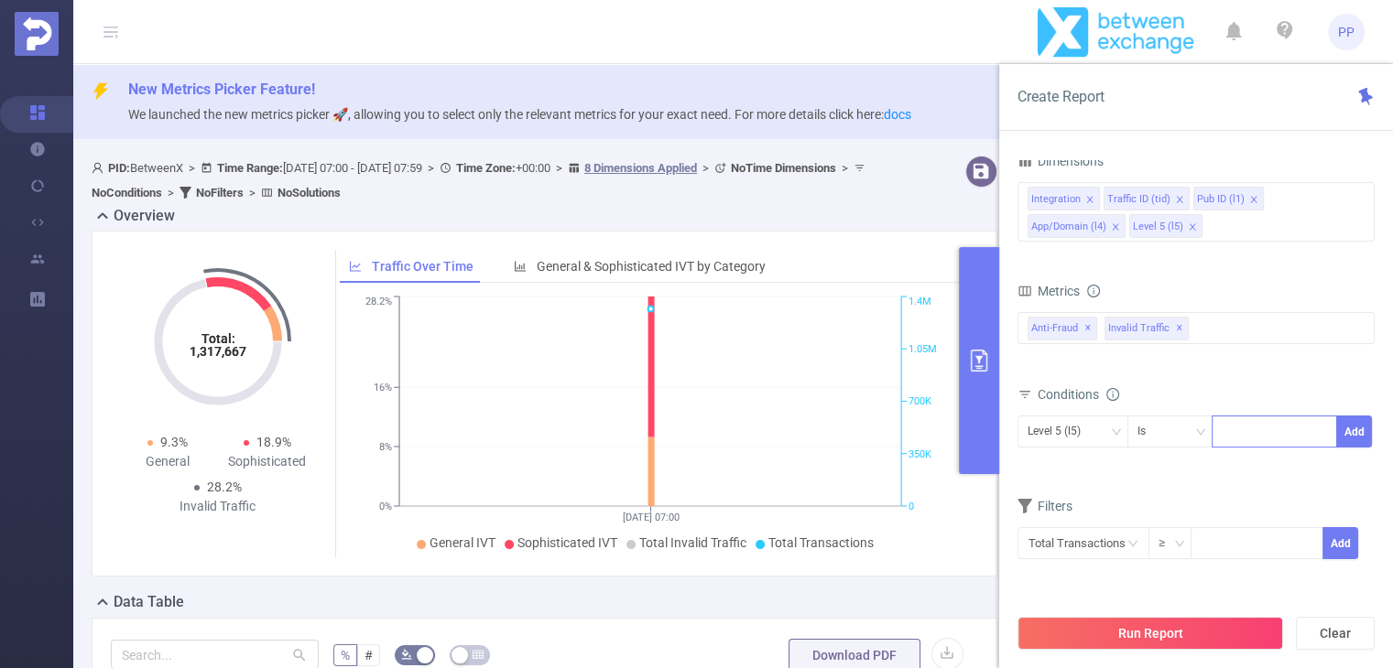
click at [1230, 429] on div at bounding box center [1273, 432] width 105 height 30
paste input "2032"
type input "2032"
click at [1352, 426] on button "Add" at bounding box center [1354, 432] width 36 height 32
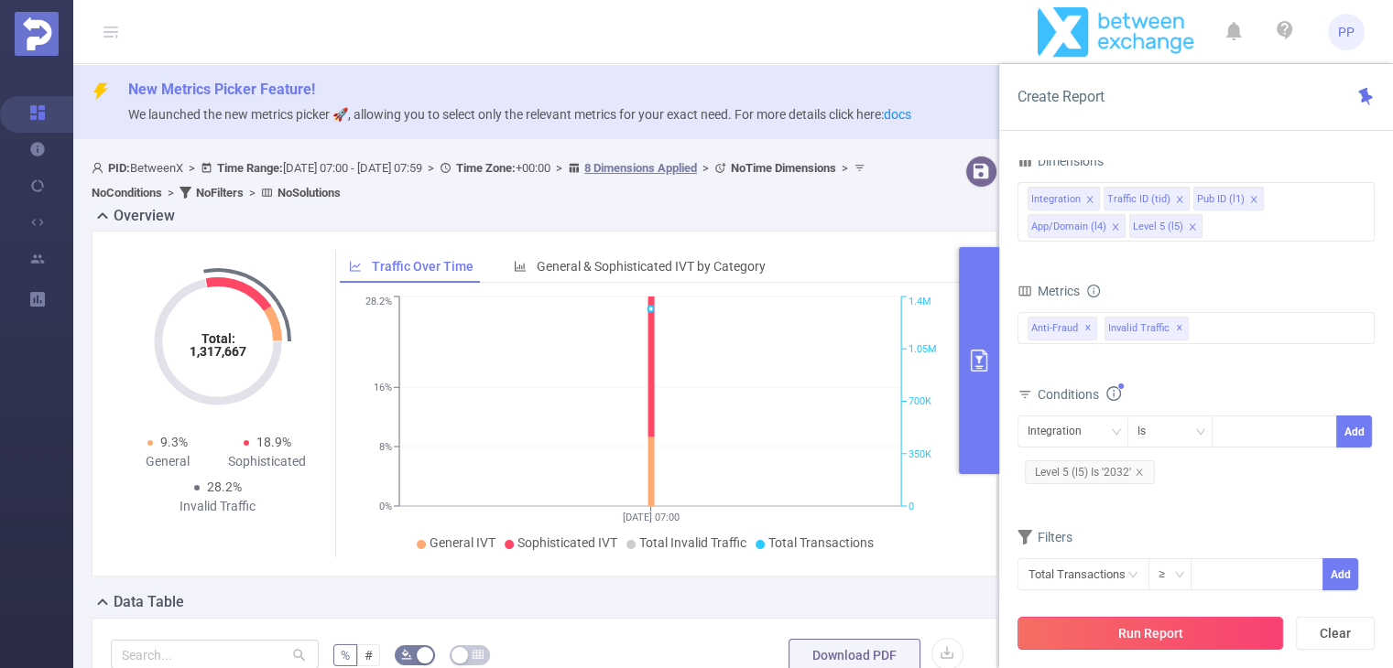
click at [1168, 633] on button "Run Report" at bounding box center [1150, 633] width 266 height 33
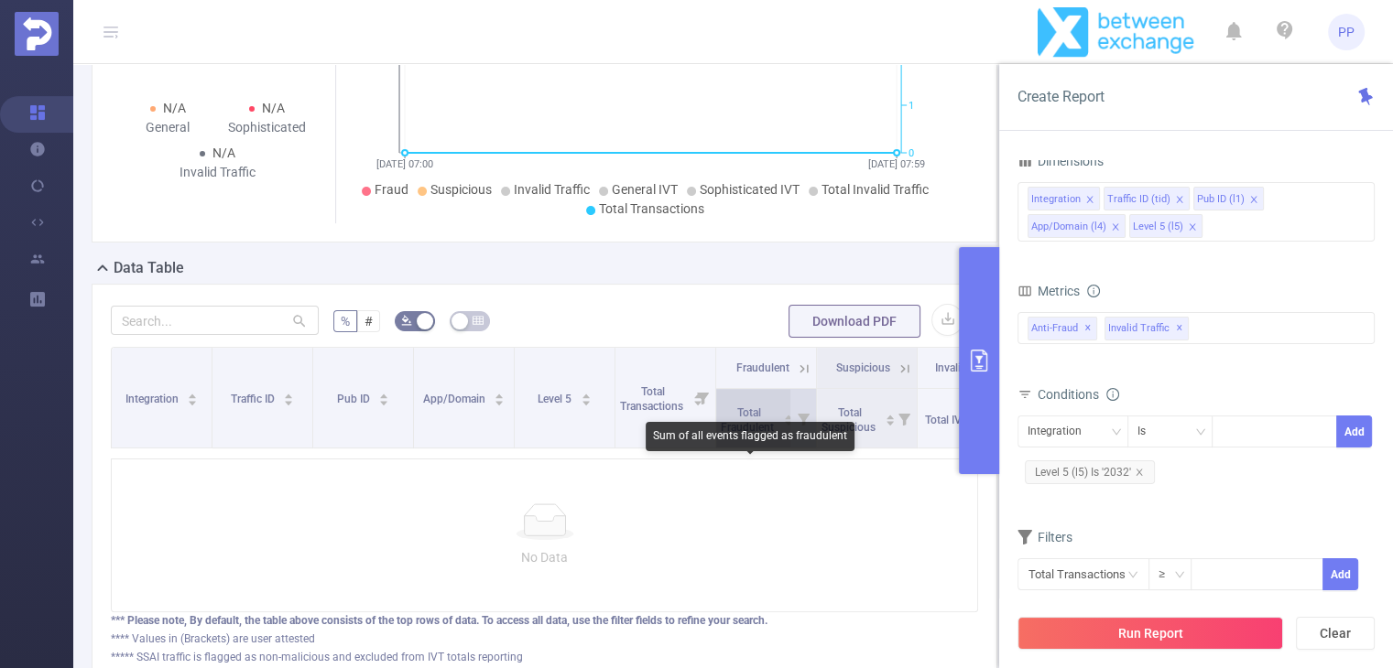
scroll to position [366, 0]
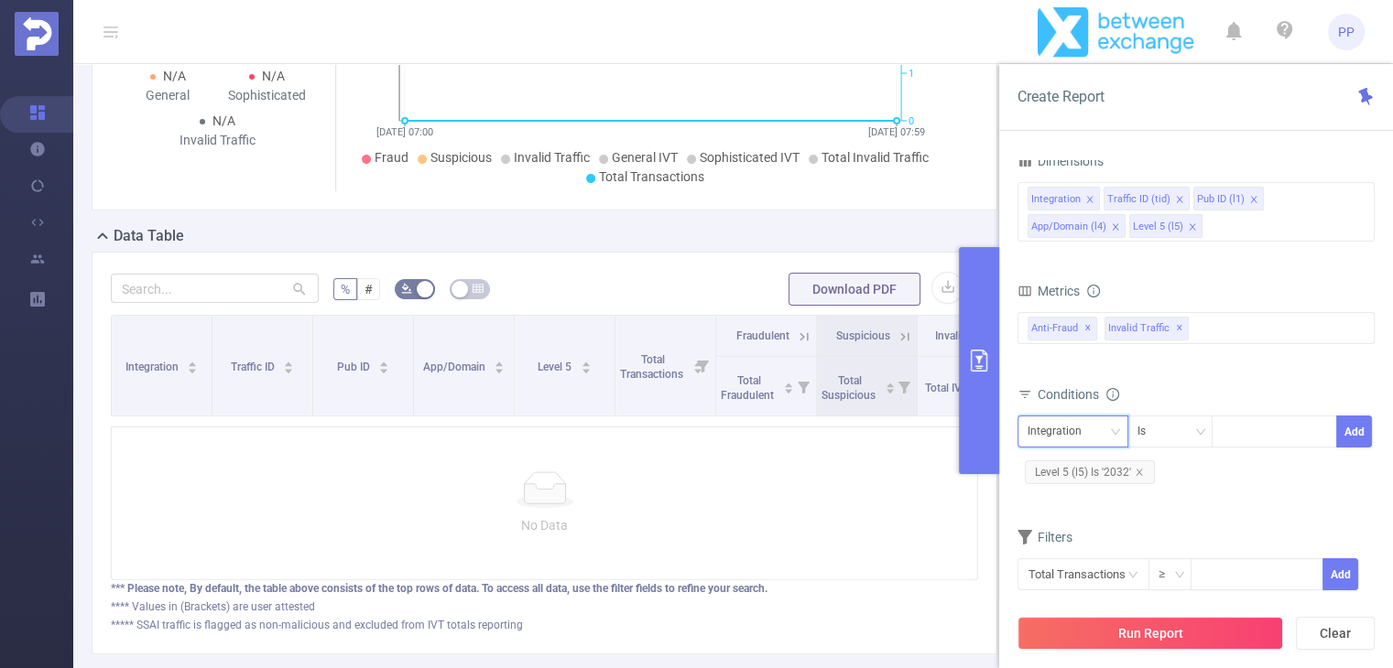
click at [1045, 431] on div "Integration" at bounding box center [1060, 432] width 67 height 30
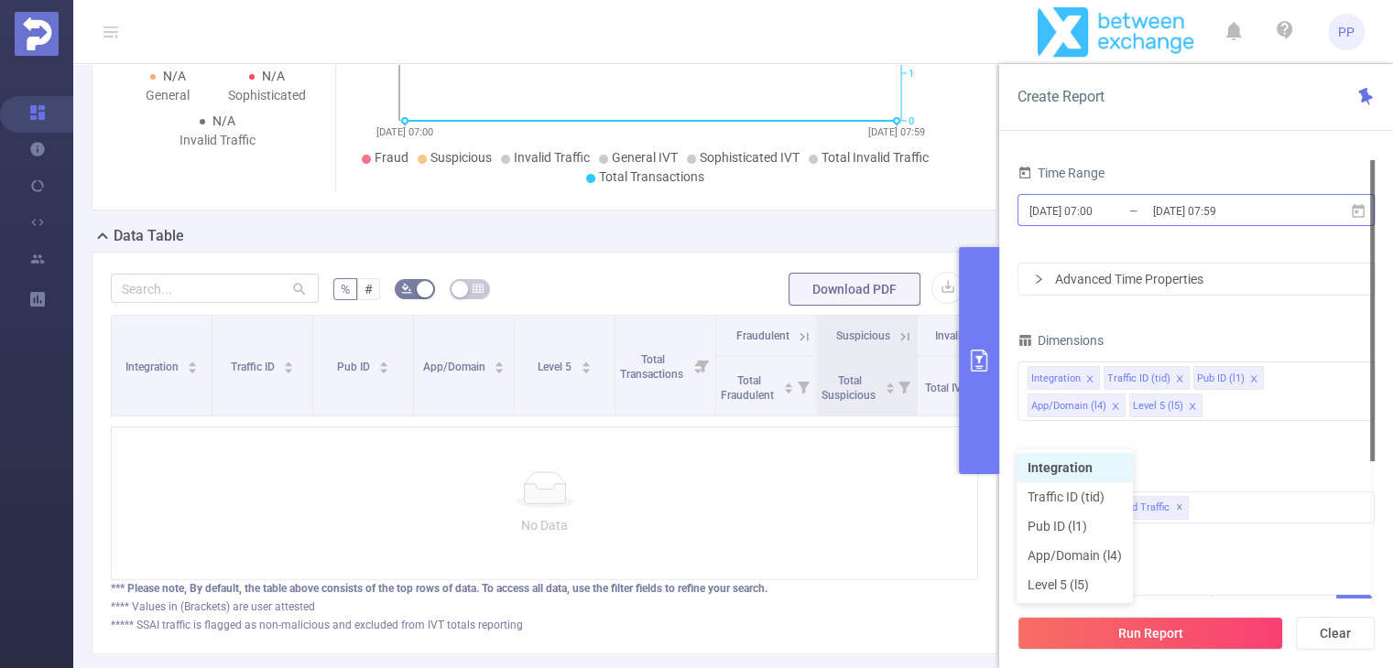
click at [1234, 218] on input "[DATE] 07:59" at bounding box center [1225, 211] width 148 height 25
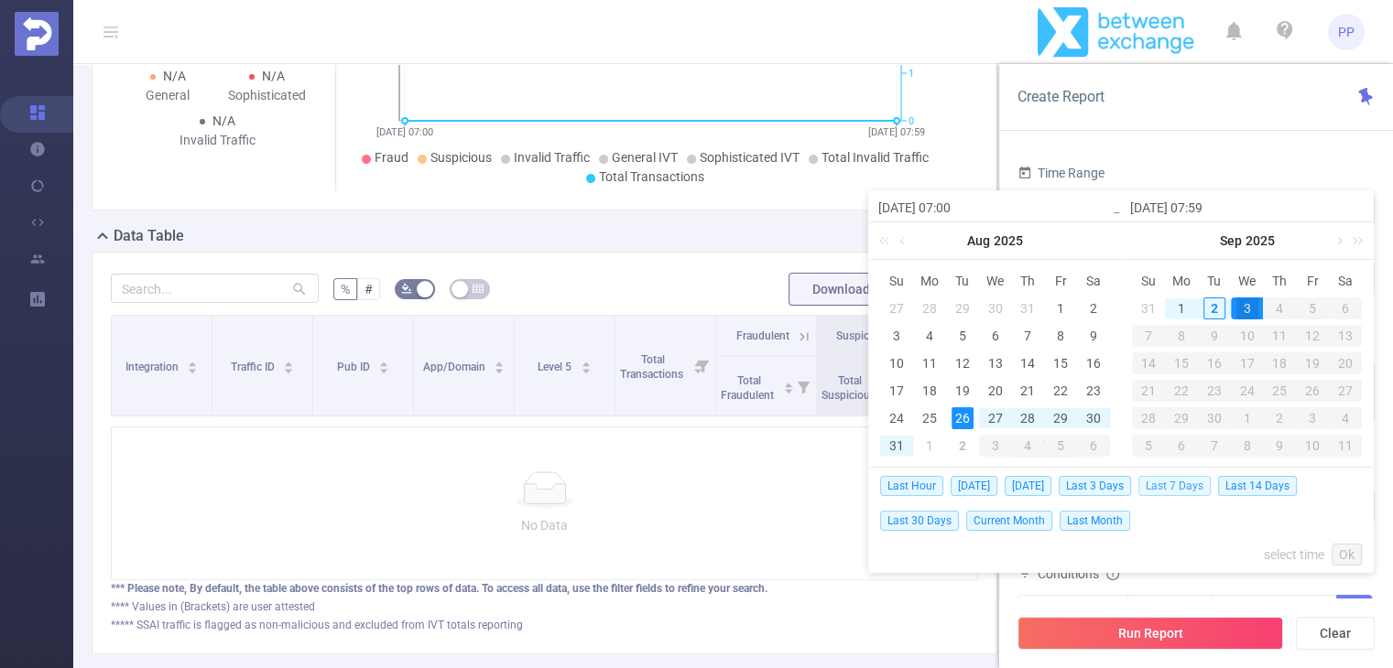
click at [1205, 484] on span "Last 7 Days" at bounding box center [1174, 486] width 72 height 20
type input "[DATE] 00:00"
type input "[DATE] 23:59"
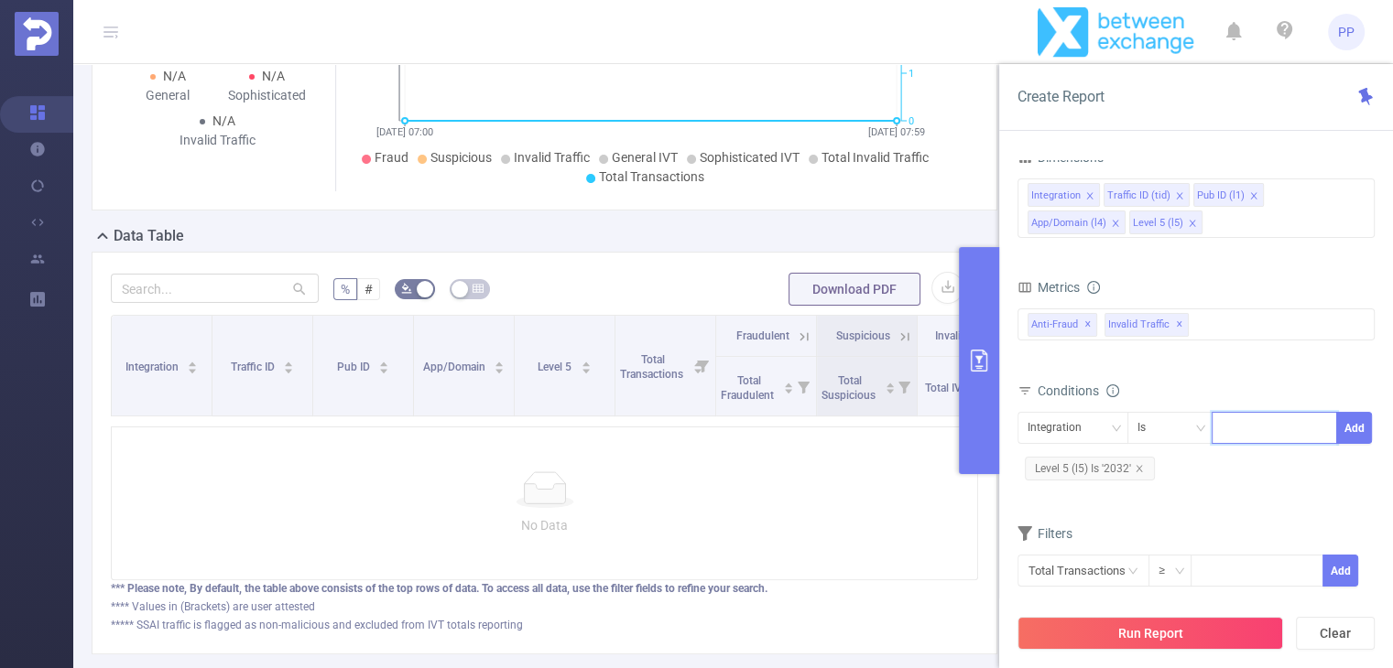
click at [1227, 427] on input at bounding box center [1225, 429] width 8 height 24
type input "32"
click at [1086, 424] on div "Integration" at bounding box center [1060, 428] width 67 height 30
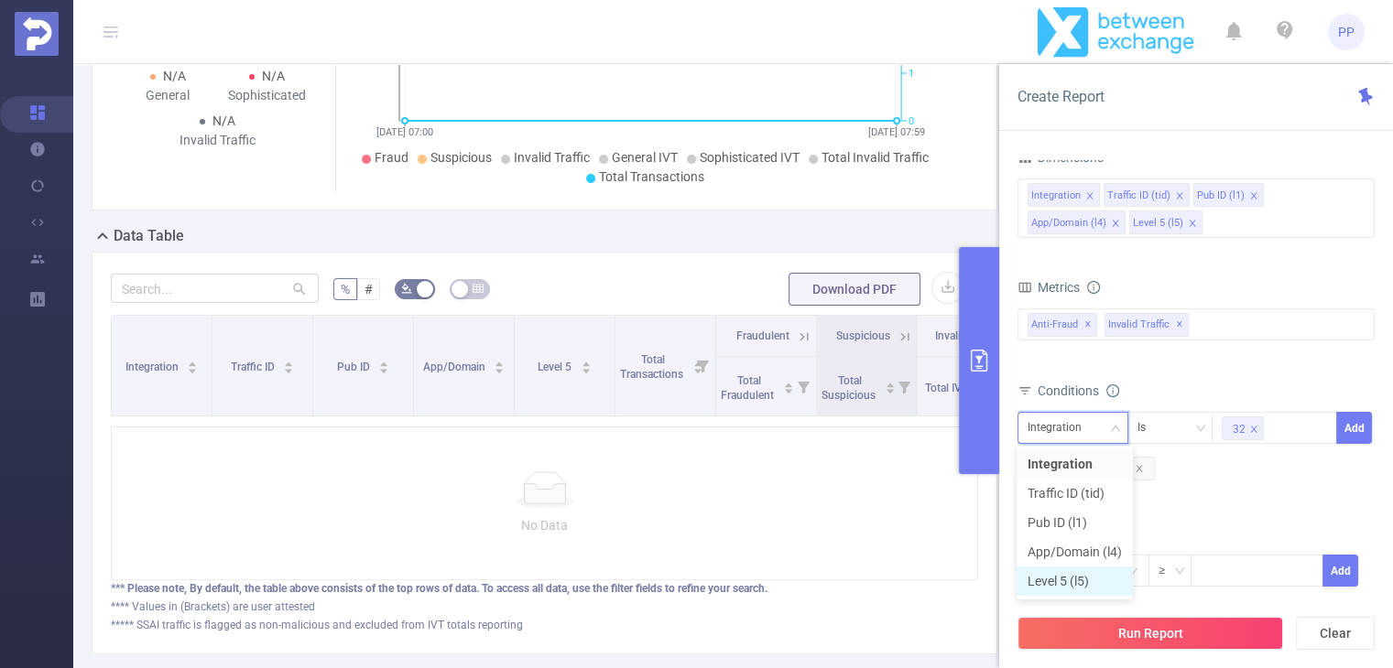
click at [1078, 569] on li "Level 5 (l5)" at bounding box center [1074, 581] width 116 height 29
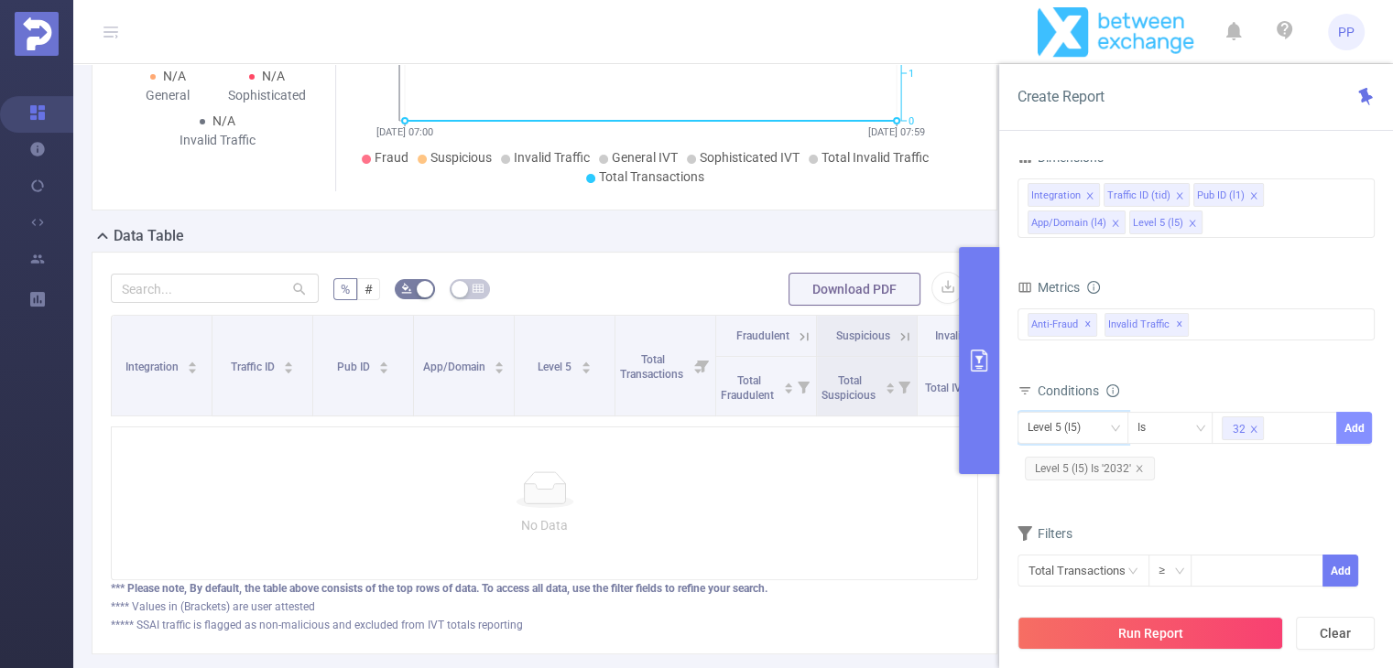
click at [1351, 428] on button "Add" at bounding box center [1354, 428] width 36 height 32
click at [1141, 465] on icon "icon: close" at bounding box center [1138, 468] width 6 height 6
click at [1149, 628] on button "Run Report" at bounding box center [1150, 633] width 266 height 33
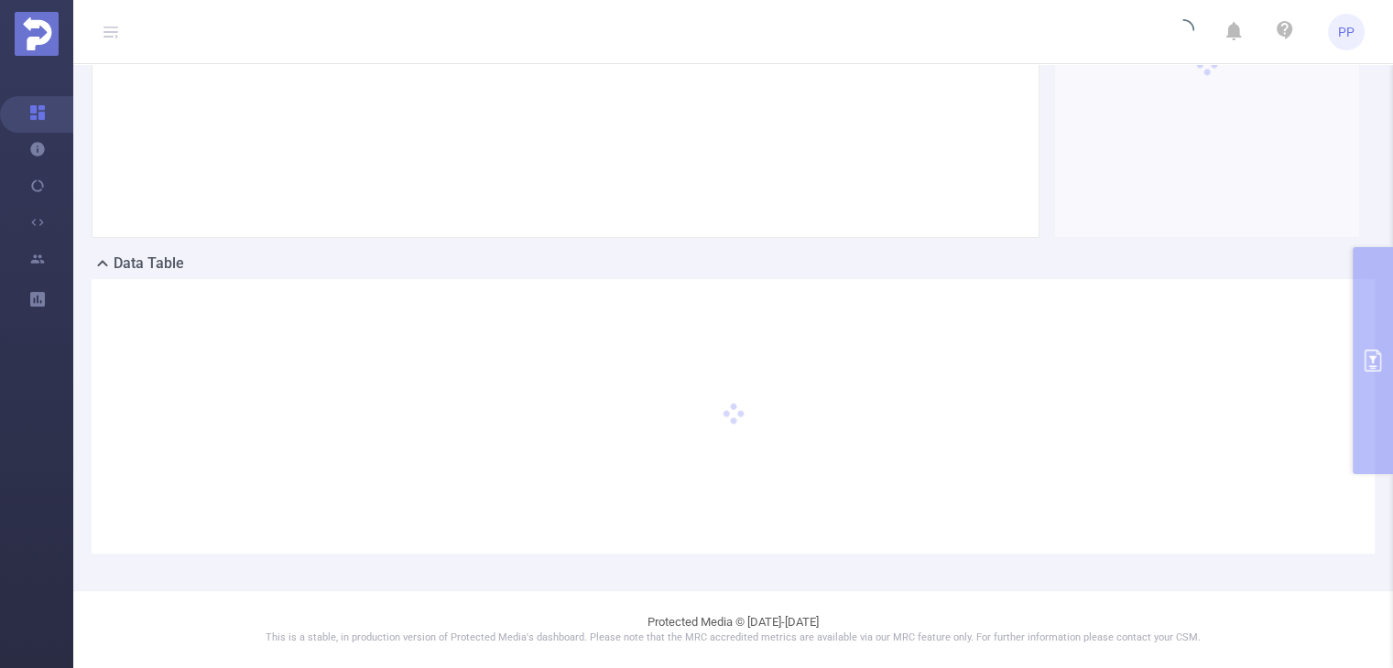
scroll to position [337, 0]
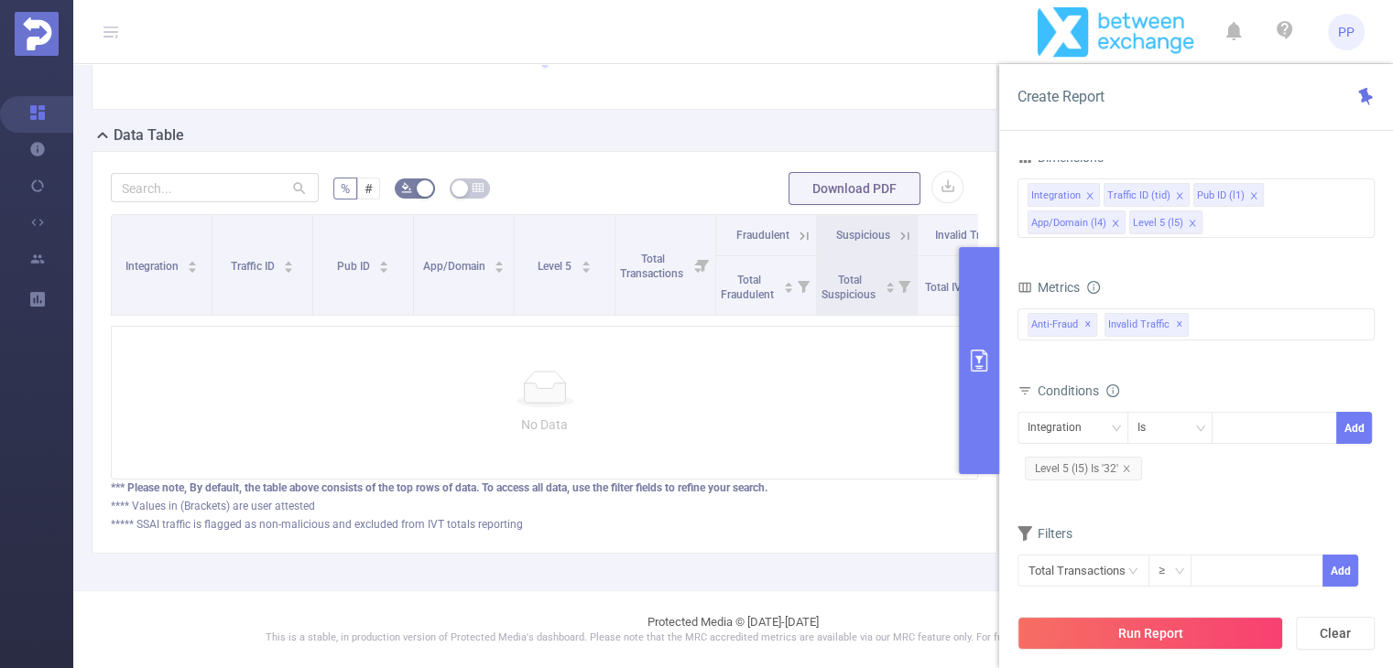
scroll to position [231, 0]
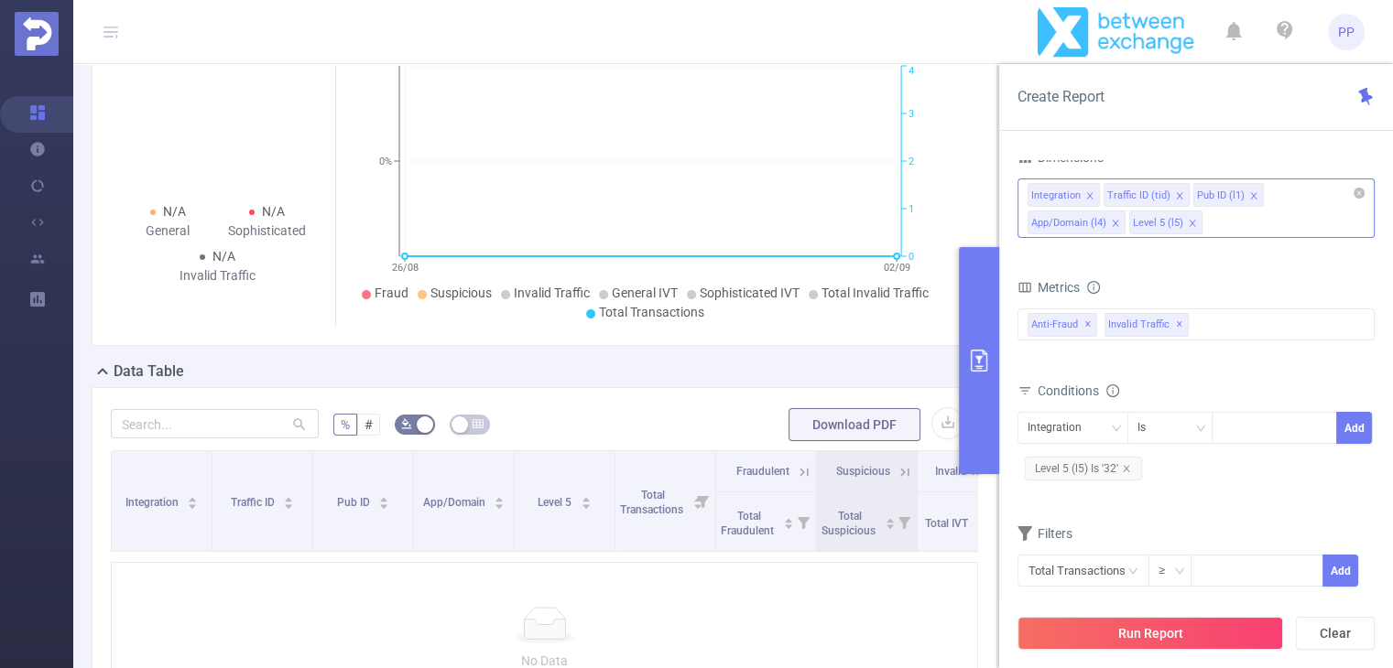
click at [1250, 195] on icon "icon: close" at bounding box center [1253, 195] width 9 height 9
click at [1276, 195] on icon "icon: close" at bounding box center [1280, 195] width 9 height 9
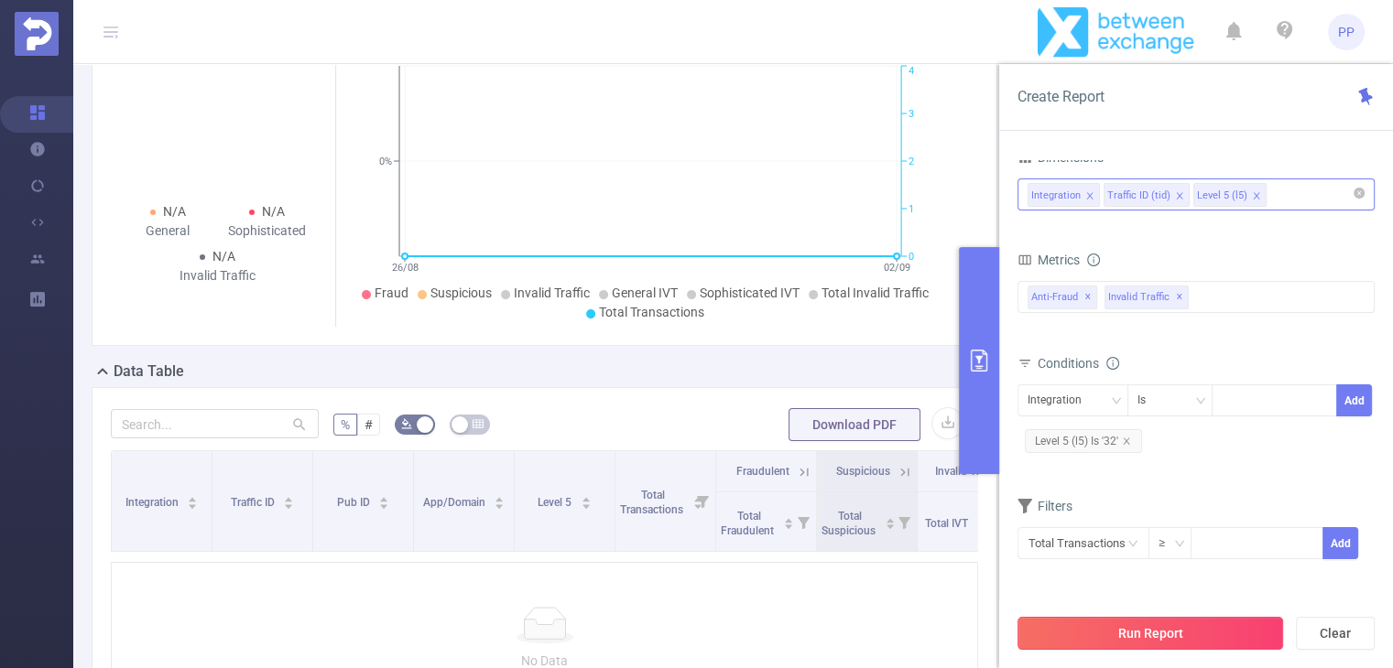
click at [1151, 649] on div "Run Report Clear" at bounding box center [1196, 634] width 394 height 70
click at [1154, 635] on button "Run Report" at bounding box center [1150, 633] width 266 height 33
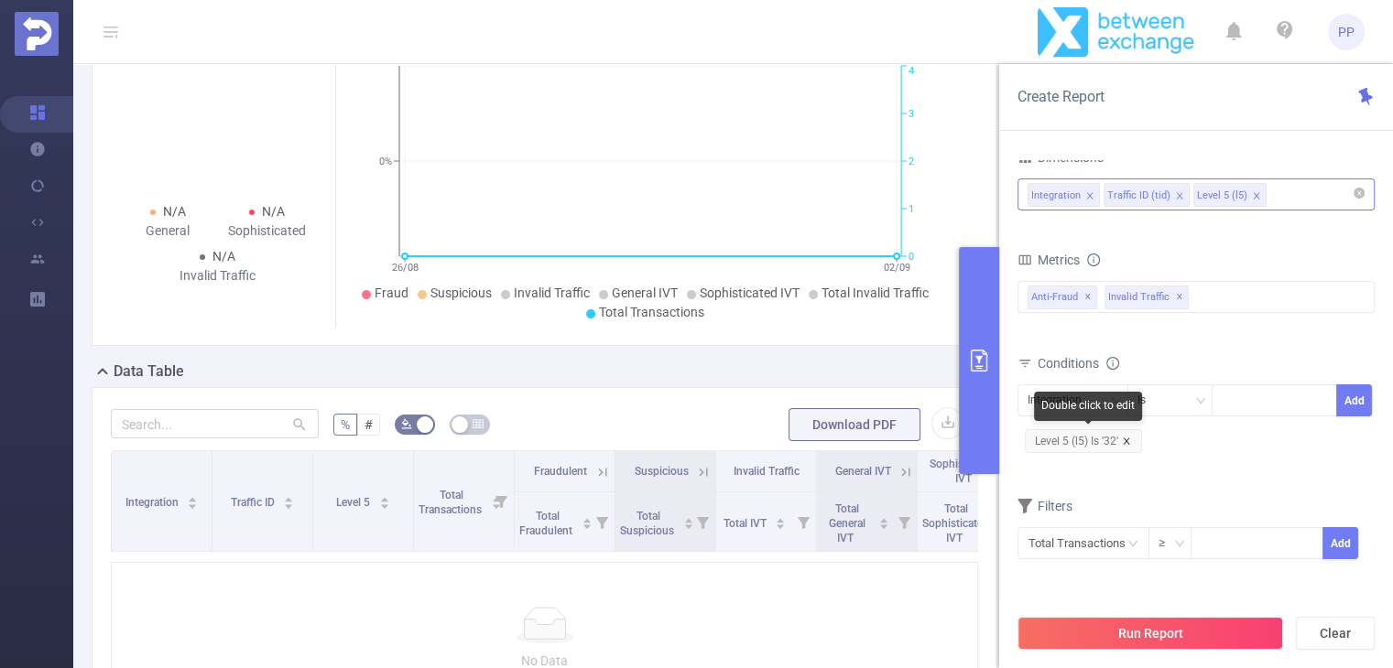
click at [1129, 440] on icon "icon: close" at bounding box center [1126, 441] width 9 height 9
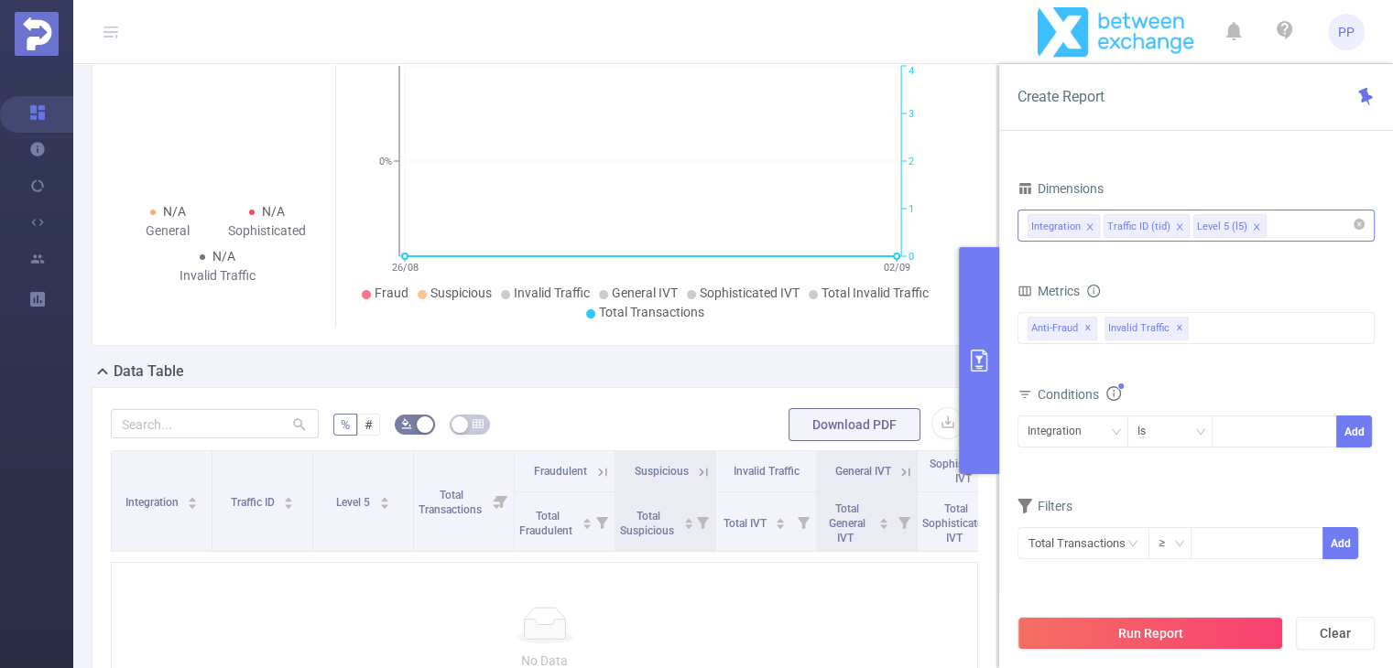
click at [1176, 225] on icon "icon: close" at bounding box center [1179, 226] width 6 height 6
click at [1085, 226] on icon "icon: close" at bounding box center [1089, 226] width 9 height 9
click at [1182, 626] on button "Run Report" at bounding box center [1150, 633] width 266 height 33
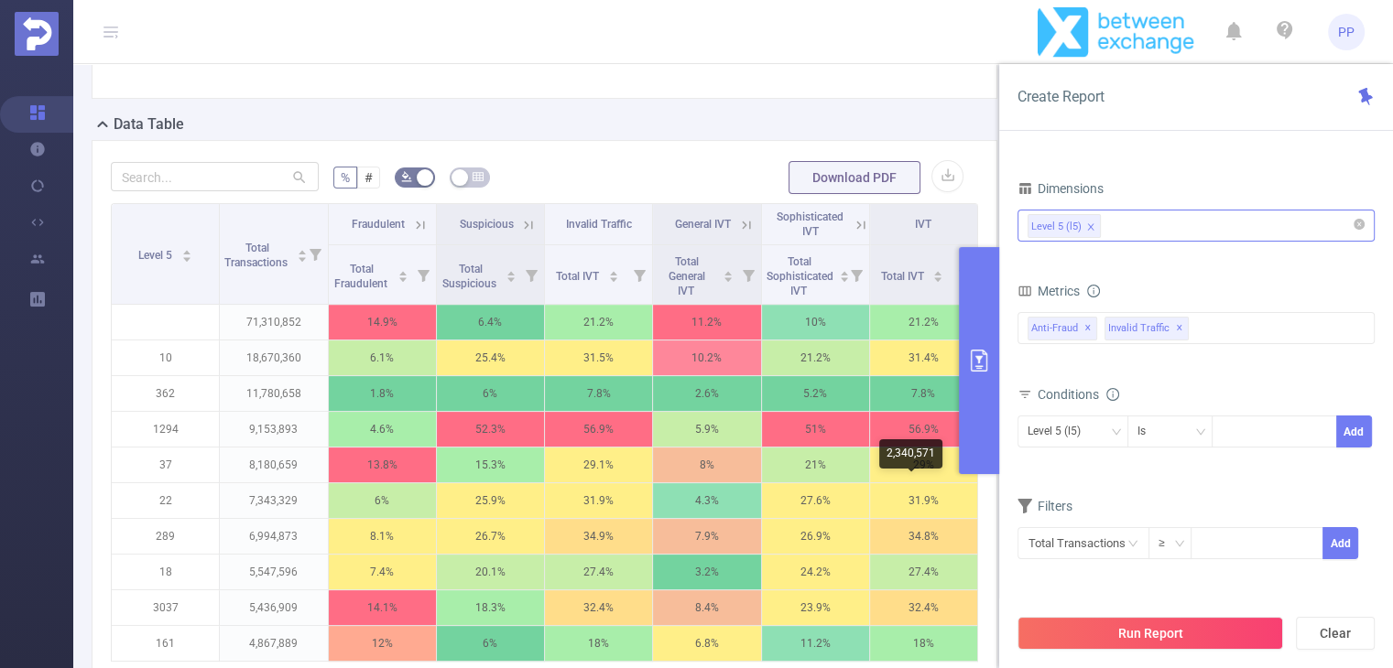
scroll to position [322, 0]
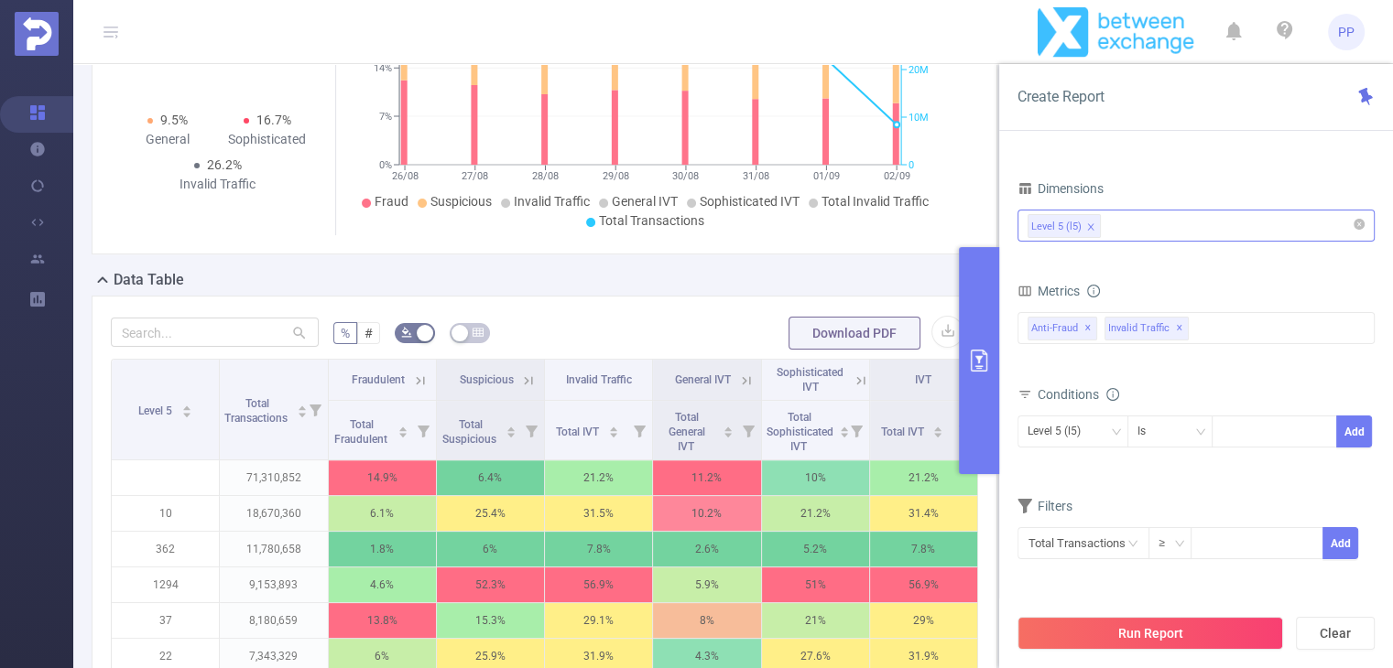
click at [981, 334] on button "primary" at bounding box center [979, 360] width 40 height 227
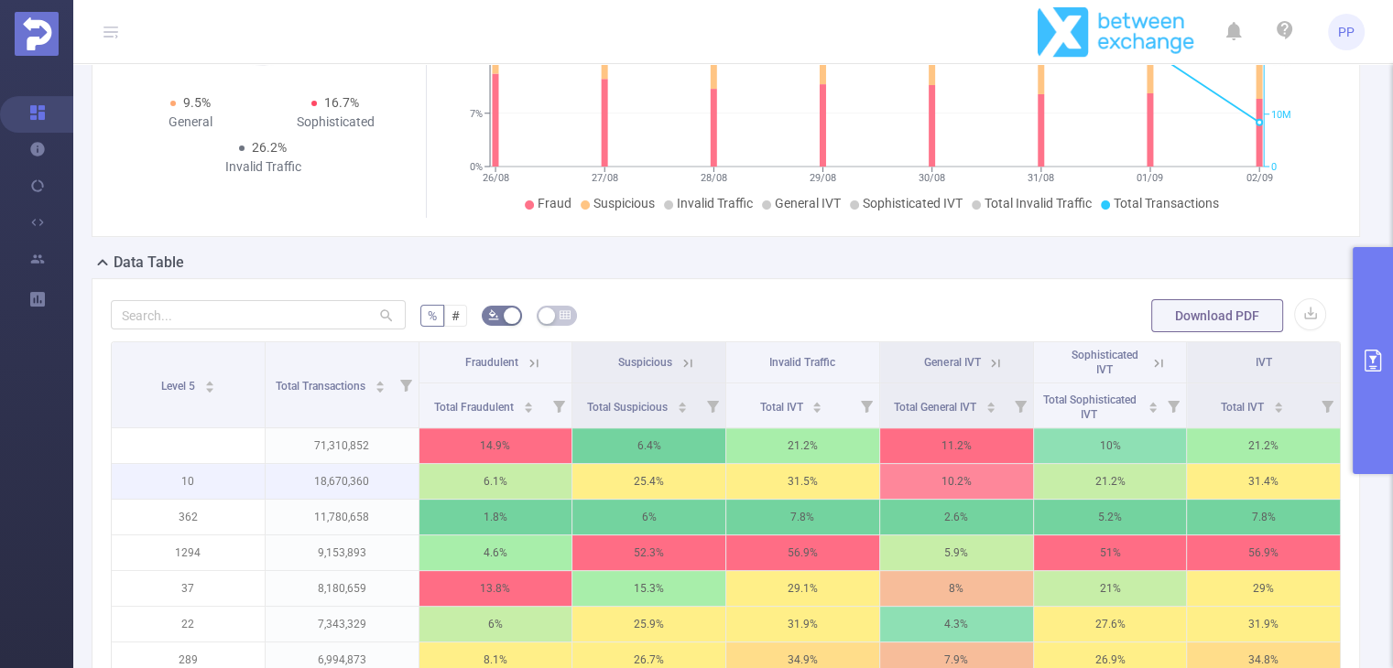
scroll to position [688, 0]
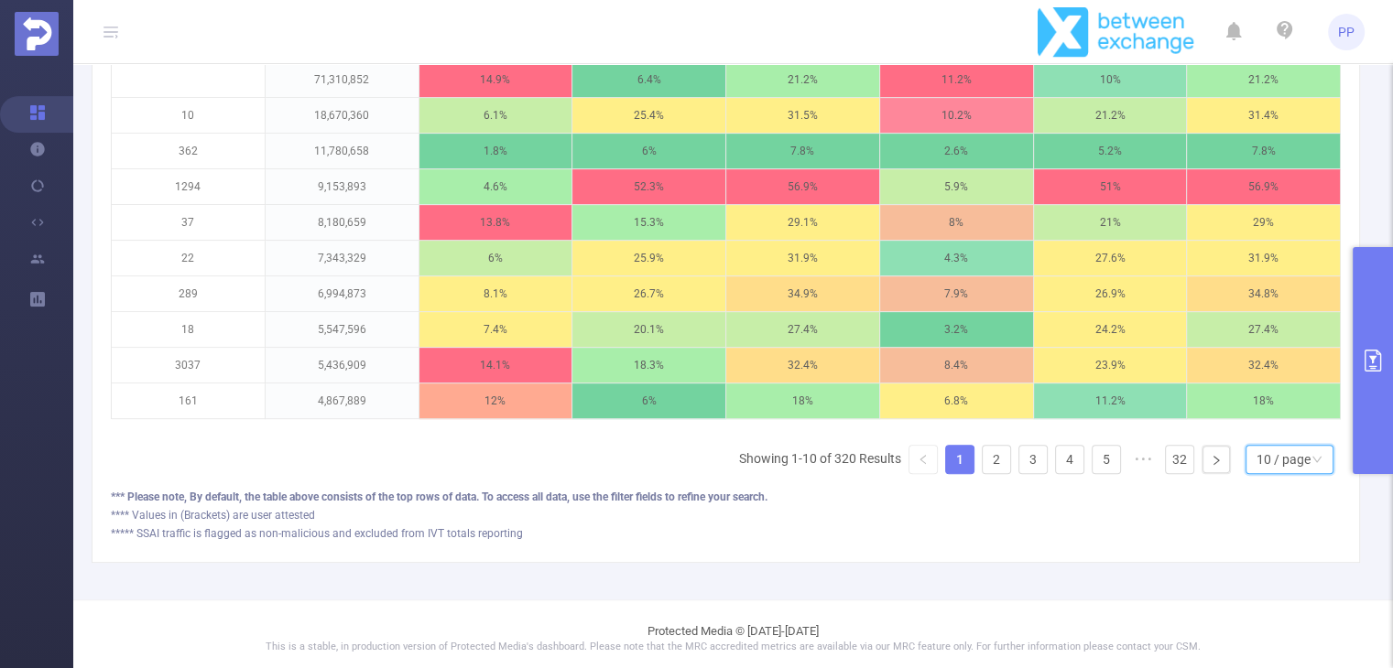
click at [1285, 473] on div "10 / page" at bounding box center [1283, 459] width 54 height 27
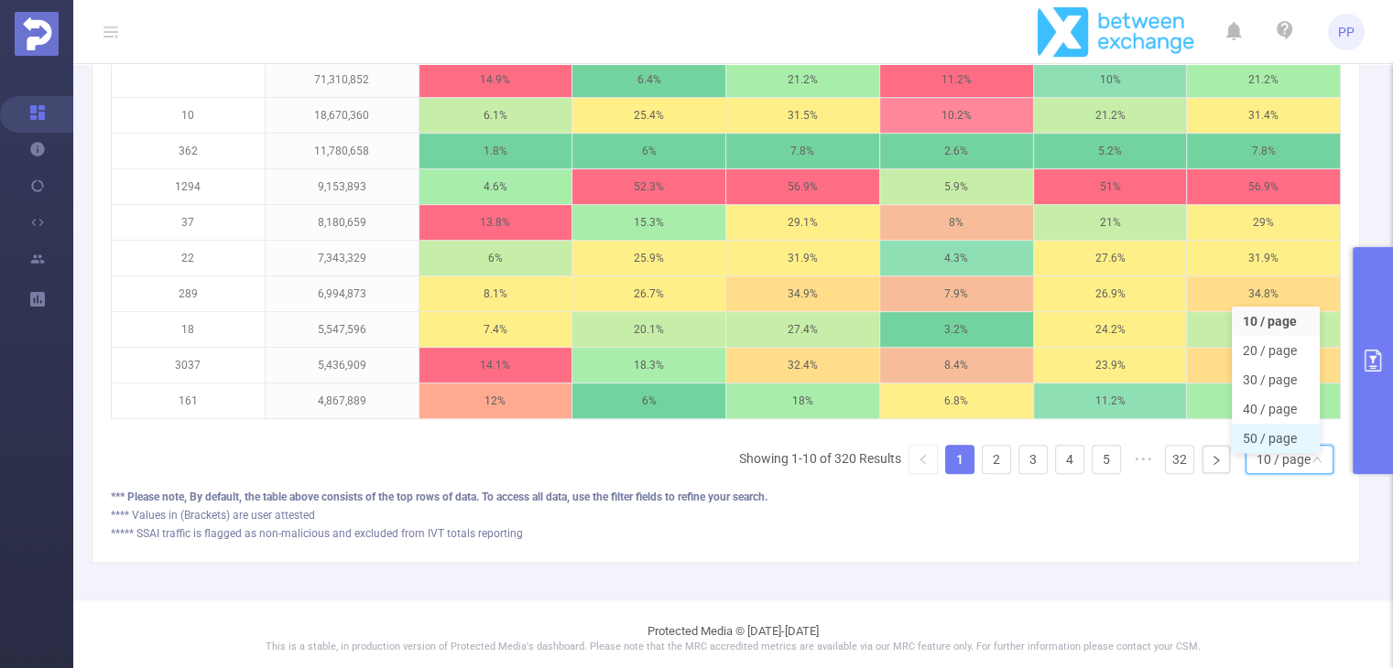
click at [1267, 453] on li "50 / page" at bounding box center [1275, 438] width 88 height 29
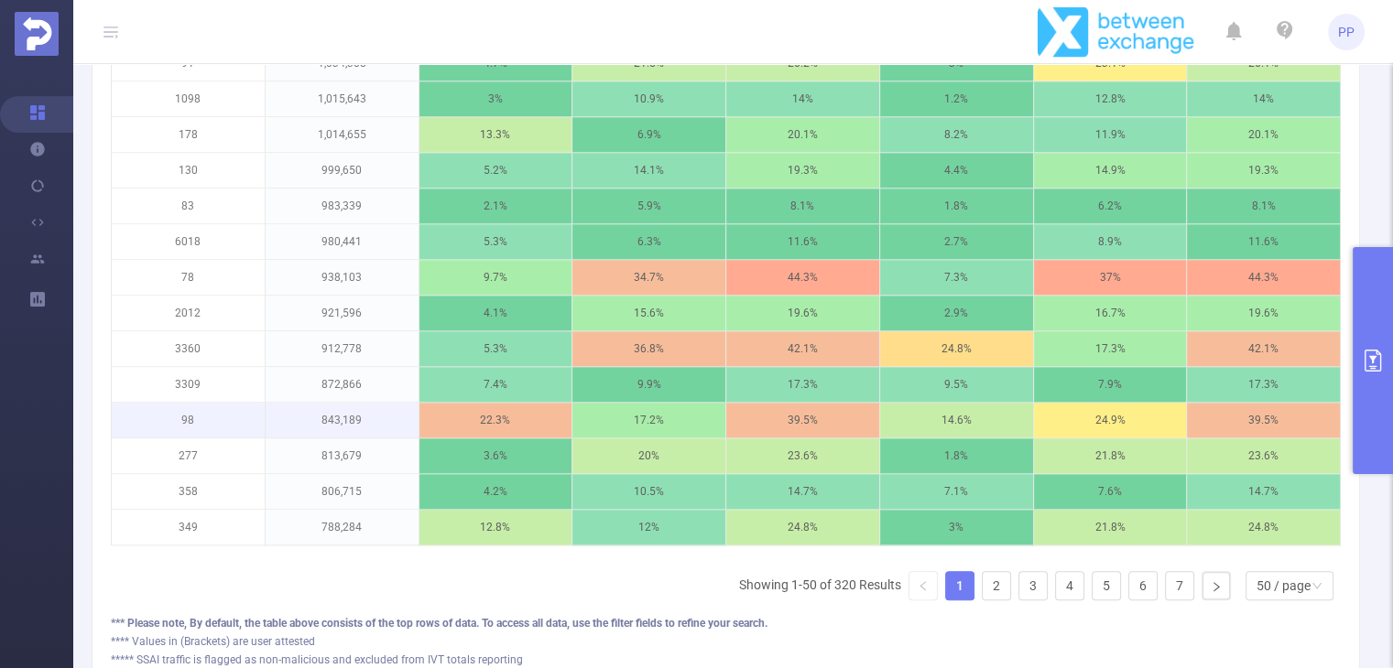
scroll to position [2145, 0]
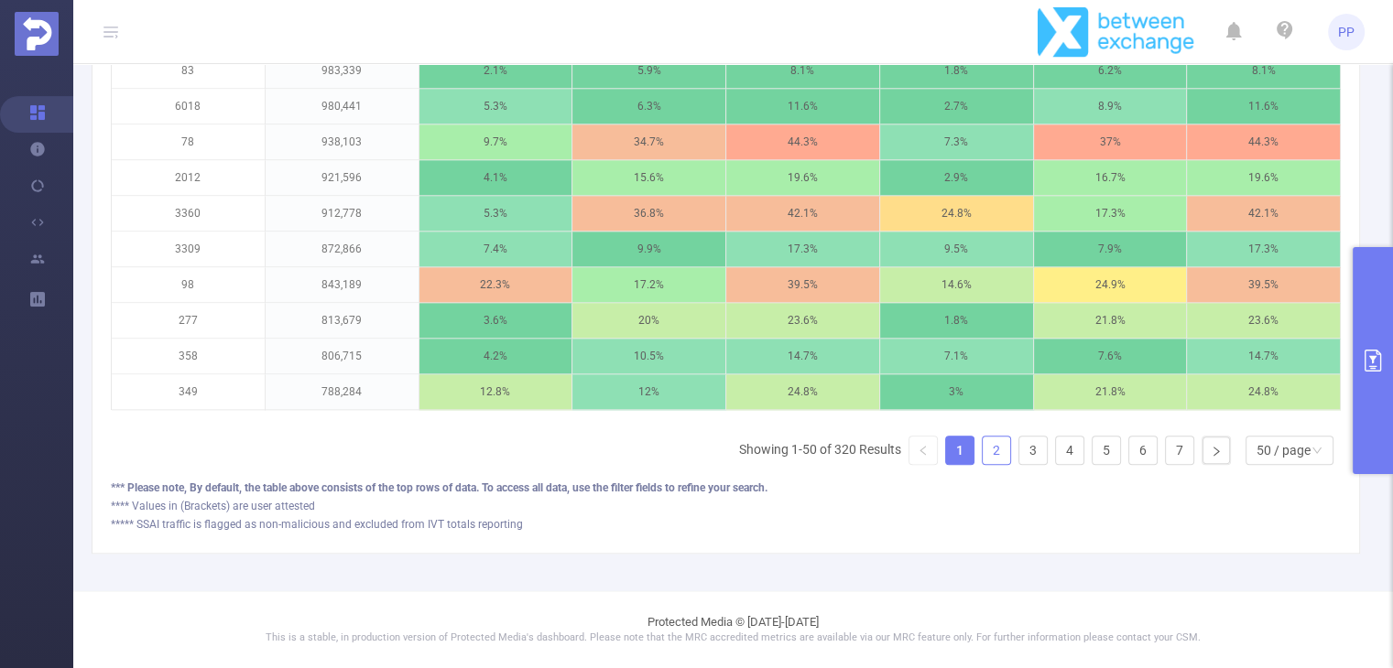
click at [987, 448] on link "2" at bounding box center [995, 450] width 27 height 27
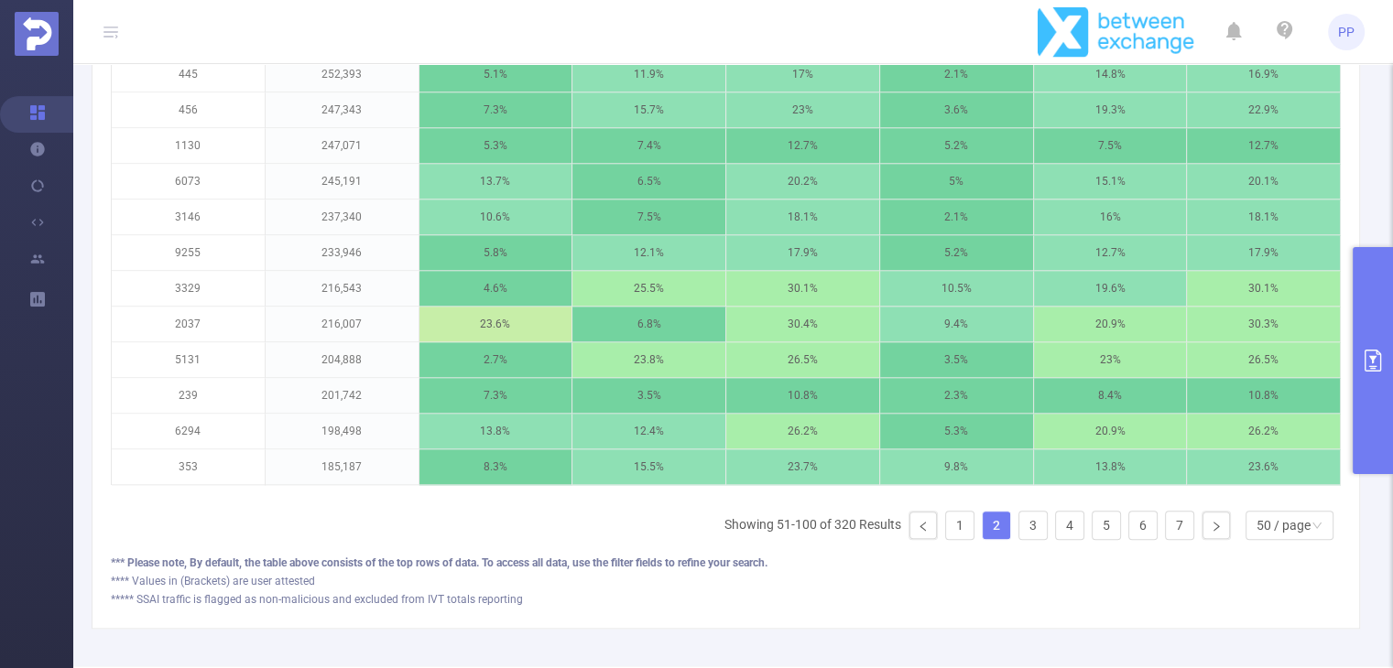
scroll to position [1962, 0]
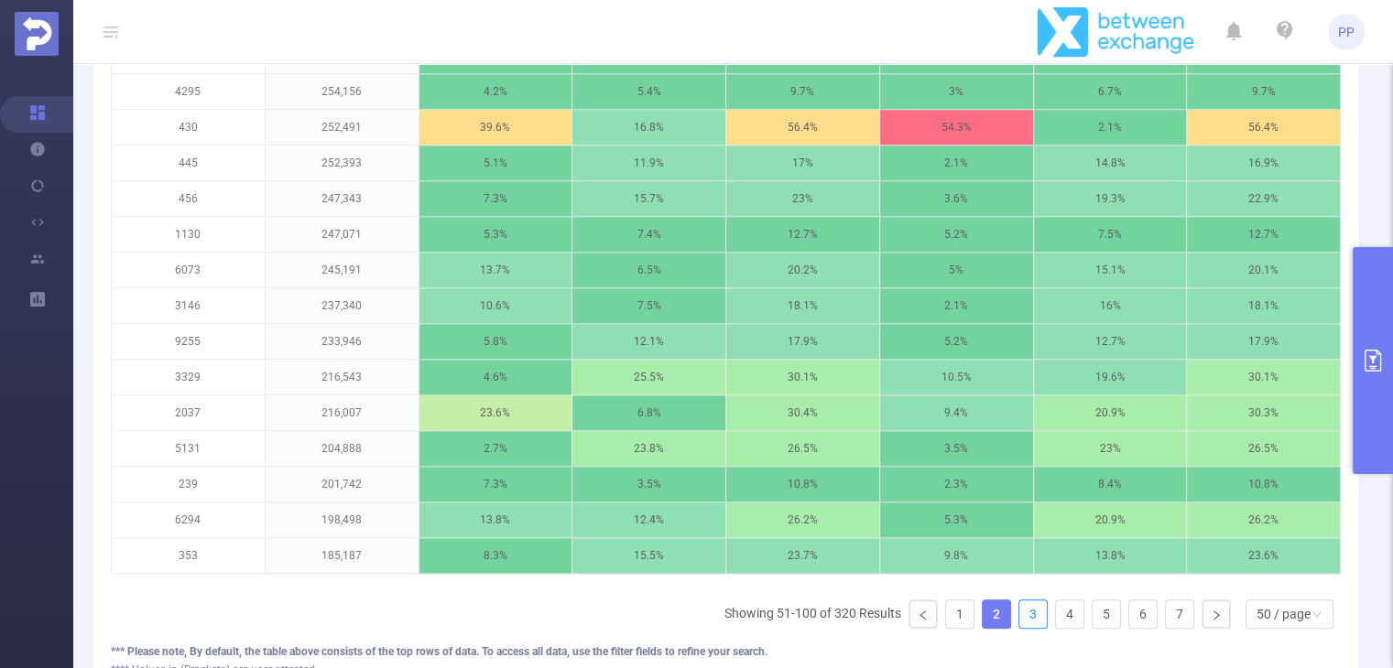
drag, startPoint x: 1012, startPoint y: 635, endPoint x: 1014, endPoint y: 611, distance: 24.9
click at [1019, 628] on link "3" at bounding box center [1032, 614] width 27 height 27
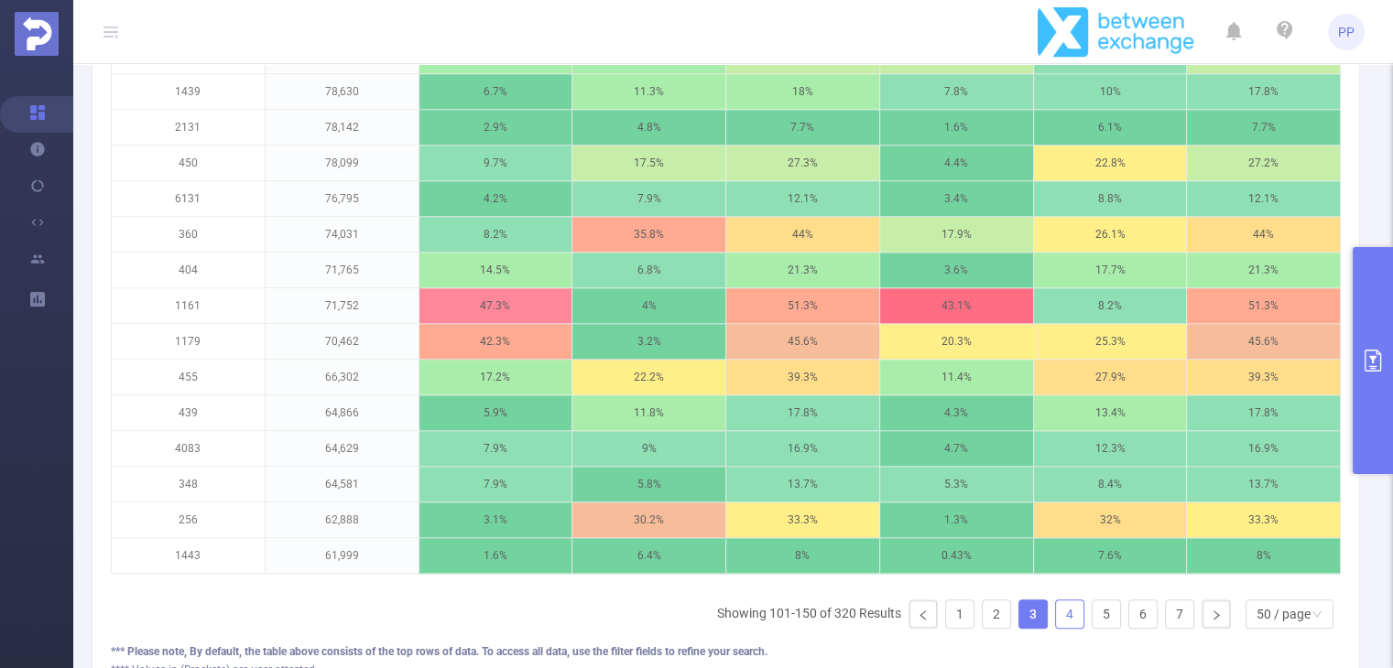
click at [1057, 628] on link "4" at bounding box center [1069, 614] width 27 height 27
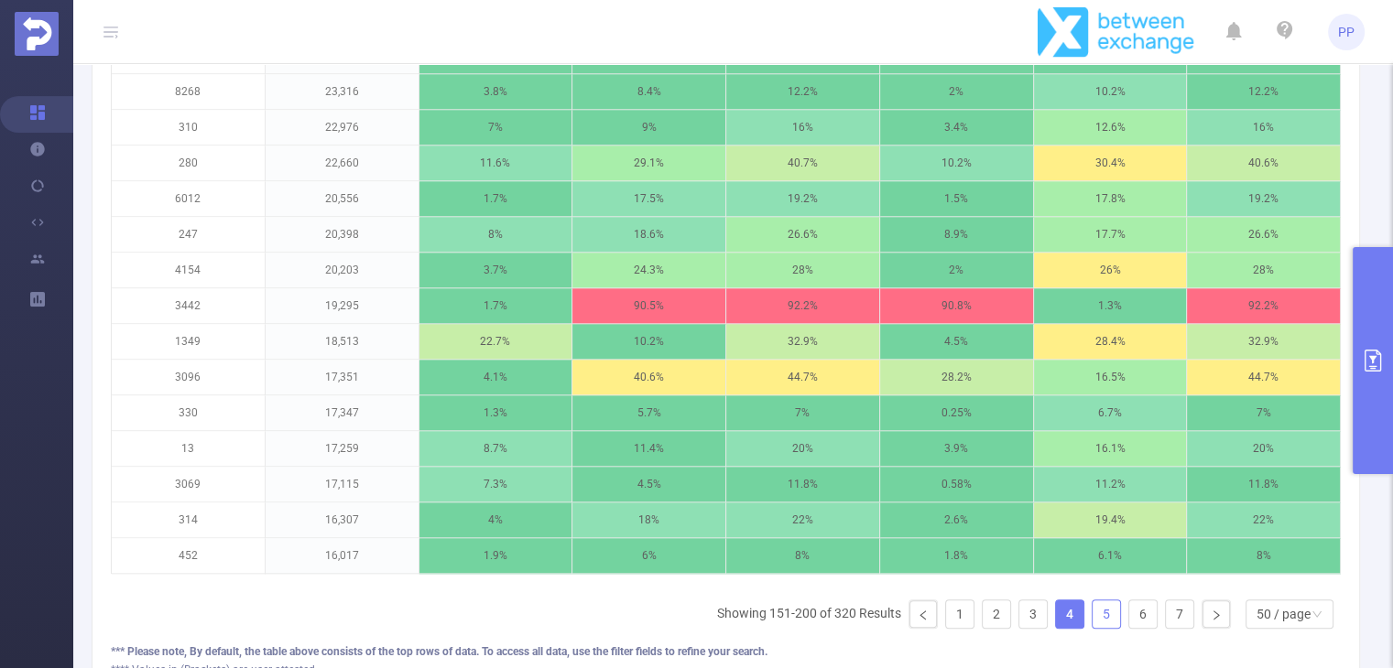
click at [1099, 626] on link "5" at bounding box center [1105, 614] width 27 height 27
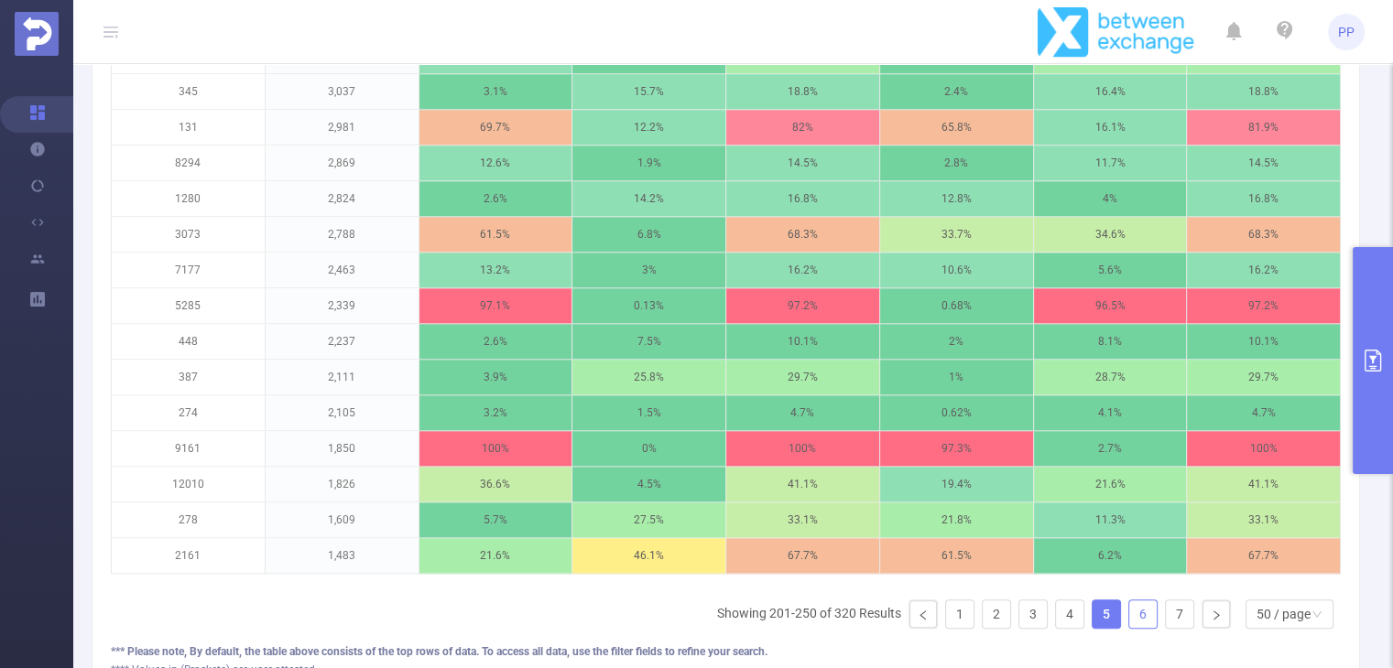
click at [1138, 628] on link "6" at bounding box center [1142, 614] width 27 height 27
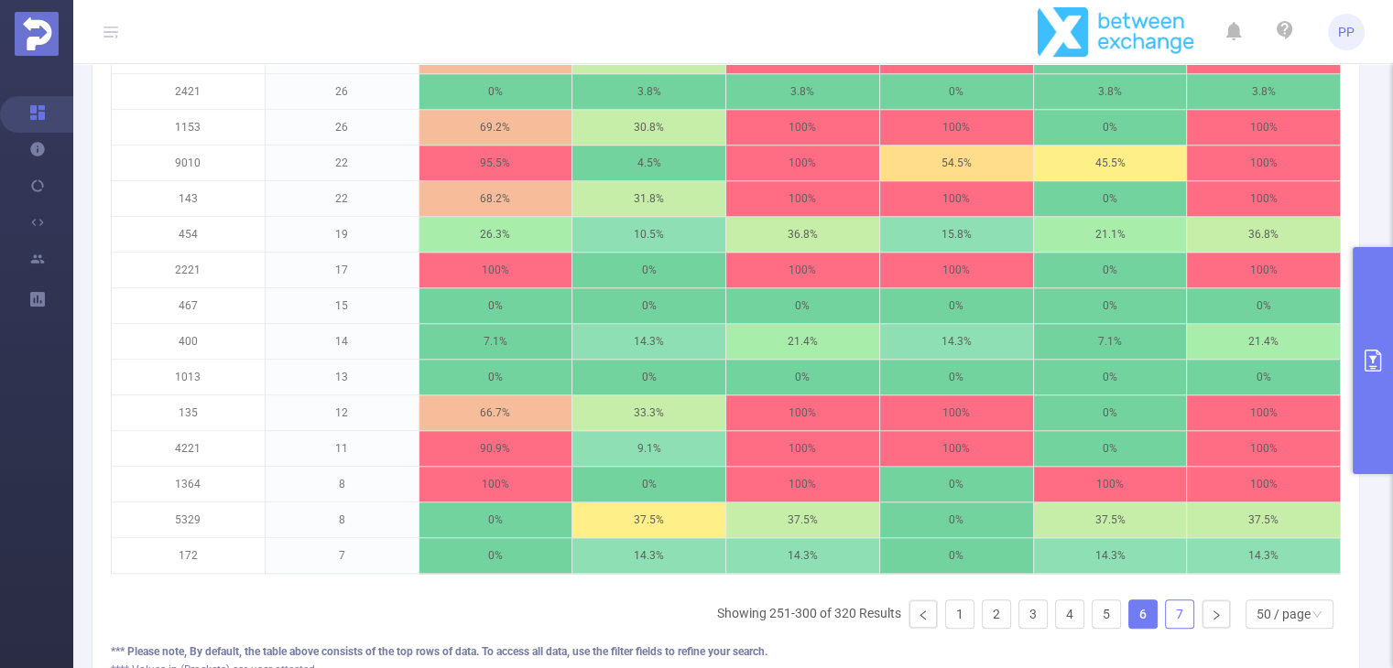
click at [1165, 628] on link "7" at bounding box center [1178, 614] width 27 height 27
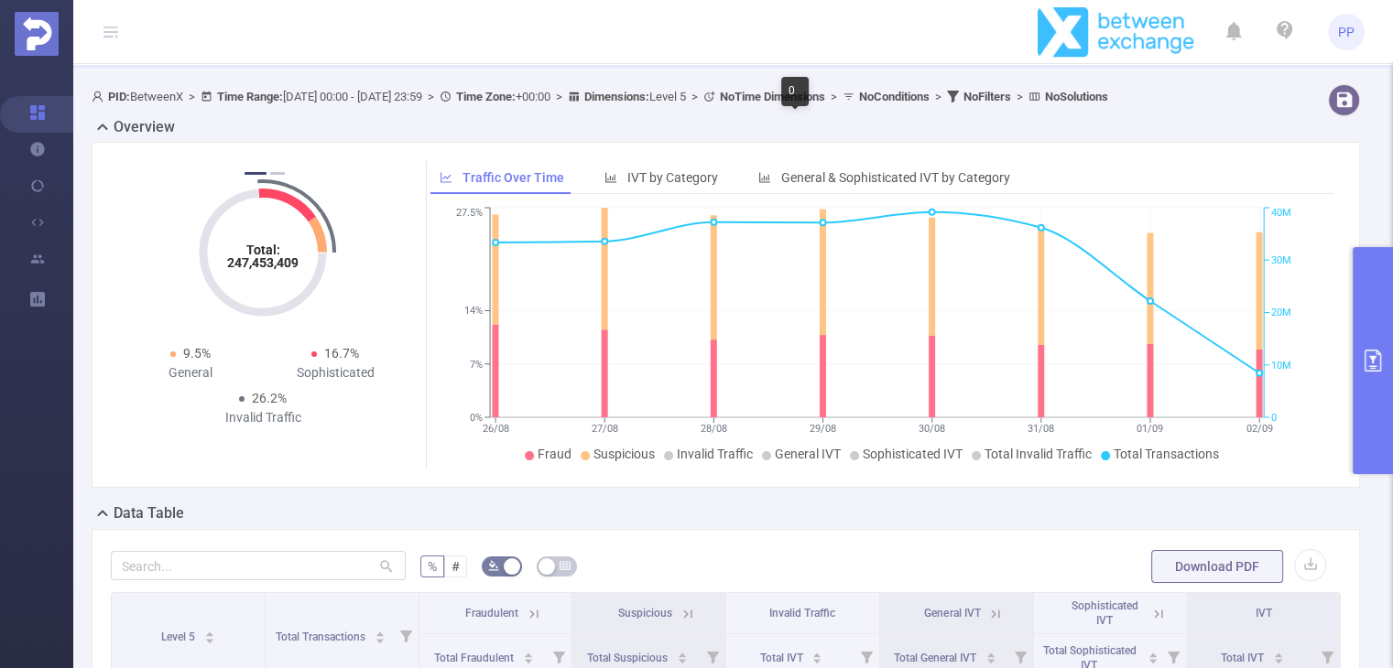
scroll to position [0, 0]
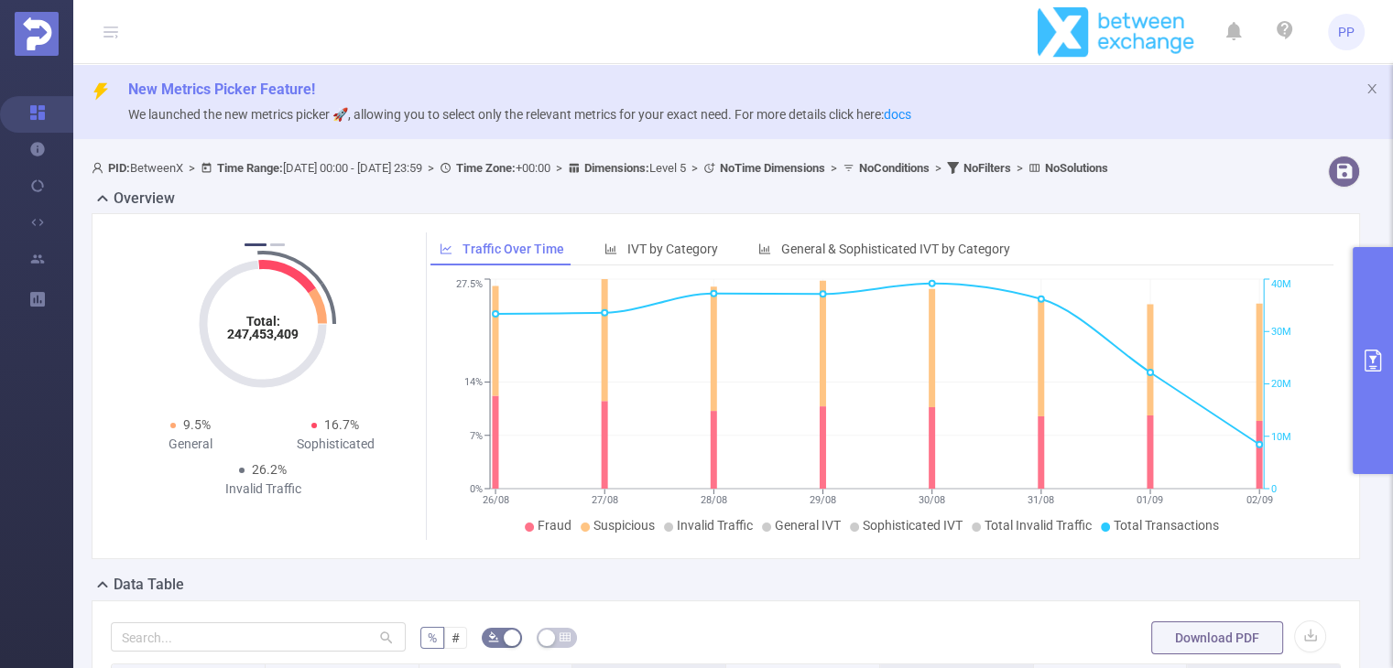
click at [1361, 347] on button "primary" at bounding box center [1372, 360] width 40 height 227
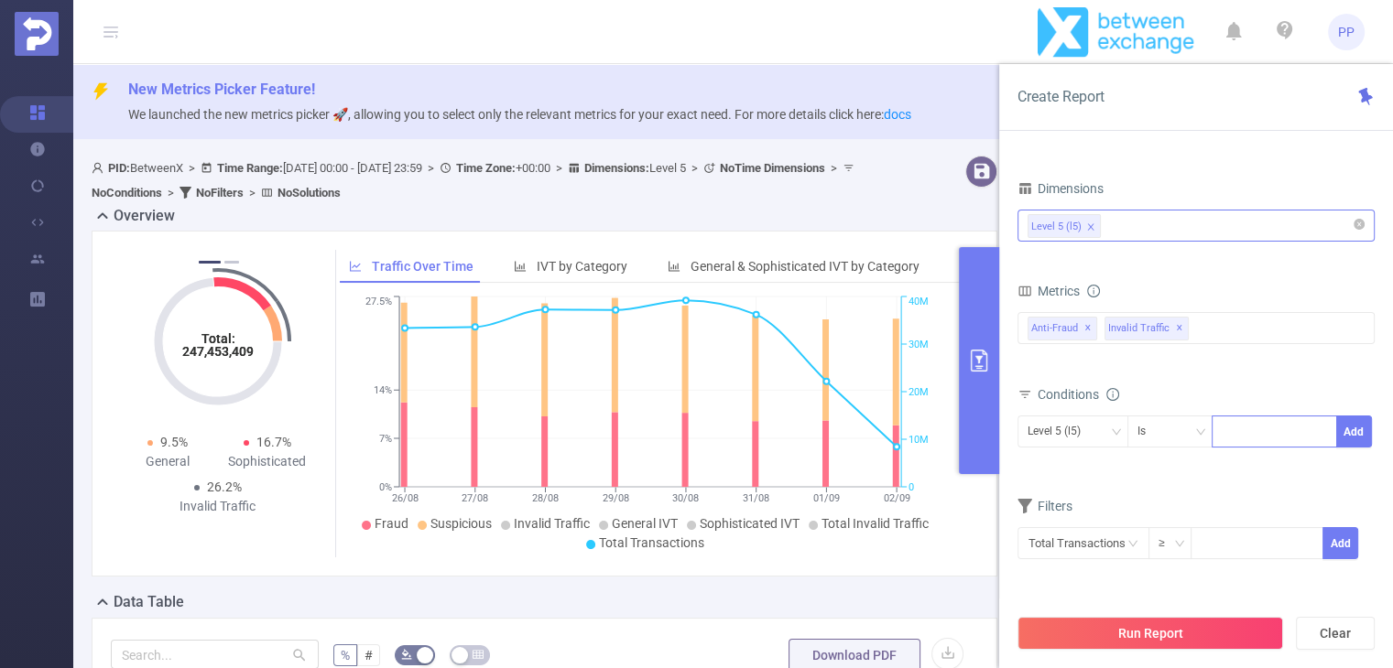
click at [1252, 428] on div at bounding box center [1273, 432] width 105 height 30
paste input "2032"
click at [1239, 428] on input "2032" at bounding box center [1234, 432] width 27 height 24
type input "2032"
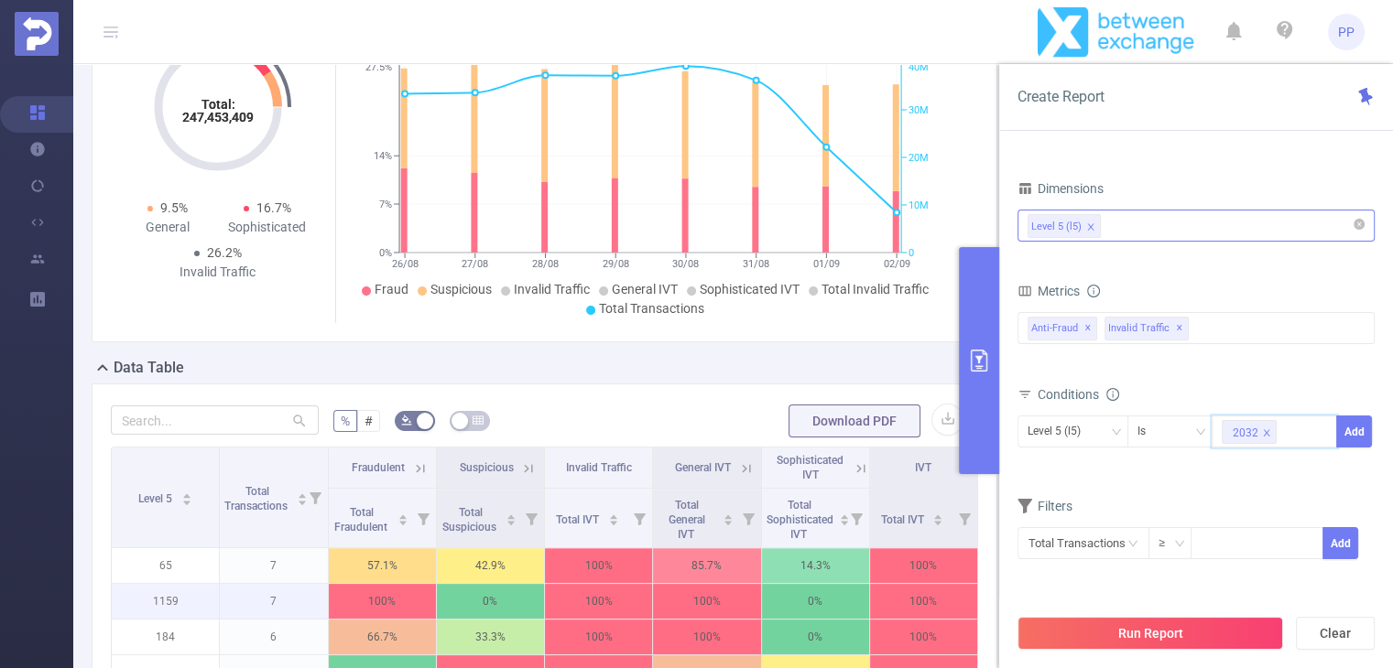
scroll to position [549, 0]
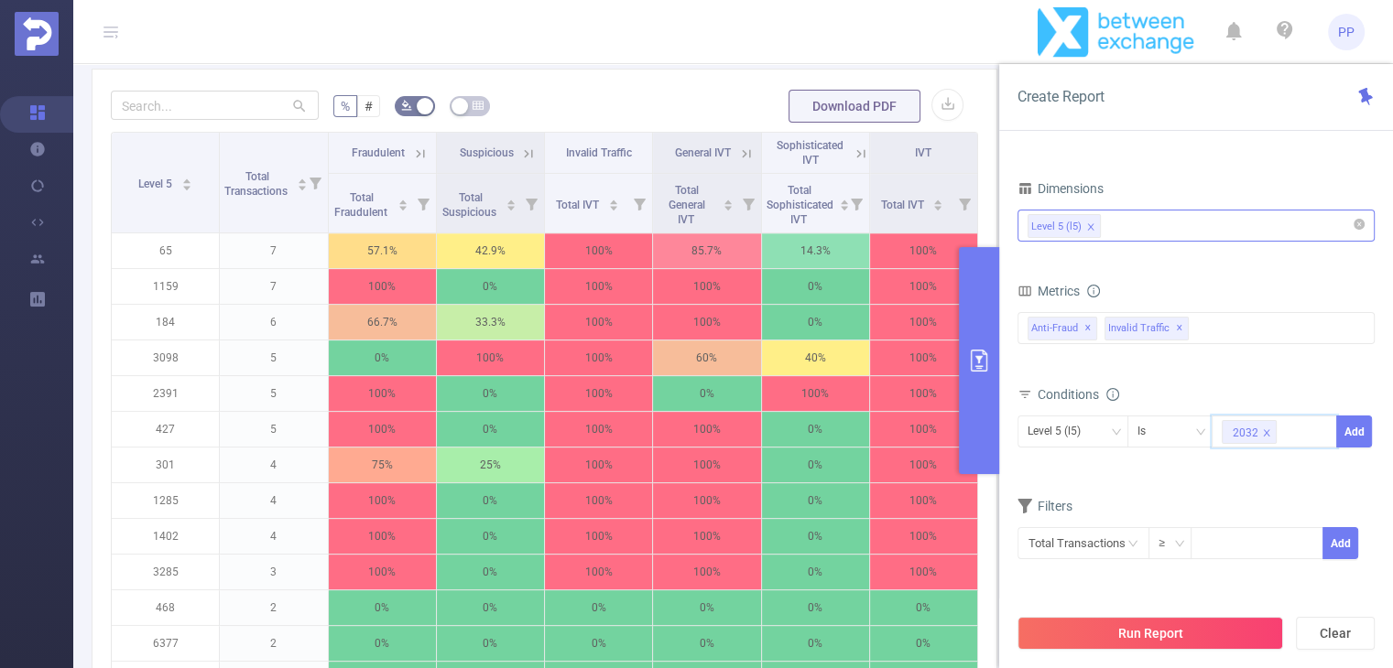
click at [988, 371] on icon "primary" at bounding box center [979, 361] width 22 height 22
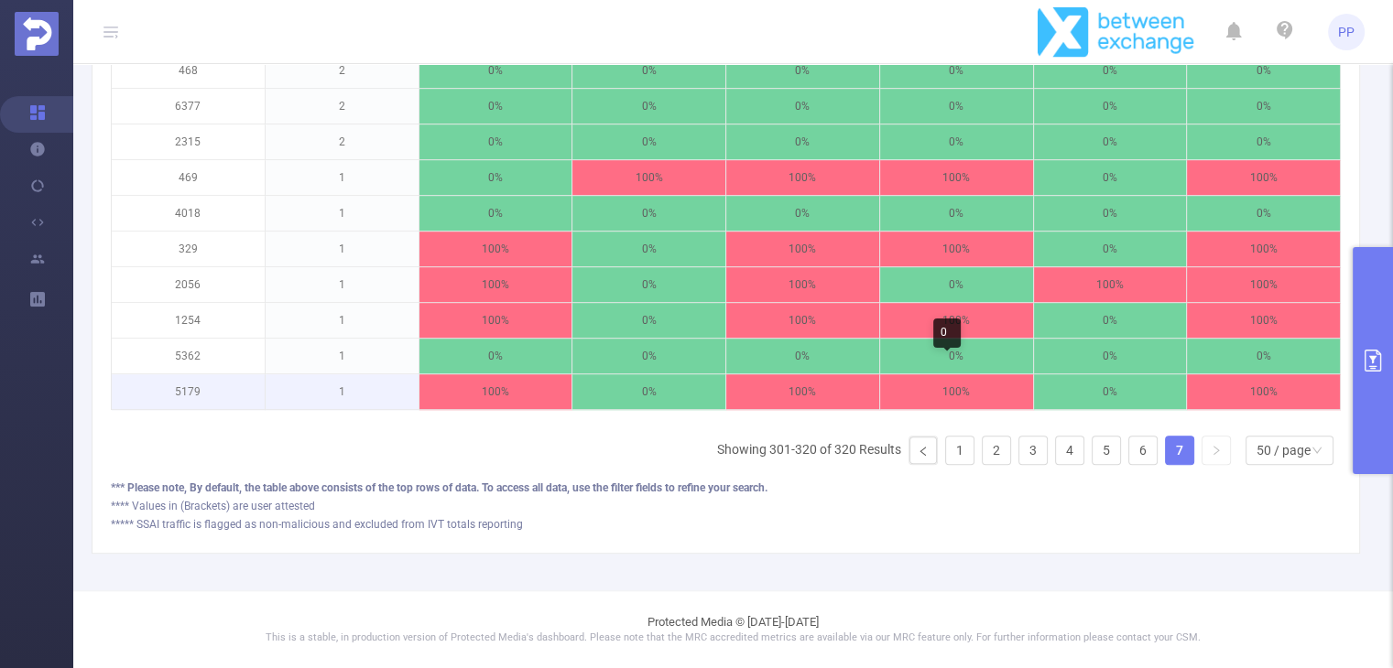
scroll to position [1079, 0]
click at [946, 456] on link "1" at bounding box center [959, 450] width 27 height 27
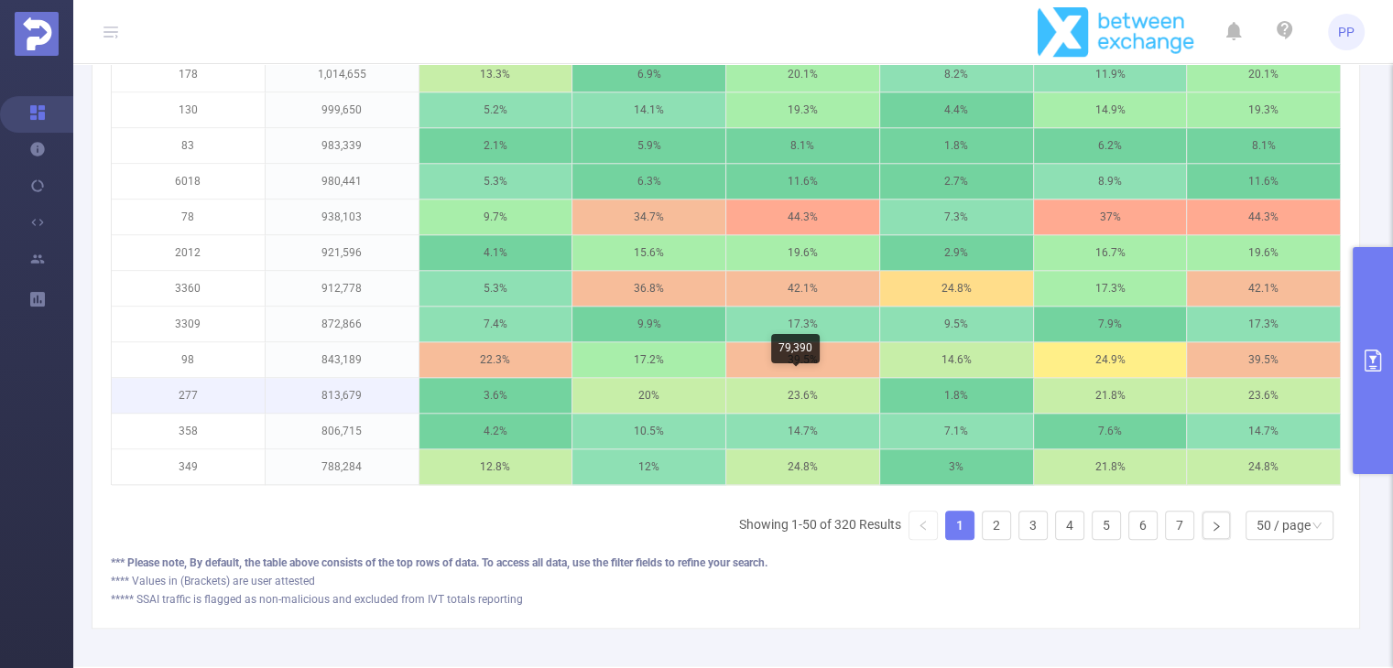
scroll to position [2145, 0]
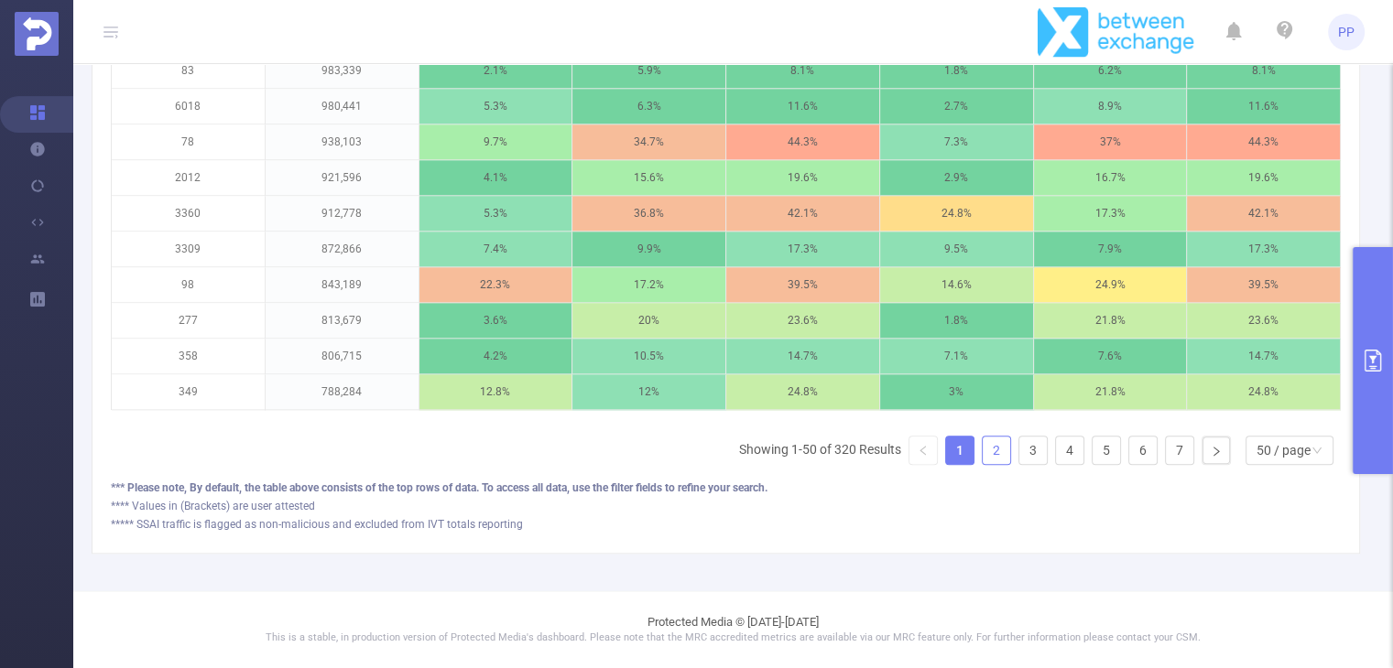
click at [982, 441] on link "2" at bounding box center [995, 450] width 27 height 27
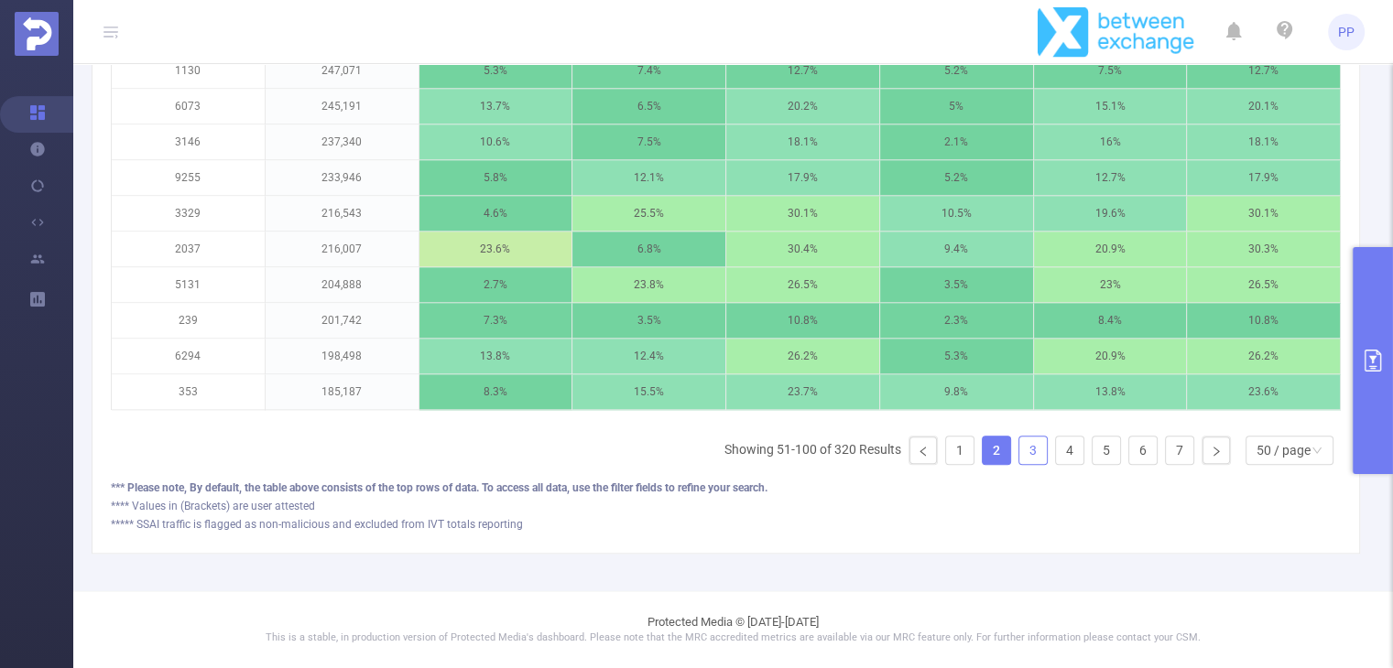
click at [1022, 456] on link "3" at bounding box center [1032, 450] width 27 height 27
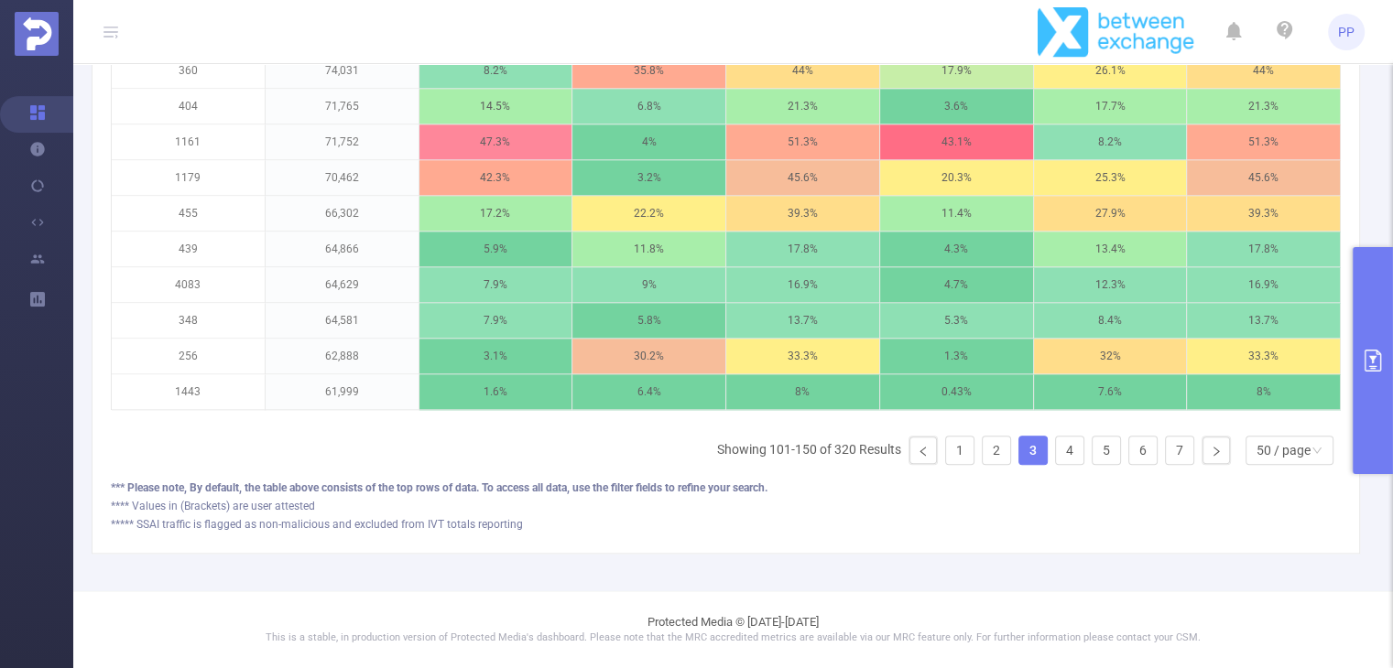
scroll to position [1586, 0]
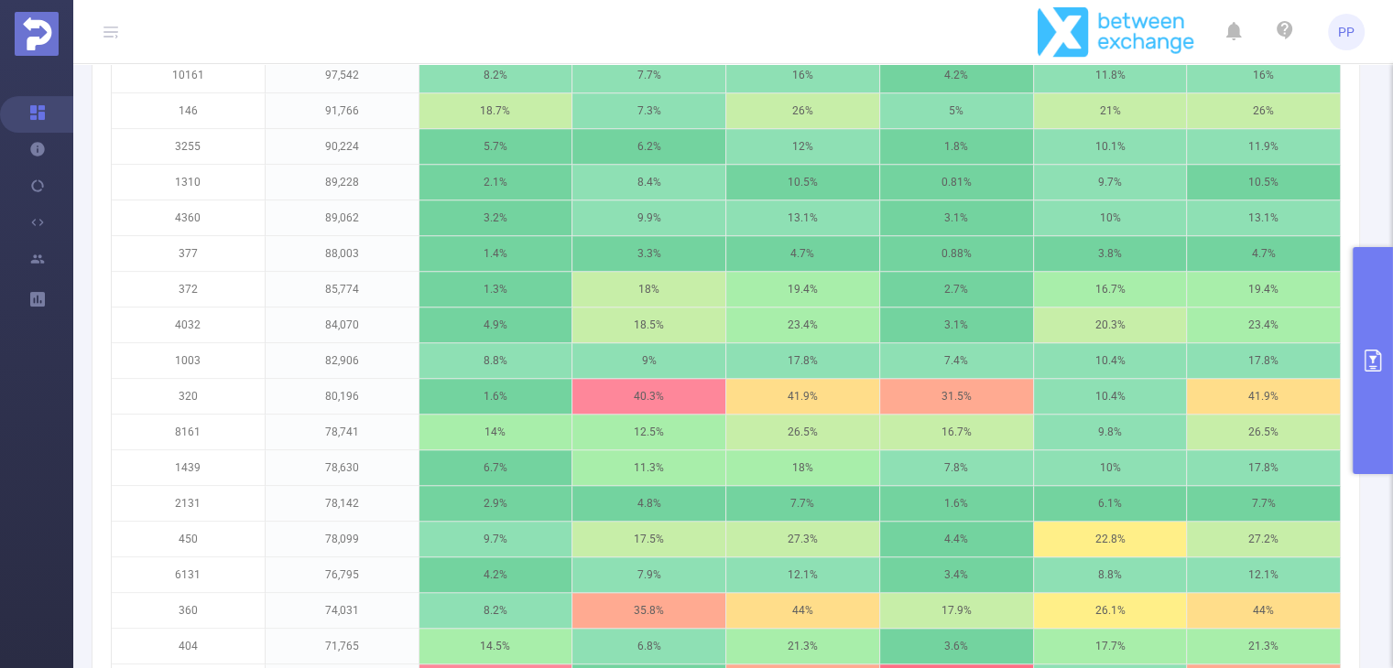
click at [1382, 366] on icon "primary" at bounding box center [1372, 361] width 22 height 22
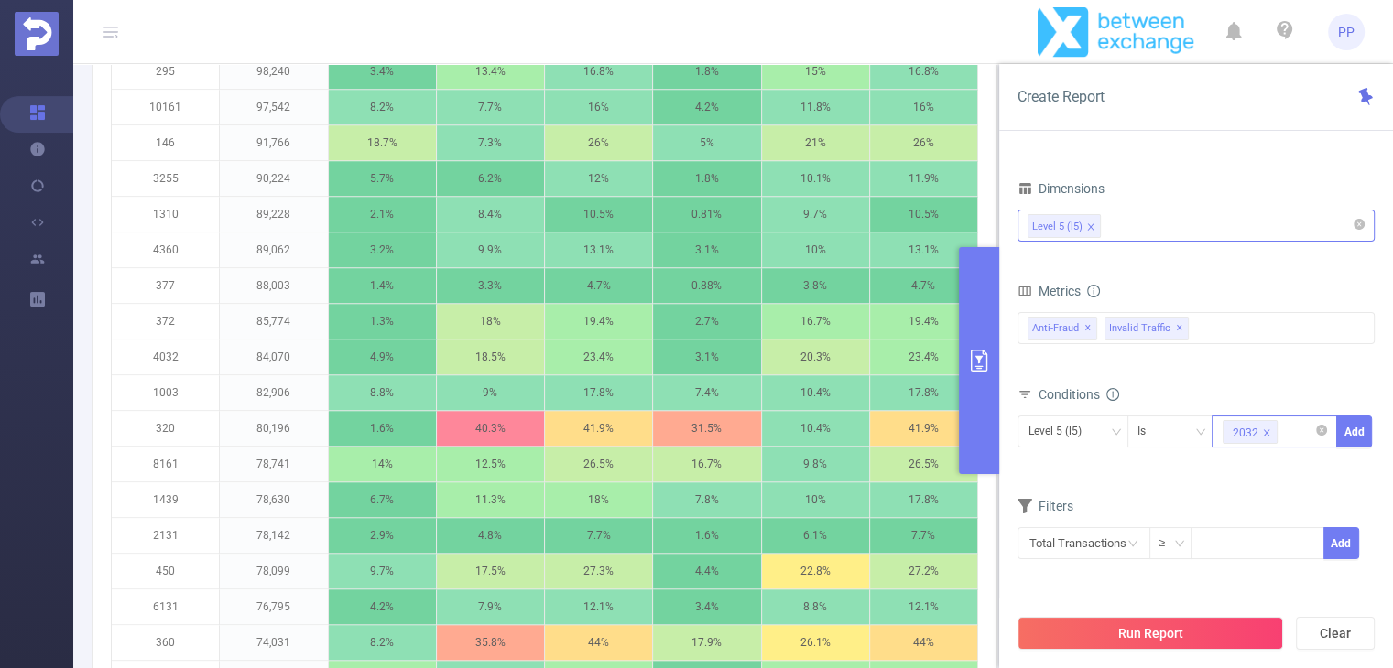
click at [1264, 431] on icon "icon: close" at bounding box center [1266, 432] width 6 height 6
click at [1256, 432] on div at bounding box center [1273, 432] width 105 height 30
type input "4032"
click at [1168, 461] on div "Level 5 (l5) Is 4032 Add" at bounding box center [1195, 438] width 357 height 52
click at [1350, 429] on button "Add" at bounding box center [1354, 432] width 36 height 32
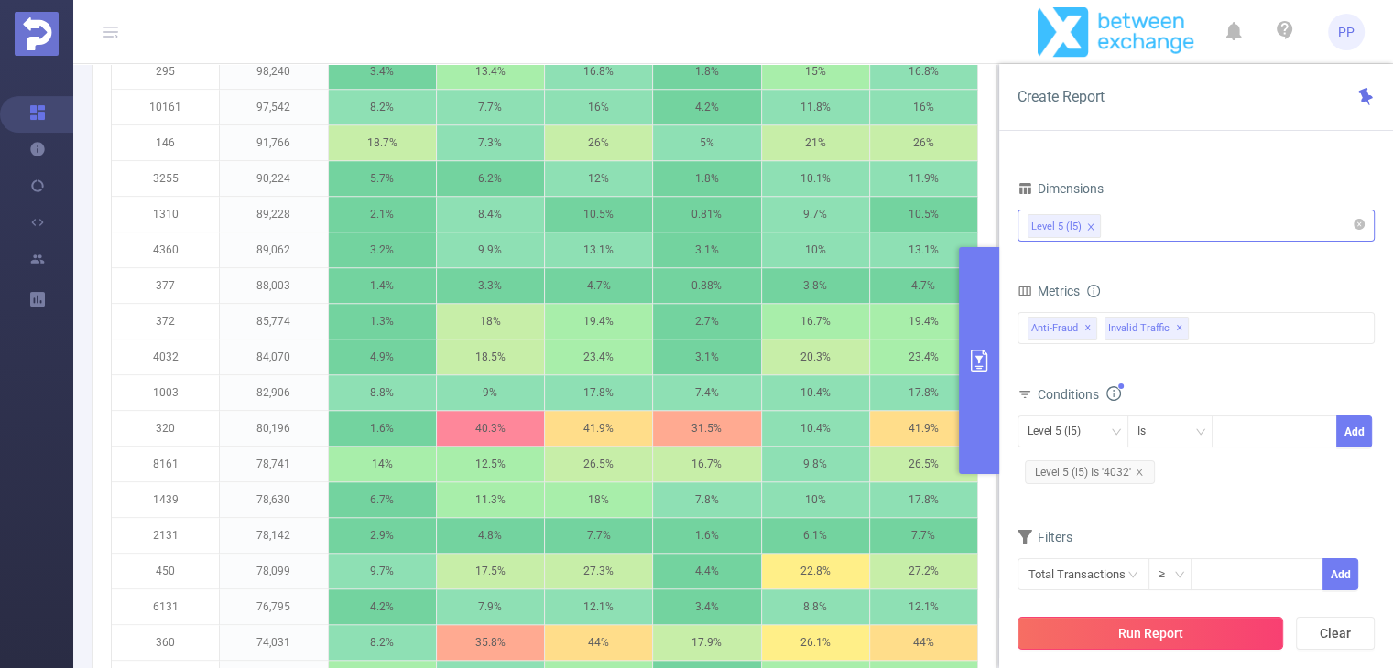
click at [1161, 634] on button "Run Report" at bounding box center [1150, 633] width 266 height 33
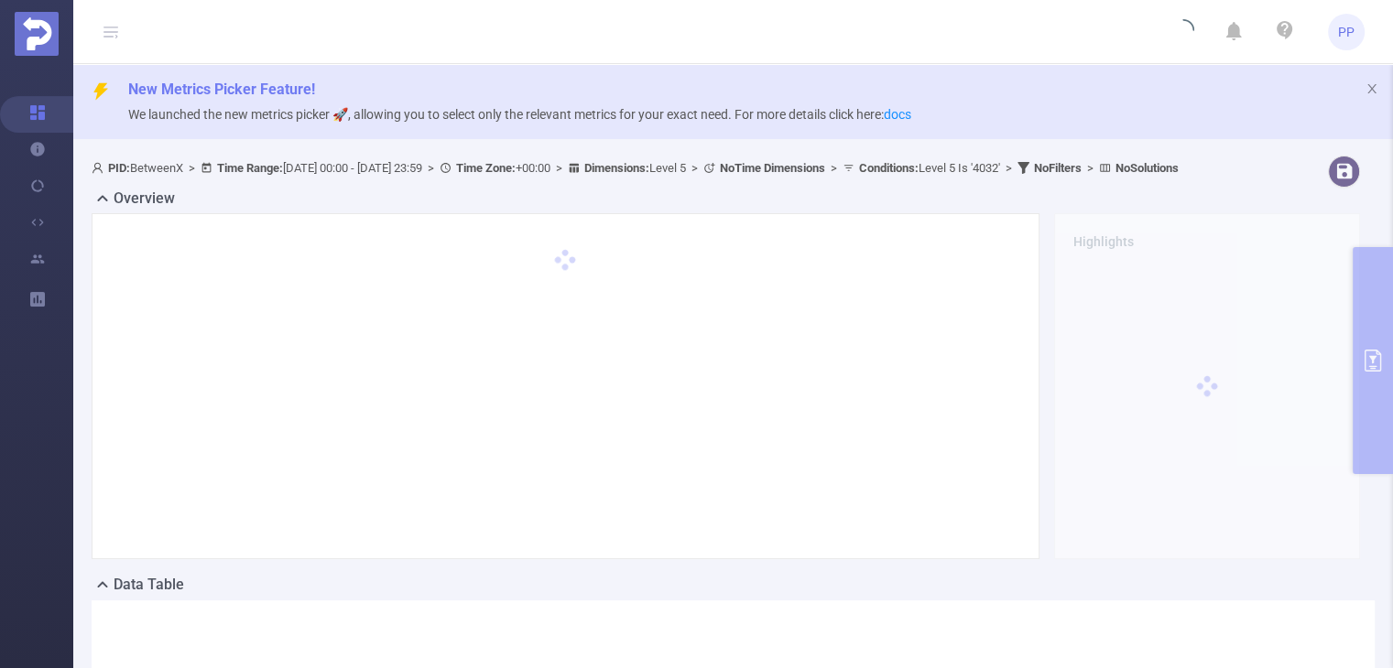
scroll to position [0, 0]
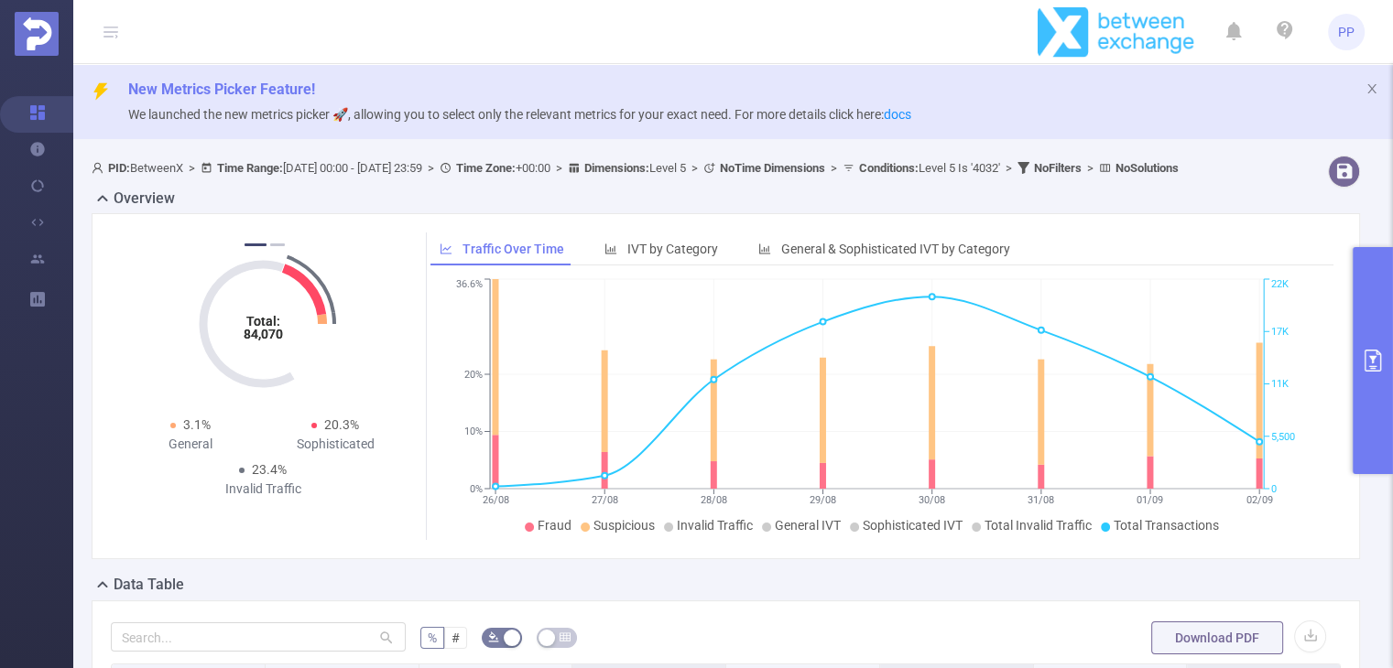
scroll to position [404, 0]
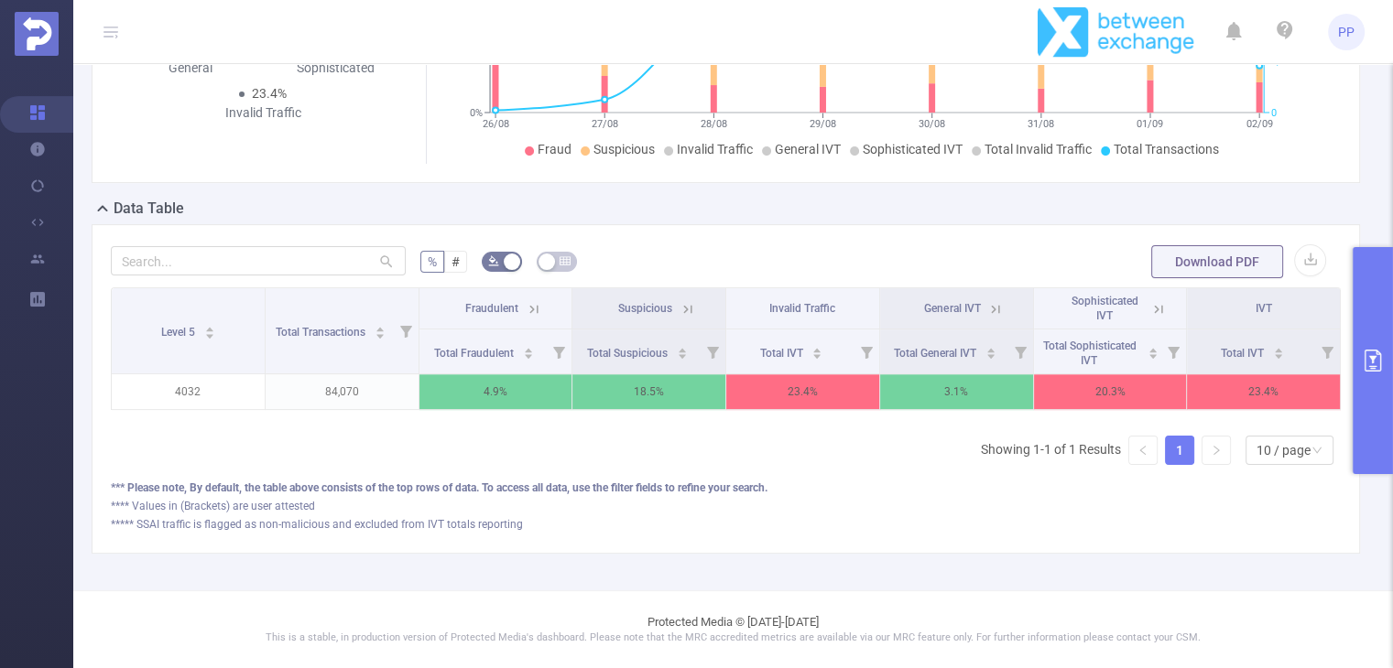
click at [1381, 363] on icon "primary" at bounding box center [1372, 361] width 22 height 22
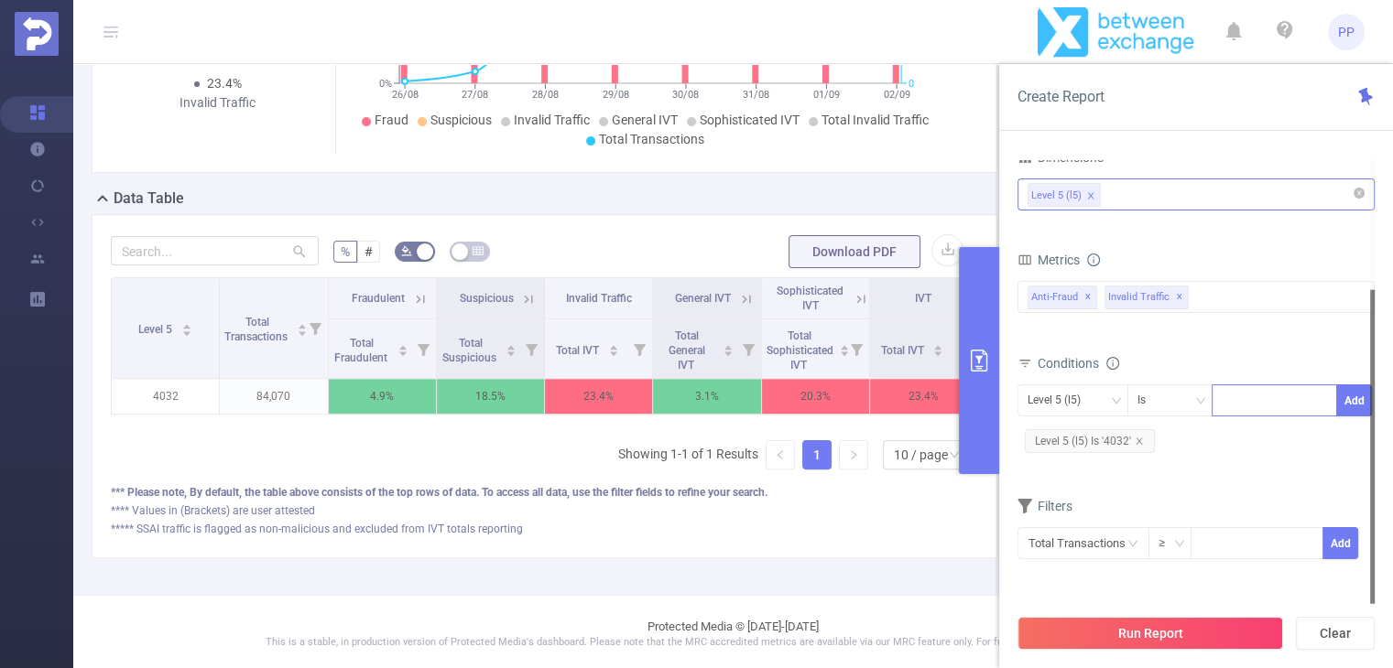
click at [1253, 400] on div at bounding box center [1273, 400] width 105 height 30
type input "2032"
click at [1365, 402] on button "Add" at bounding box center [1354, 401] width 36 height 32
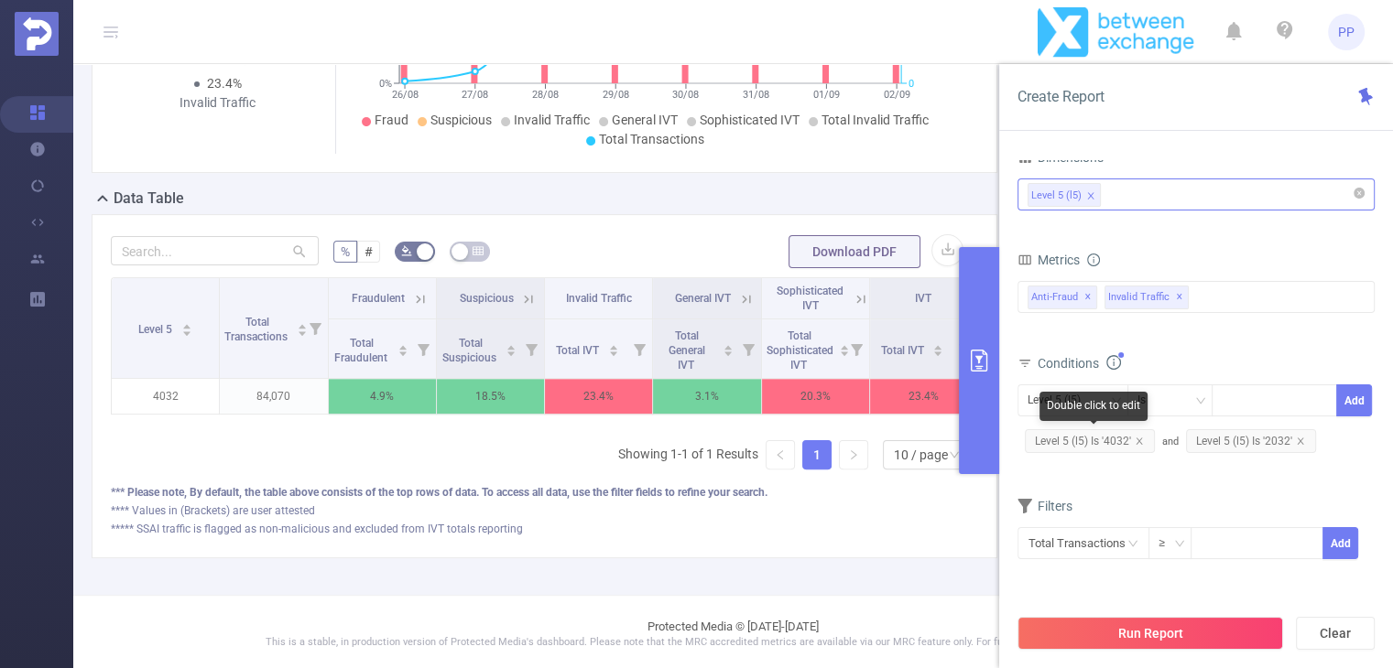
click at [1130, 440] on span "Level 5 (l5) Is '4032'" at bounding box center [1089, 441] width 130 height 24
click at [1140, 440] on icon "icon: close" at bounding box center [1138, 441] width 6 height 6
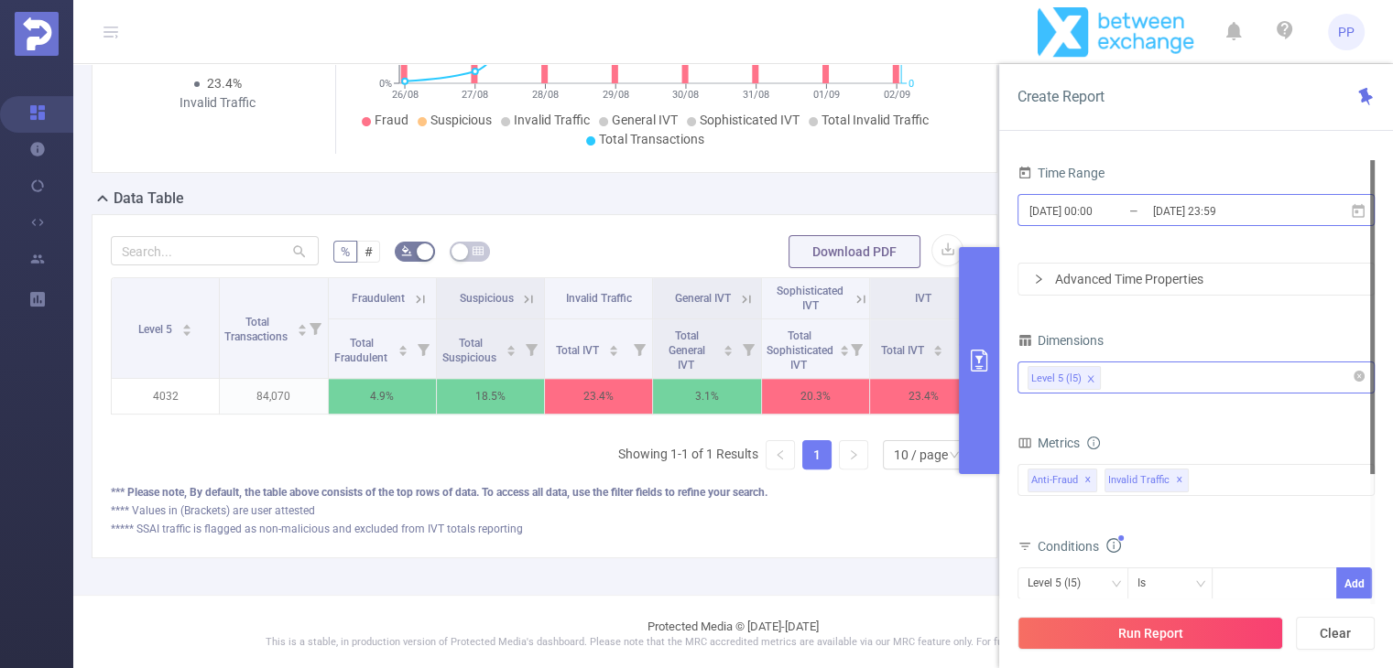
click at [1190, 221] on input "2025-09-02 23:59" at bounding box center [1225, 211] width 148 height 25
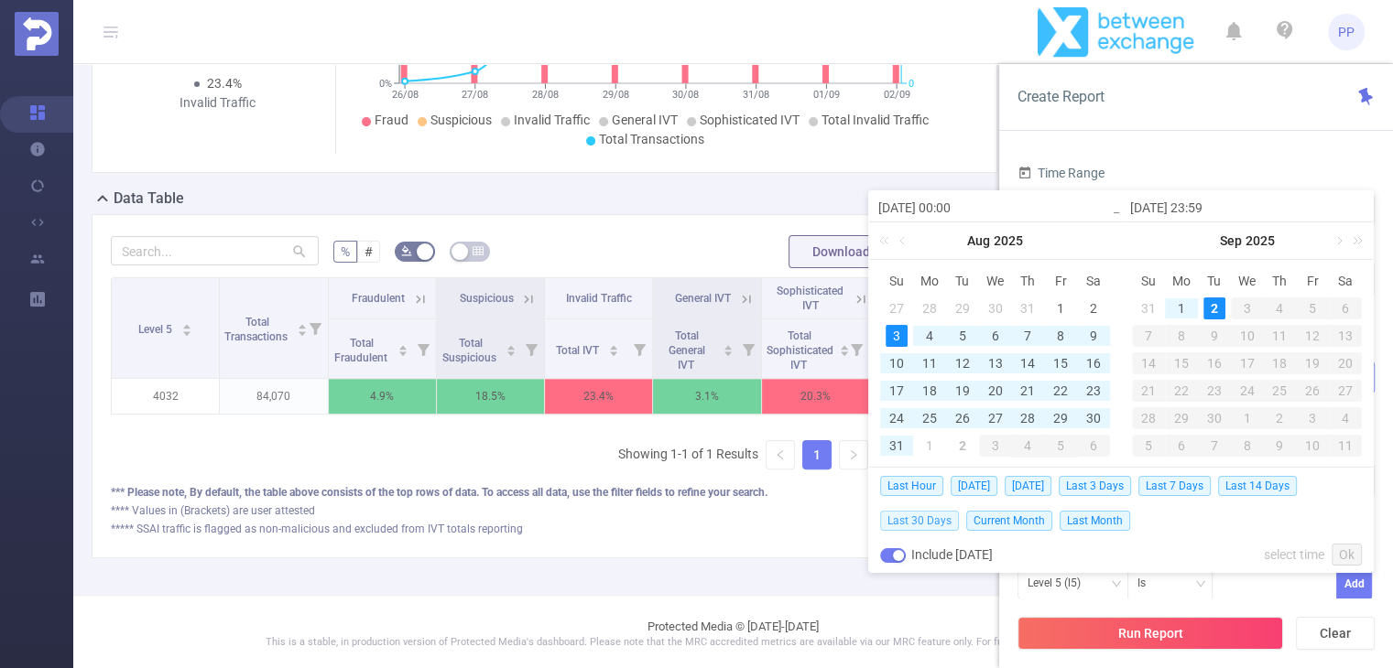
click at [930, 523] on span "Last 30 Days" at bounding box center [919, 521] width 79 height 20
type input "2025-08-03 00:00"
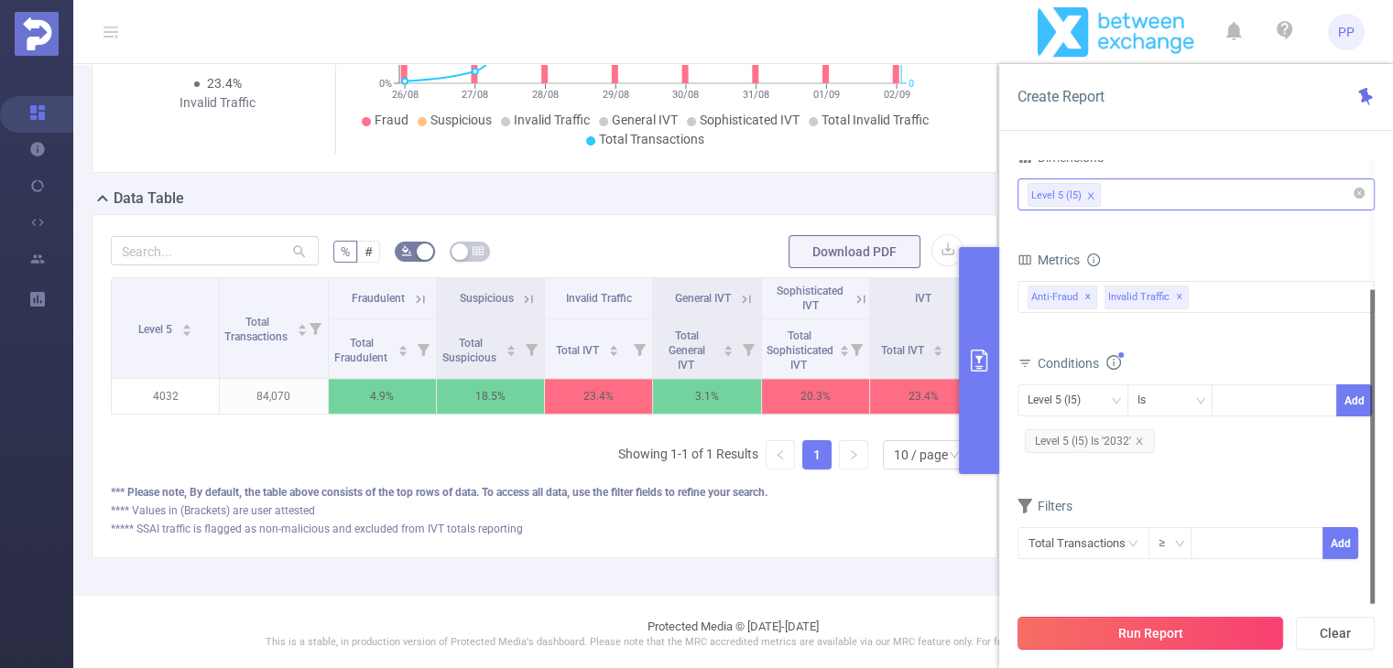
scroll to position [0, 0]
click at [1139, 634] on button "Run Report" at bounding box center [1150, 633] width 266 height 33
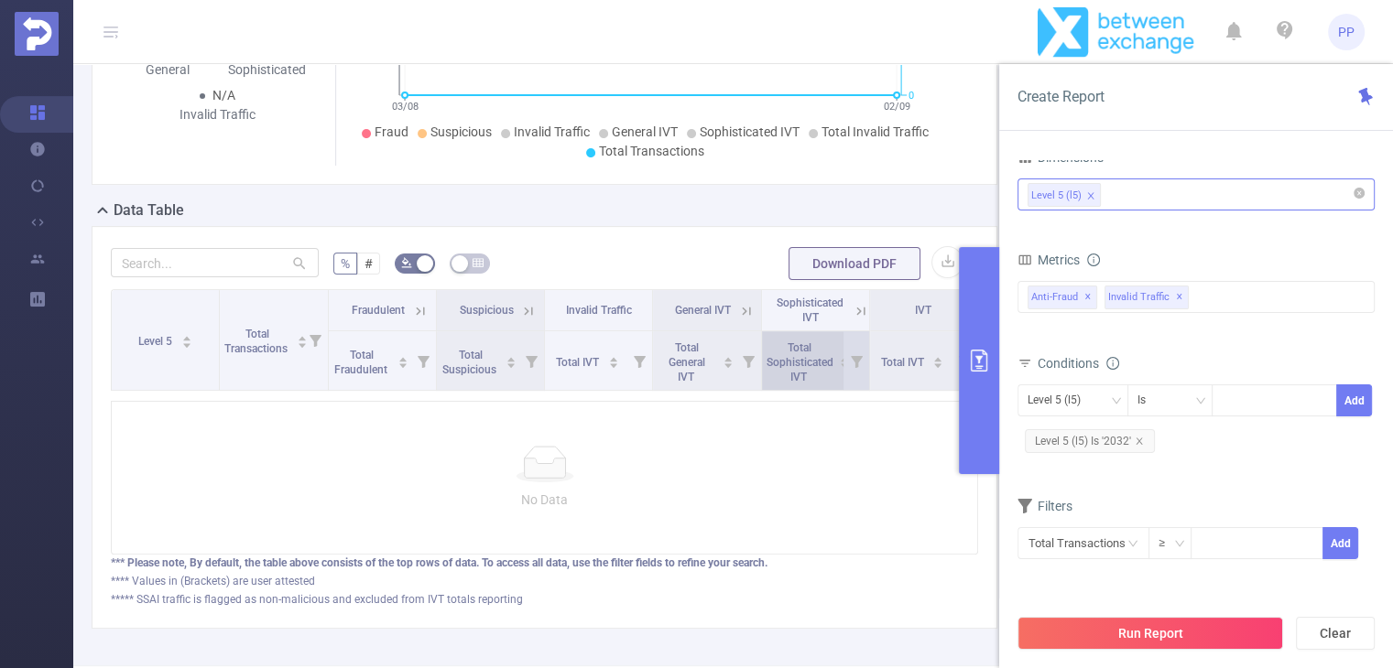
scroll to position [477, 0]
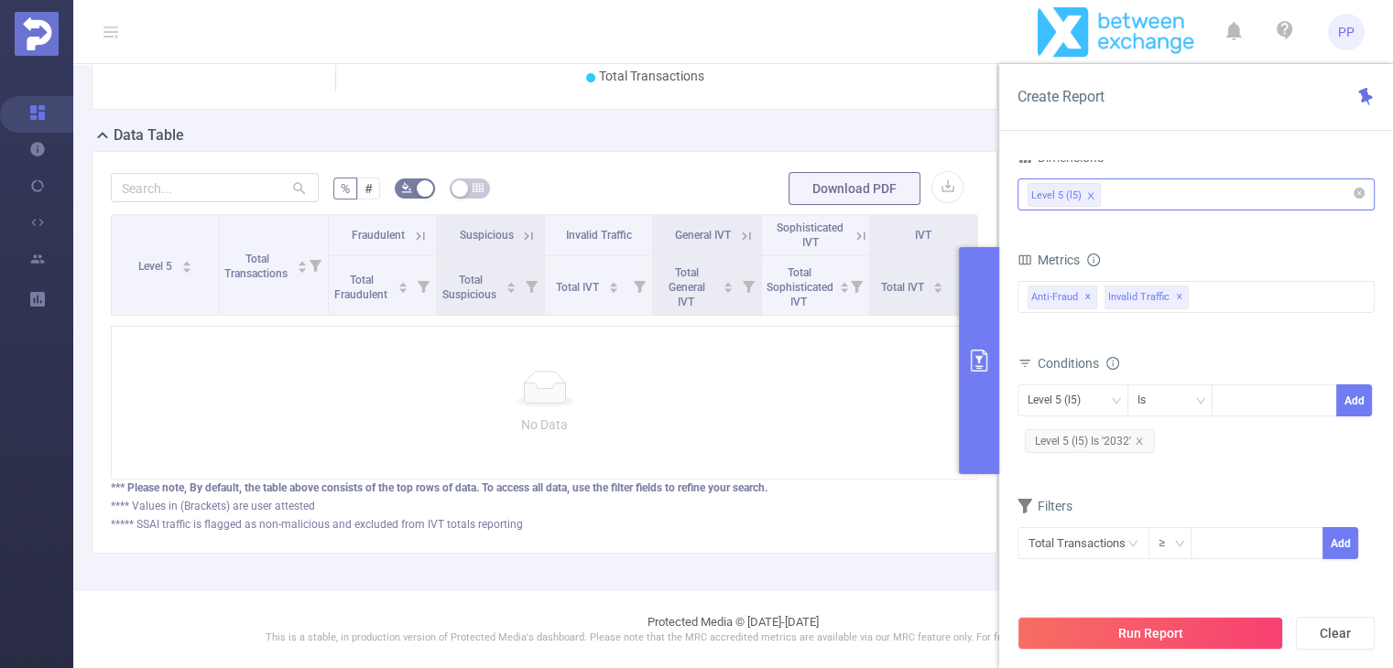
click at [965, 320] on button "primary" at bounding box center [979, 360] width 40 height 227
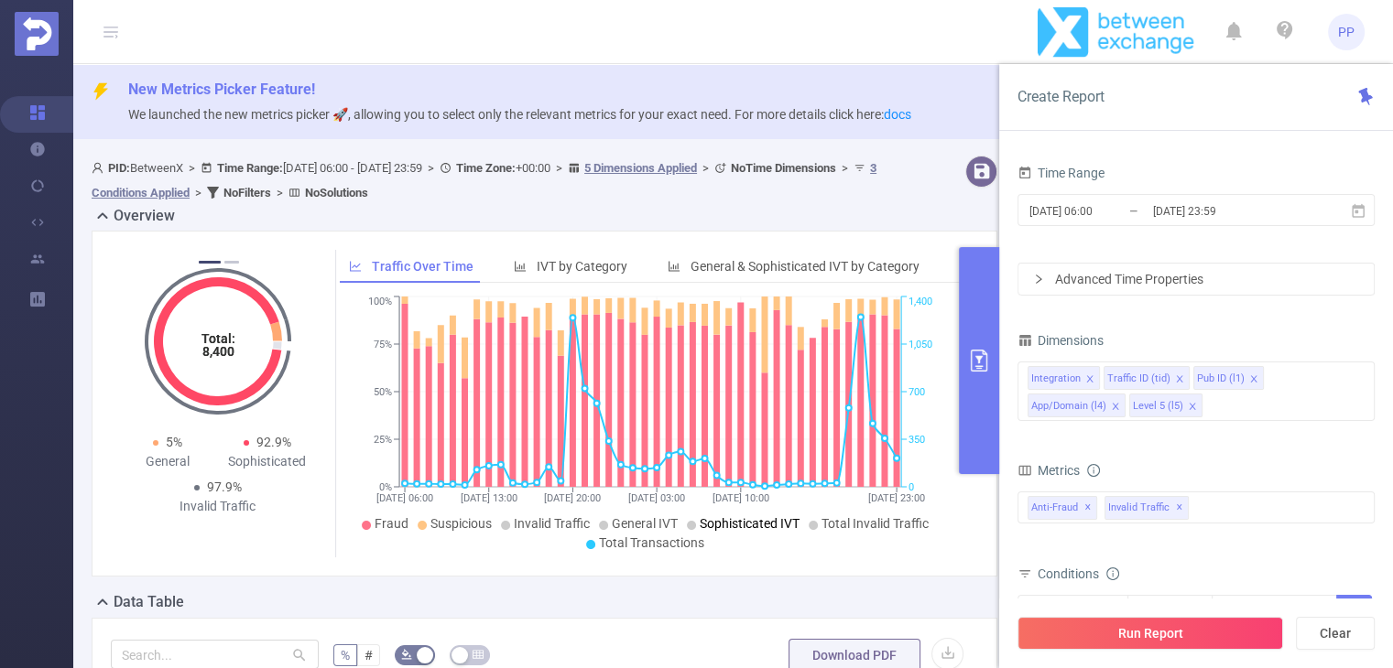
scroll to position [275, 0]
